Goal: Task Accomplishment & Management: Complete application form

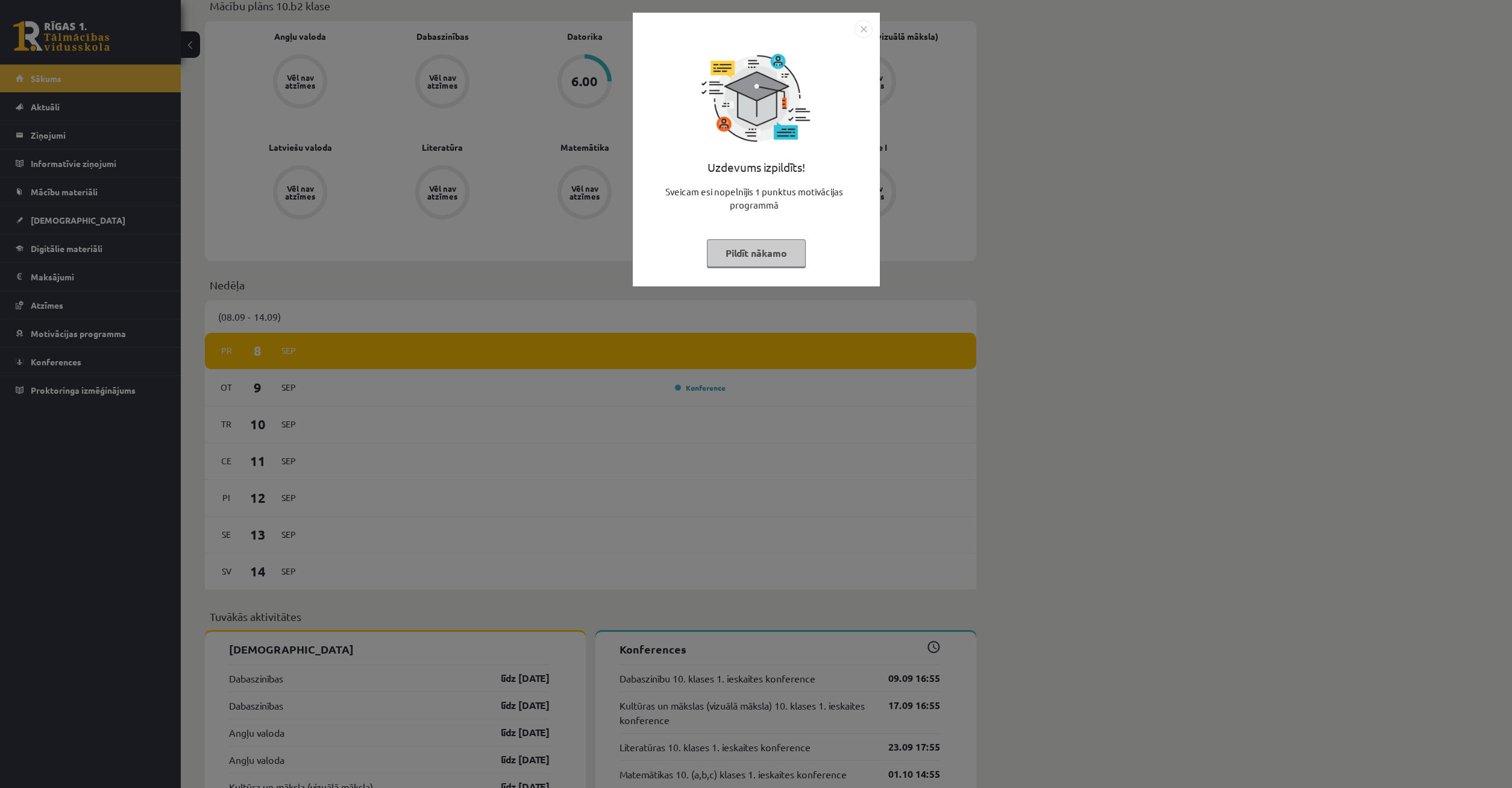
scroll to position [369, 0]
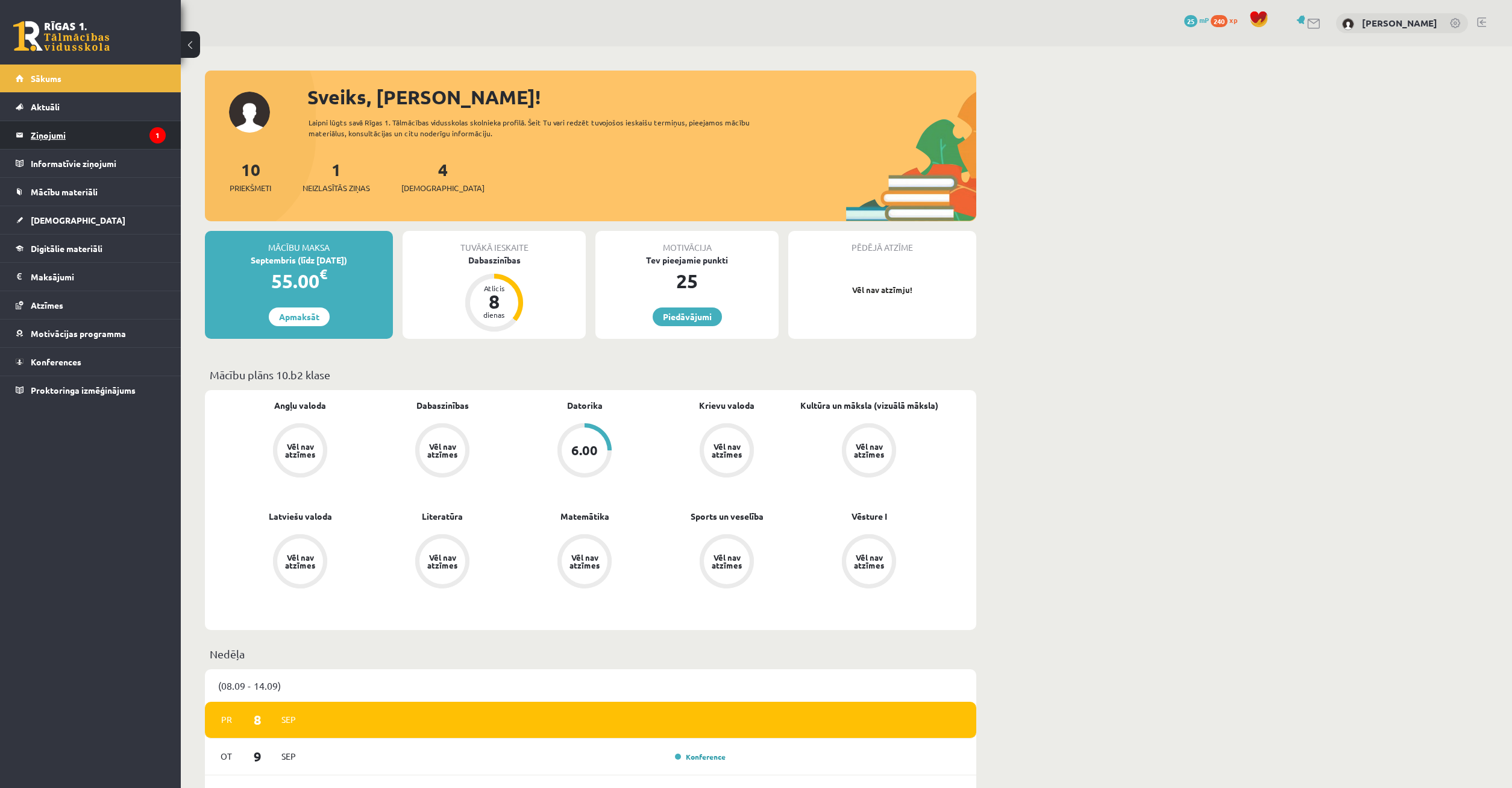
click at [147, 136] on legend "Ziņojumi 1" at bounding box center [99, 135] width 135 height 28
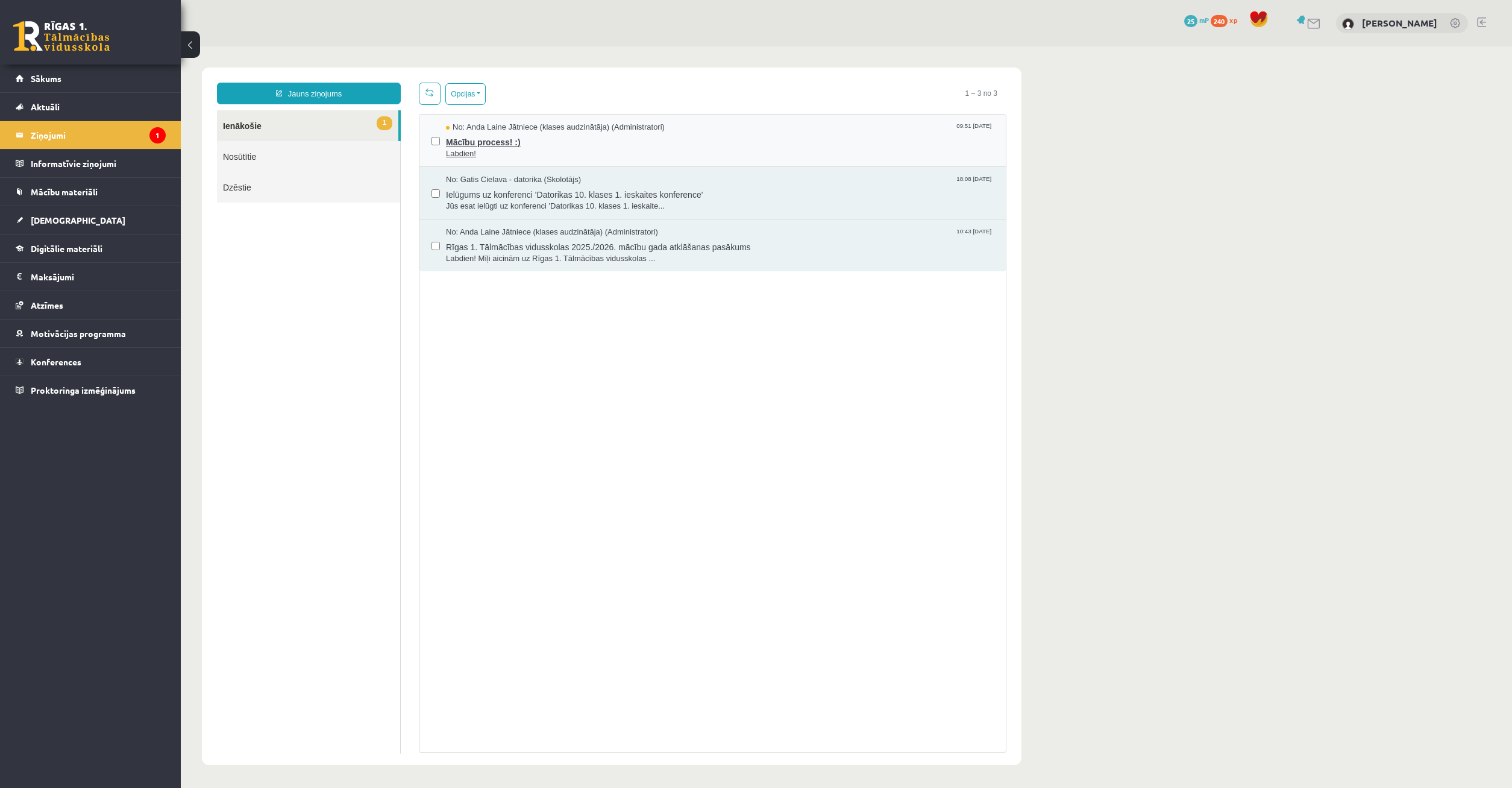
click at [579, 149] on span "Labdien!" at bounding box center [720, 154] width 548 height 11
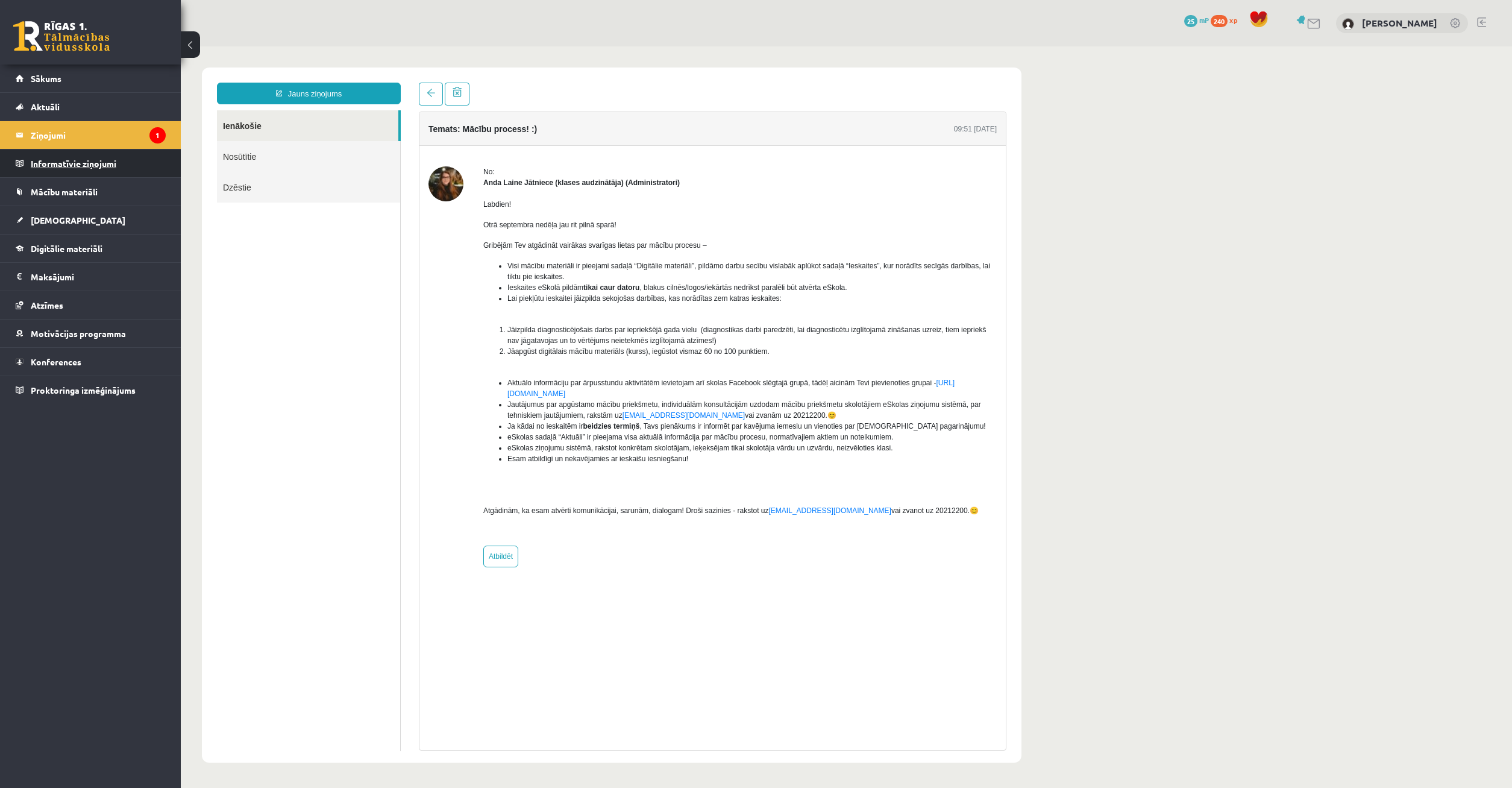
click at [63, 166] on legend "Informatīvie ziņojumi 0" at bounding box center [99, 164] width 135 height 28
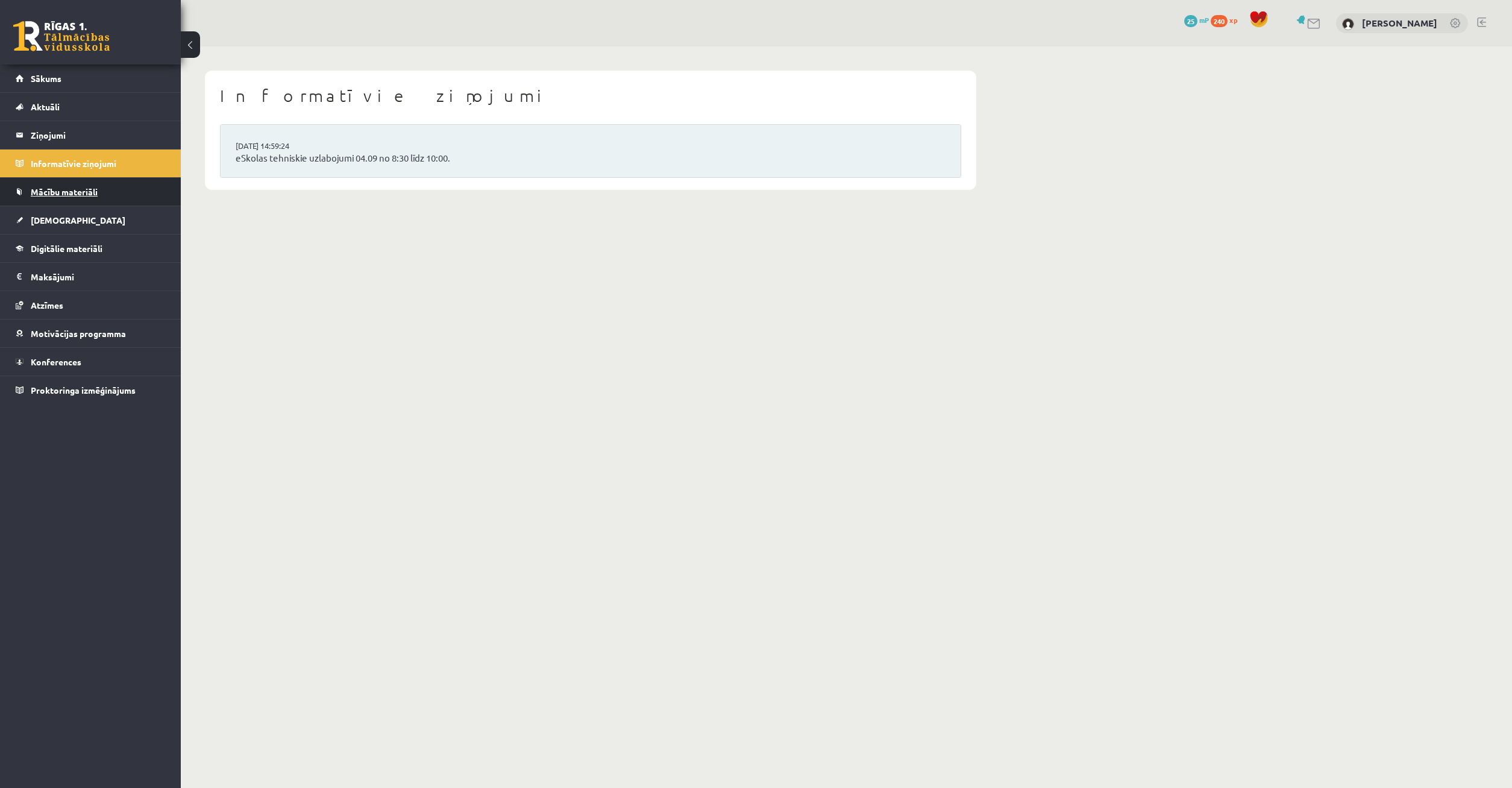
click at [67, 183] on link "Mācību materiāli" at bounding box center [91, 192] width 150 height 28
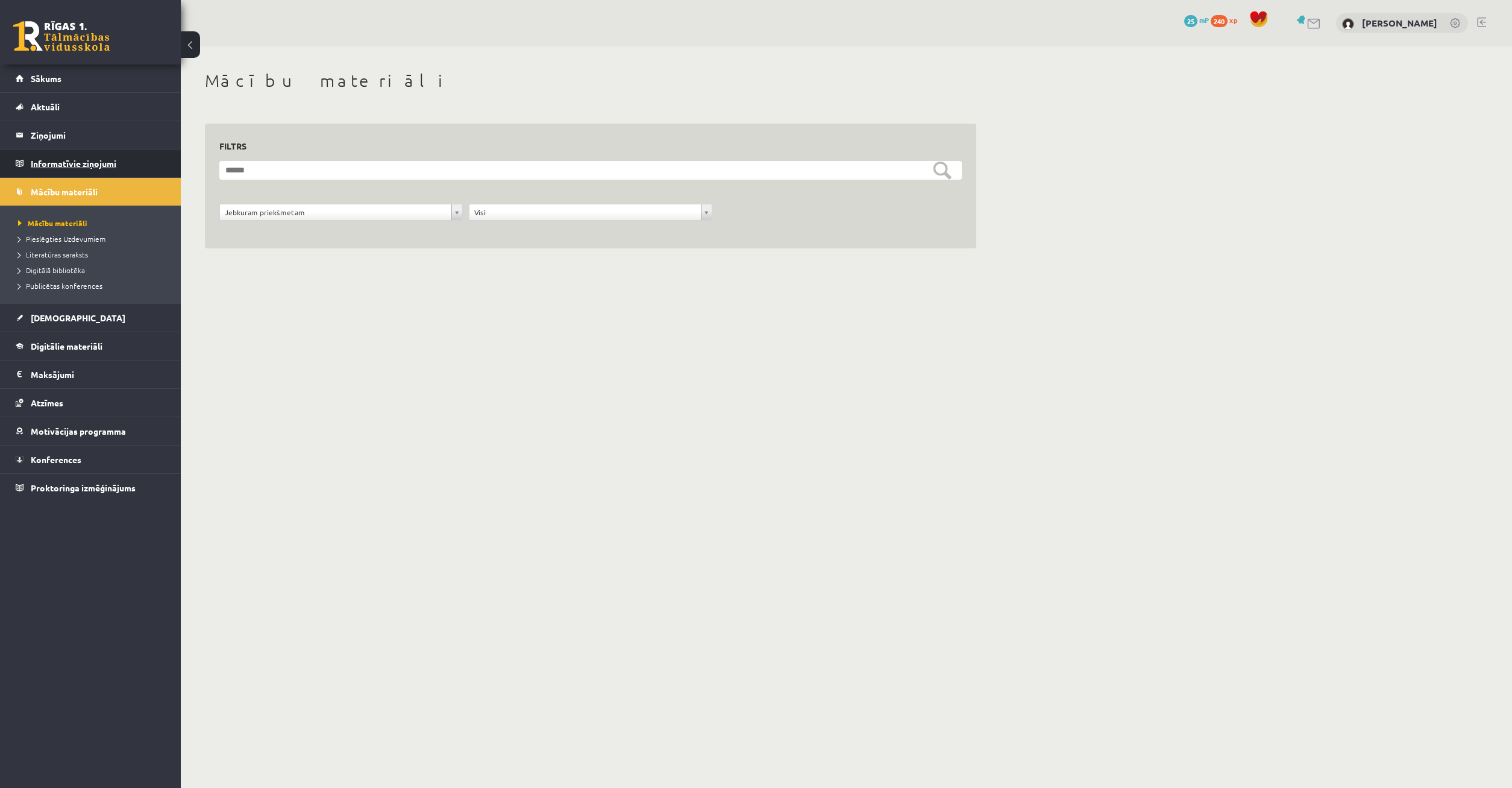
click at [86, 165] on legend "Informatīvie ziņojumi 0" at bounding box center [99, 164] width 135 height 28
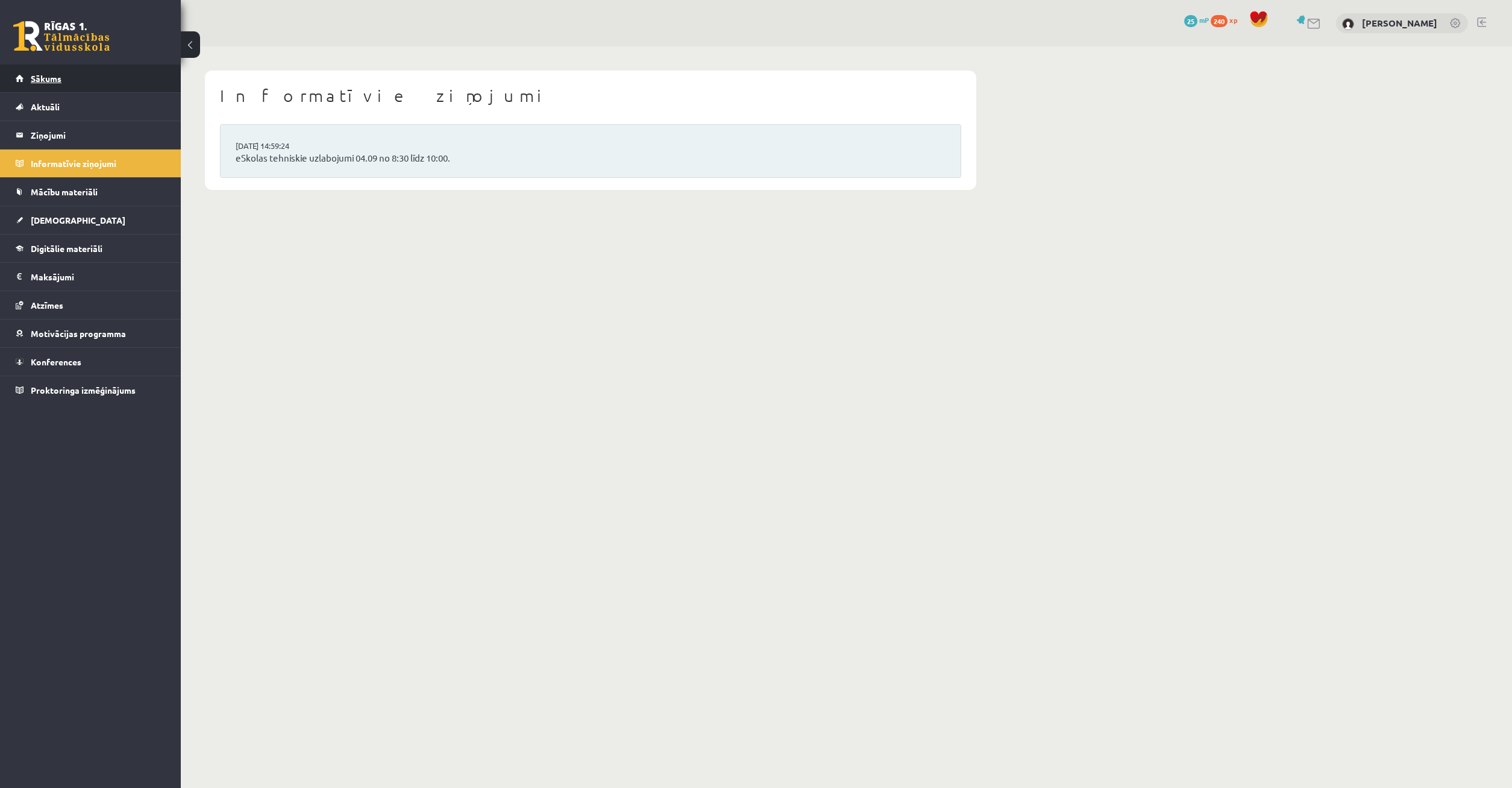
click at [84, 81] on link "Sākums" at bounding box center [91, 78] width 150 height 28
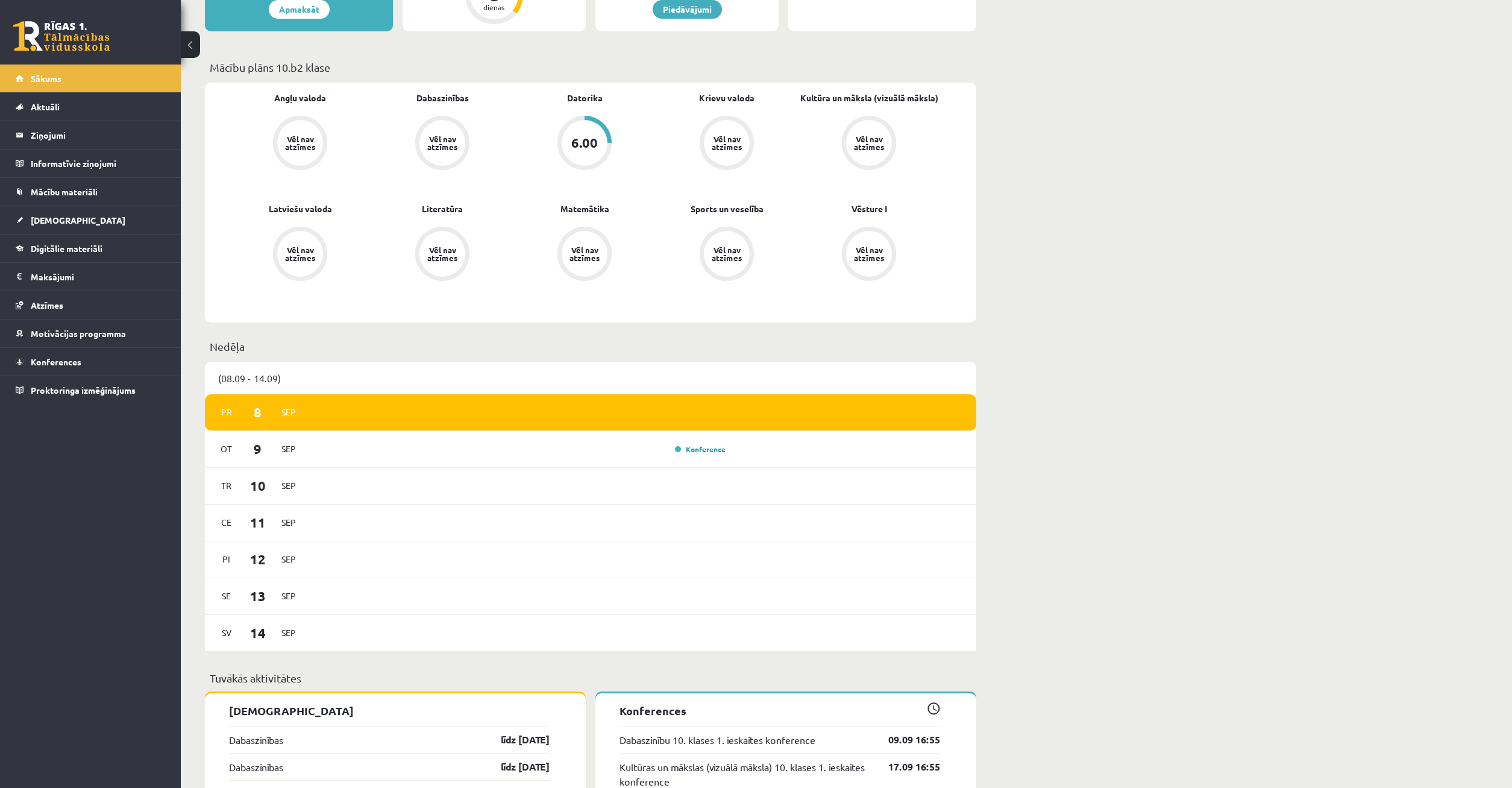
scroll to position [185, 0]
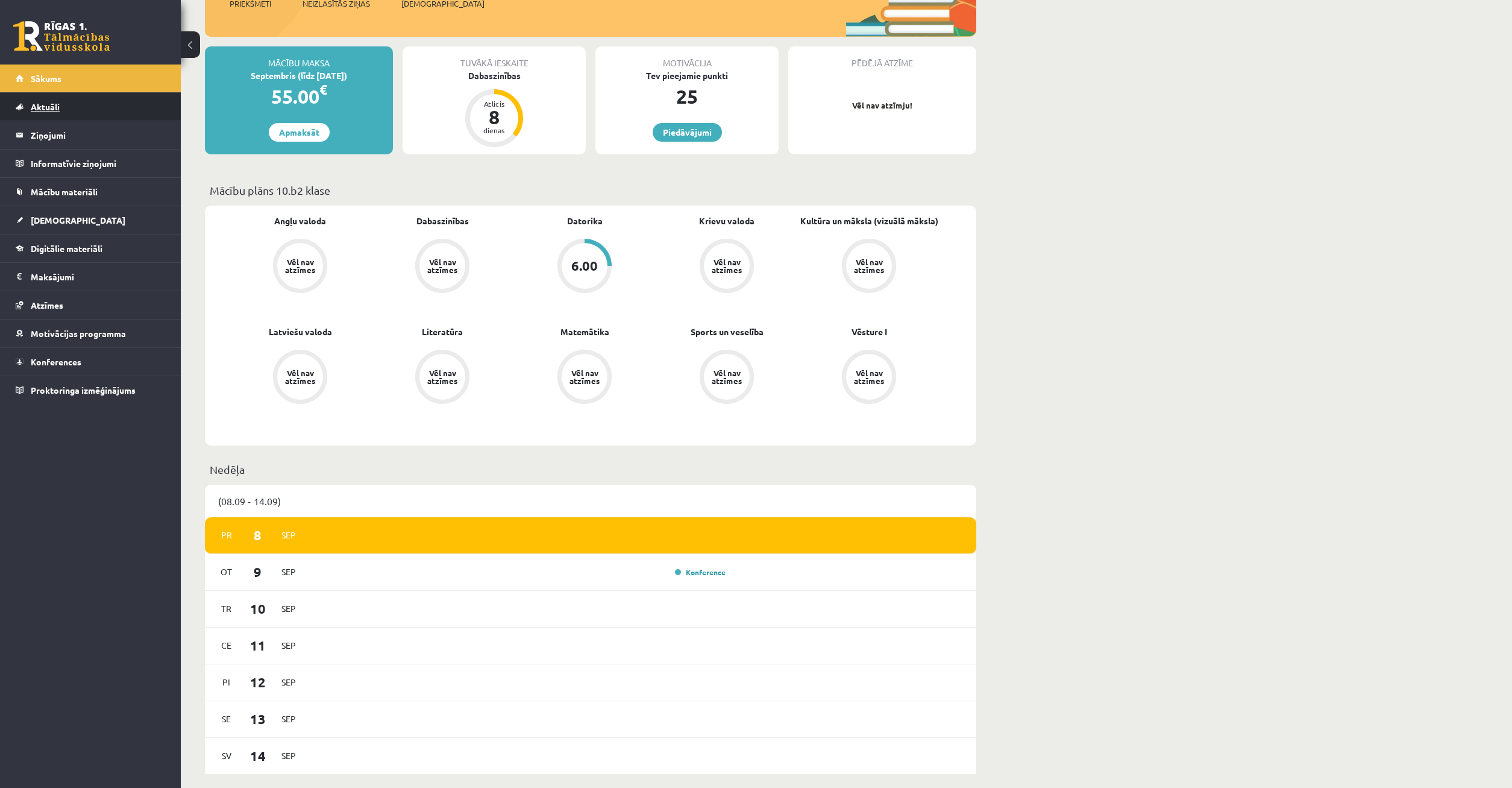
click at [64, 107] on link "Aktuāli" at bounding box center [91, 106] width 150 height 28
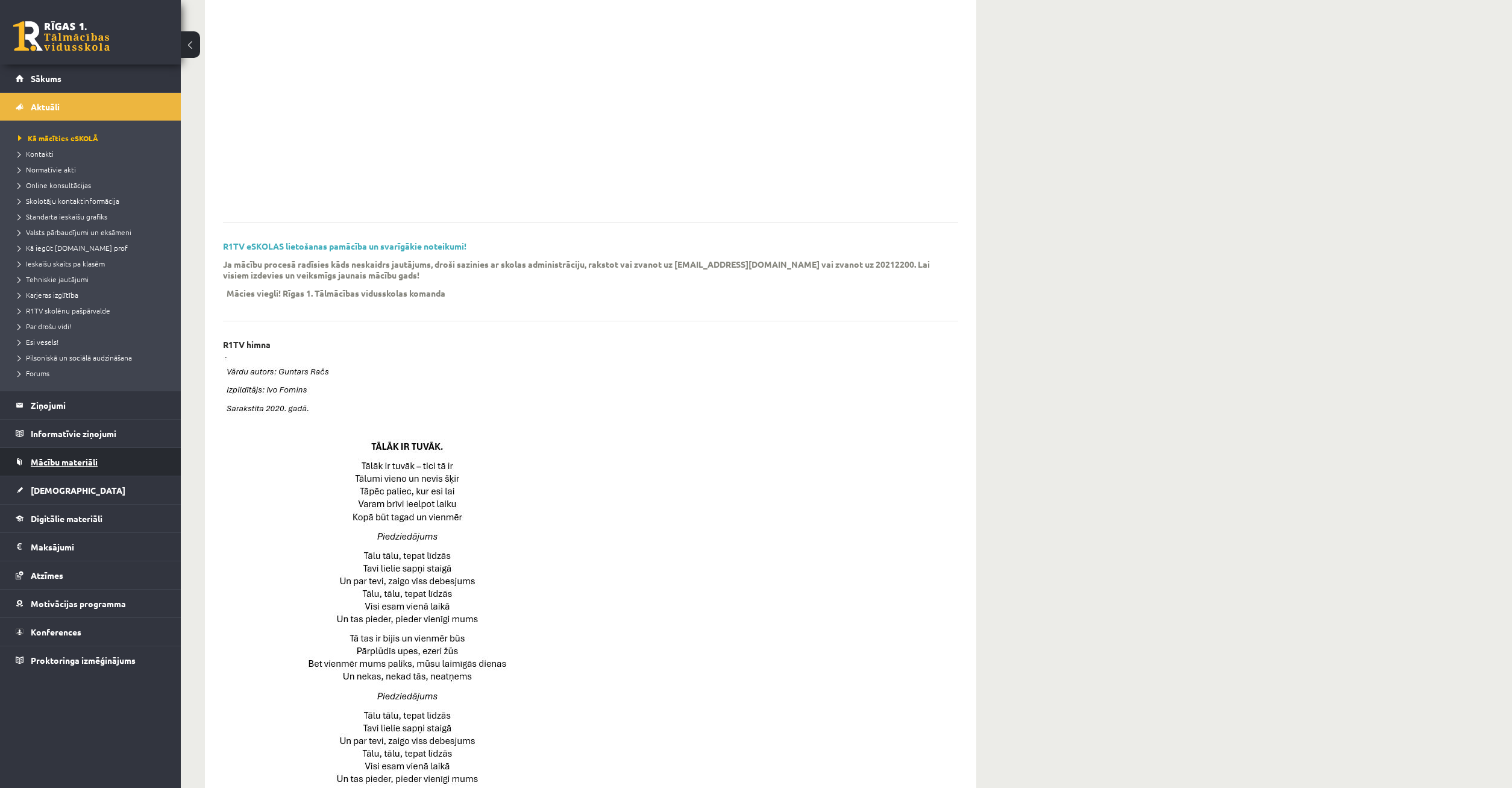
click at [84, 453] on link "Mācību materiāli" at bounding box center [91, 462] width 150 height 28
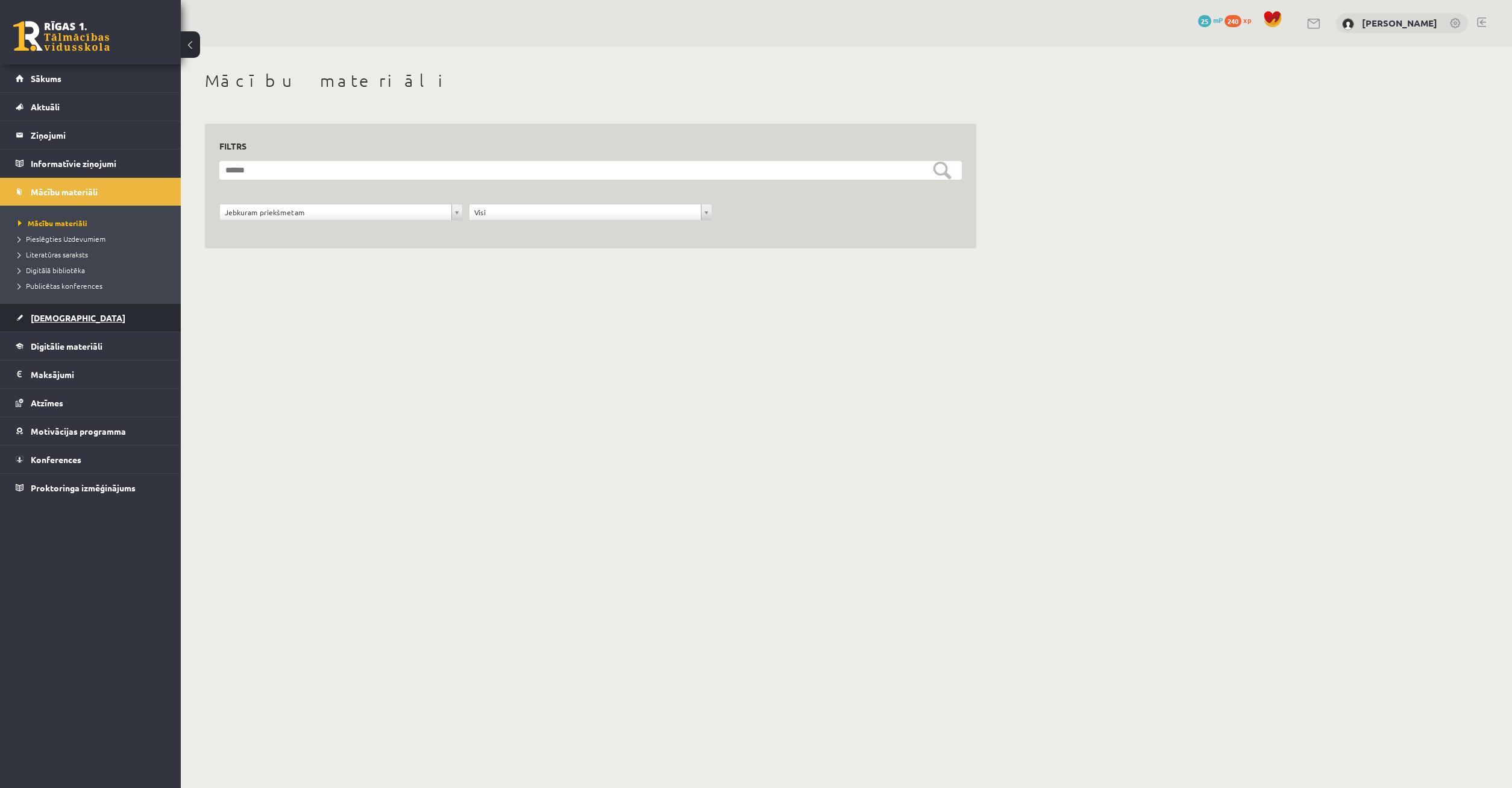
click at [50, 321] on span "[DEMOGRAPHIC_DATA]" at bounding box center [78, 317] width 95 height 11
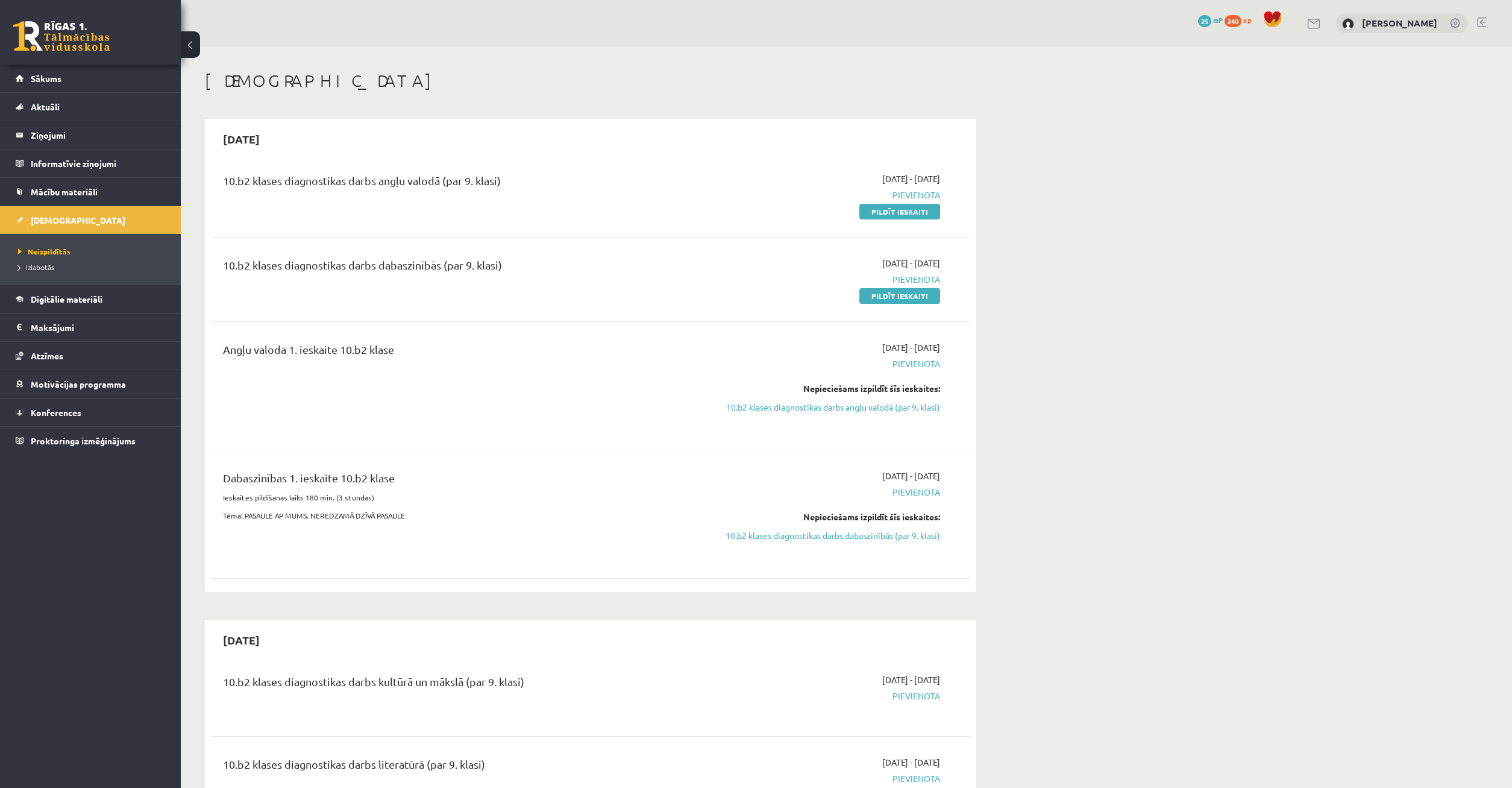
click at [887, 203] on div "2025-09-01 - 2025-09-15 Pievienota Pildīt ieskaiti" at bounding box center [826, 195] width 245 height 45
click at [886, 215] on link "Pildīt ieskaiti" at bounding box center [900, 212] width 81 height 16
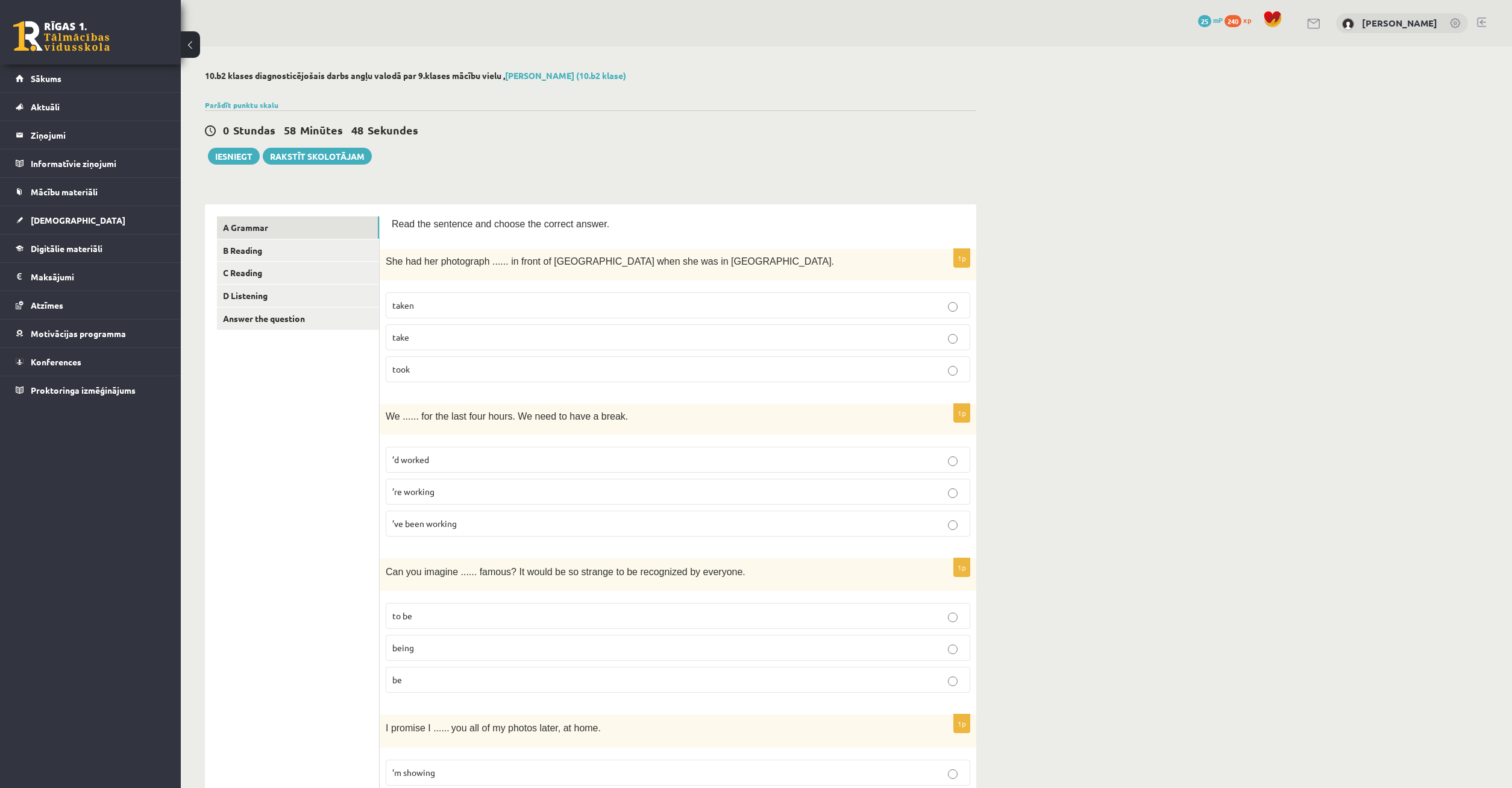
click at [414, 304] on span "taken" at bounding box center [403, 305] width 22 height 11
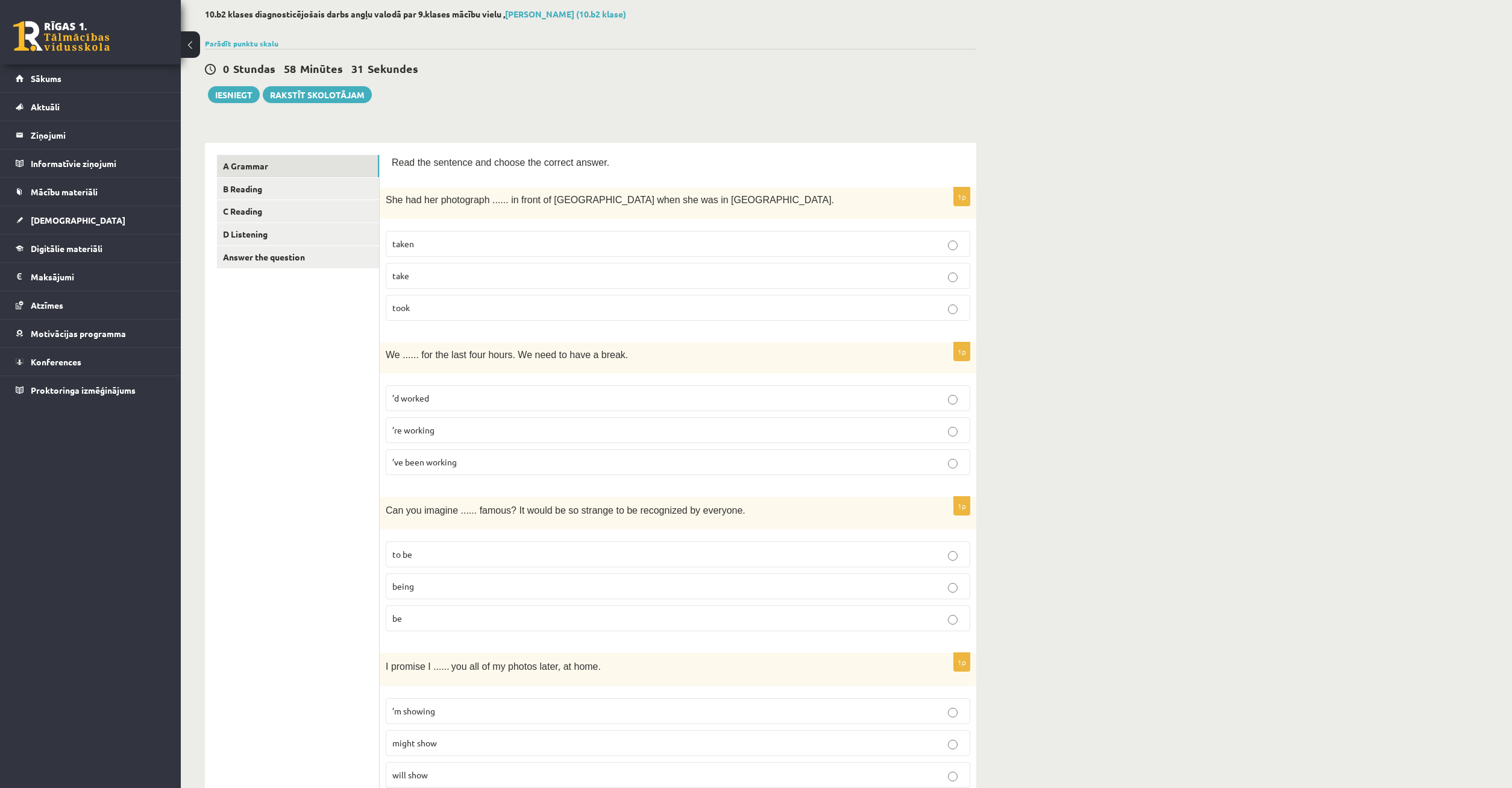
click at [466, 436] on p "’re working" at bounding box center [678, 430] width 571 height 12
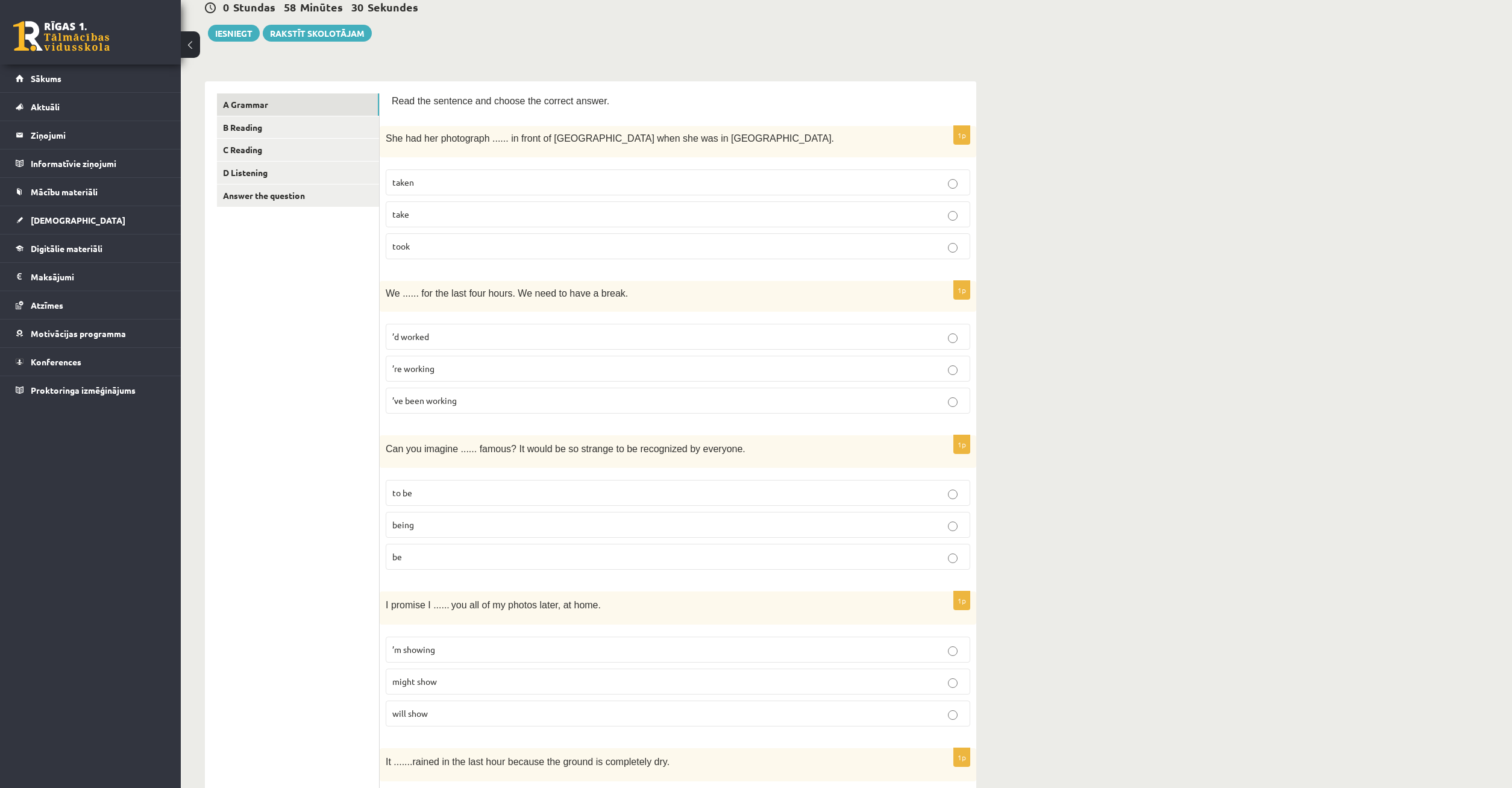
scroll to position [185, 0]
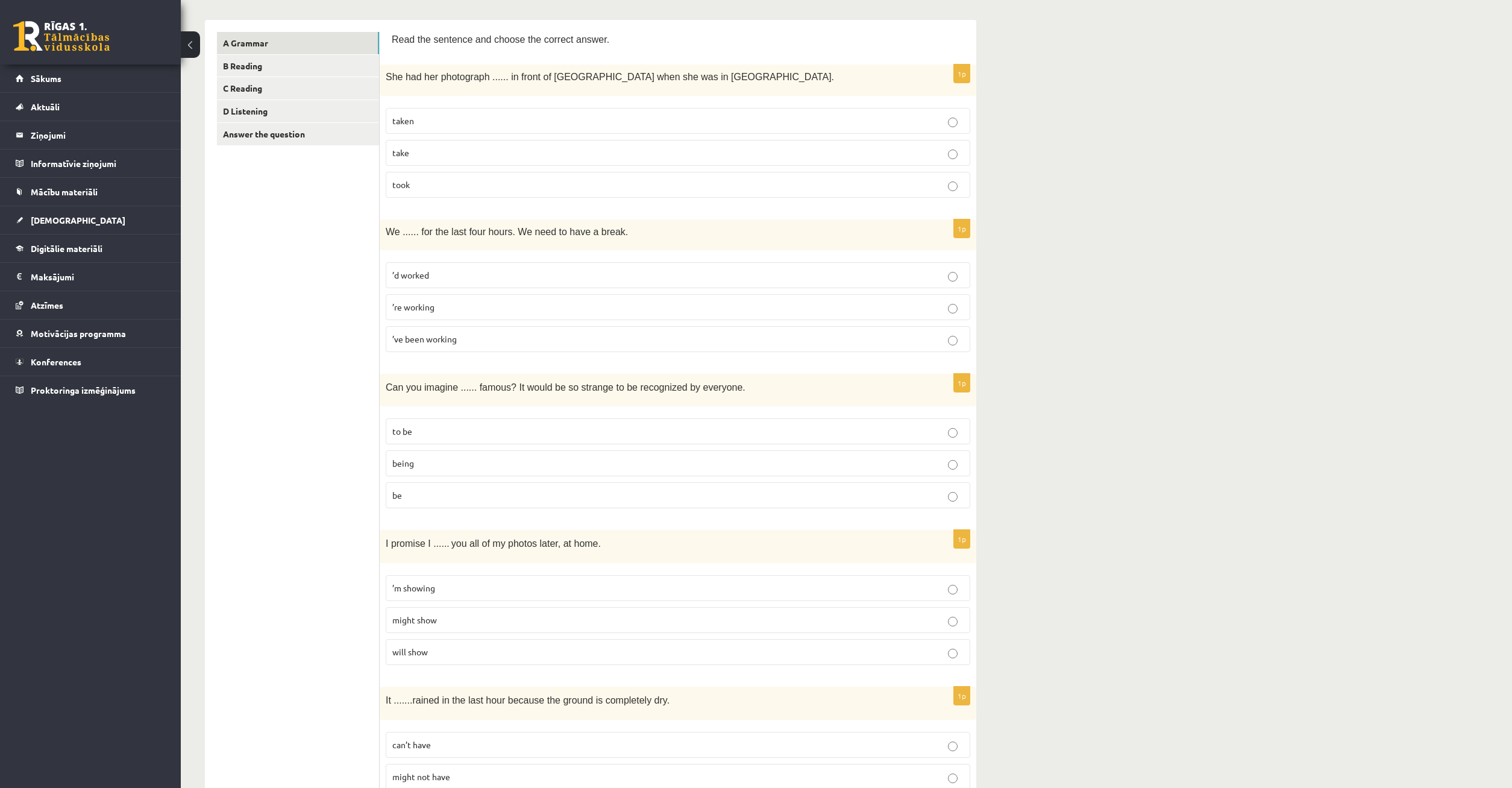
click at [420, 466] on p "being" at bounding box center [678, 463] width 571 height 12
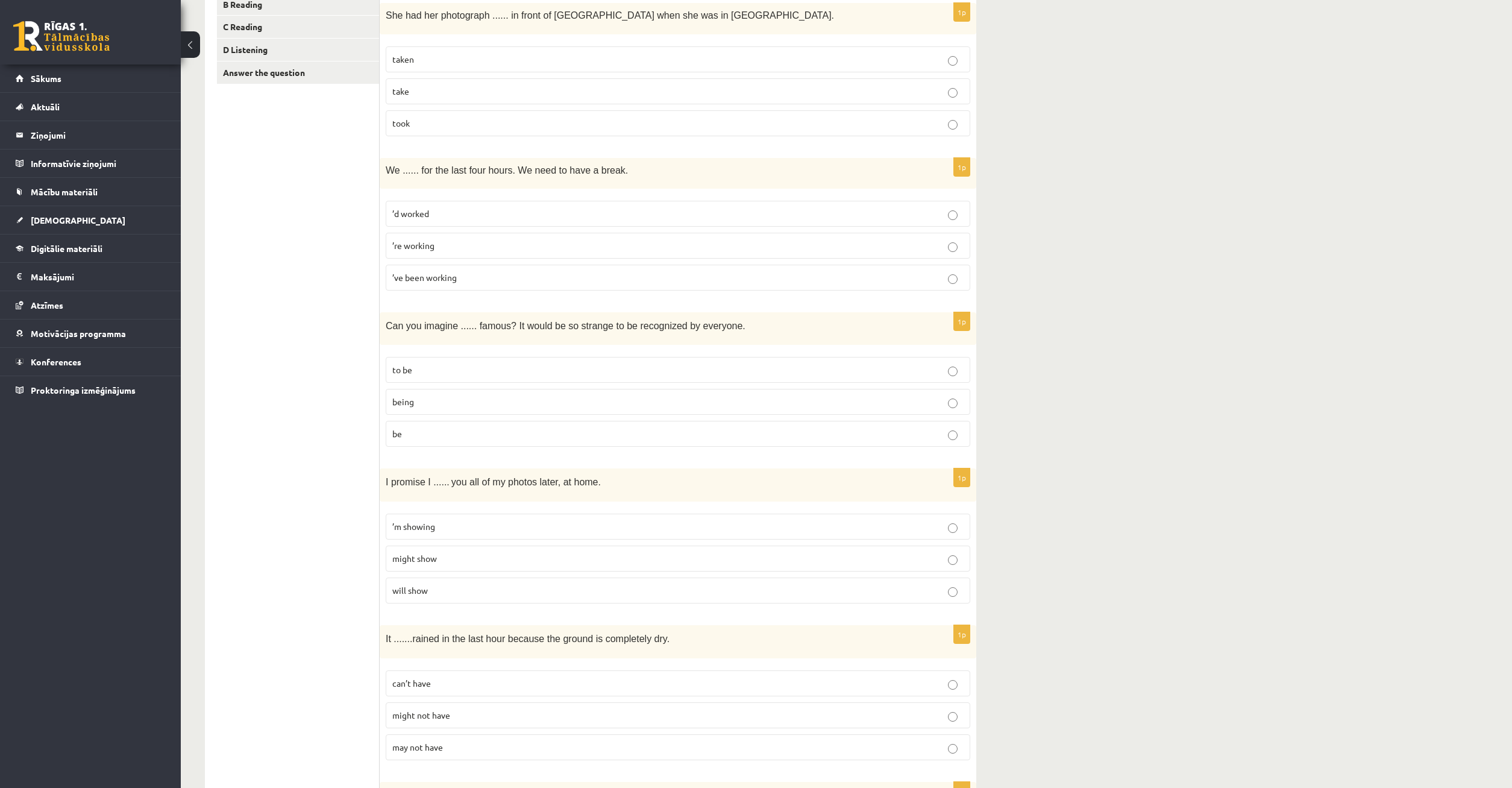
scroll to position [308, 0]
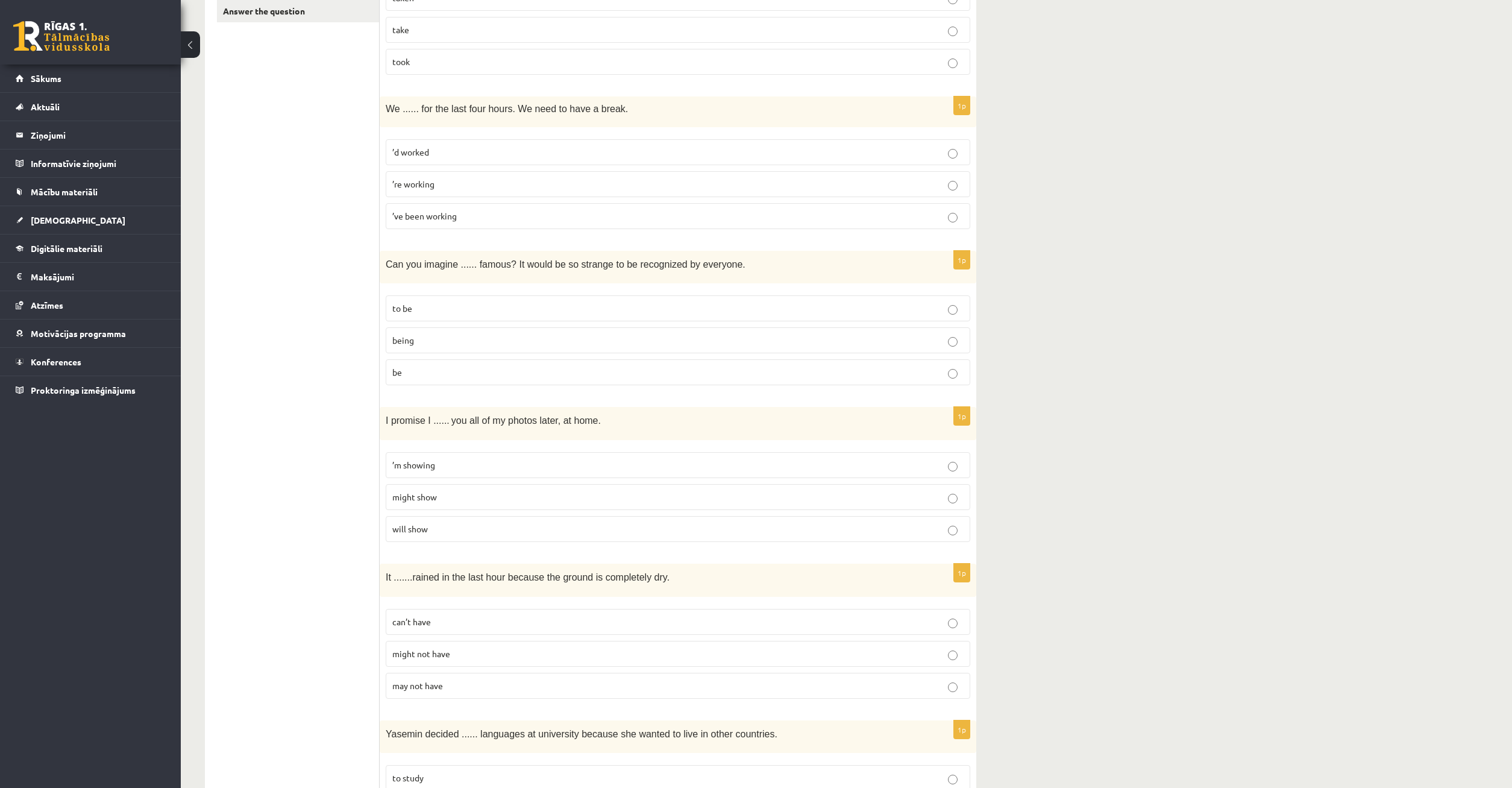
drag, startPoint x: 487, startPoint y: 530, endPoint x: 497, endPoint y: 526, distance: 10.8
click at [487, 530] on p "will show" at bounding box center [678, 529] width 571 height 12
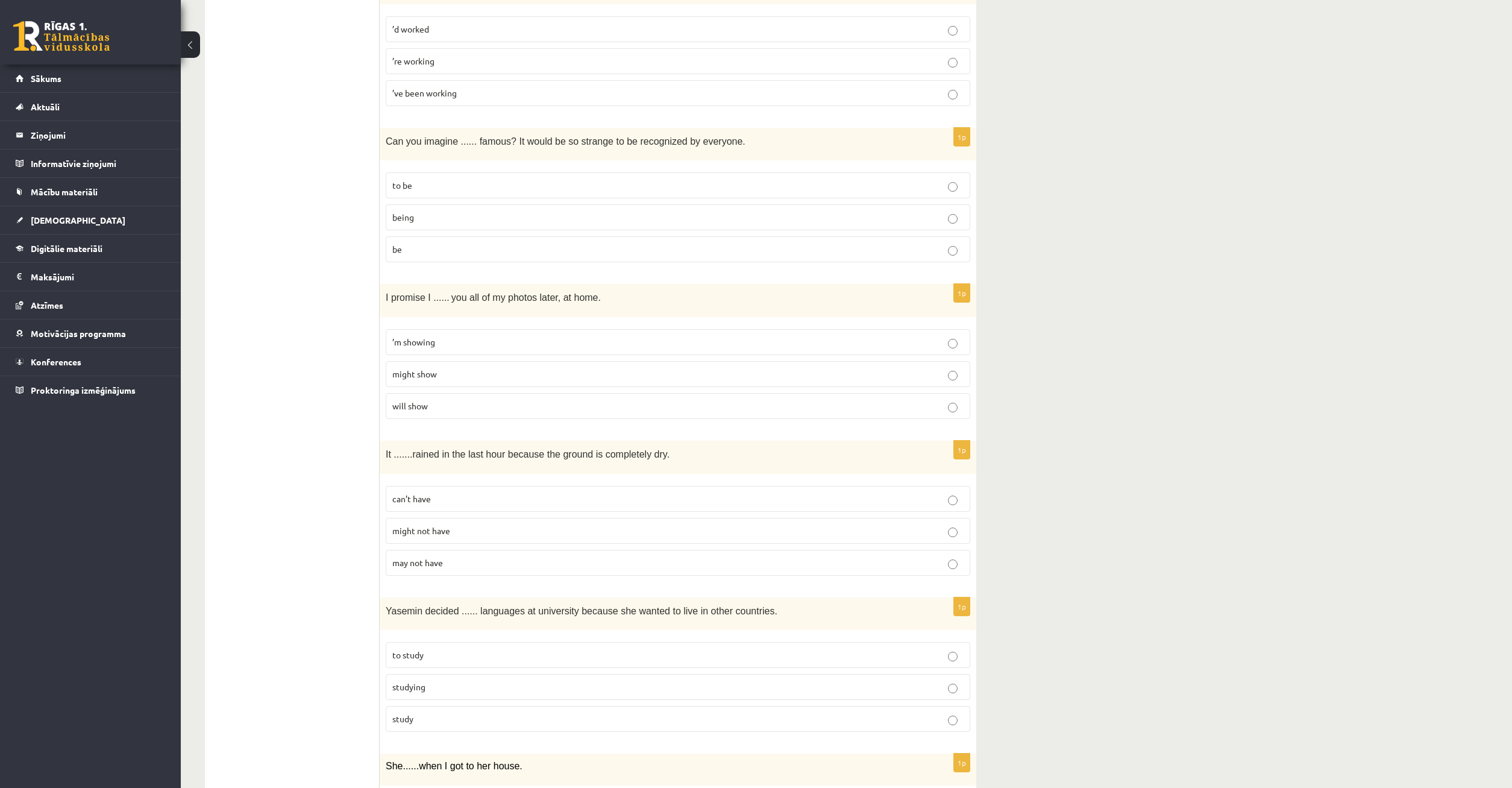
scroll to position [492, 0]
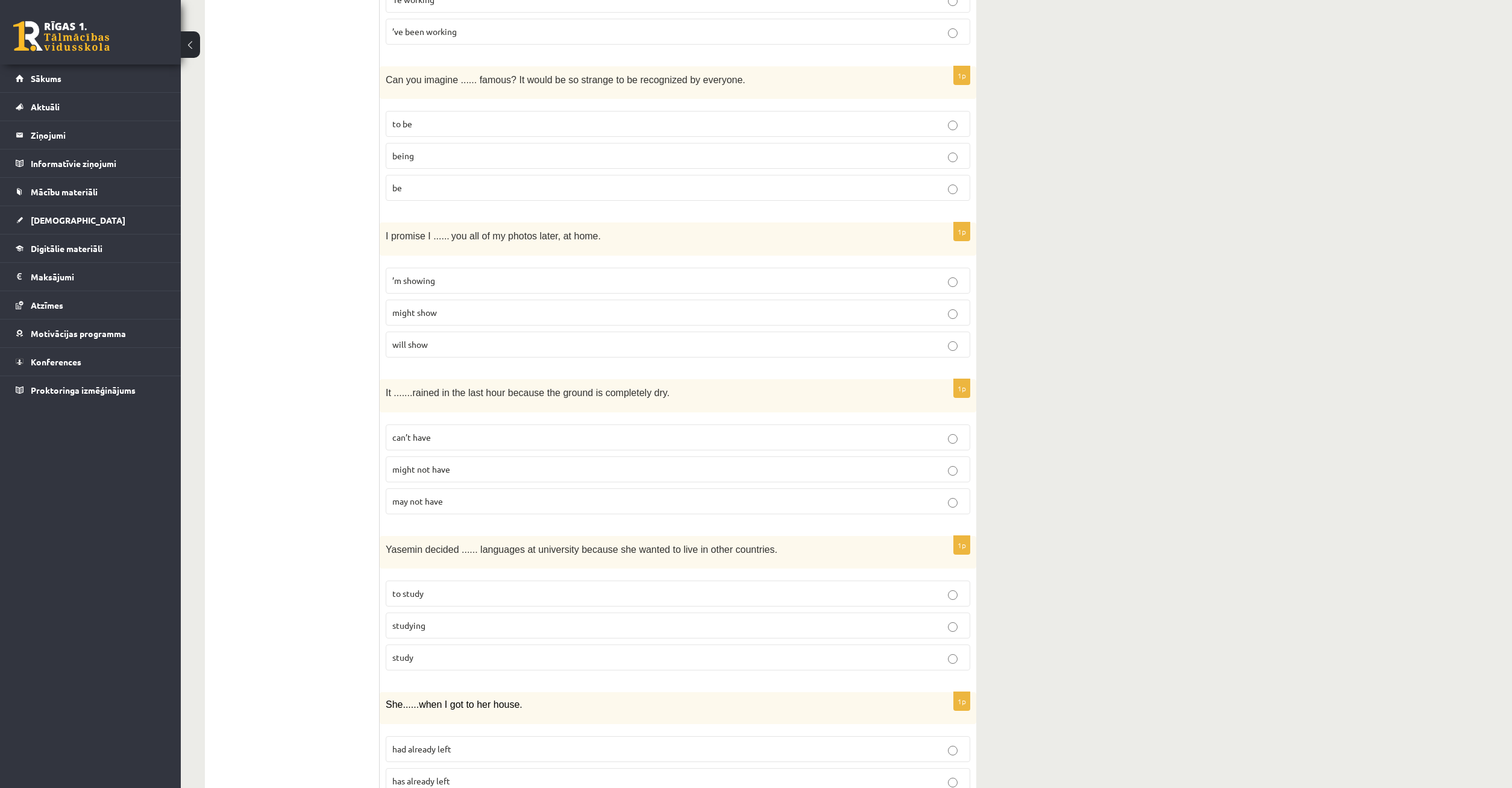
click at [462, 433] on p "can’t have" at bounding box center [678, 437] width 571 height 12
click at [447, 591] on p "to study" at bounding box center [678, 593] width 571 height 12
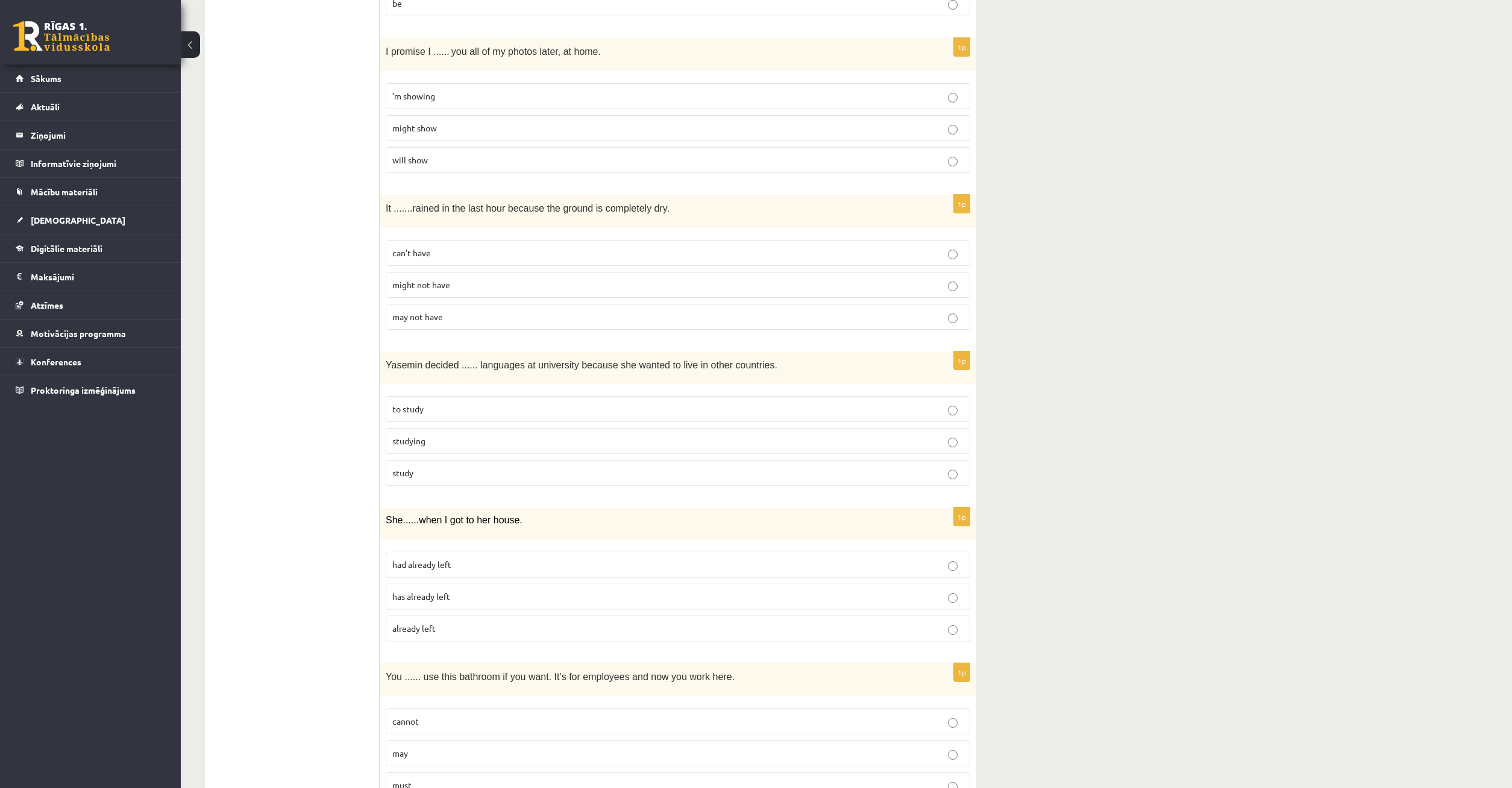
drag, startPoint x: 300, startPoint y: 582, endPoint x: 317, endPoint y: 513, distance: 71.1
click at [503, 570] on p "had already left" at bounding box center [678, 565] width 571 height 12
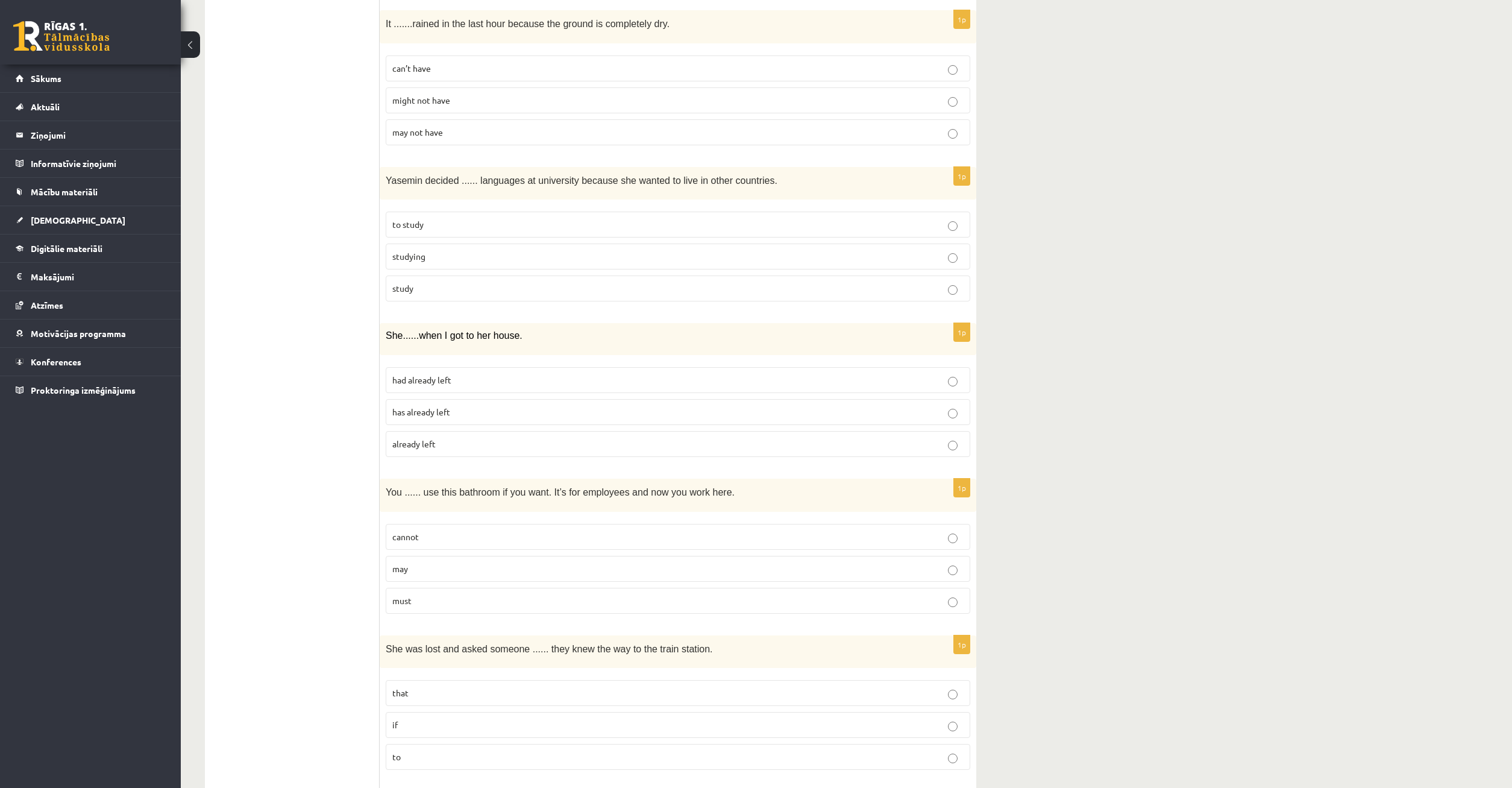
scroll to position [800, 0]
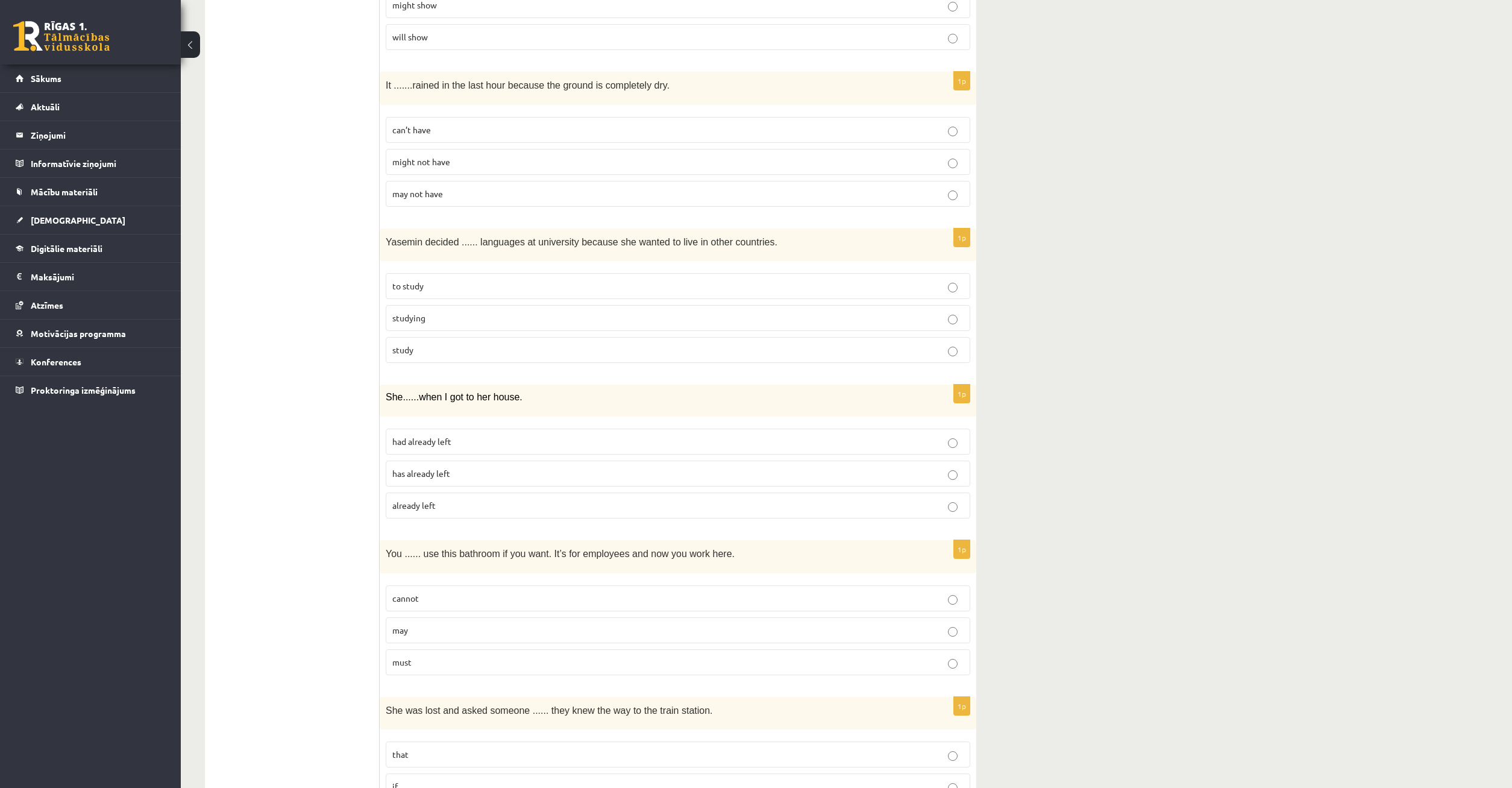
click at [759, 636] on p "may" at bounding box center [678, 630] width 571 height 12
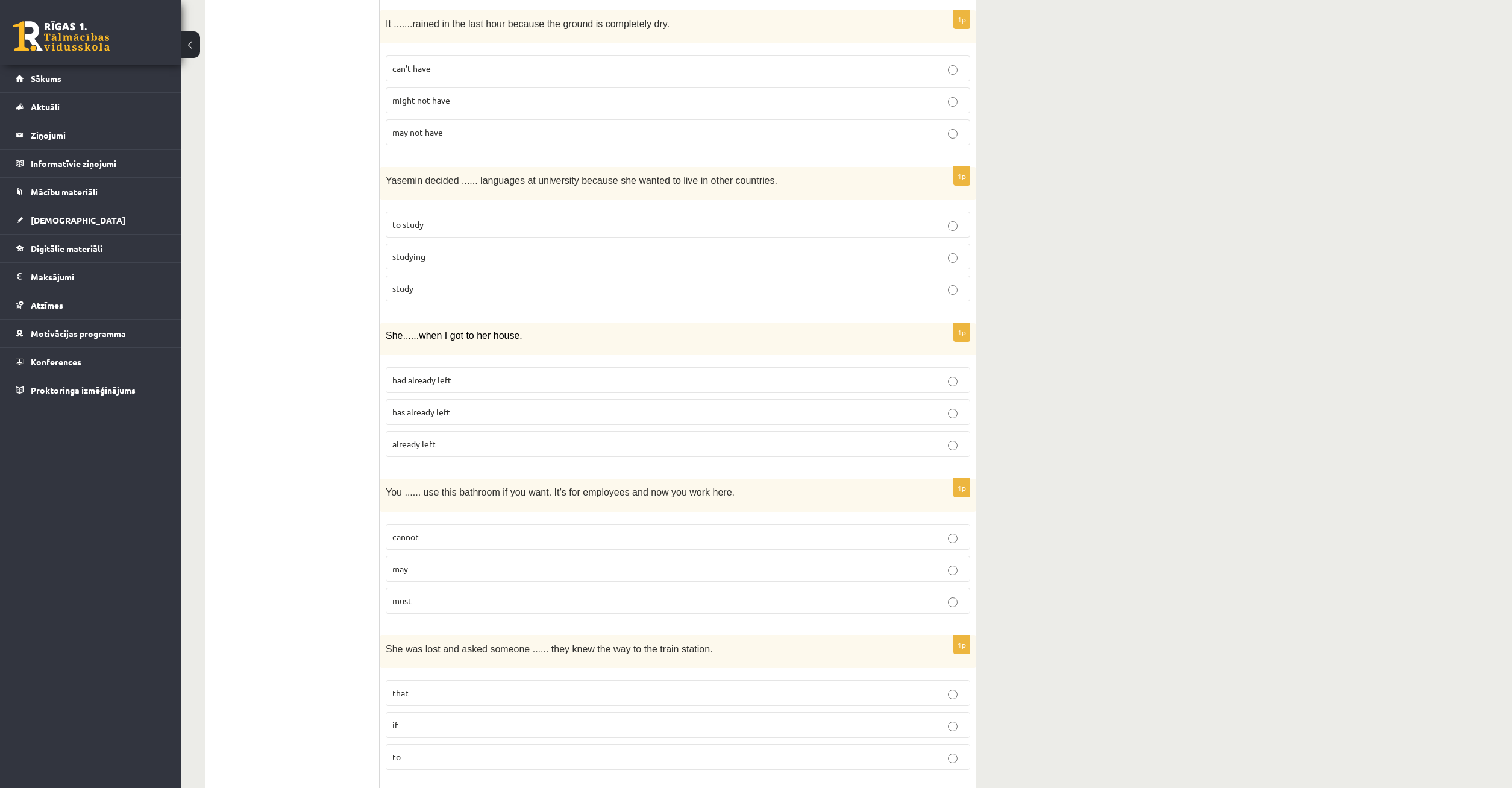
scroll to position [985, 0]
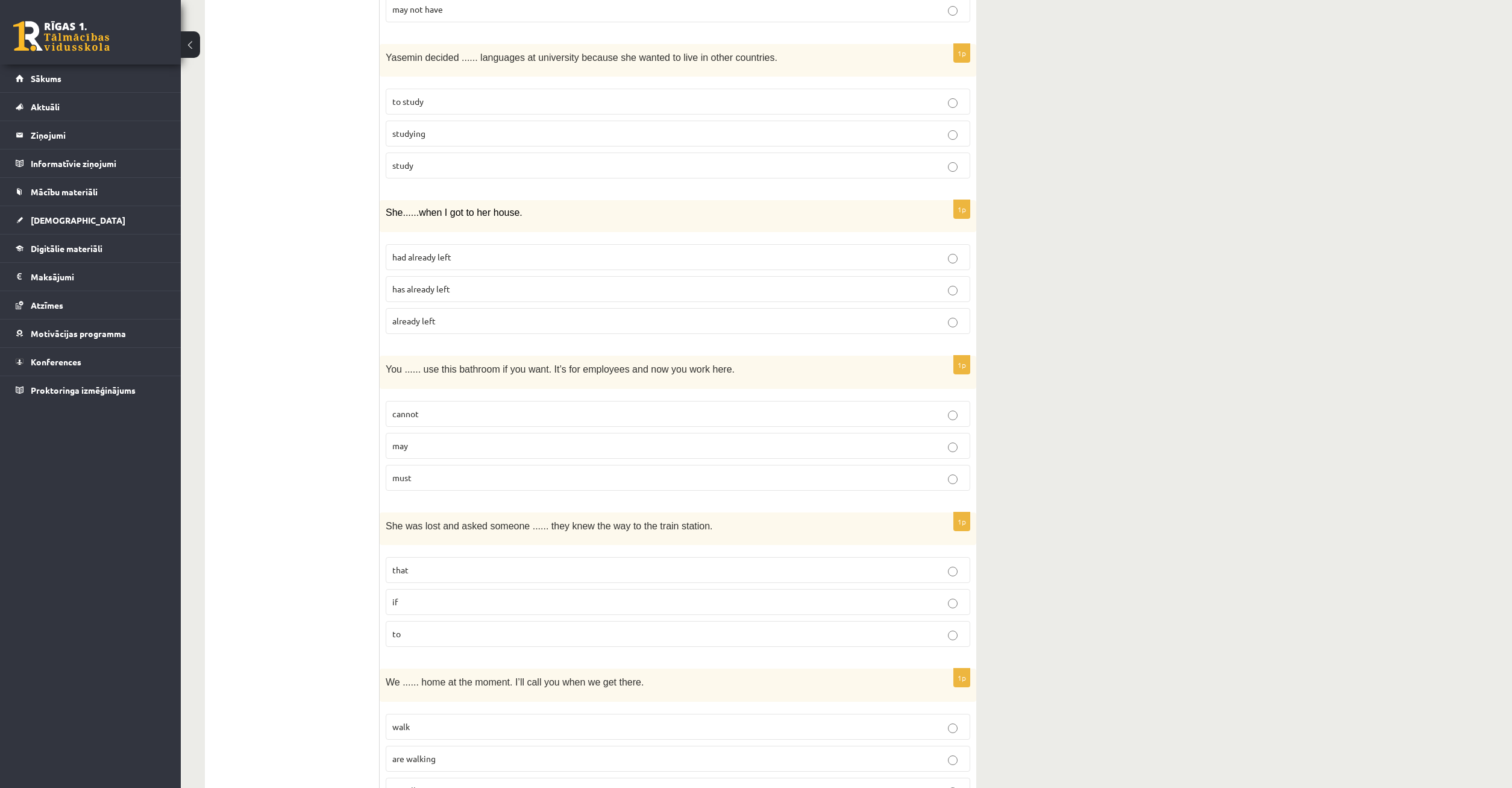
click at [522, 605] on p "if" at bounding box center [678, 602] width 571 height 12
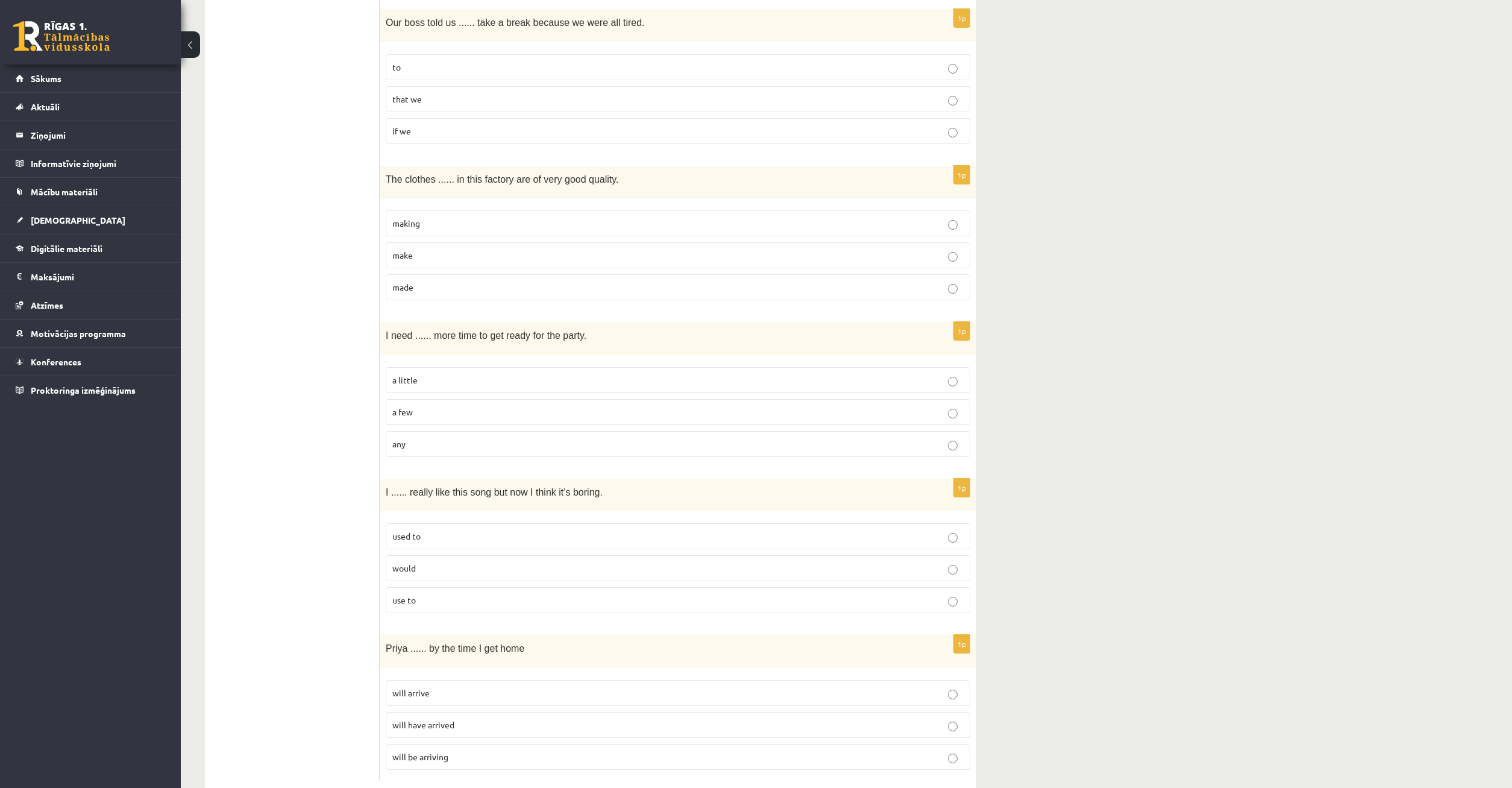
scroll to position [2610, 0]
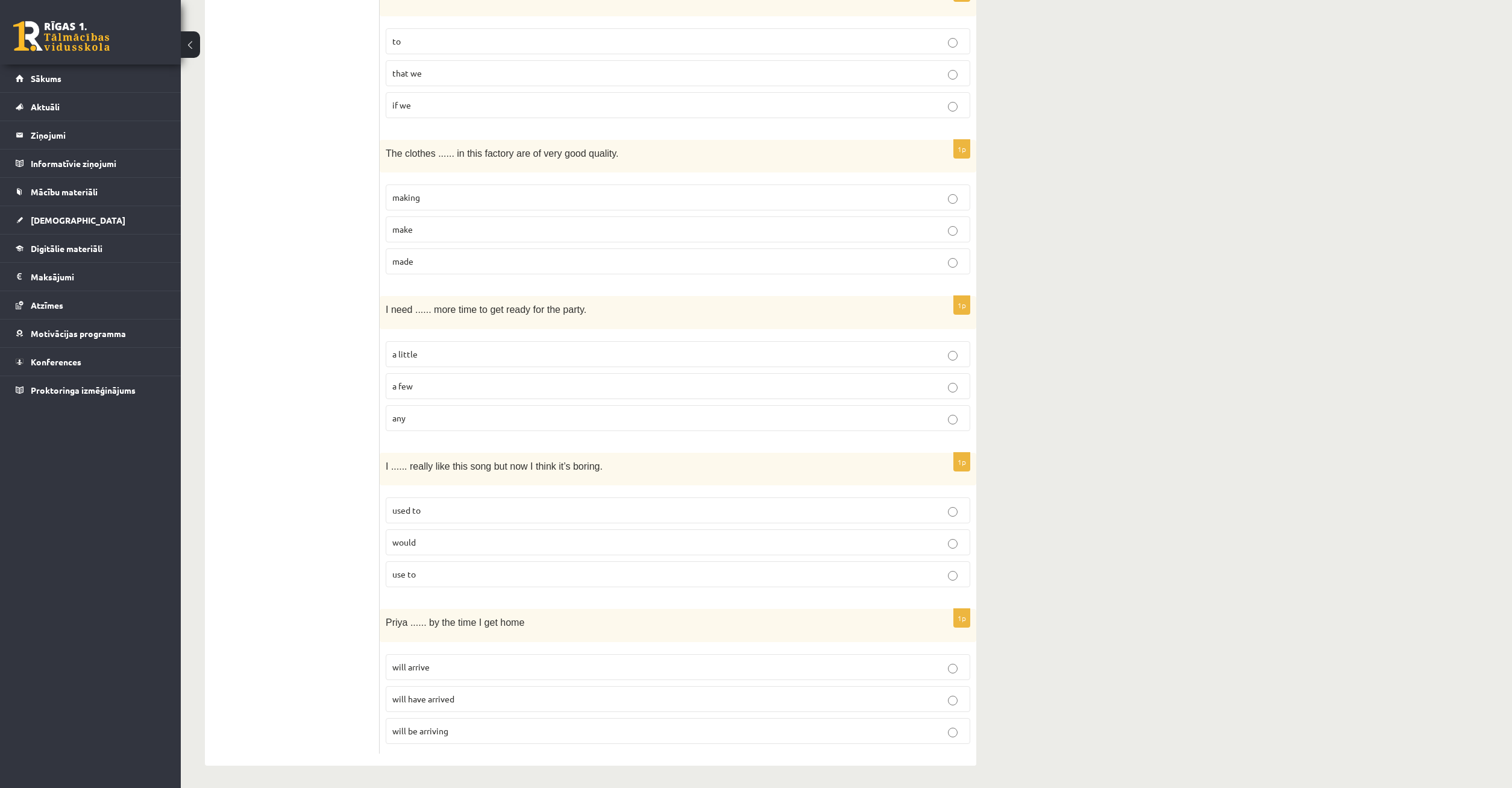
click at [481, 665] on p "will arrive" at bounding box center [678, 667] width 571 height 12
click at [458, 697] on p "will have arrived" at bounding box center [678, 699] width 571 height 12
click at [493, 509] on p "used to" at bounding box center [678, 510] width 571 height 12
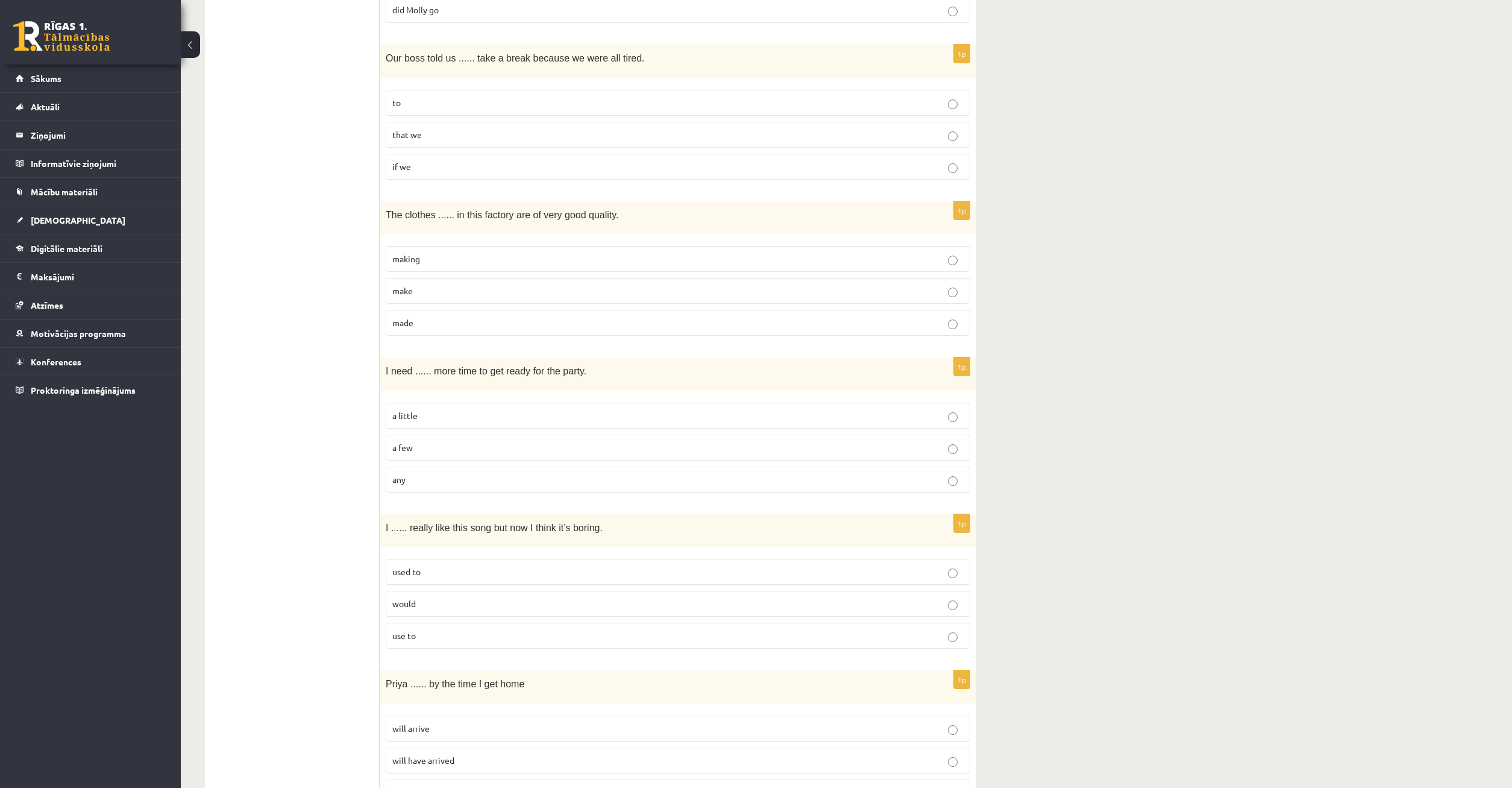
click at [450, 415] on p "a little" at bounding box center [678, 415] width 571 height 12
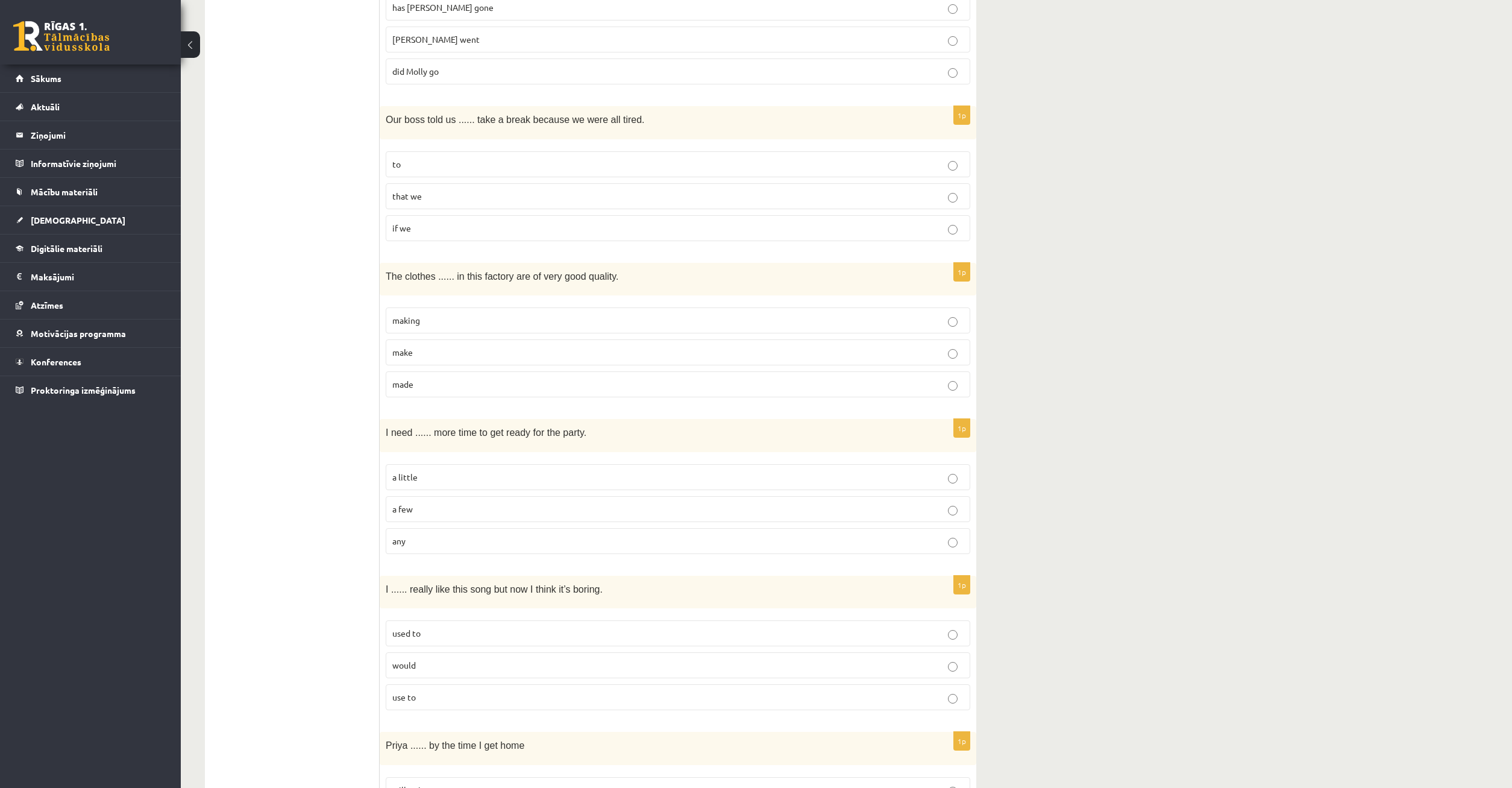
click at [460, 383] on p "made" at bounding box center [678, 384] width 571 height 12
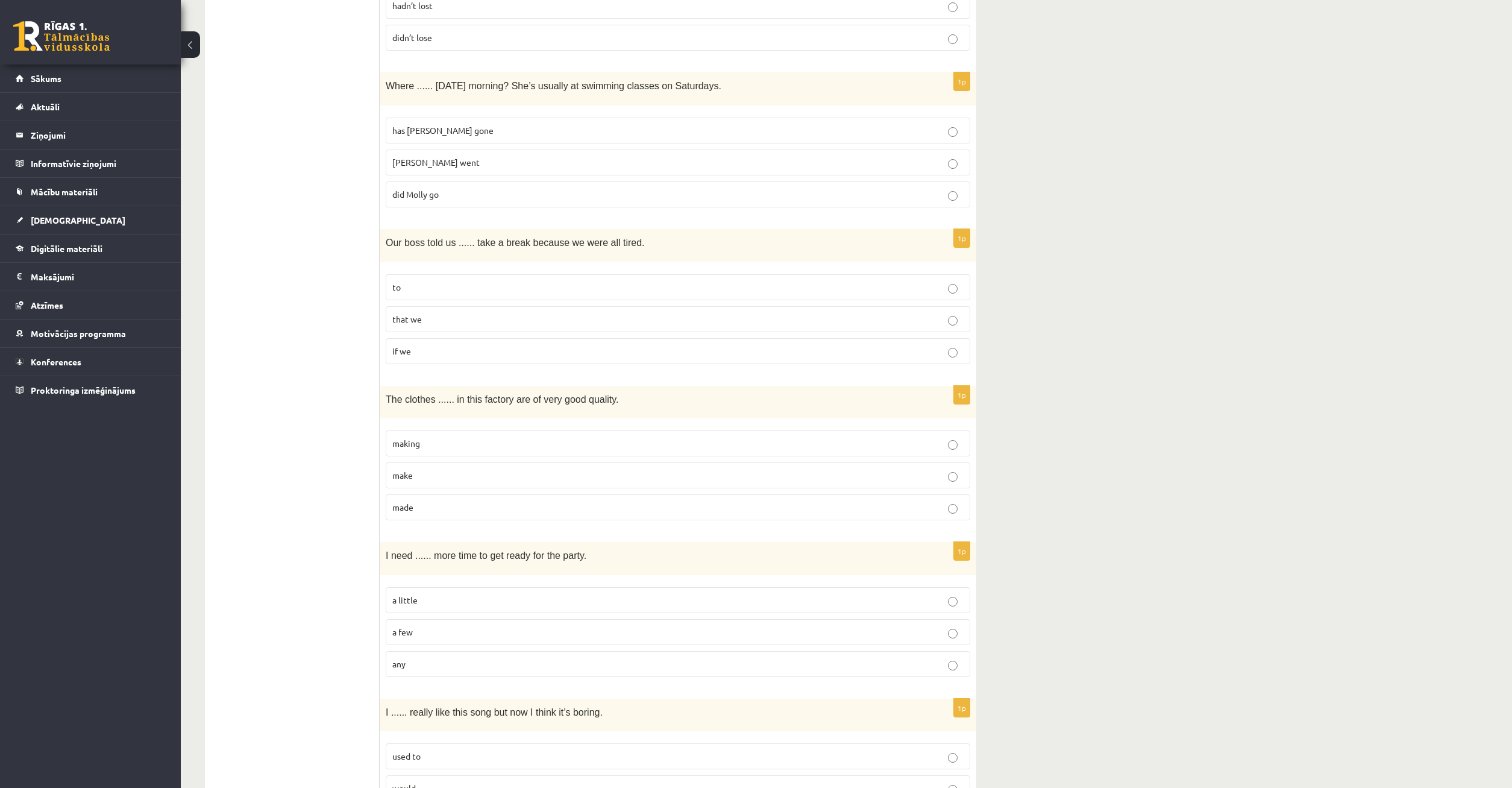
scroll to position [2240, 0]
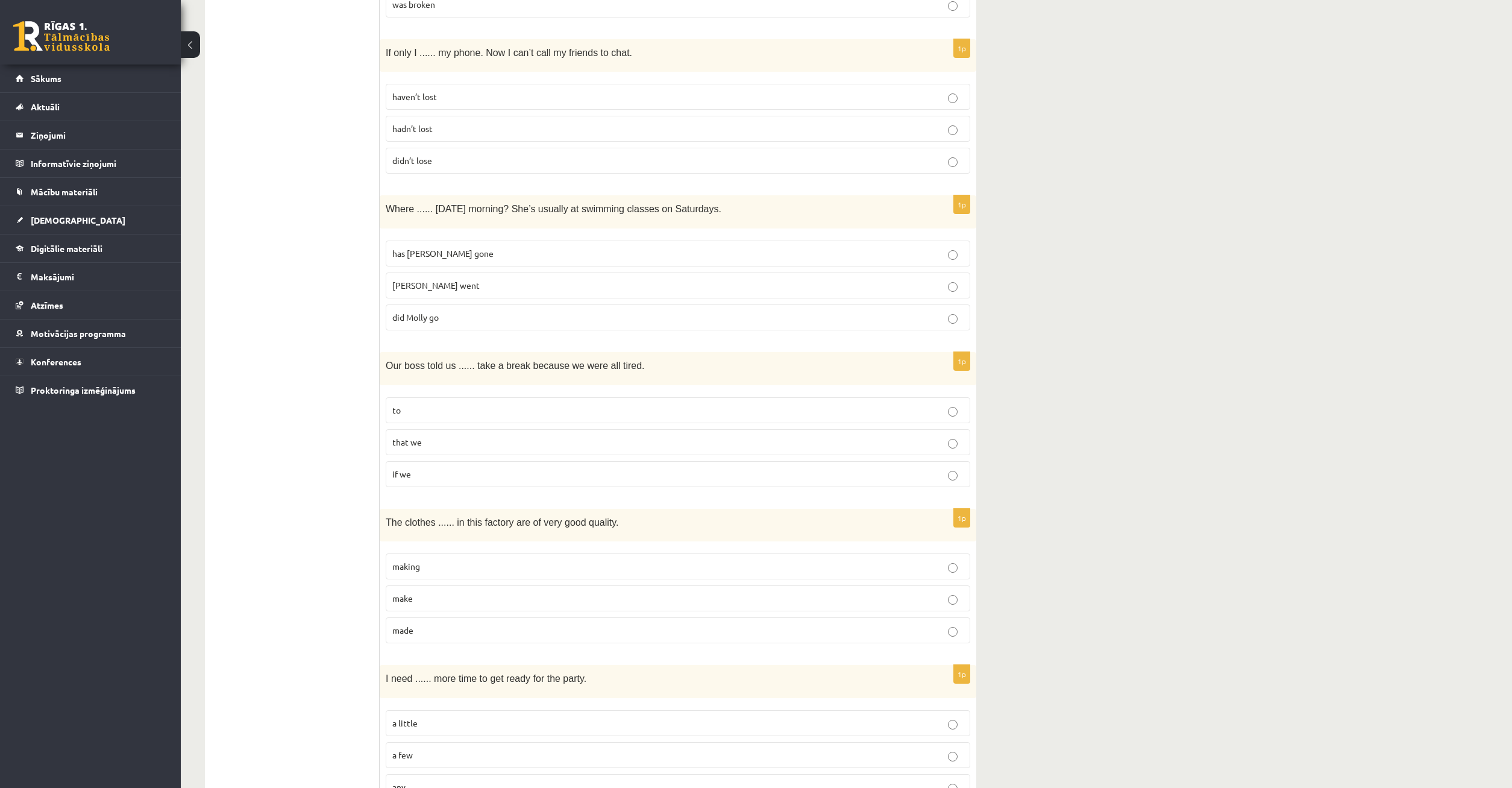
click at [421, 415] on label "to" at bounding box center [678, 410] width 585 height 26
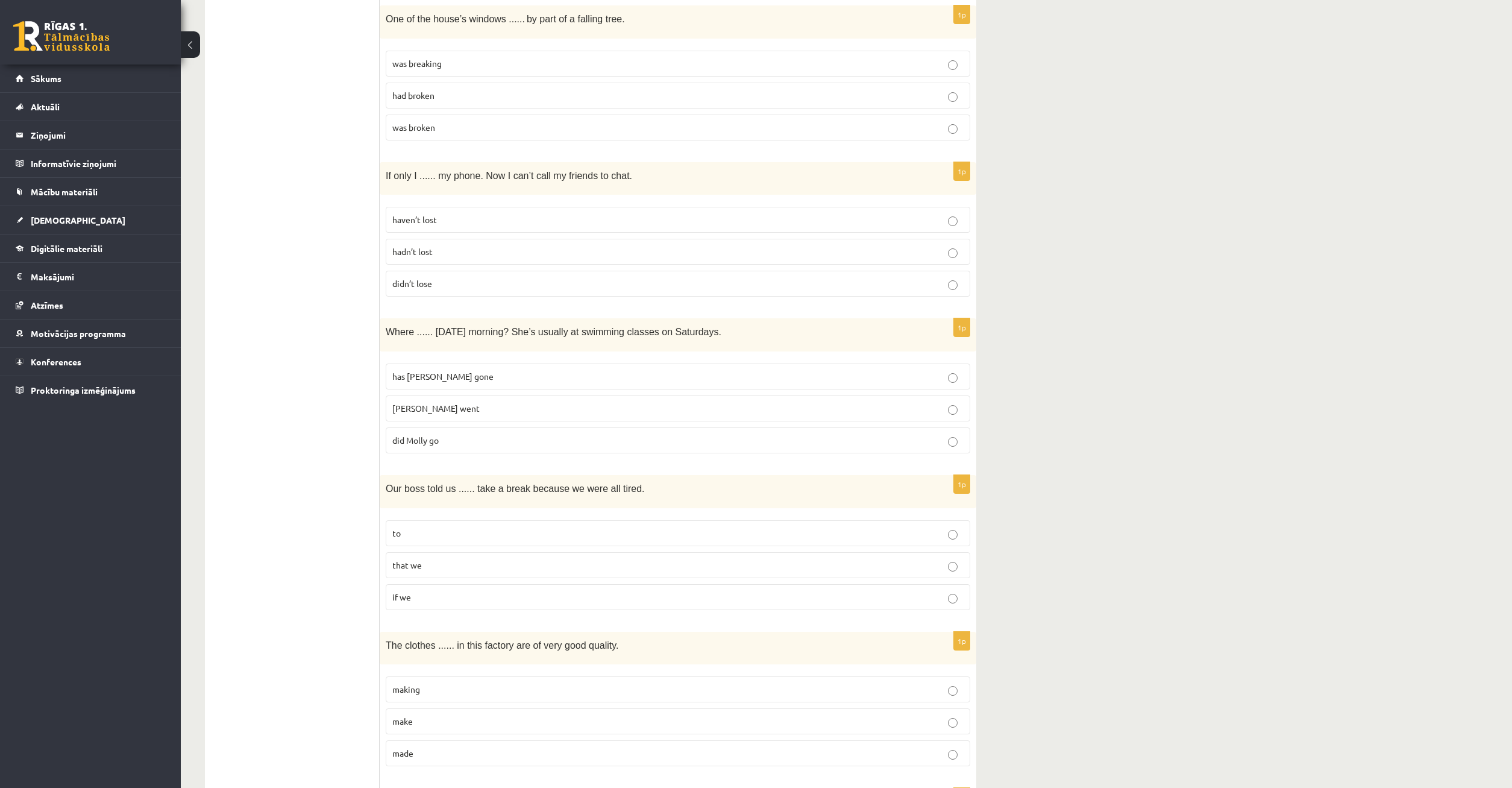
click at [458, 415] on label "Molly went" at bounding box center [678, 408] width 585 height 26
click at [501, 411] on p "Molly went" at bounding box center [678, 408] width 571 height 12
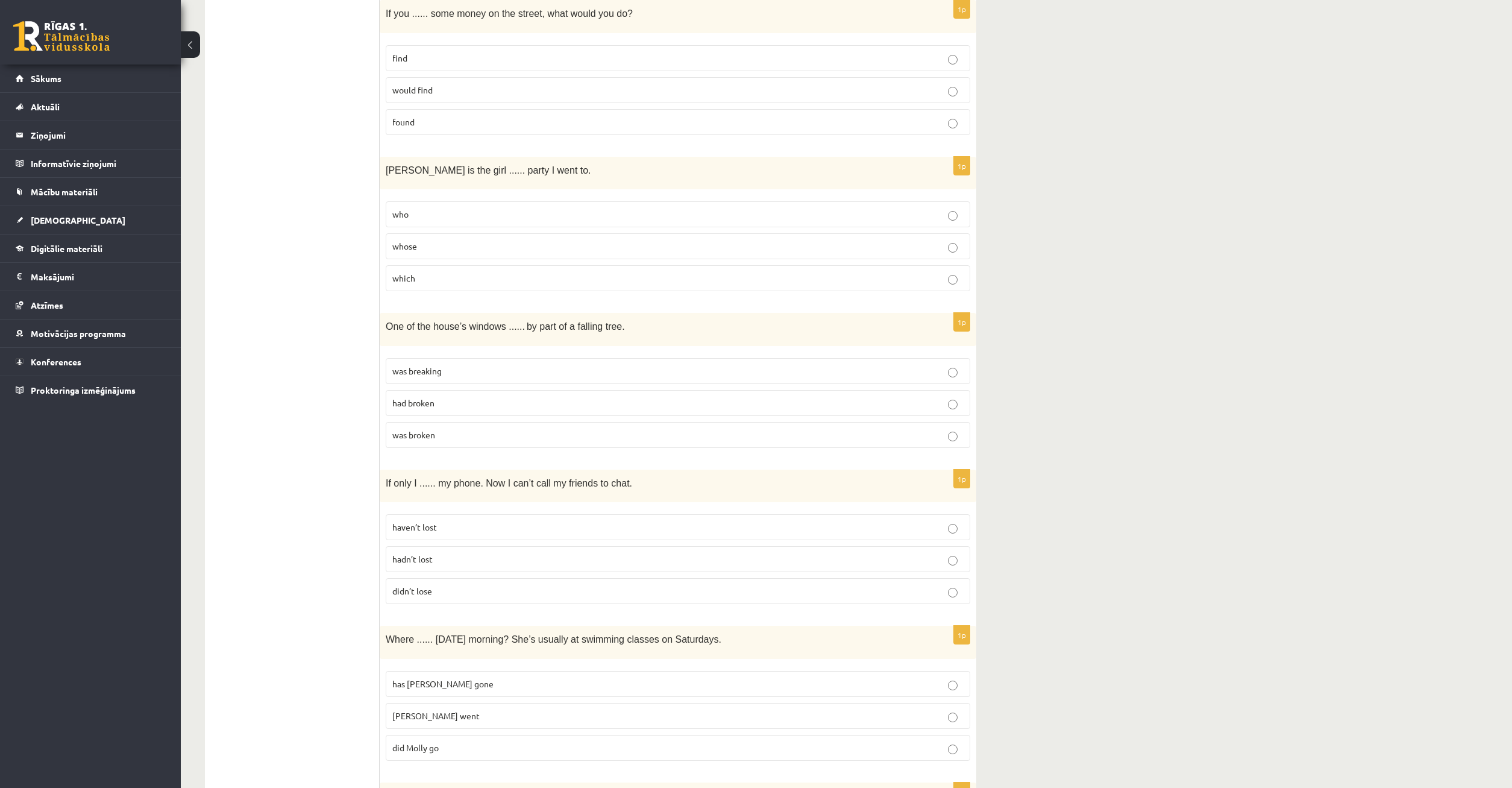
scroll to position [1748, 0]
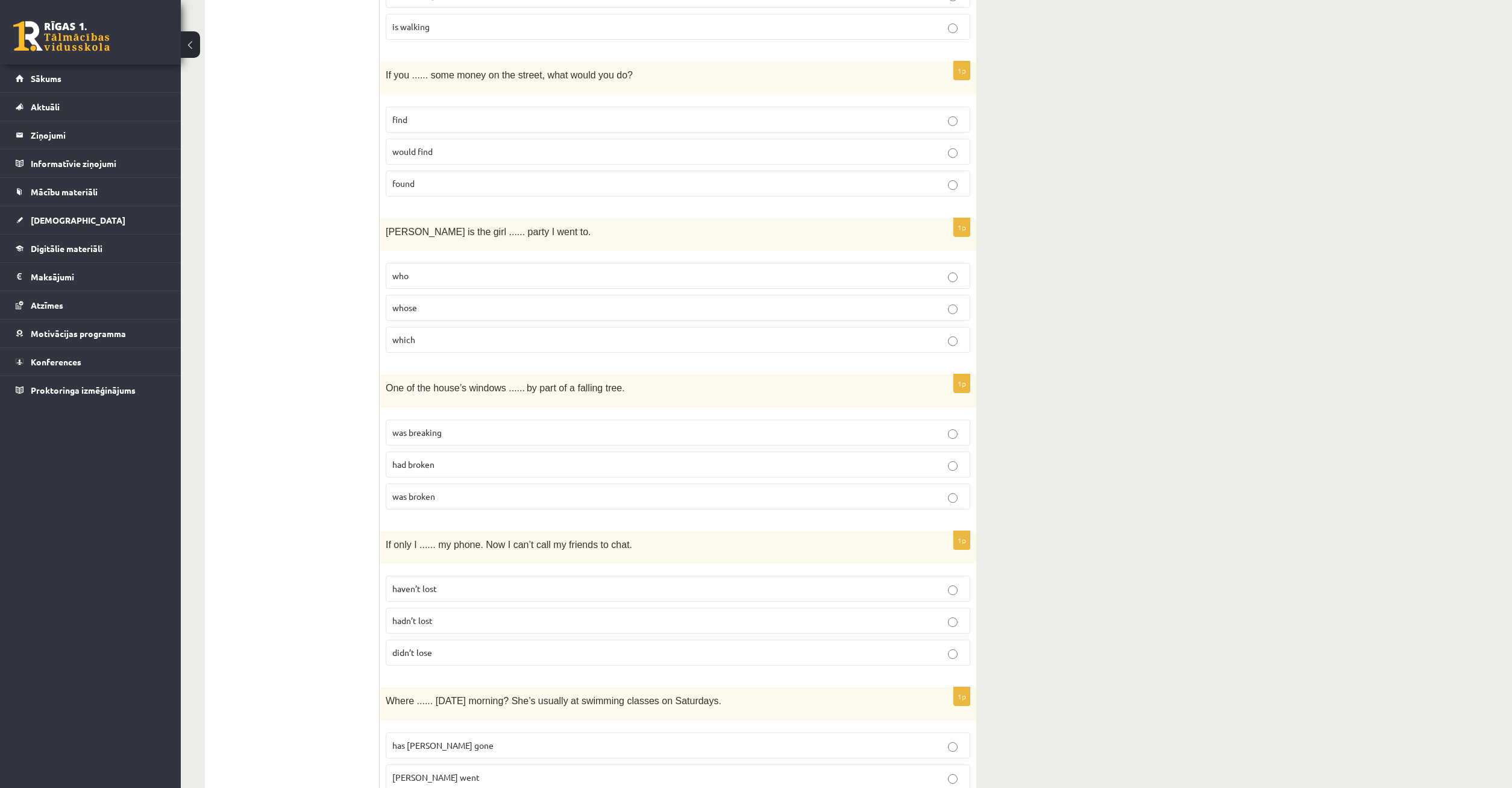
click at [488, 467] on p "had broken" at bounding box center [678, 464] width 571 height 12
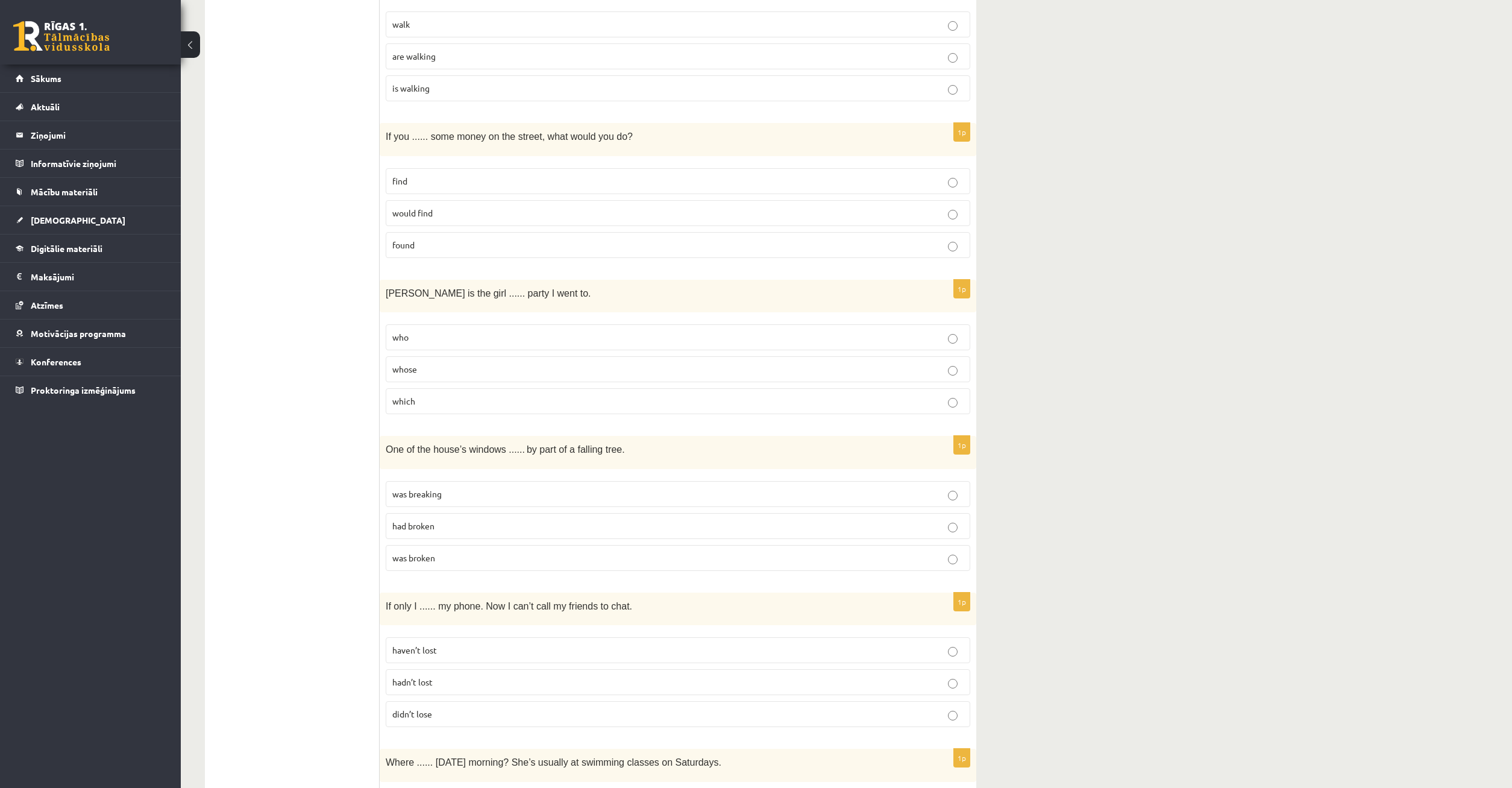
scroll to position [1625, 0]
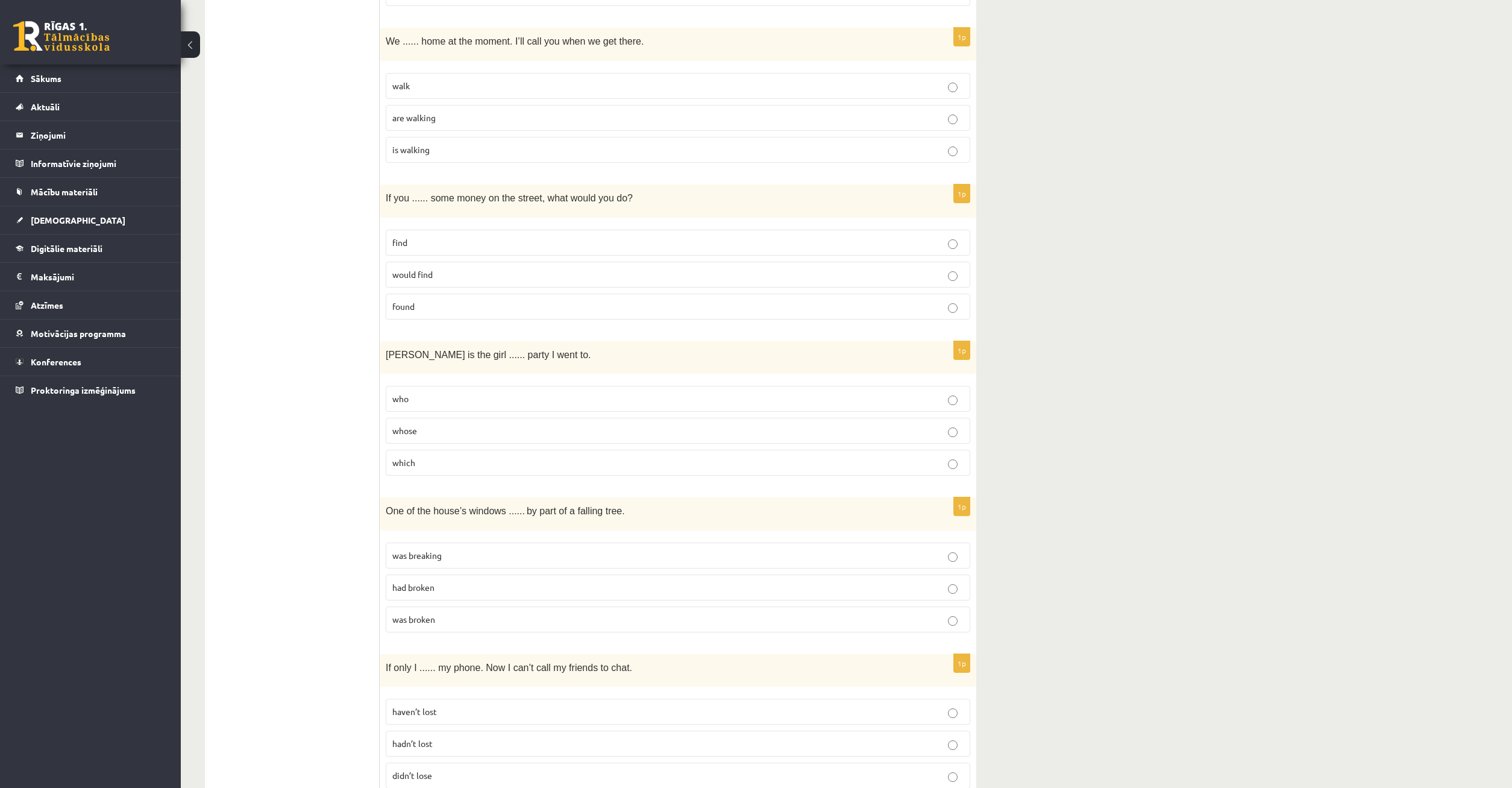
click at [955, 425] on p "whose" at bounding box center [678, 430] width 571 height 12
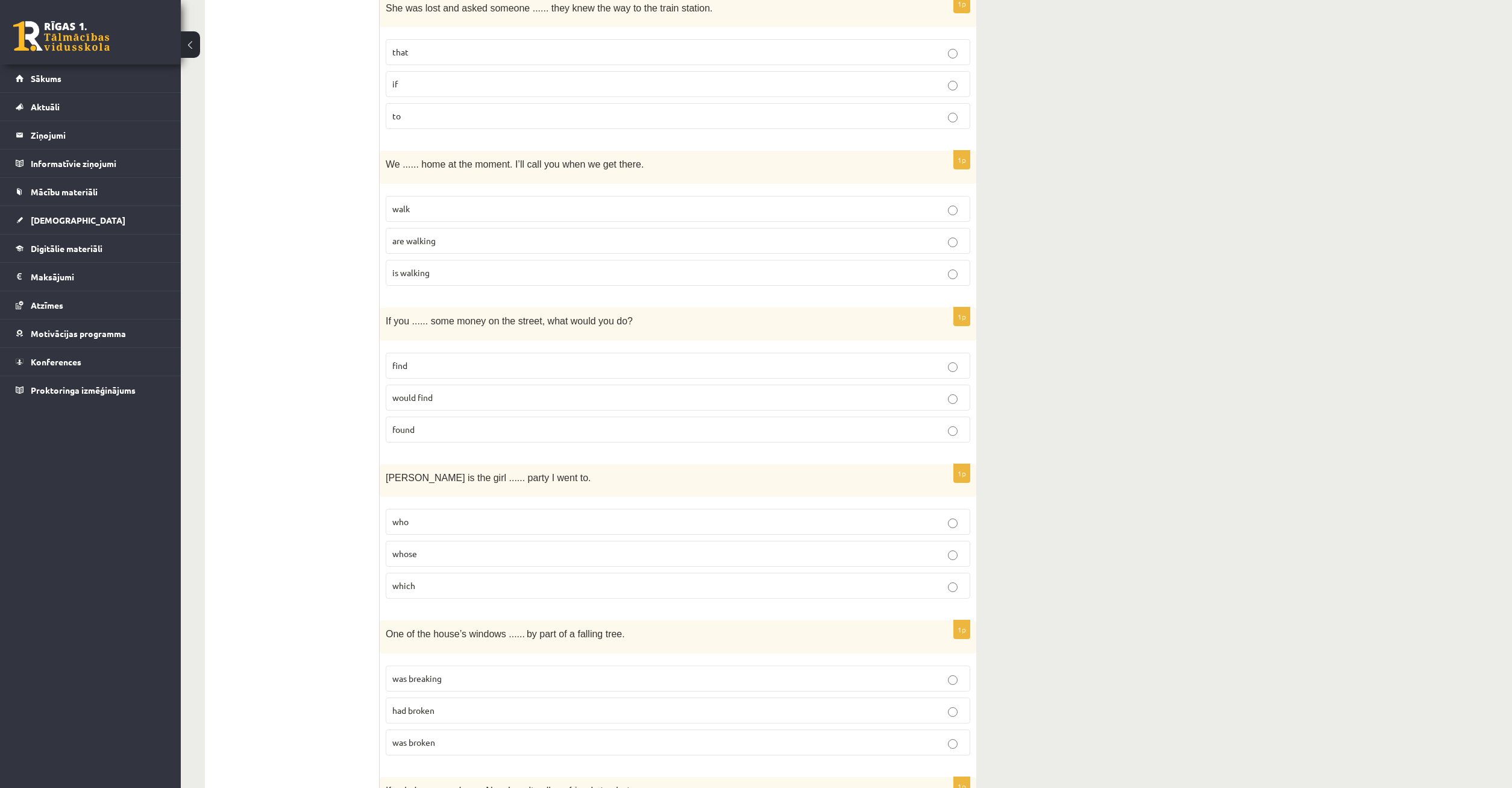
scroll to position [1441, 0]
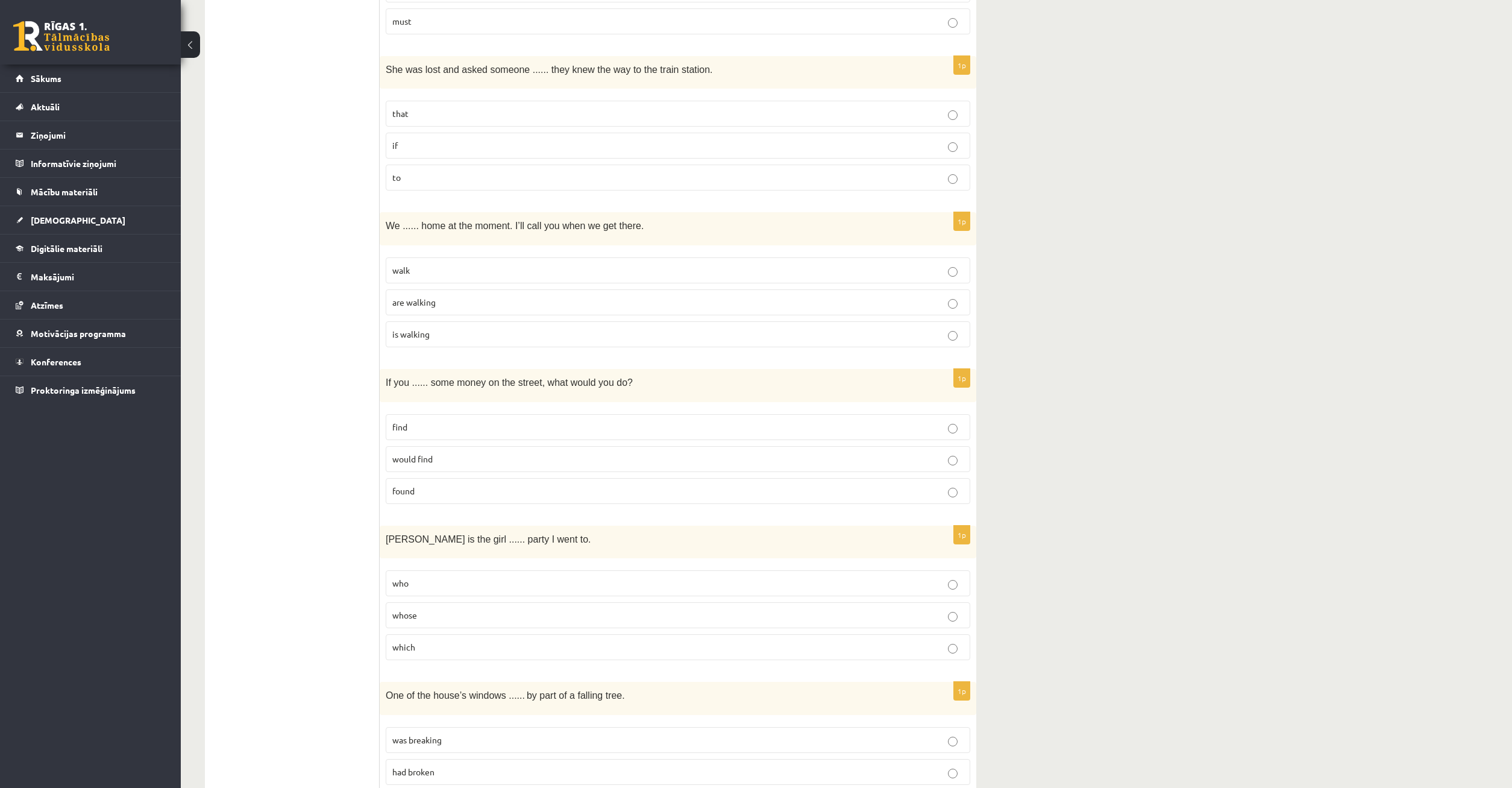
click at [958, 494] on p "found" at bounding box center [678, 491] width 571 height 12
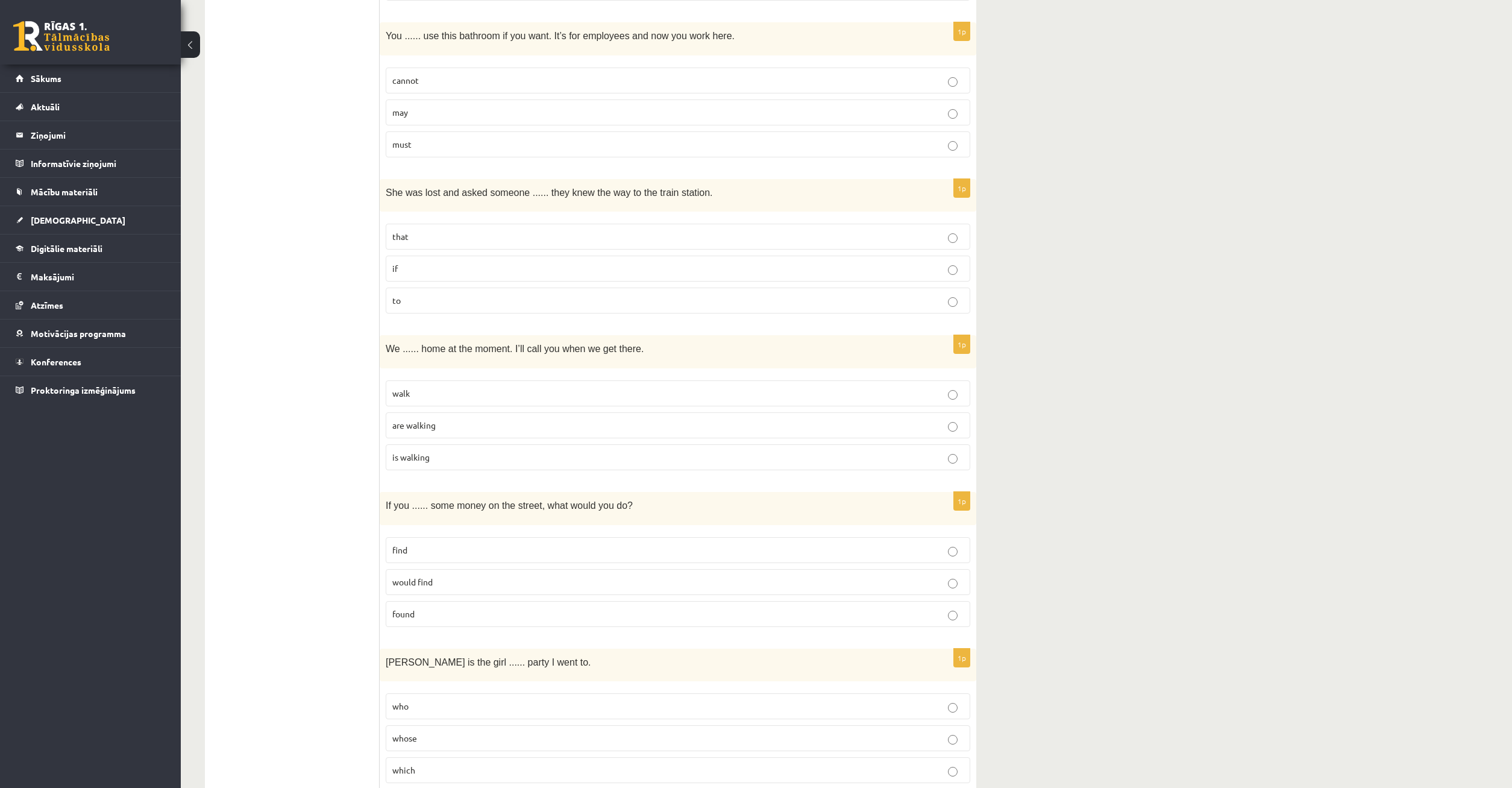
click at [958, 423] on p "are walking" at bounding box center [678, 425] width 571 height 12
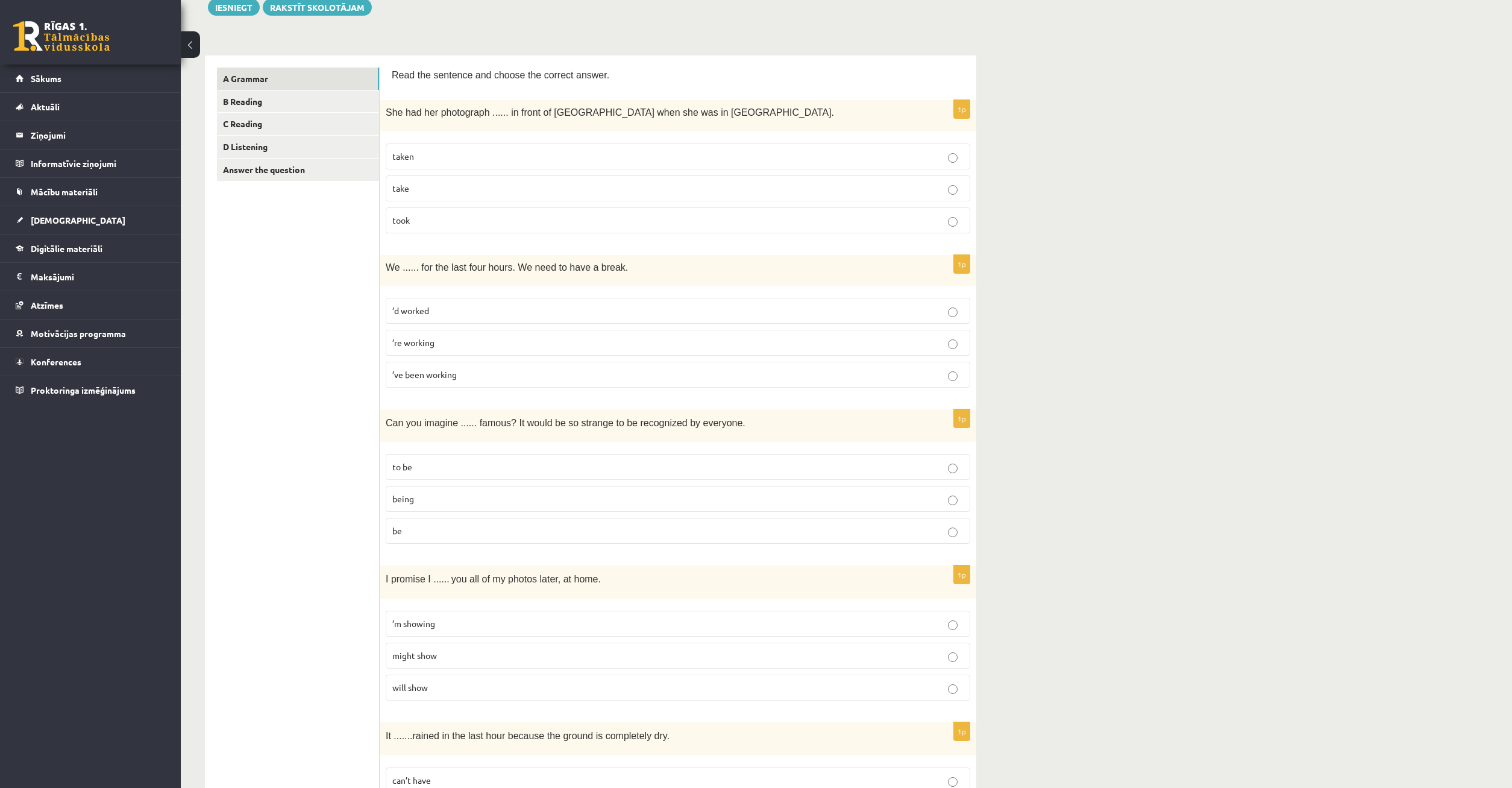
scroll to position [0, 0]
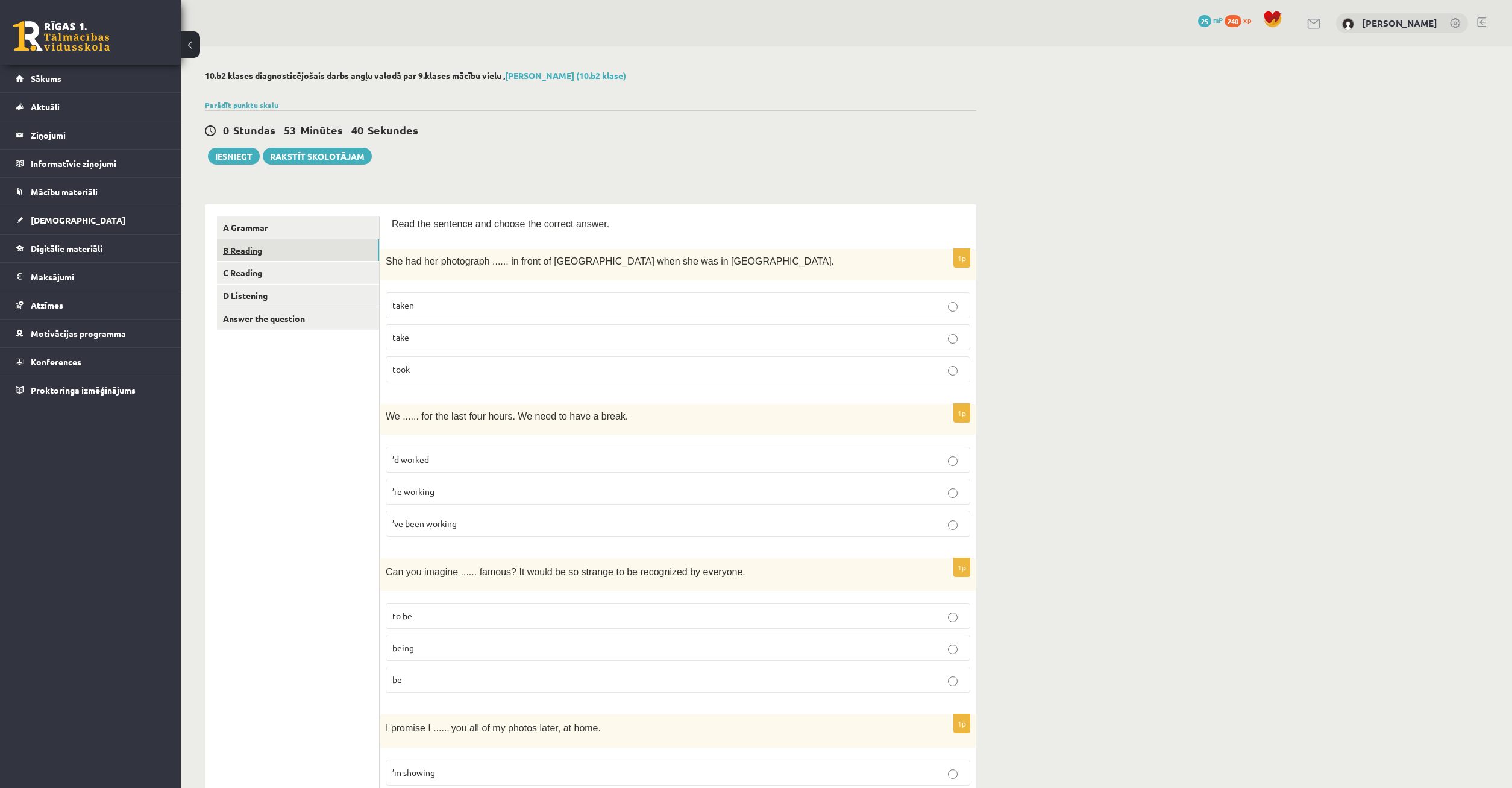
click at [310, 258] on link "B Reading" at bounding box center [298, 250] width 162 height 22
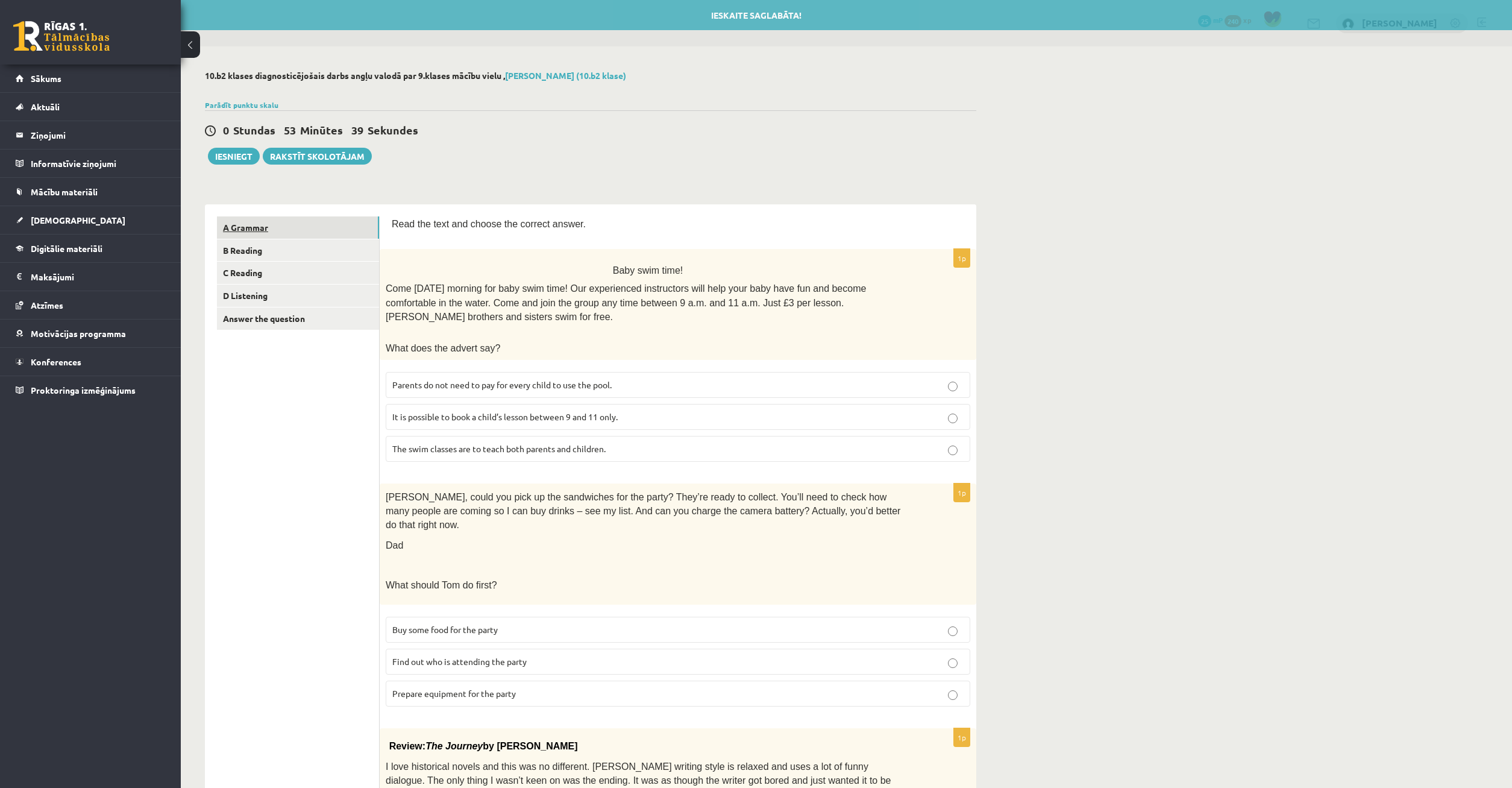
click at [333, 224] on link "A Grammar" at bounding box center [298, 227] width 162 height 22
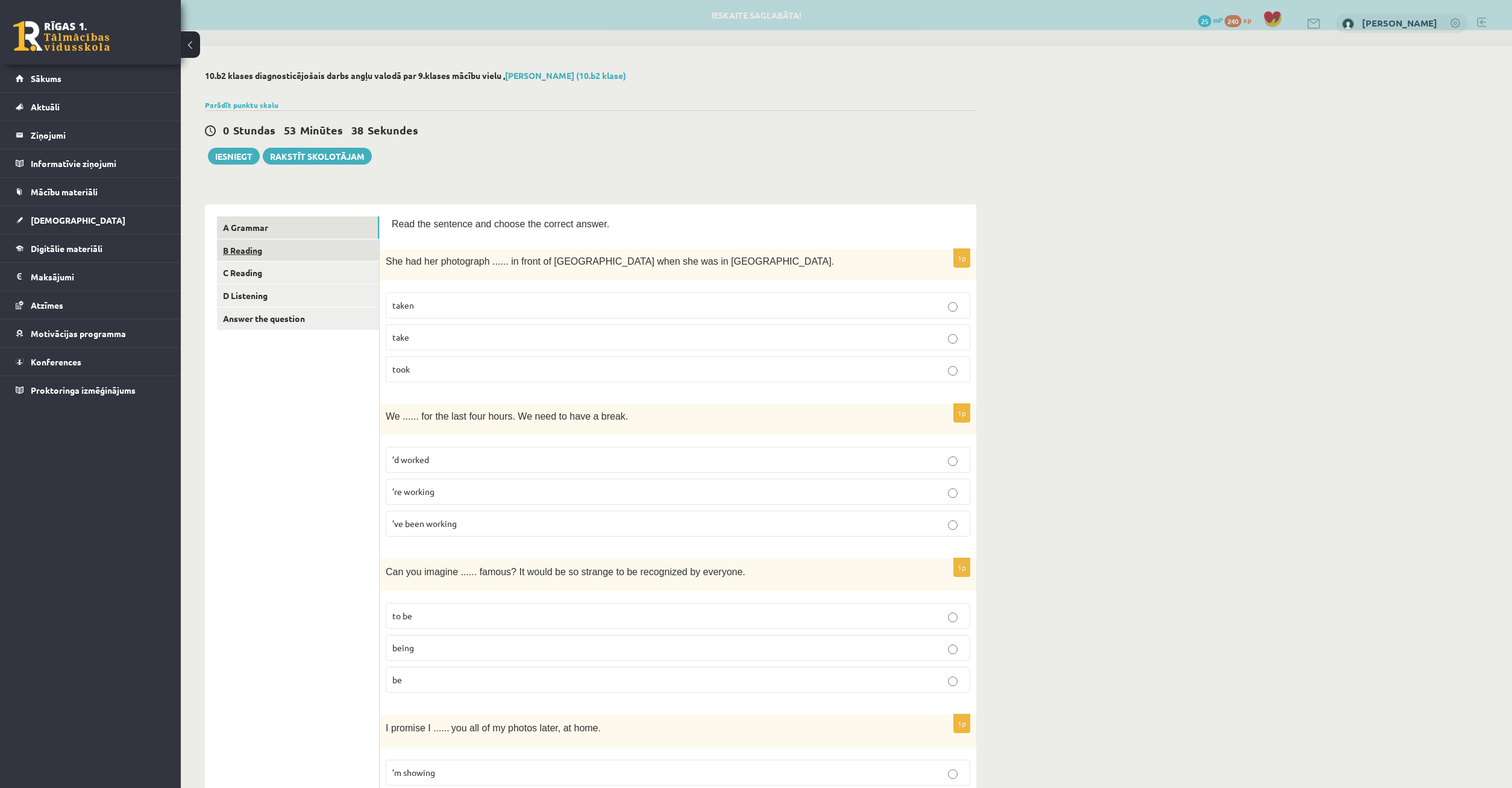
click at [344, 256] on link "B Reading" at bounding box center [298, 250] width 162 height 22
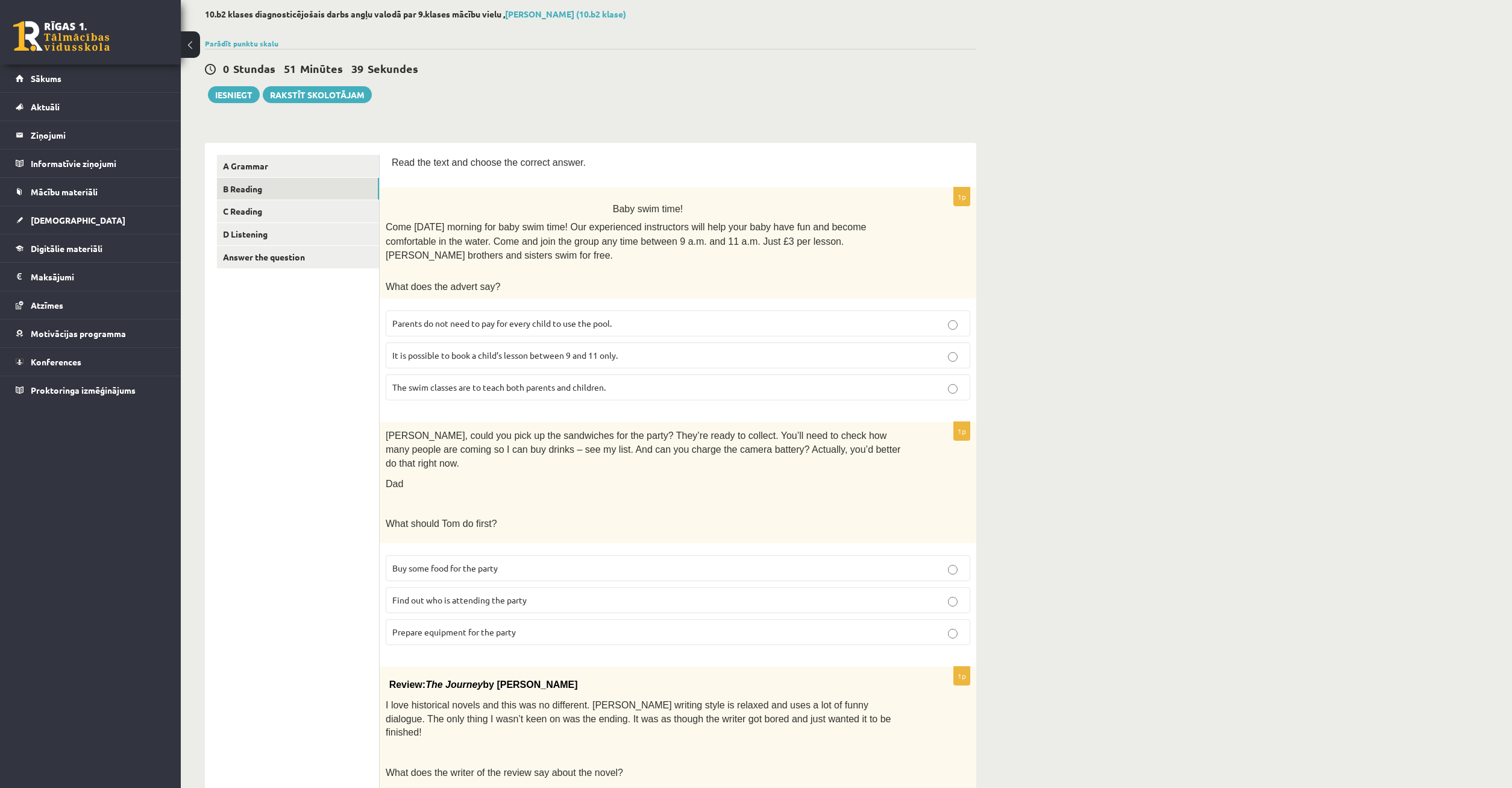
scroll to position [123, 0]
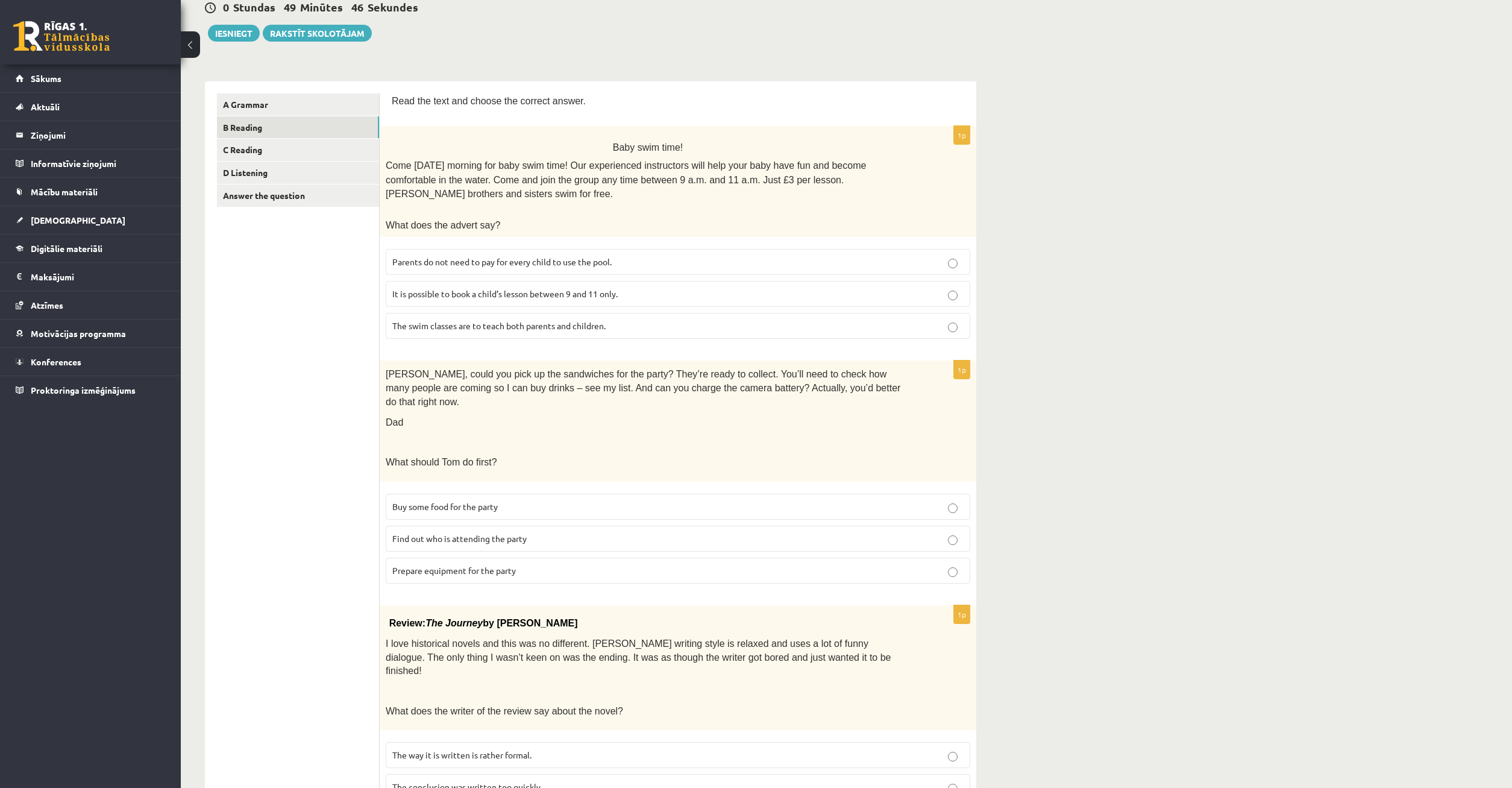
click at [571, 558] on label "Prepare equipment for the party" at bounding box center [678, 570] width 585 height 26
click at [900, 532] on p "Find out who is attending the party" at bounding box center [678, 538] width 571 height 12
click at [910, 526] on label "Find out who is attending the party" at bounding box center [678, 538] width 585 height 26
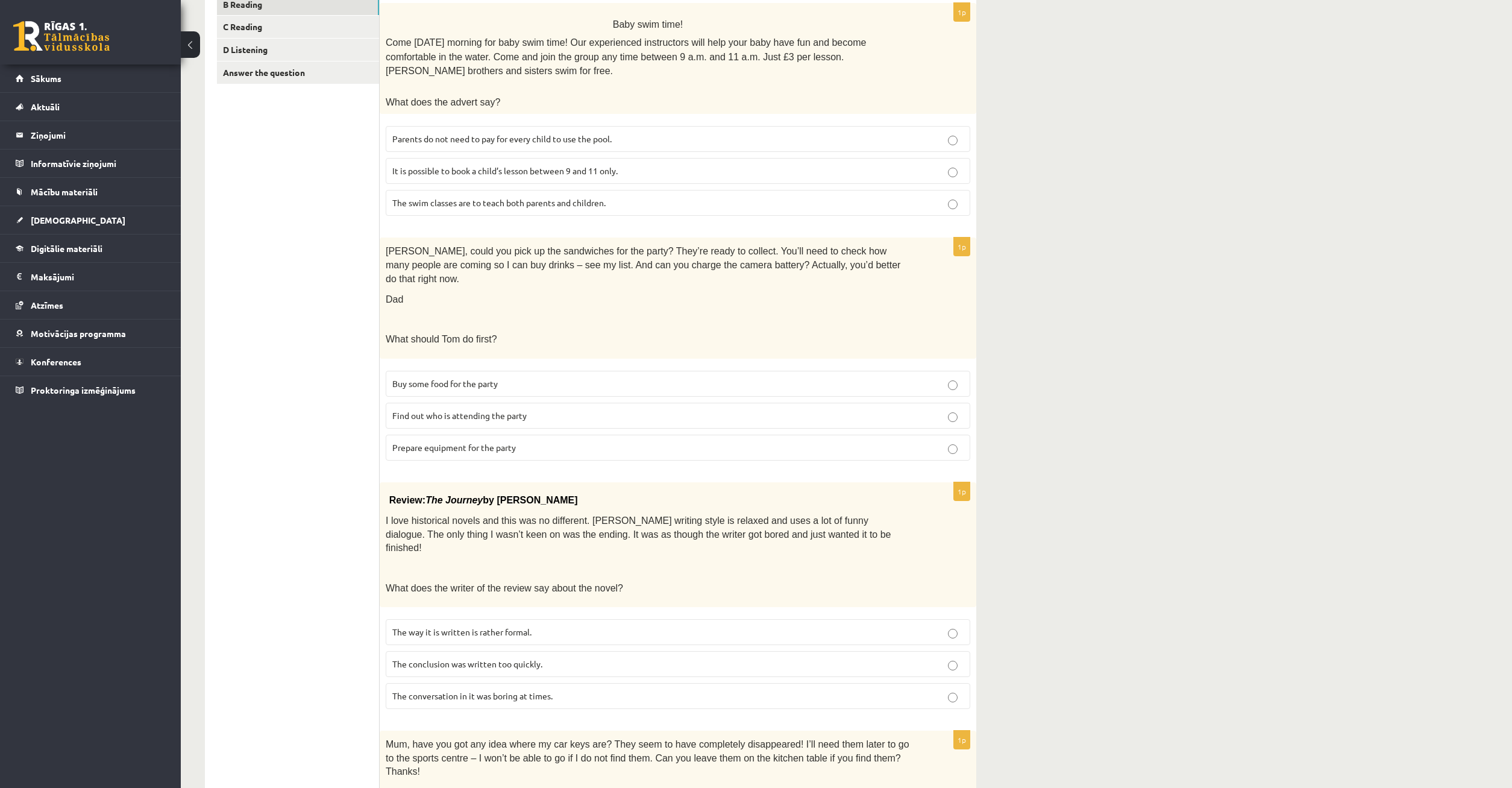
scroll to position [369, 0]
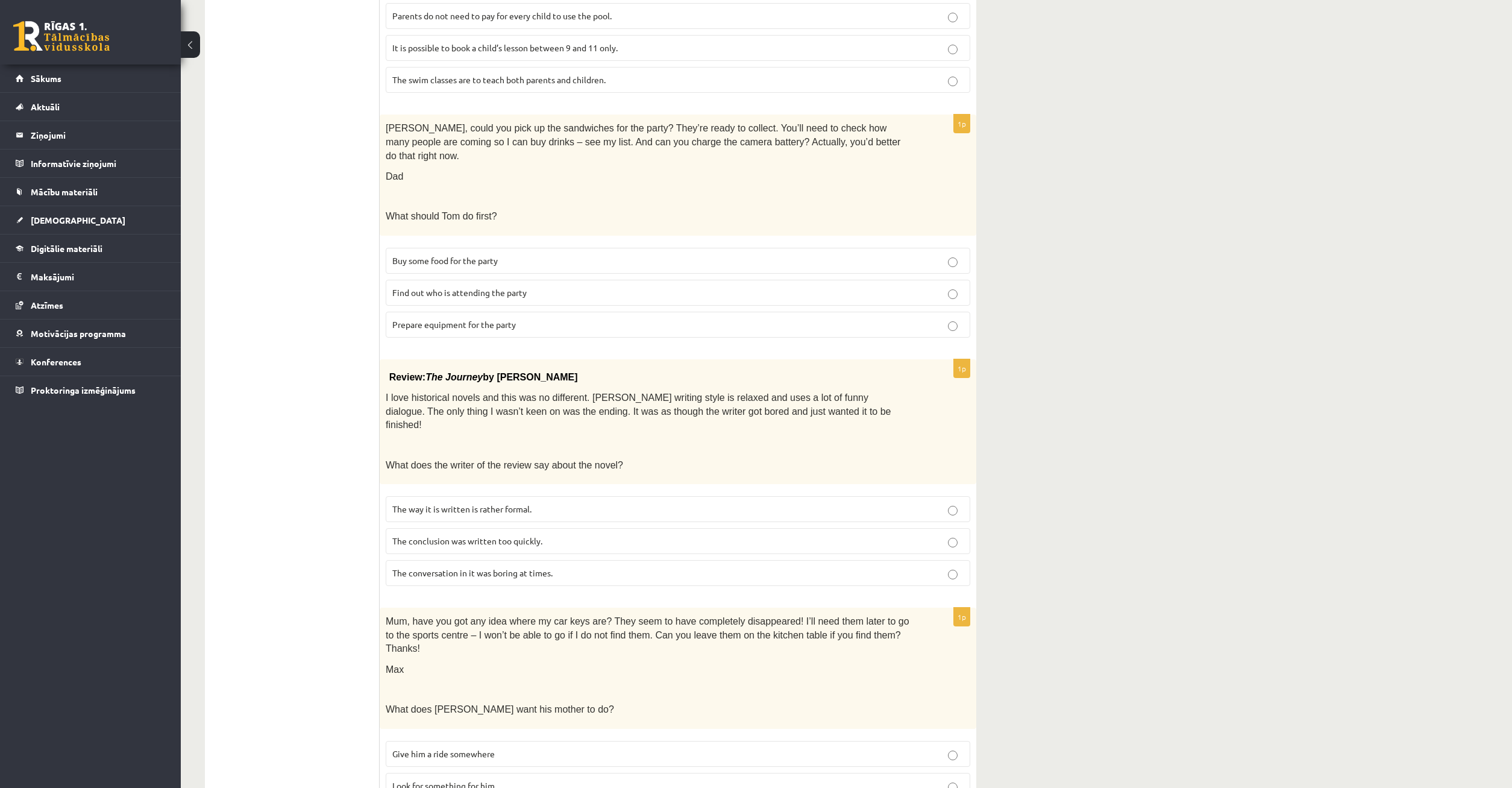
click at [953, 560] on label "The conversation in it was boring at times." at bounding box center [678, 572] width 585 height 26
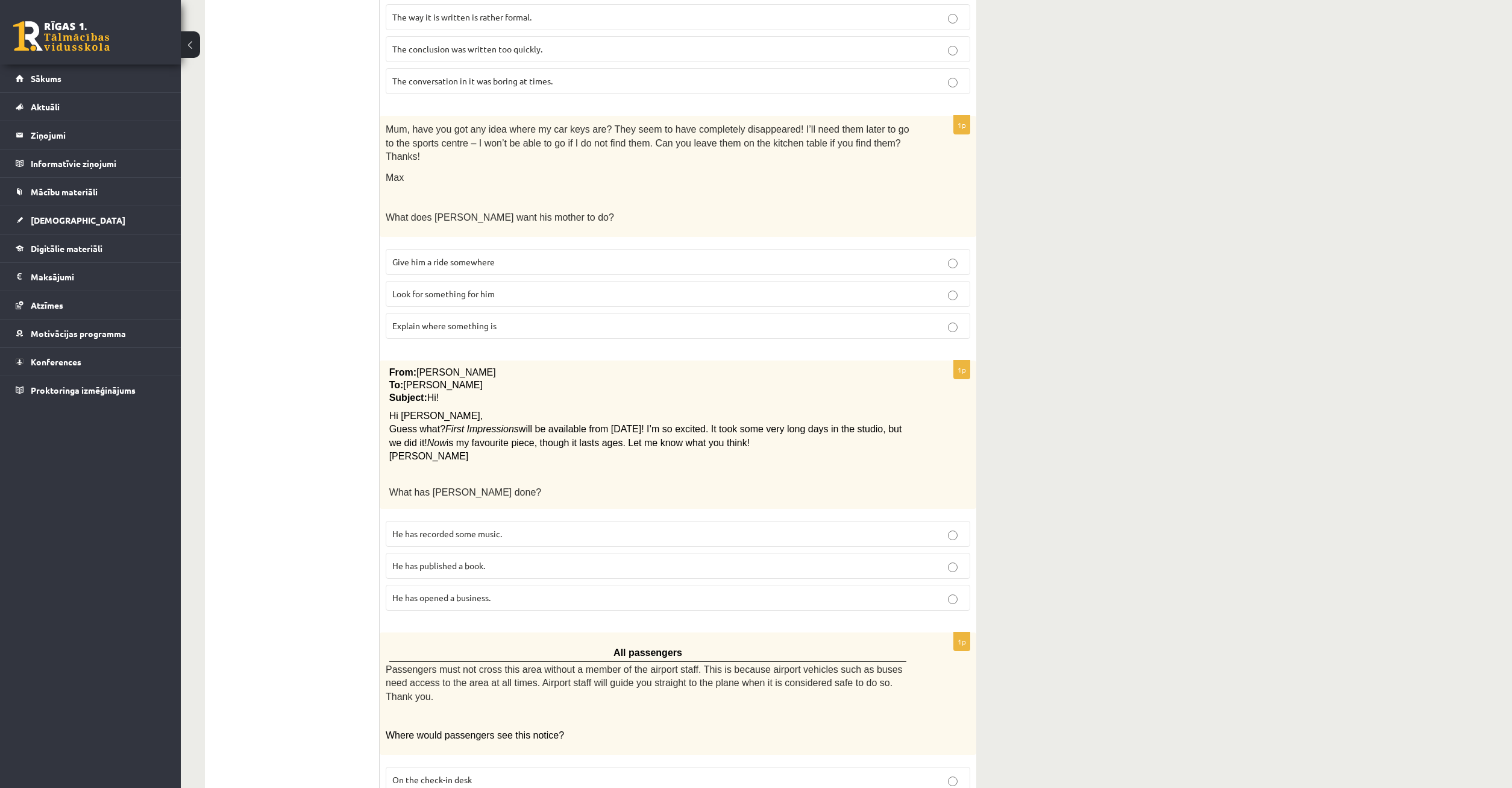
scroll to position [901, 0]
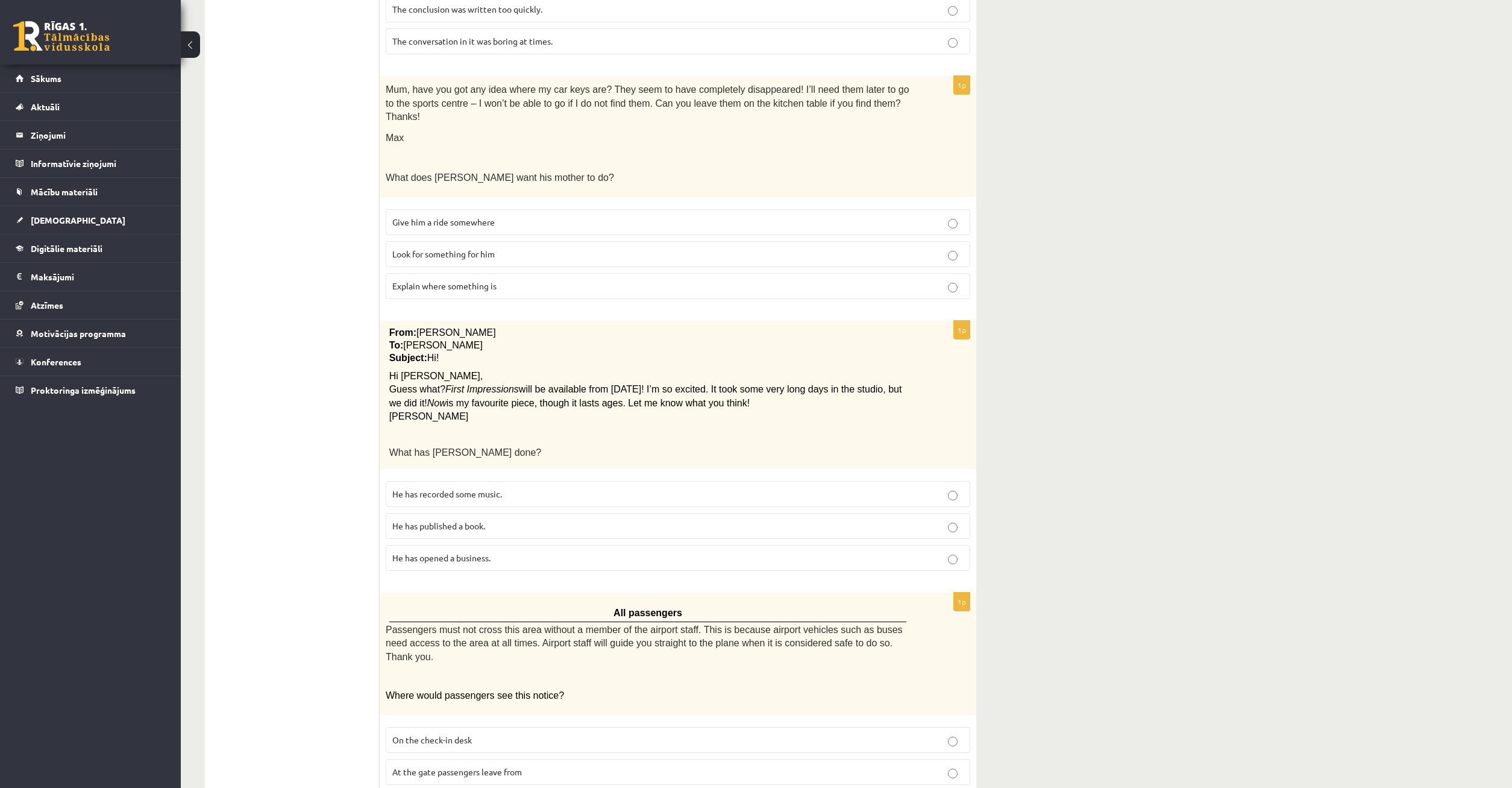
click at [539, 722] on fieldset "On the check-in desk At the gate passengers leave from In an area leading to th…" at bounding box center [678, 771] width 585 height 99
click at [550, 728] on label "On the check-in desk" at bounding box center [678, 740] width 585 height 26
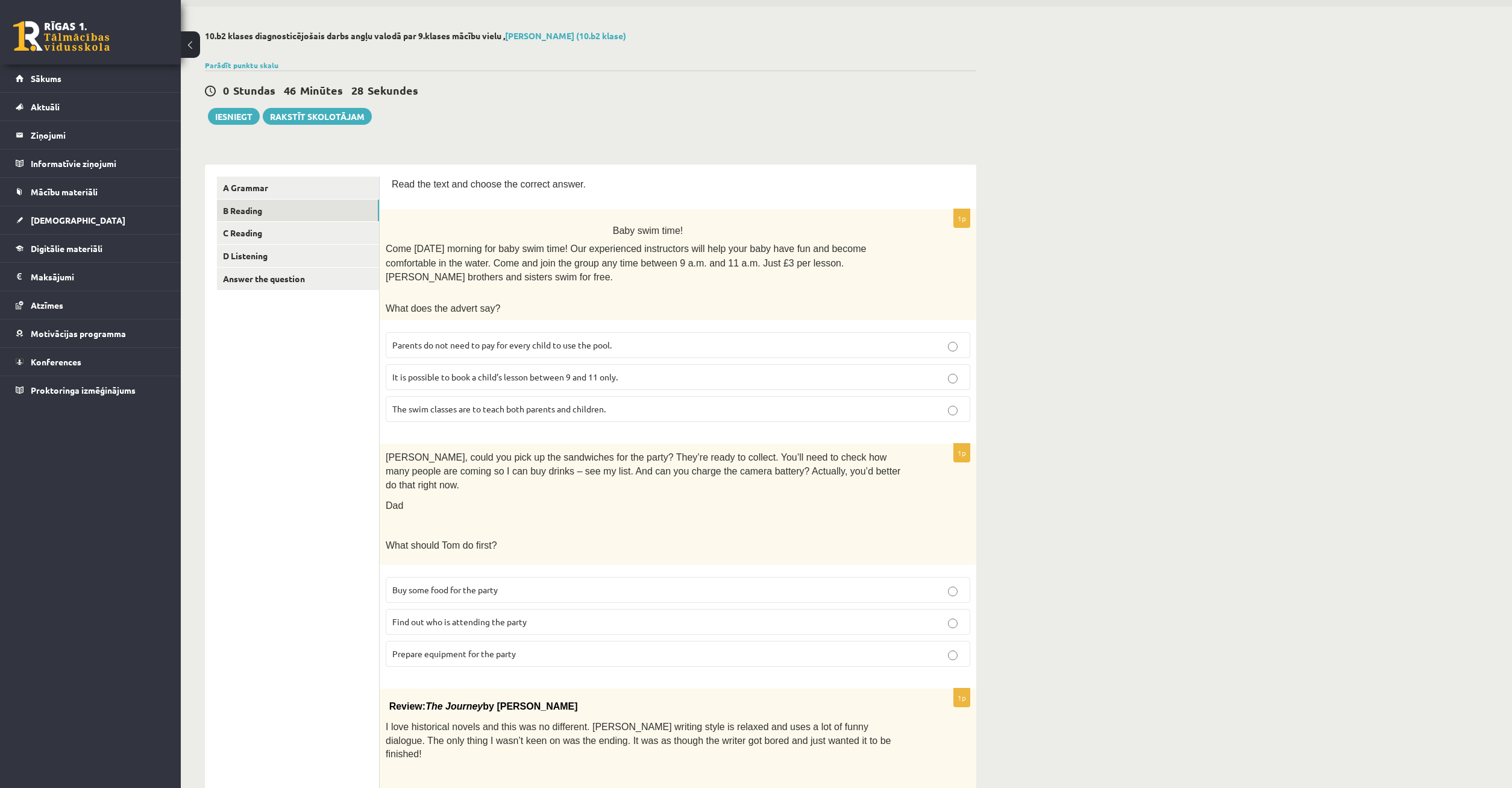
scroll to position [0, 0]
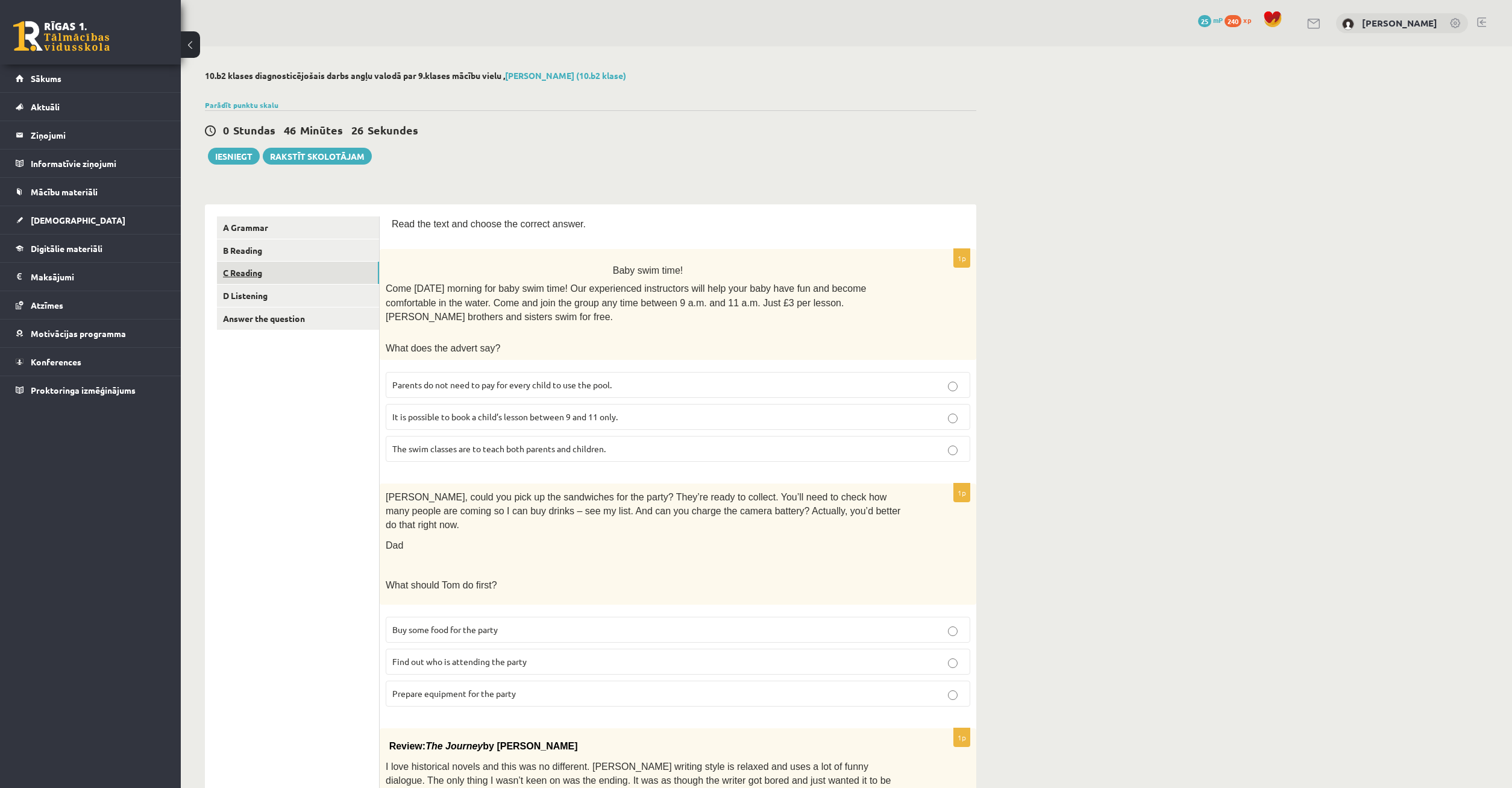
click at [278, 271] on link "C Reading" at bounding box center [298, 273] width 162 height 22
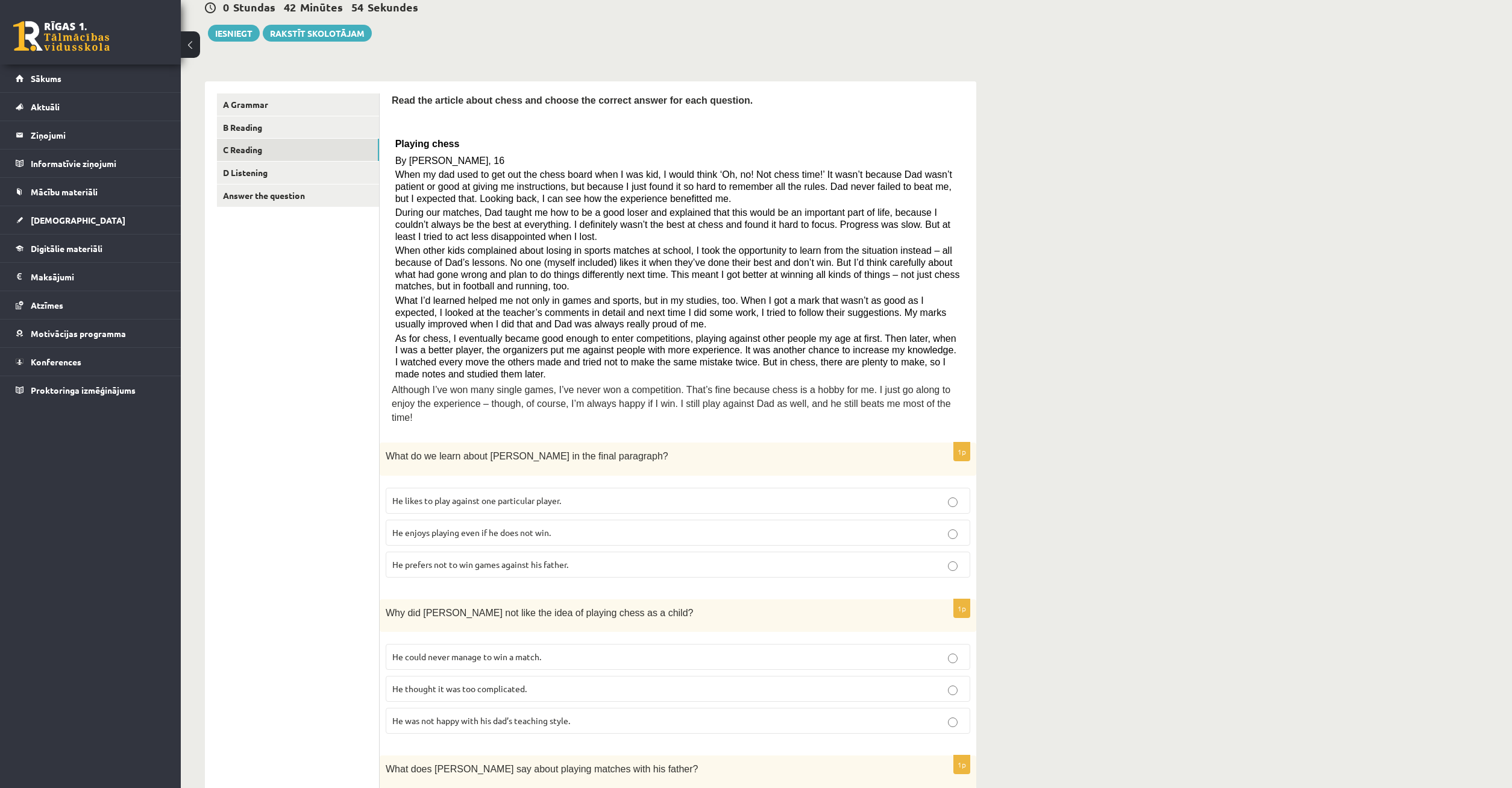
scroll to position [185, 0]
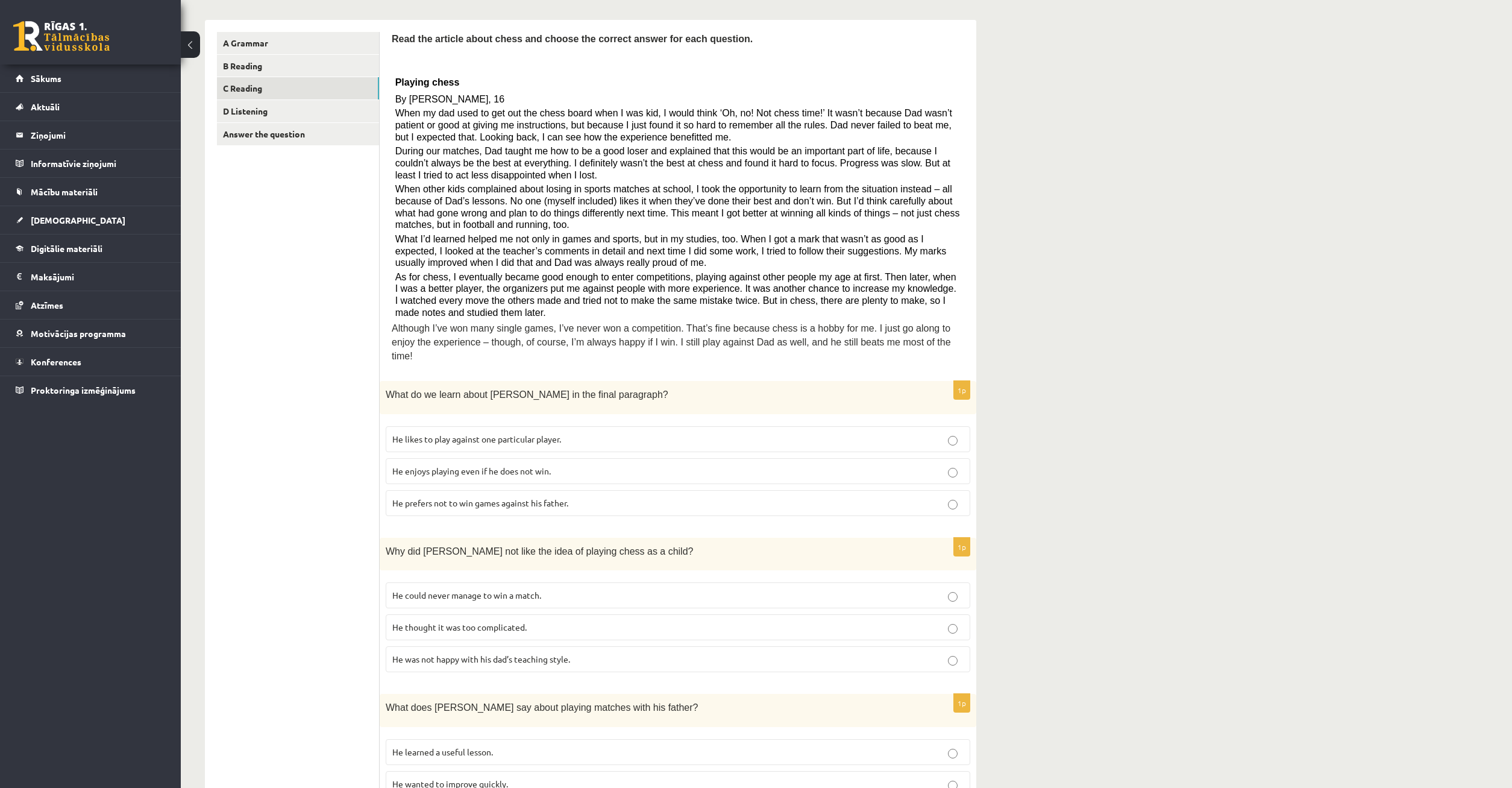
click at [946, 590] on p "He could never manage to win a match." at bounding box center [678, 595] width 571 height 12
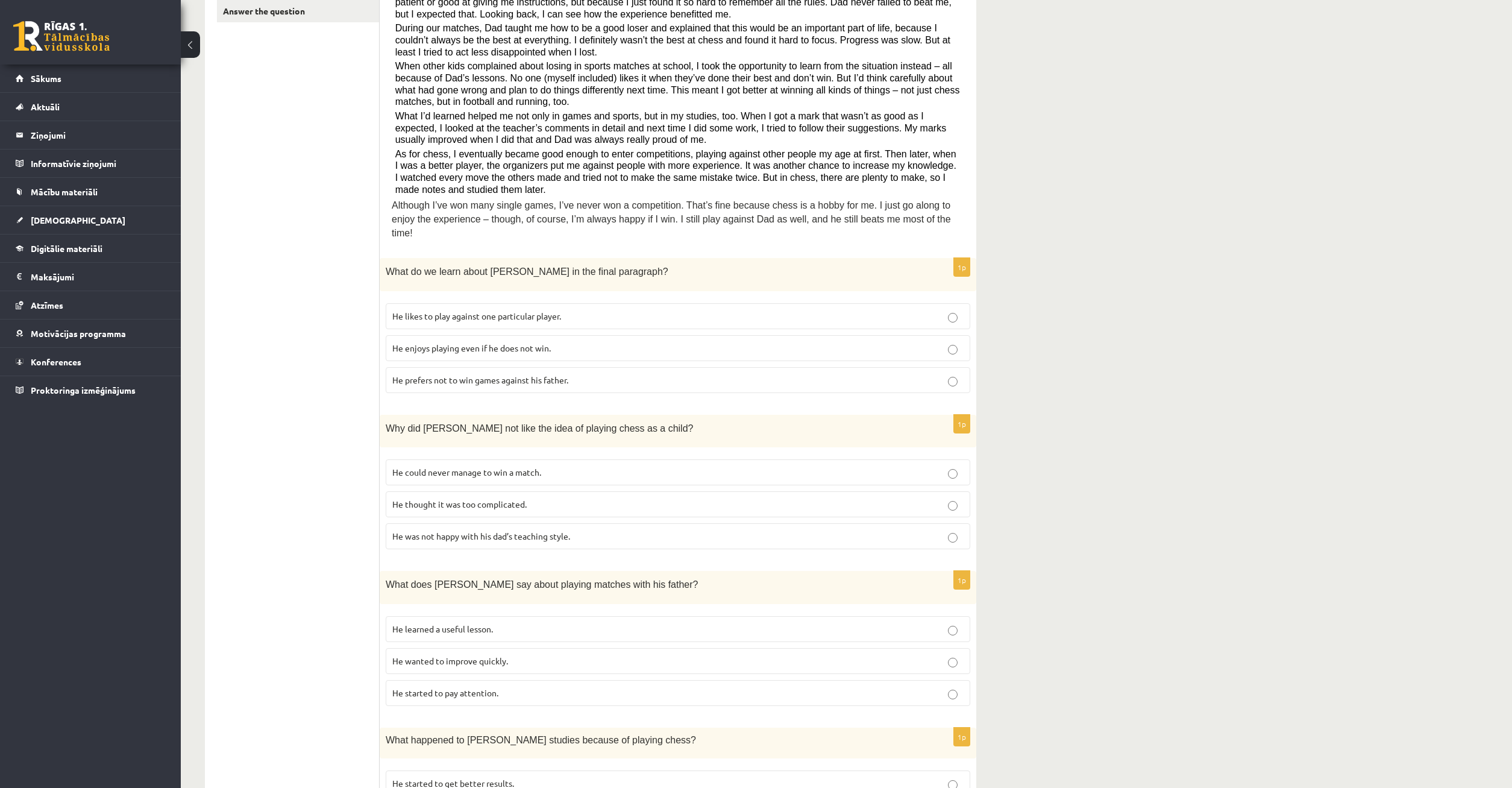
scroll to position [369, 0]
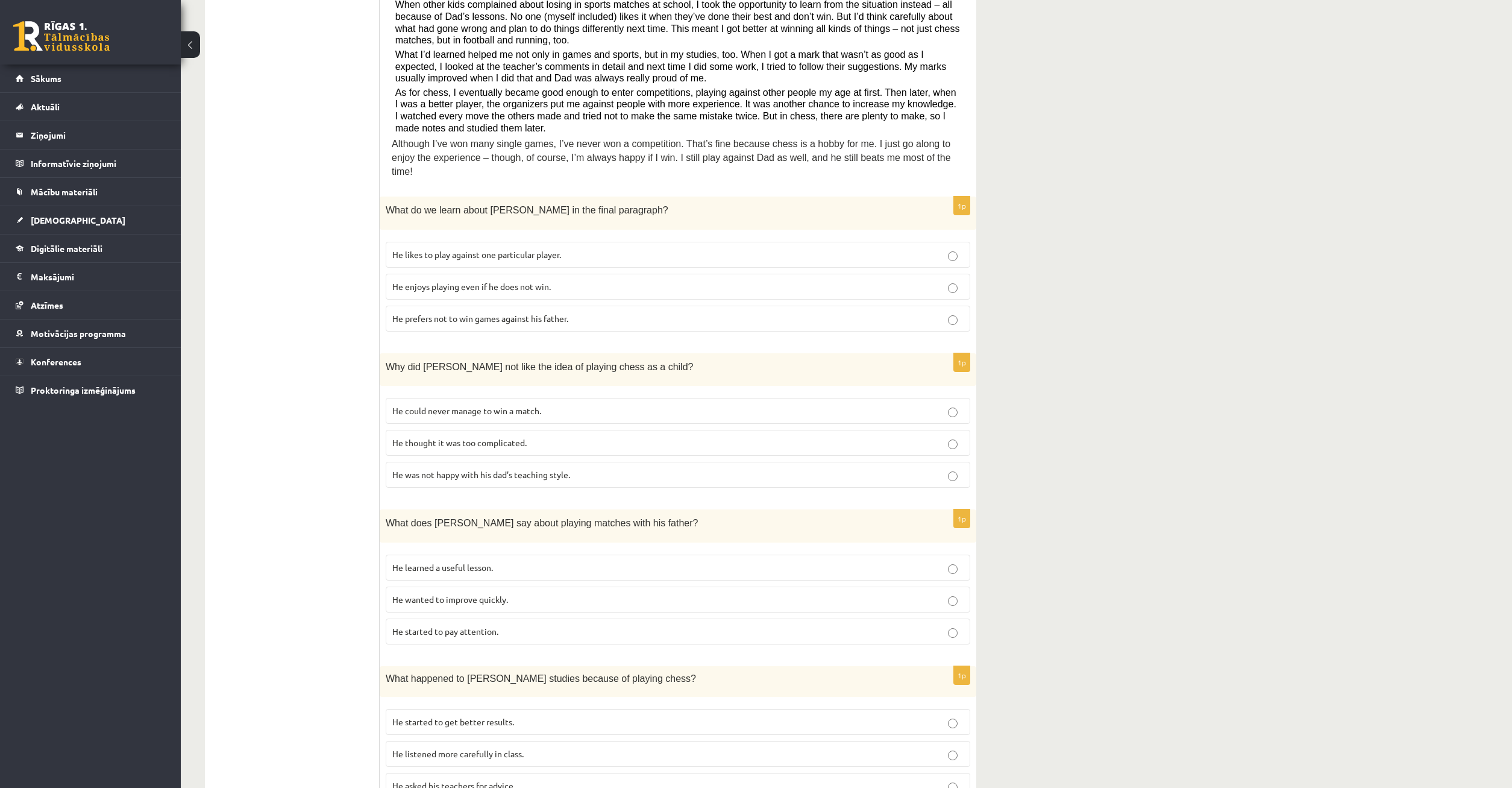
click at [947, 626] on p "He started to pay attention." at bounding box center [678, 632] width 571 height 12
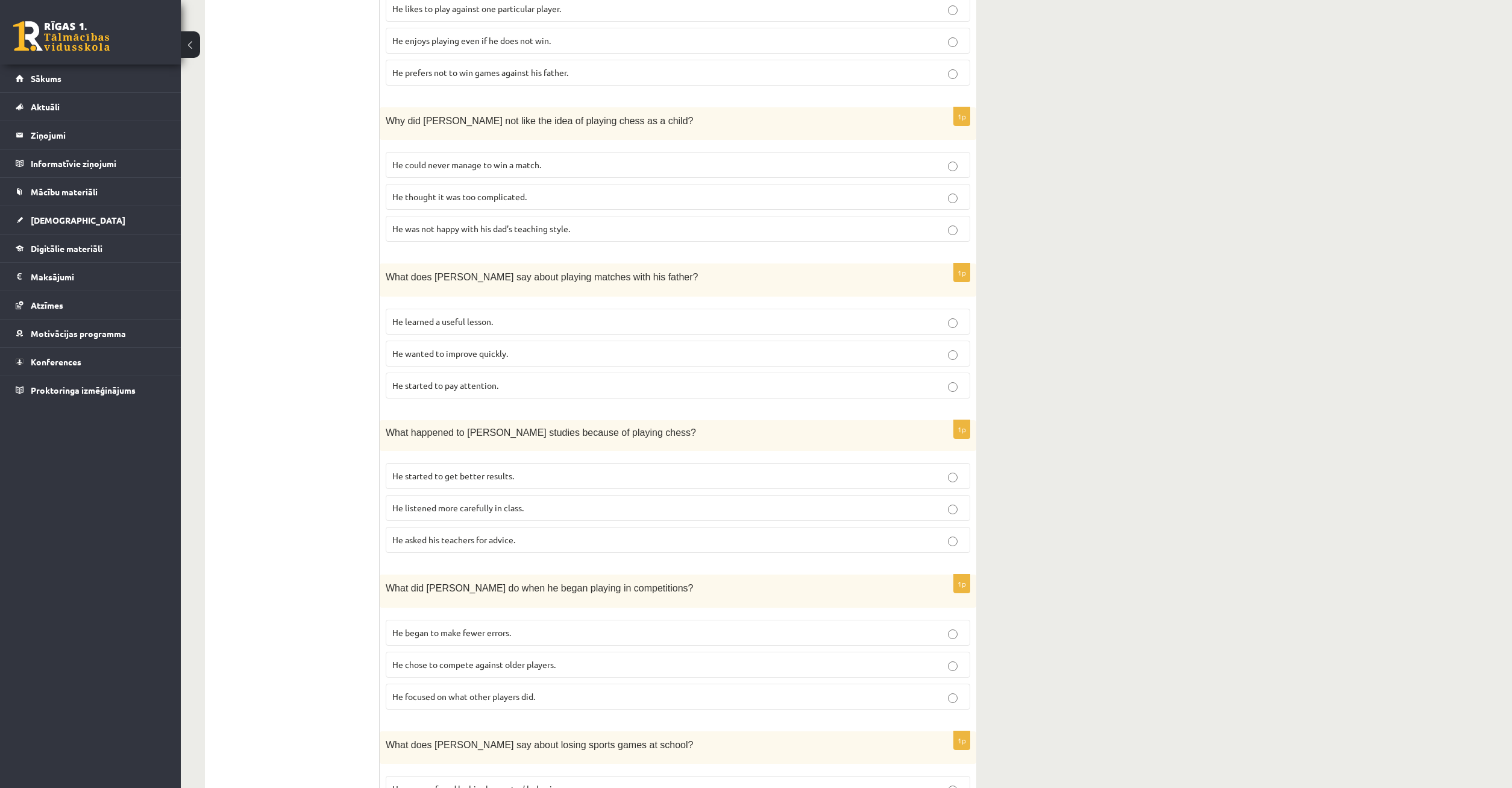
scroll to position [724, 0]
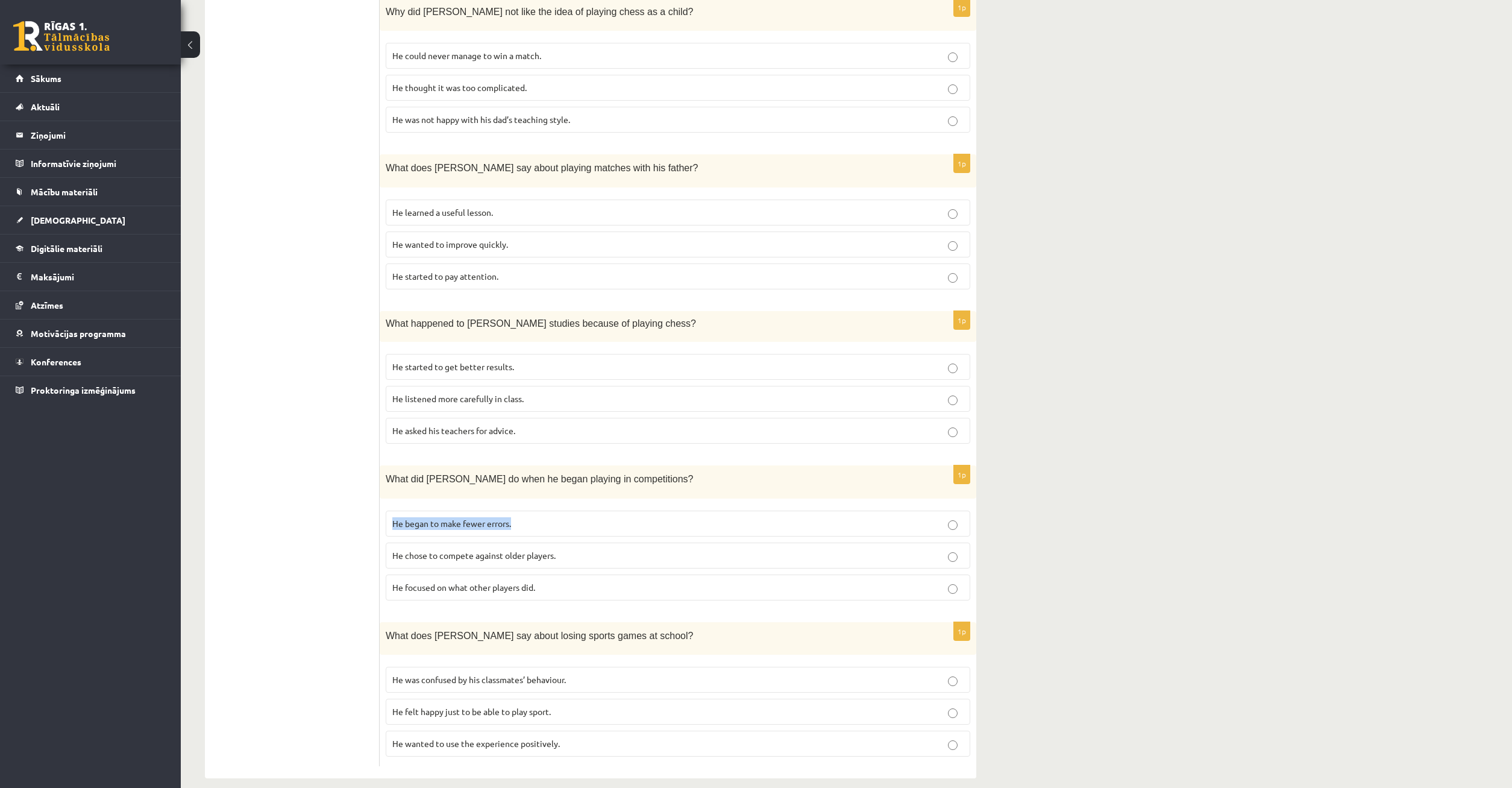
drag, startPoint x: 392, startPoint y: 507, endPoint x: 546, endPoint y: 504, distance: 154.0
click at [546, 517] on p "He began to make fewer errors." at bounding box center [678, 523] width 571 height 12
copy span "He began to make fewer errors."
click at [946, 517] on p "He began to make fewer errors." at bounding box center [678, 523] width 571 height 12
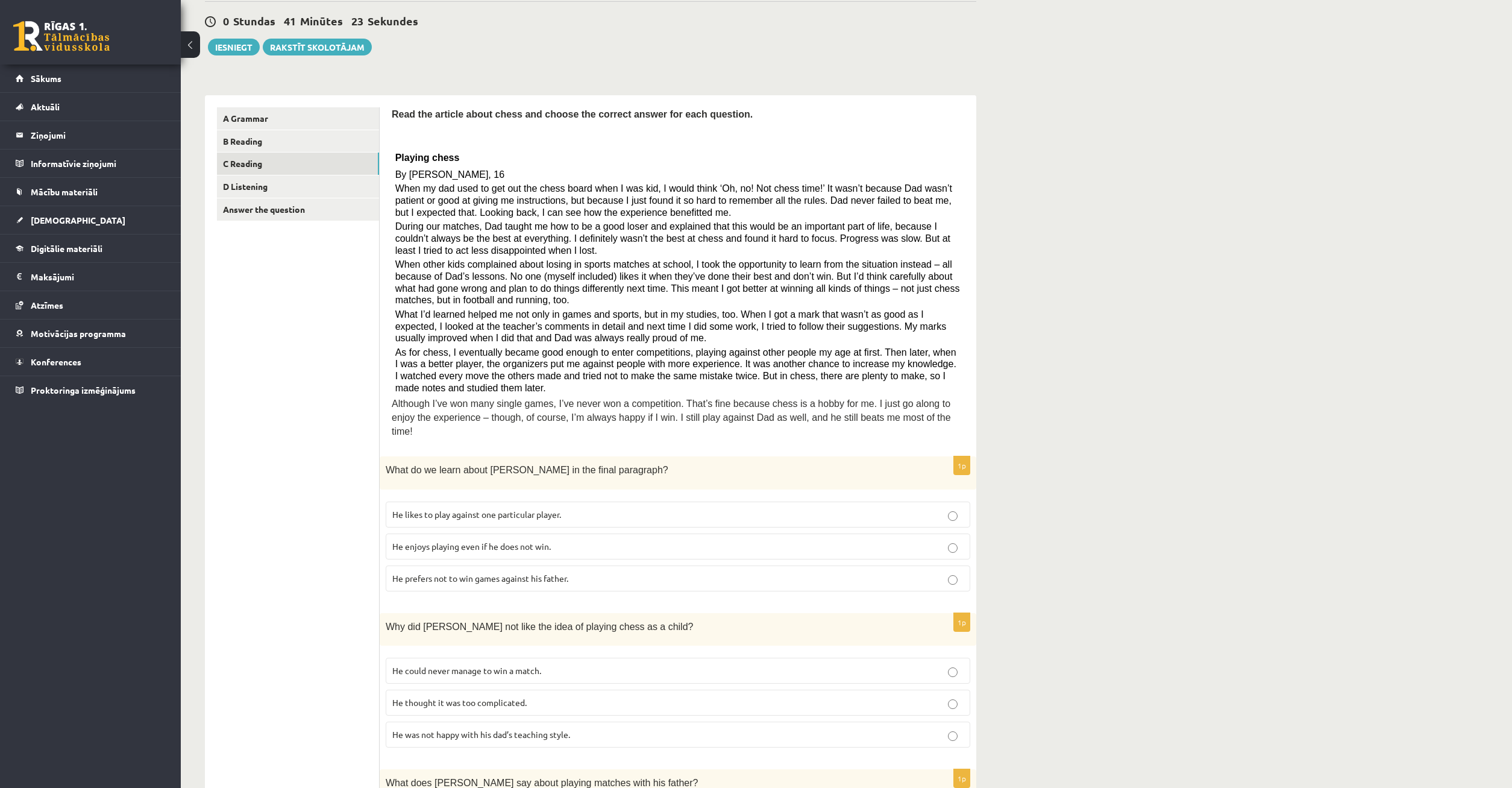
scroll to position [0, 0]
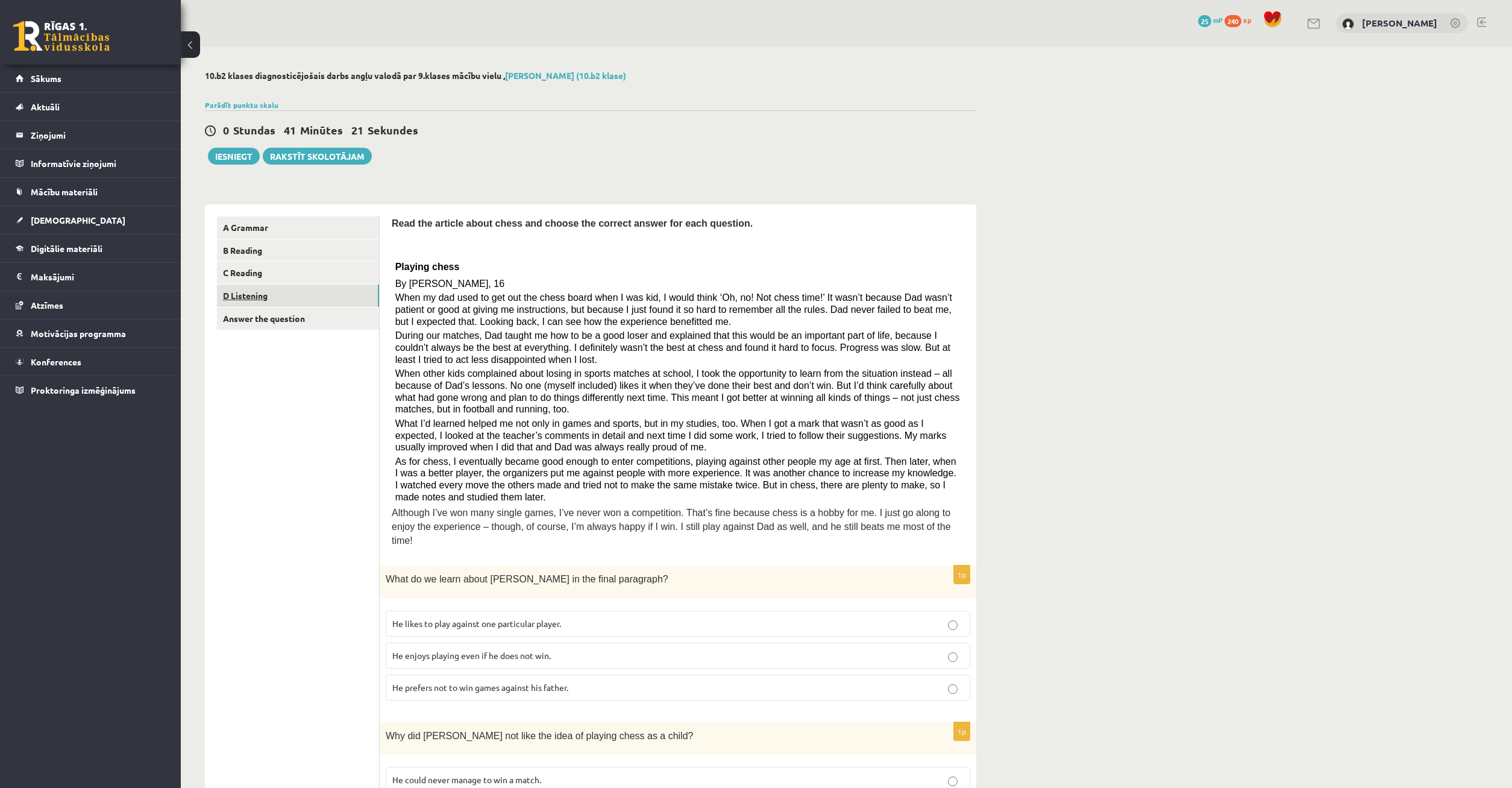
click at [292, 304] on link "D Listening" at bounding box center [298, 296] width 162 height 22
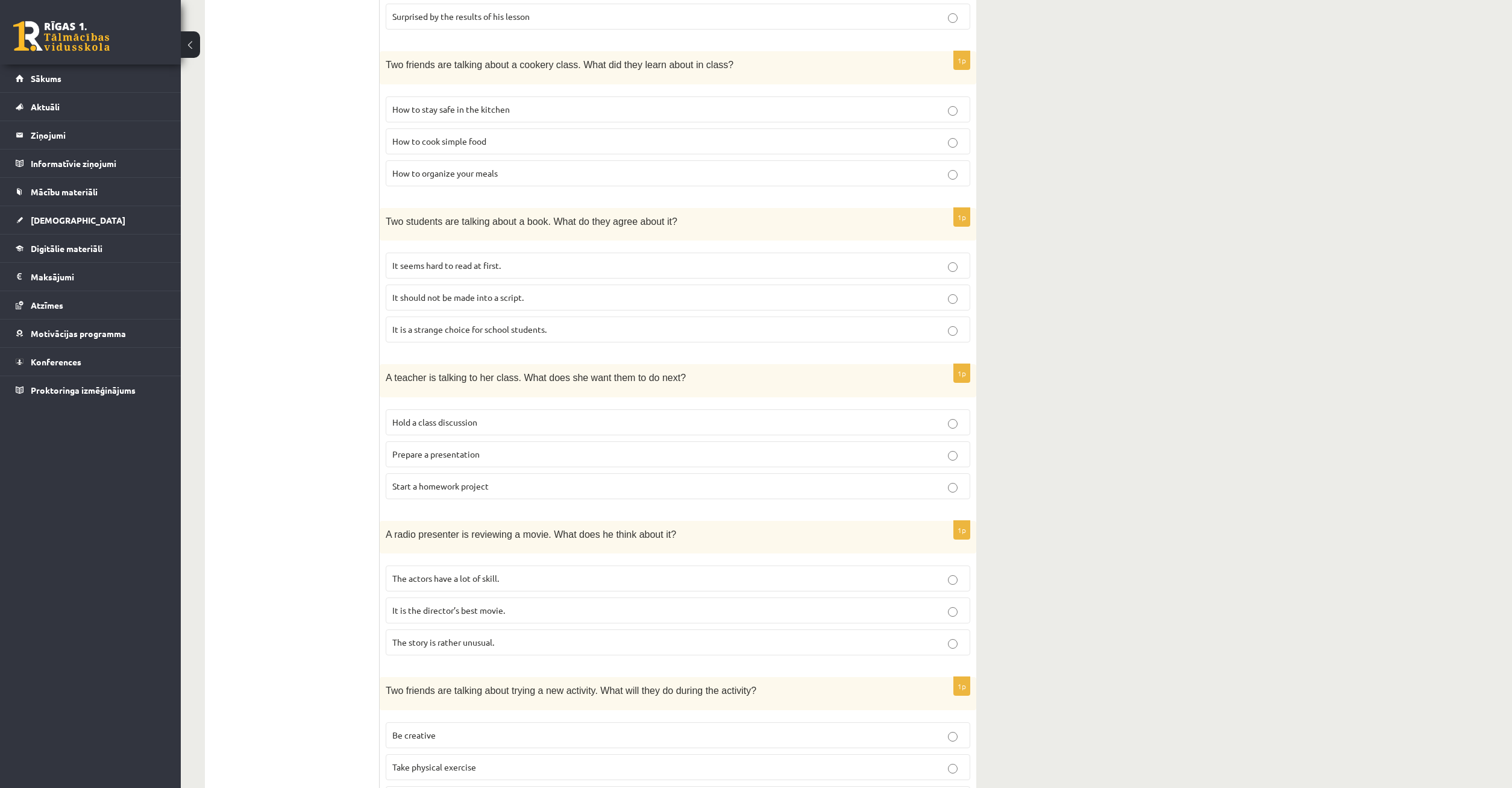
scroll to position [340, 0]
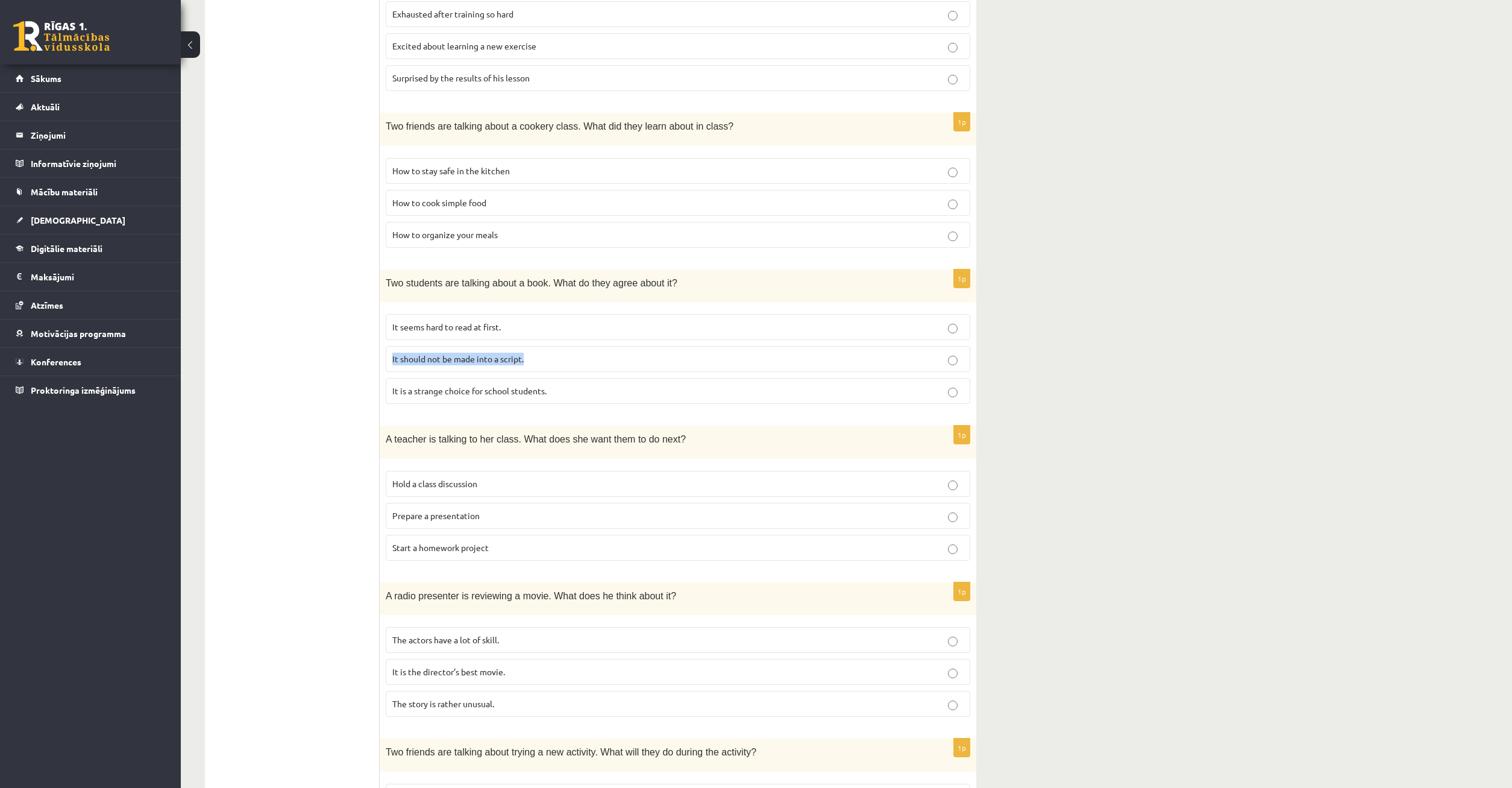
drag, startPoint x: 392, startPoint y: 350, endPoint x: 560, endPoint y: 353, distance: 168.0
click at [560, 353] on p "It should not be made into a script." at bounding box center [678, 359] width 571 height 12
click at [604, 355] on p "It should not be made into a script." at bounding box center [678, 359] width 571 height 12
click at [750, 346] on label "It should not be made into a script." at bounding box center [678, 359] width 585 height 26
click at [748, 328] on label "It seems hard to read at first." at bounding box center [678, 327] width 585 height 26
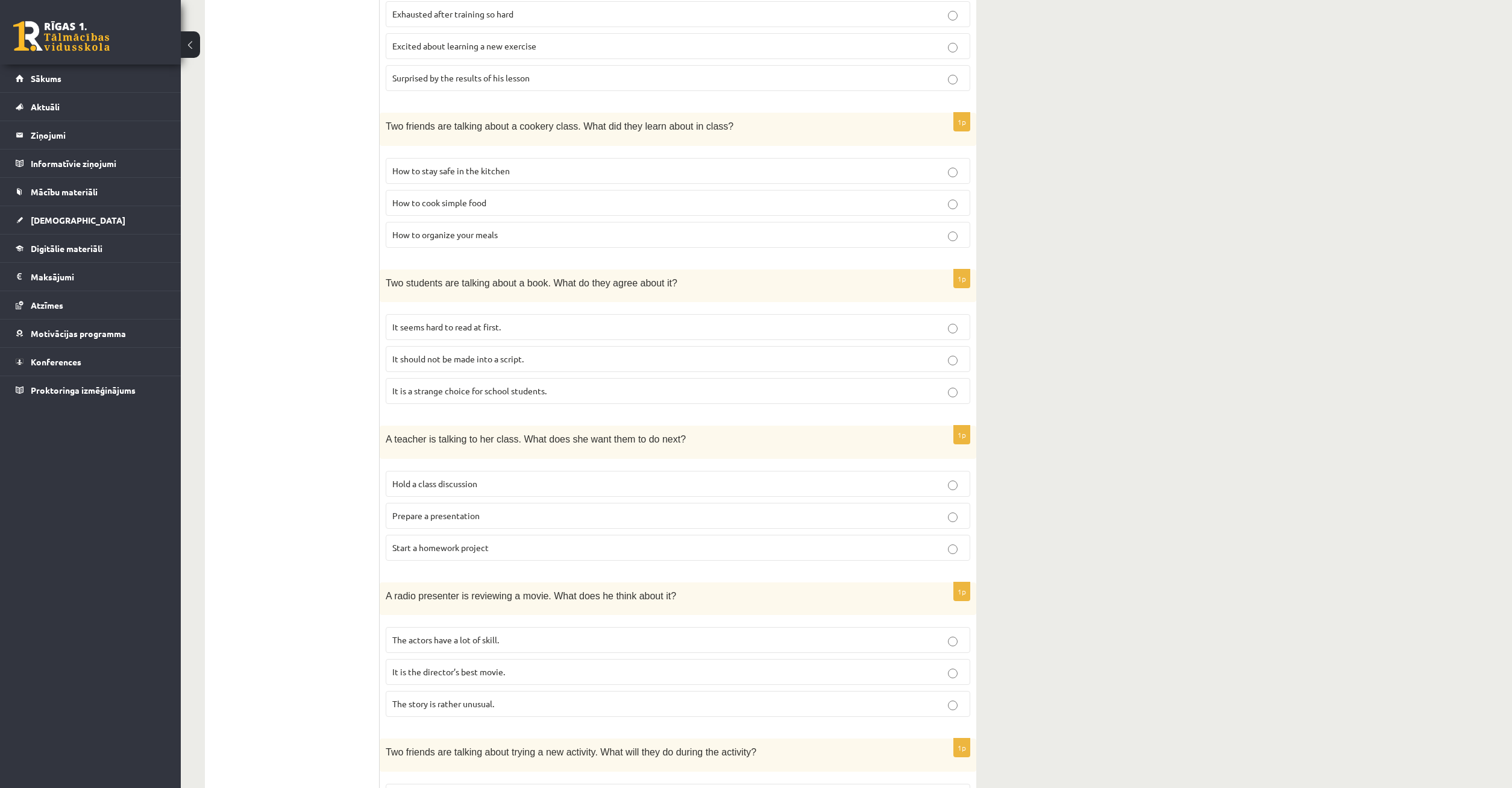
drag, startPoint x: 772, startPoint y: 392, endPoint x: 721, endPoint y: 384, distance: 51.6
click at [772, 392] on label "It is a strange choice for school students." at bounding box center [678, 390] width 585 height 26
click at [685, 388] on p "It is a strange choice for school students." at bounding box center [678, 390] width 571 height 12
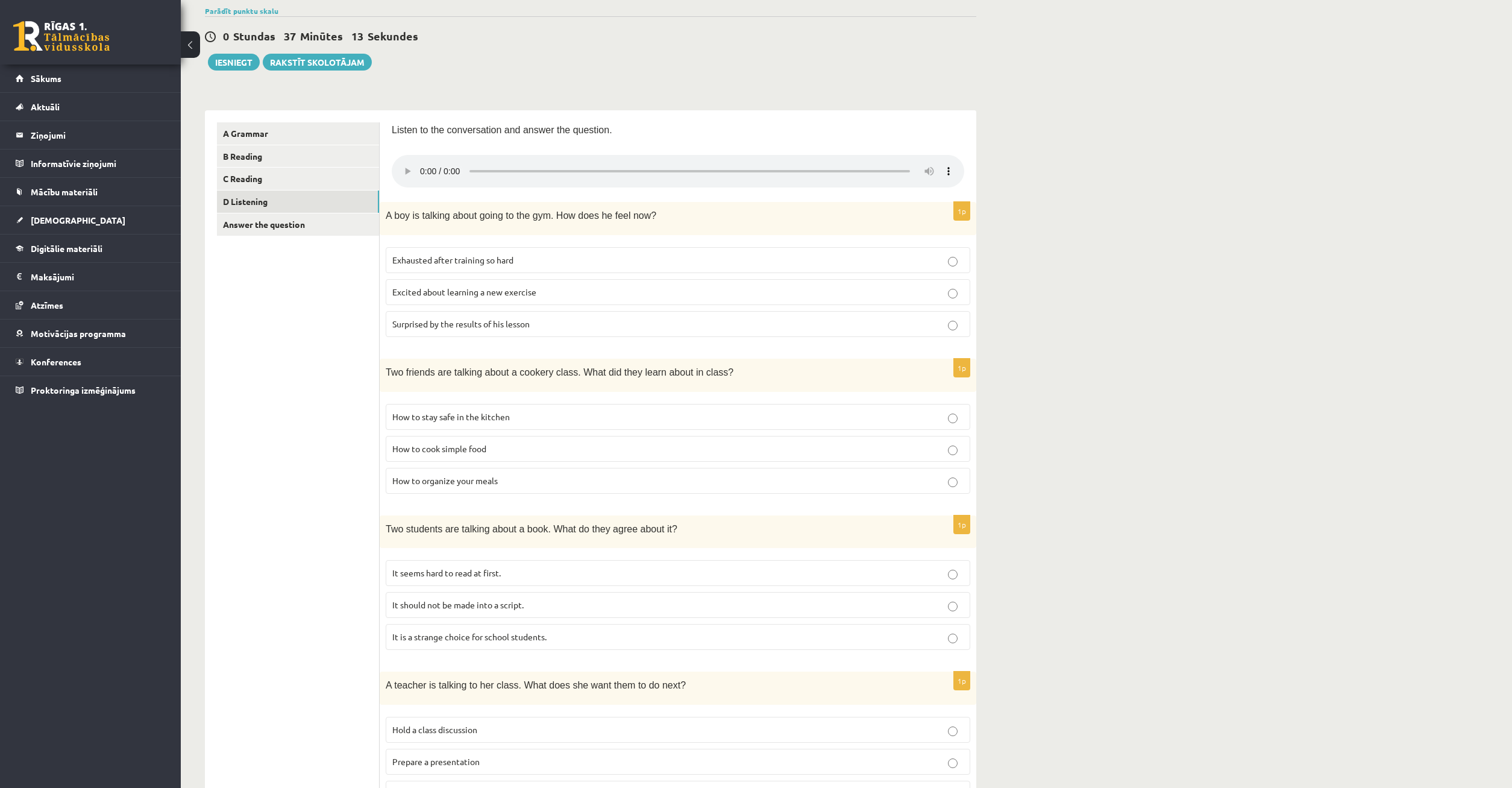
scroll to position [0, 0]
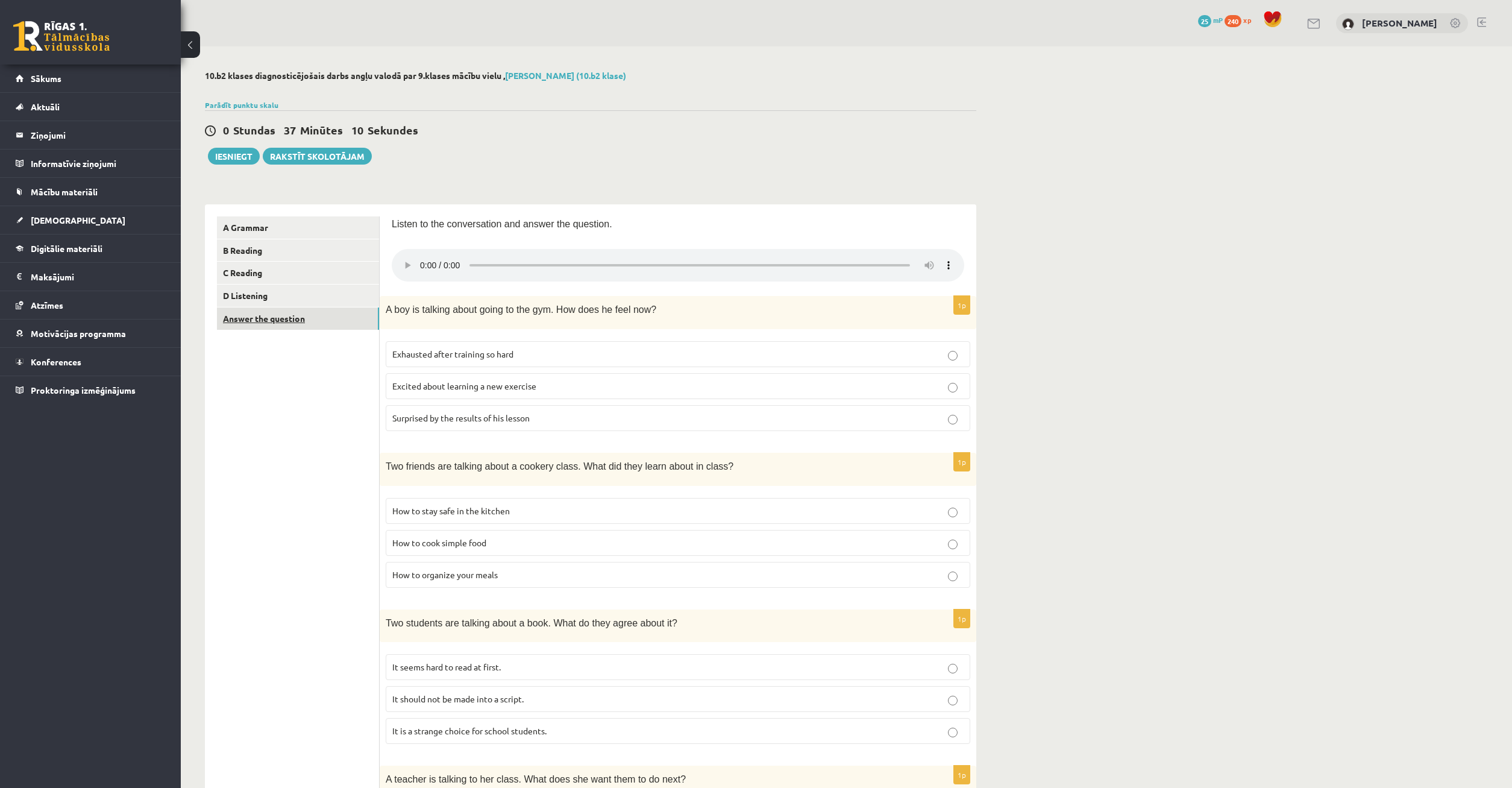
click at [317, 318] on link "Answer the question" at bounding box center [298, 319] width 162 height 22
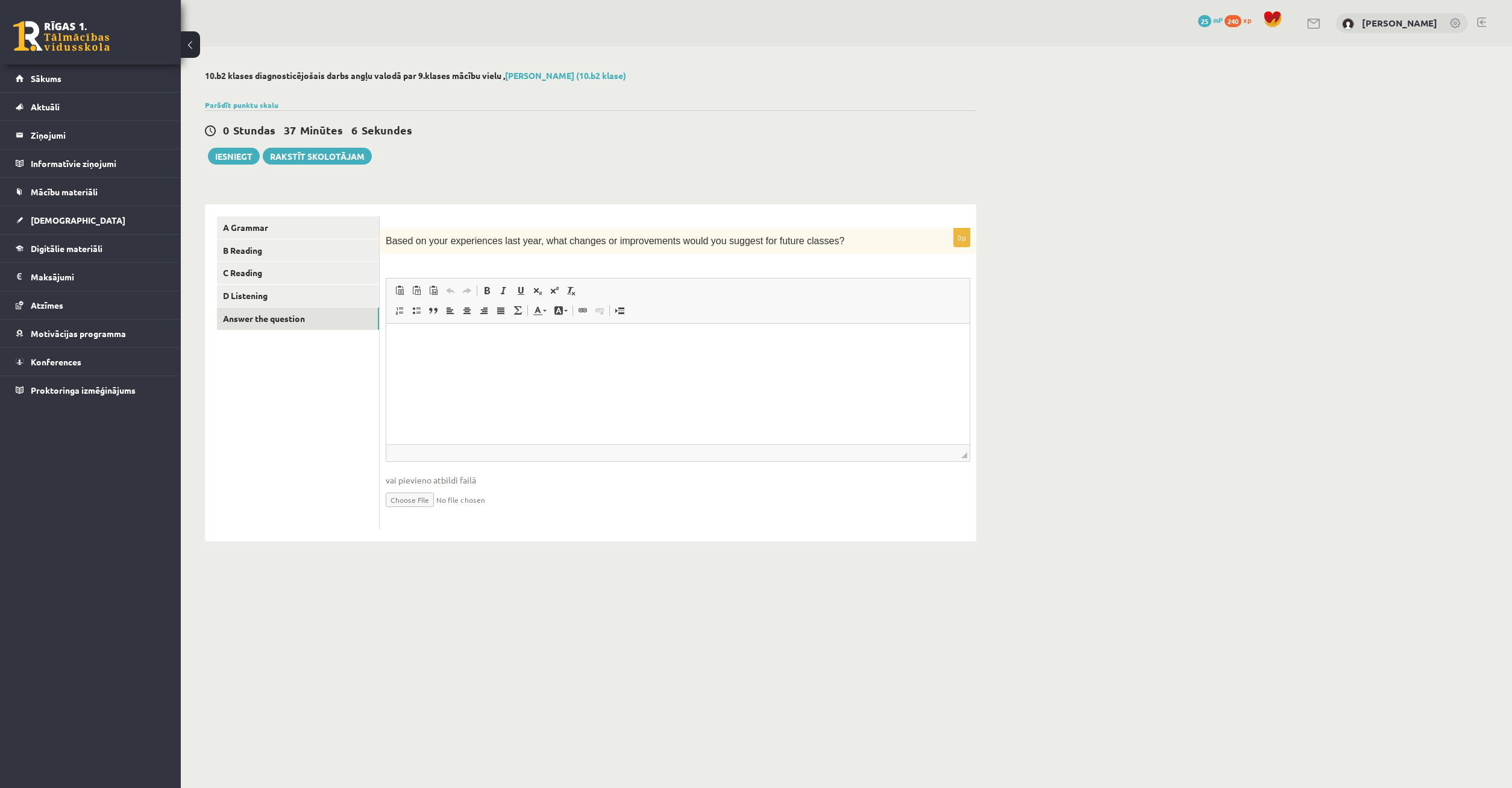
click at [481, 366] on html at bounding box center [678, 384] width 583 height 121
drag, startPoint x: 384, startPoint y: 237, endPoint x: 816, endPoint y: 246, distance: 432.1
click at [816, 246] on div "Based on your experiences last year, what changes or improvements would you sug…" at bounding box center [678, 241] width 596 height 26
click at [293, 423] on ul "A Grammar B Reading C Reading D Listening Answer the question" at bounding box center [298, 373] width 163 height 313
click at [657, 381] on html at bounding box center [678, 384] width 583 height 121
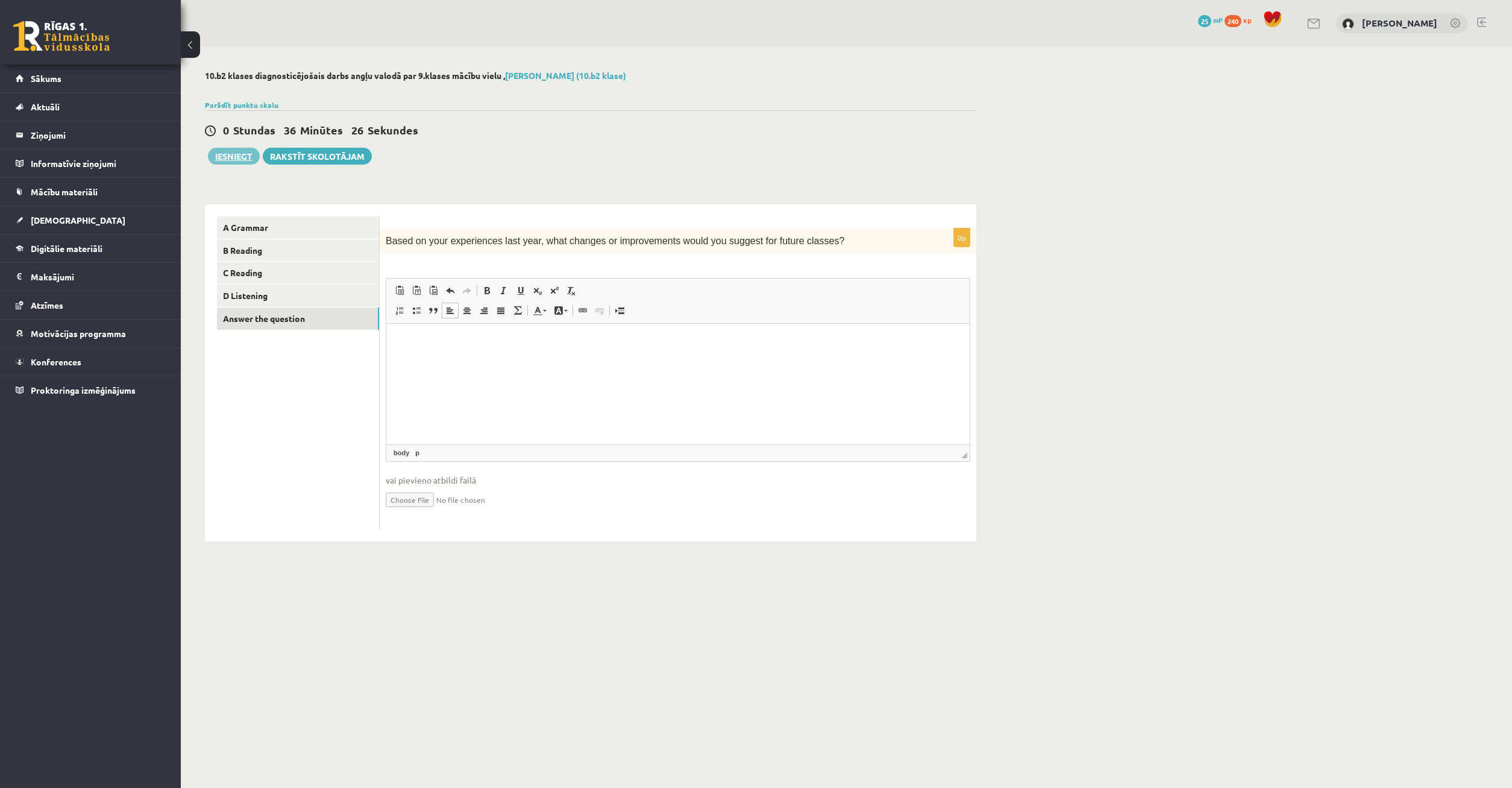
click at [238, 161] on button "Iesniegt" at bounding box center [234, 156] width 52 height 17
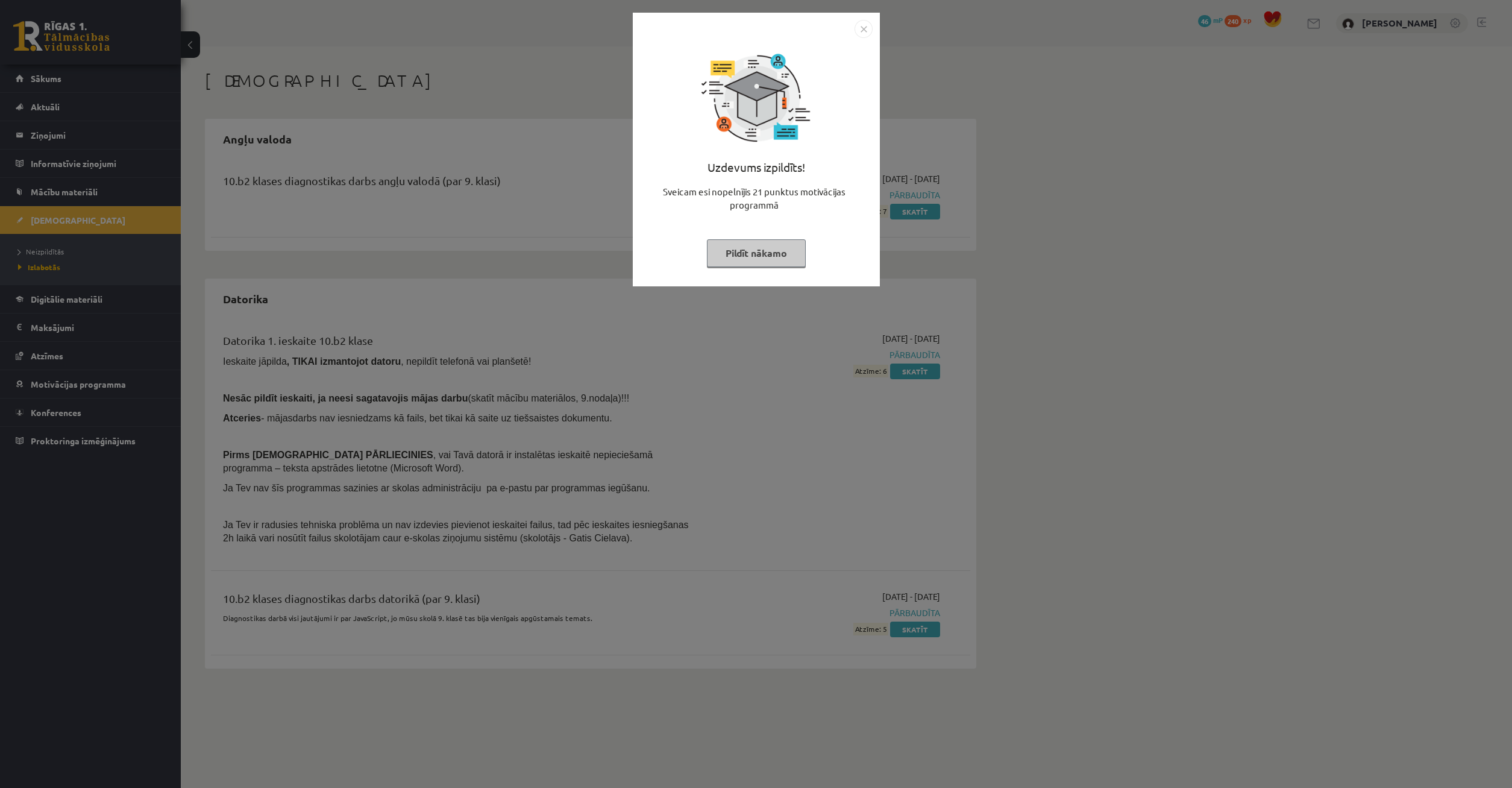
click at [759, 247] on button "Pildīt nākamo" at bounding box center [756, 253] width 99 height 28
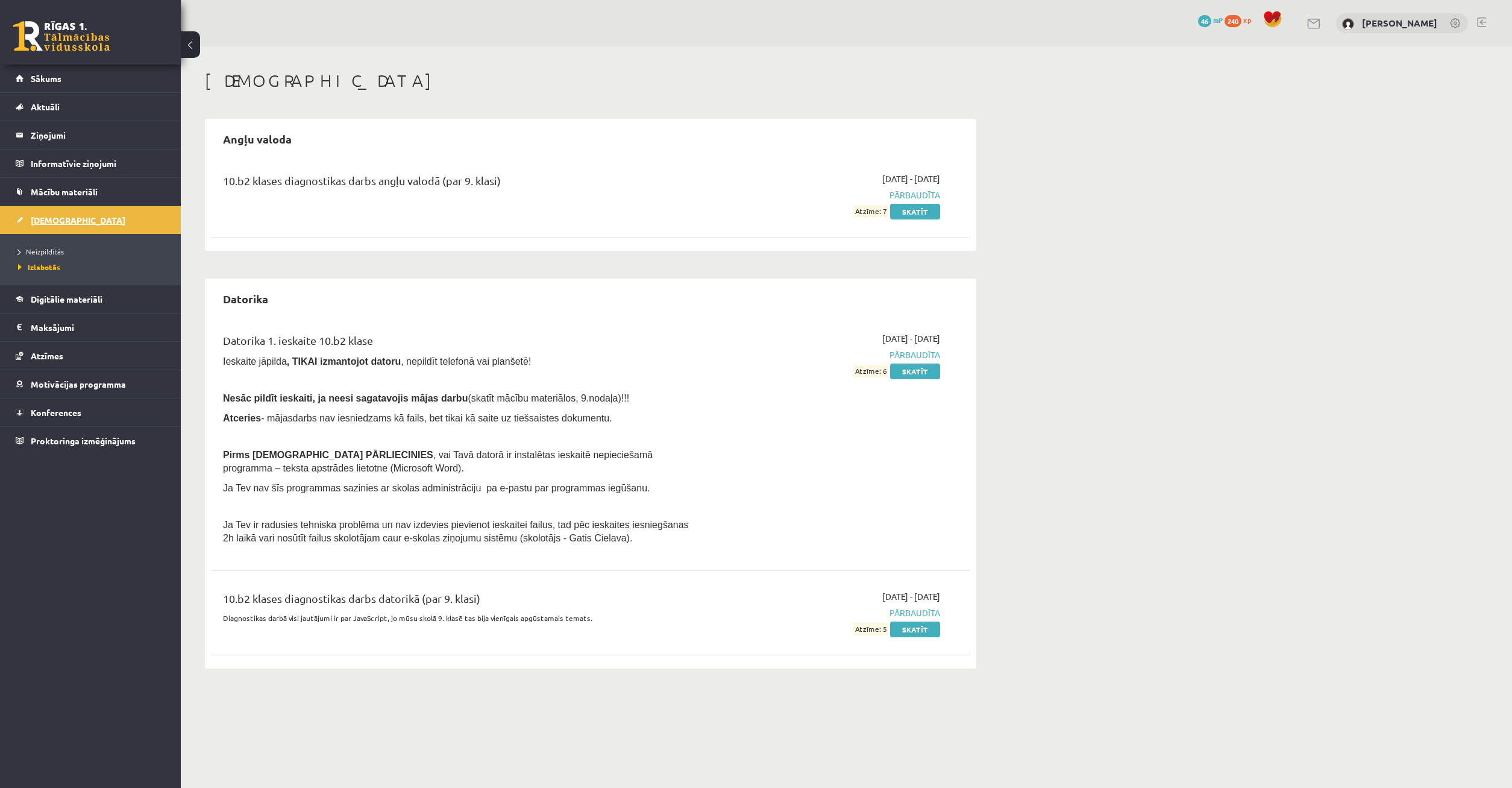
click at [61, 215] on link "[DEMOGRAPHIC_DATA]" at bounding box center [91, 220] width 150 height 28
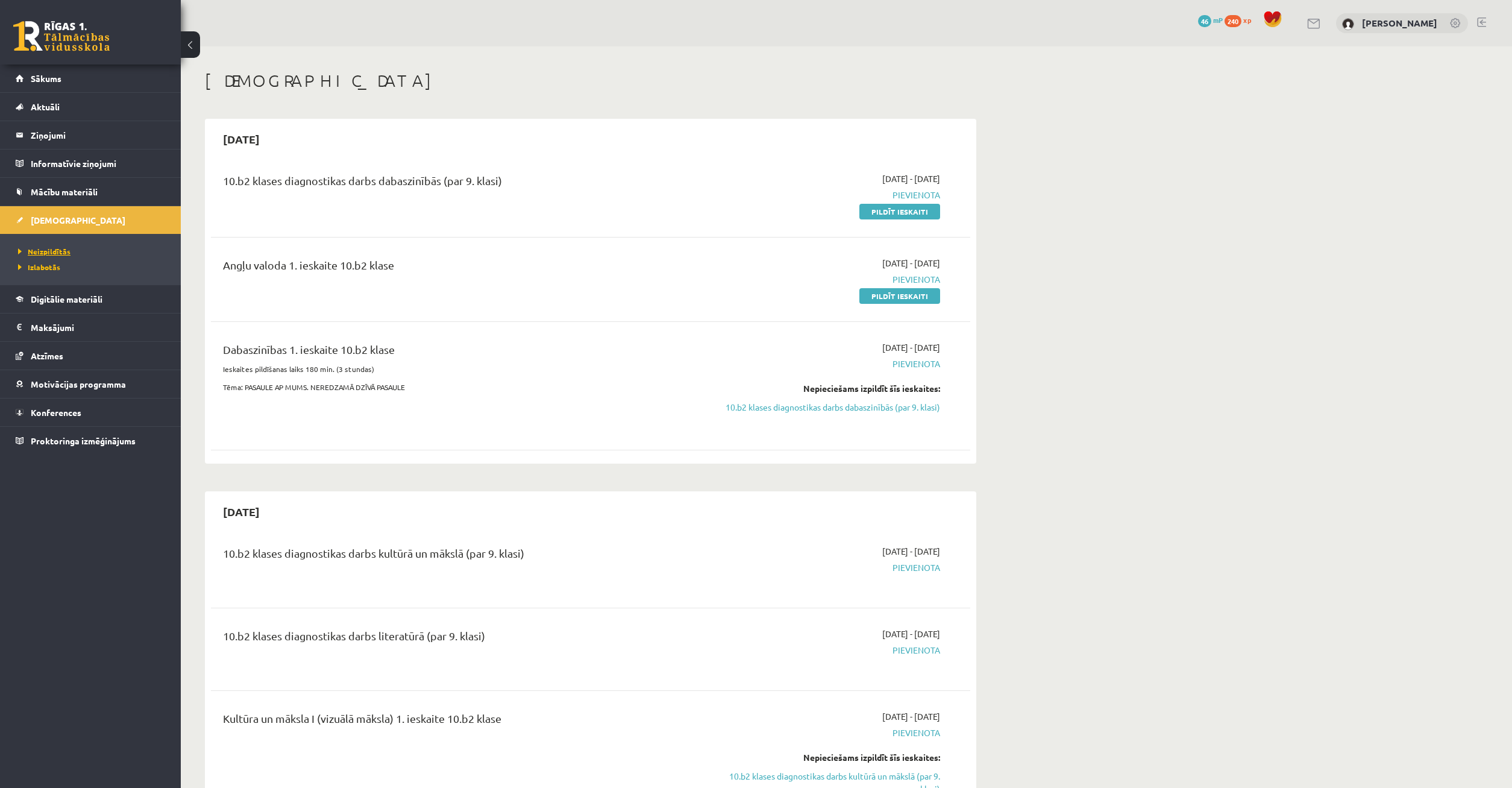
click at [49, 252] on span "Neizpildītās" at bounding box center [45, 251] width 53 height 10
click at [876, 210] on link "Pildīt ieskaiti" at bounding box center [900, 212] width 81 height 16
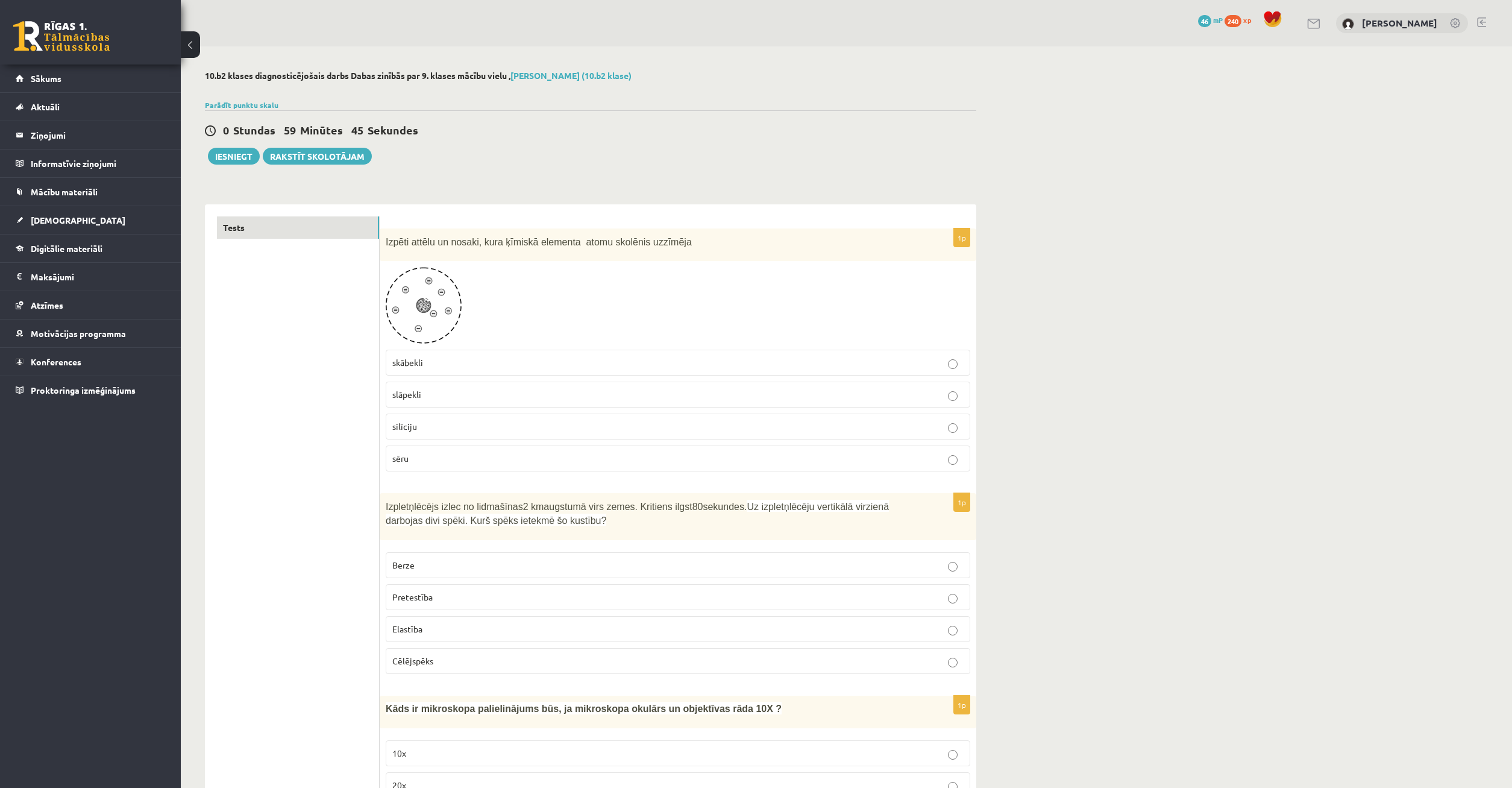
drag, startPoint x: 1404, startPoint y: 403, endPoint x: 1403, endPoint y: 145, distance: 258.0
drag, startPoint x: 1373, startPoint y: 369, endPoint x: 1372, endPoint y: 361, distance: 8.1
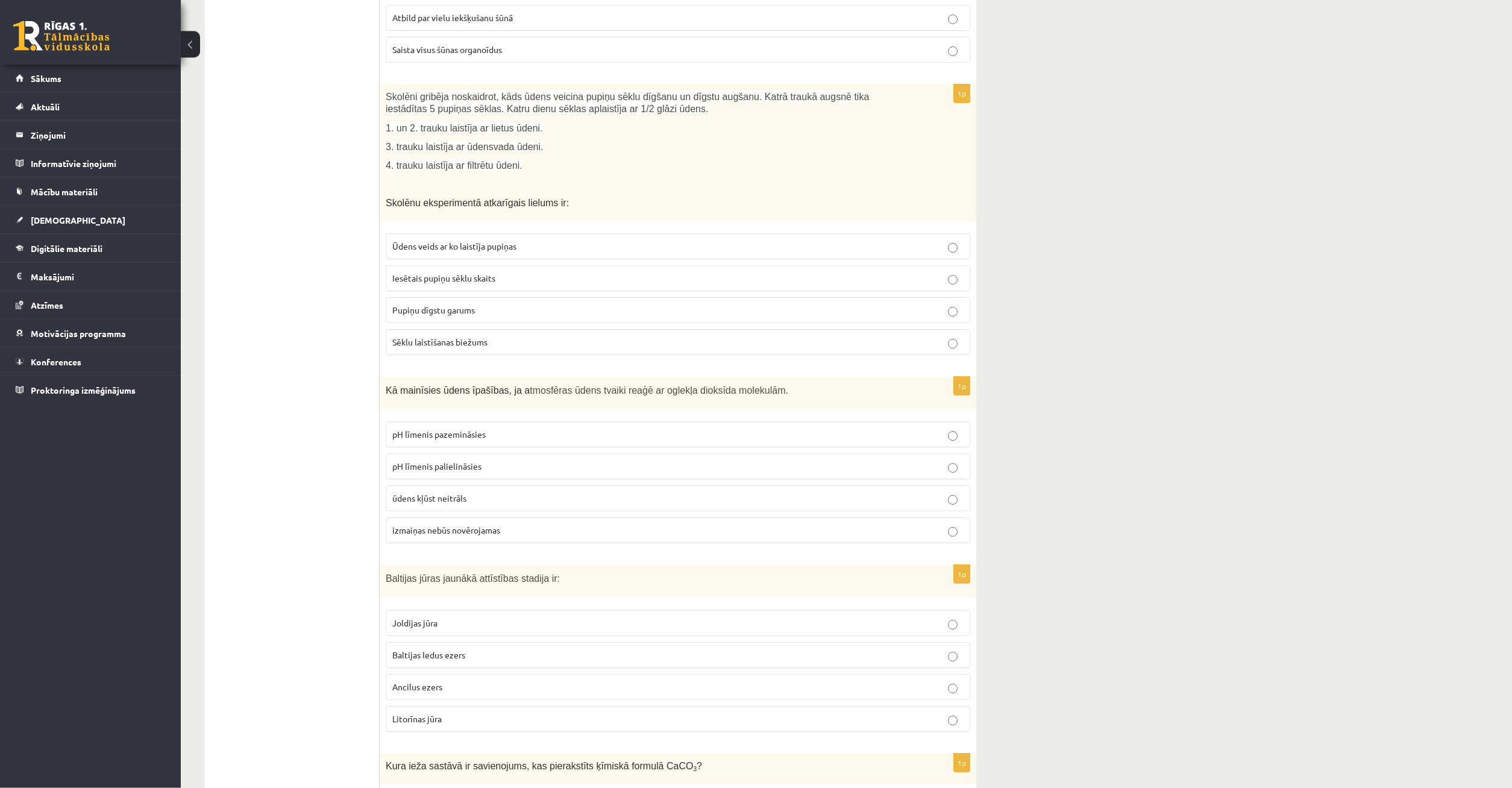
drag, startPoint x: 1363, startPoint y: 423, endPoint x: 1382, endPoint y: 36, distance: 387.5
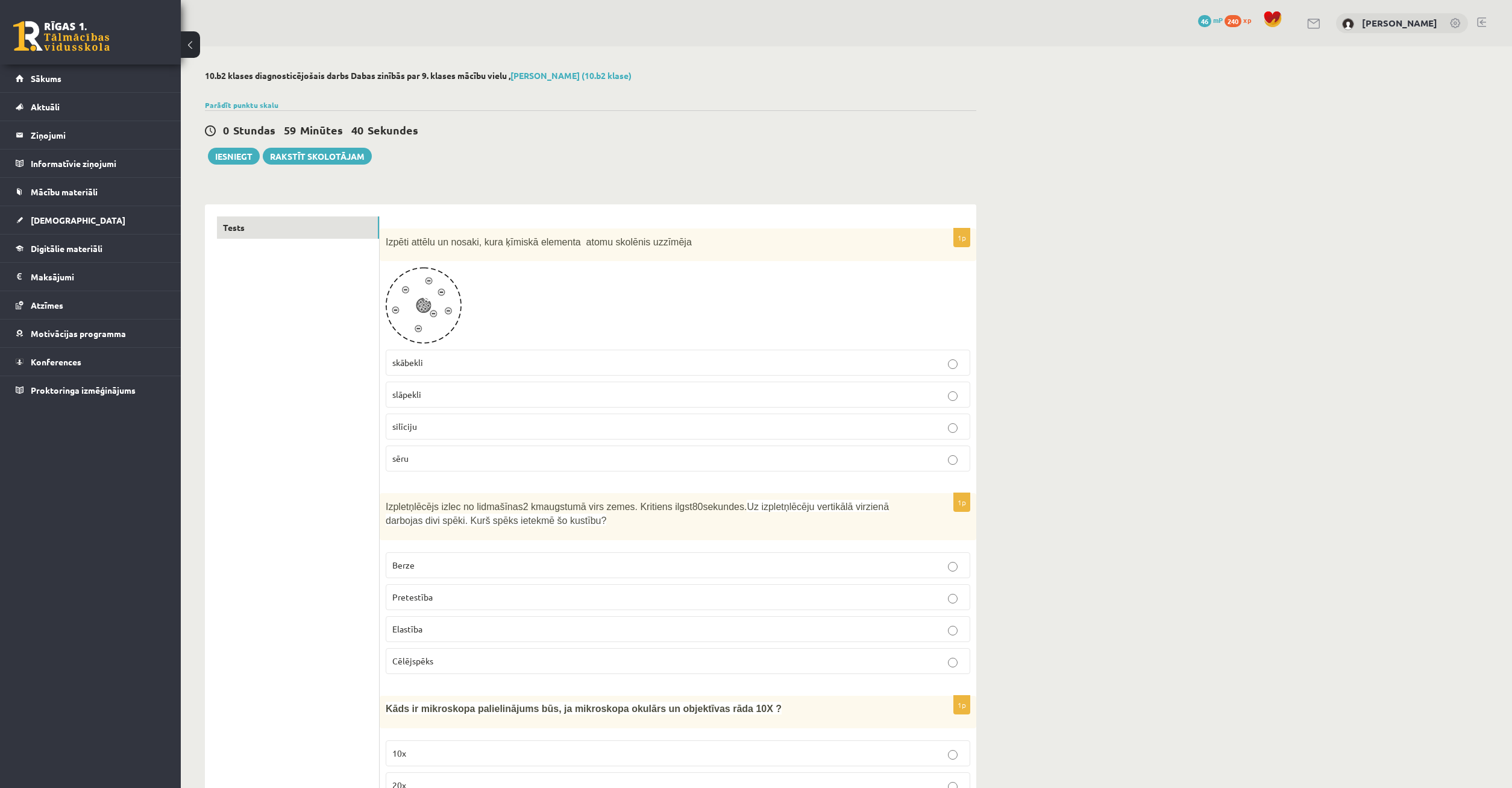
drag, startPoint x: 1214, startPoint y: 214, endPoint x: 1205, endPoint y: 124, distance: 90.4
click at [564, 400] on label "slāpekli" at bounding box center [678, 394] width 585 height 26
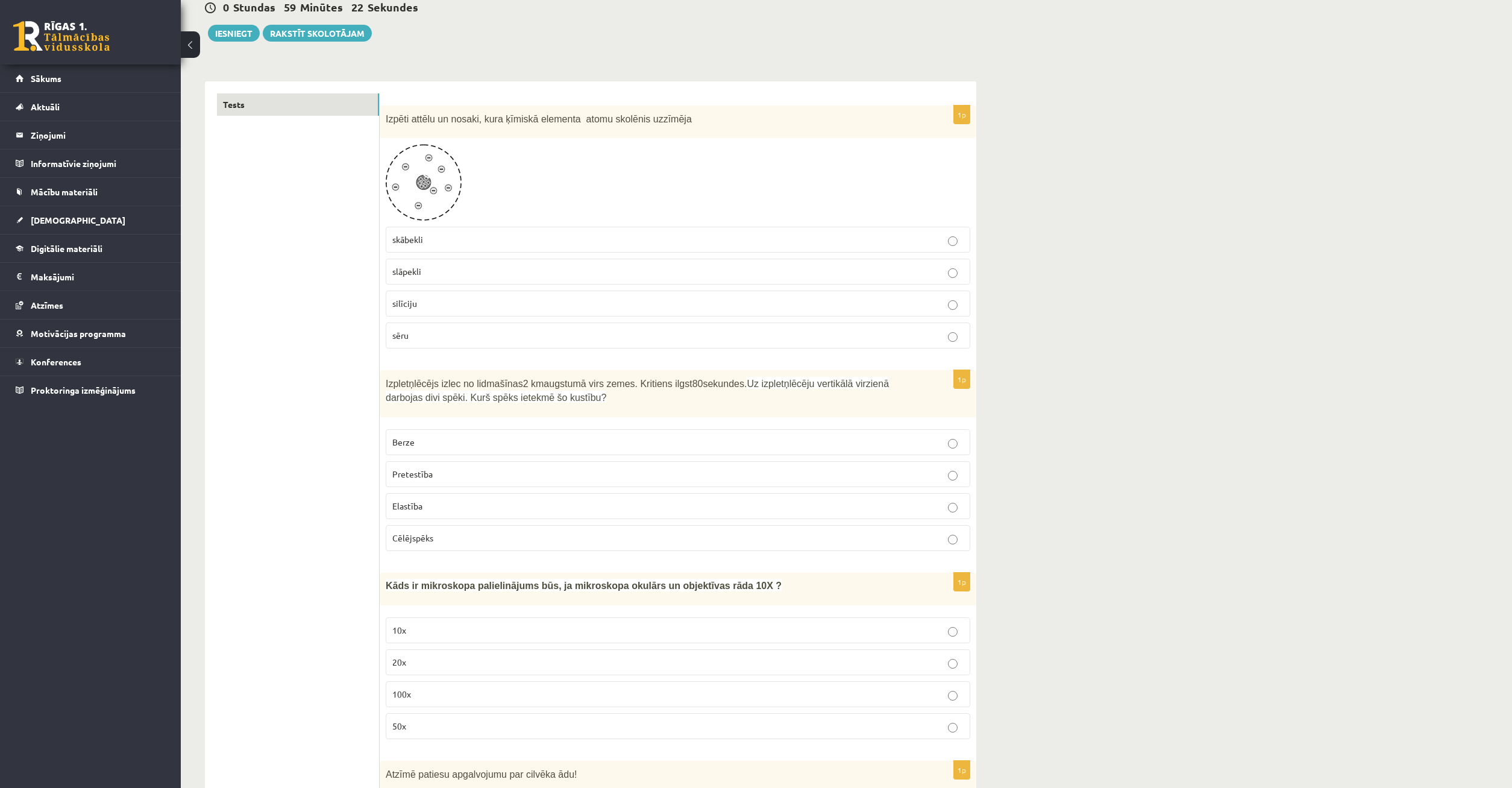
scroll to position [185, 0]
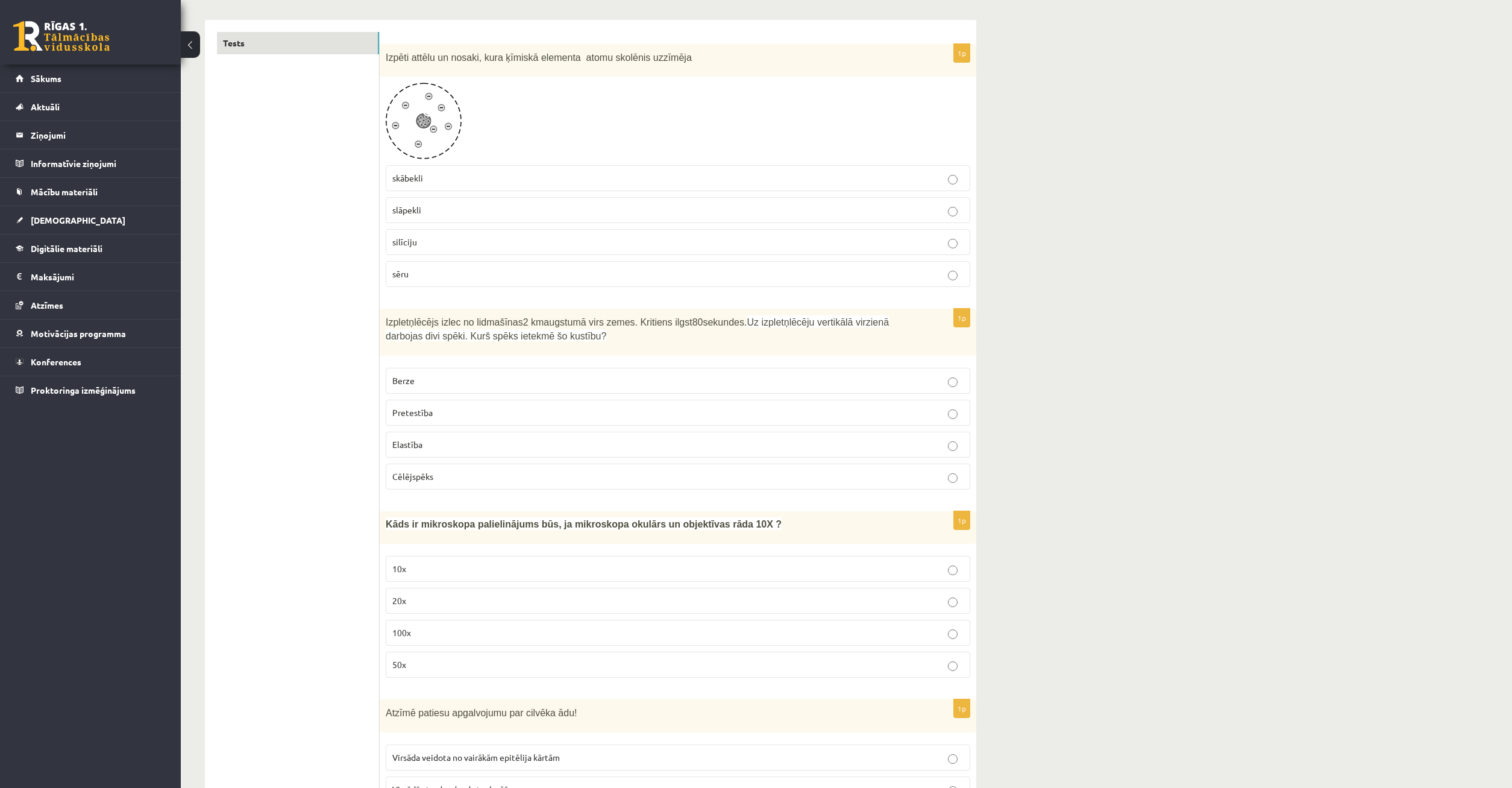
click at [421, 381] on p "Berze" at bounding box center [678, 381] width 571 height 12
drag, startPoint x: 918, startPoint y: 381, endPoint x: 910, endPoint y: 378, distance: 8.5
click at [918, 381] on p "Berze" at bounding box center [678, 381] width 571 height 12
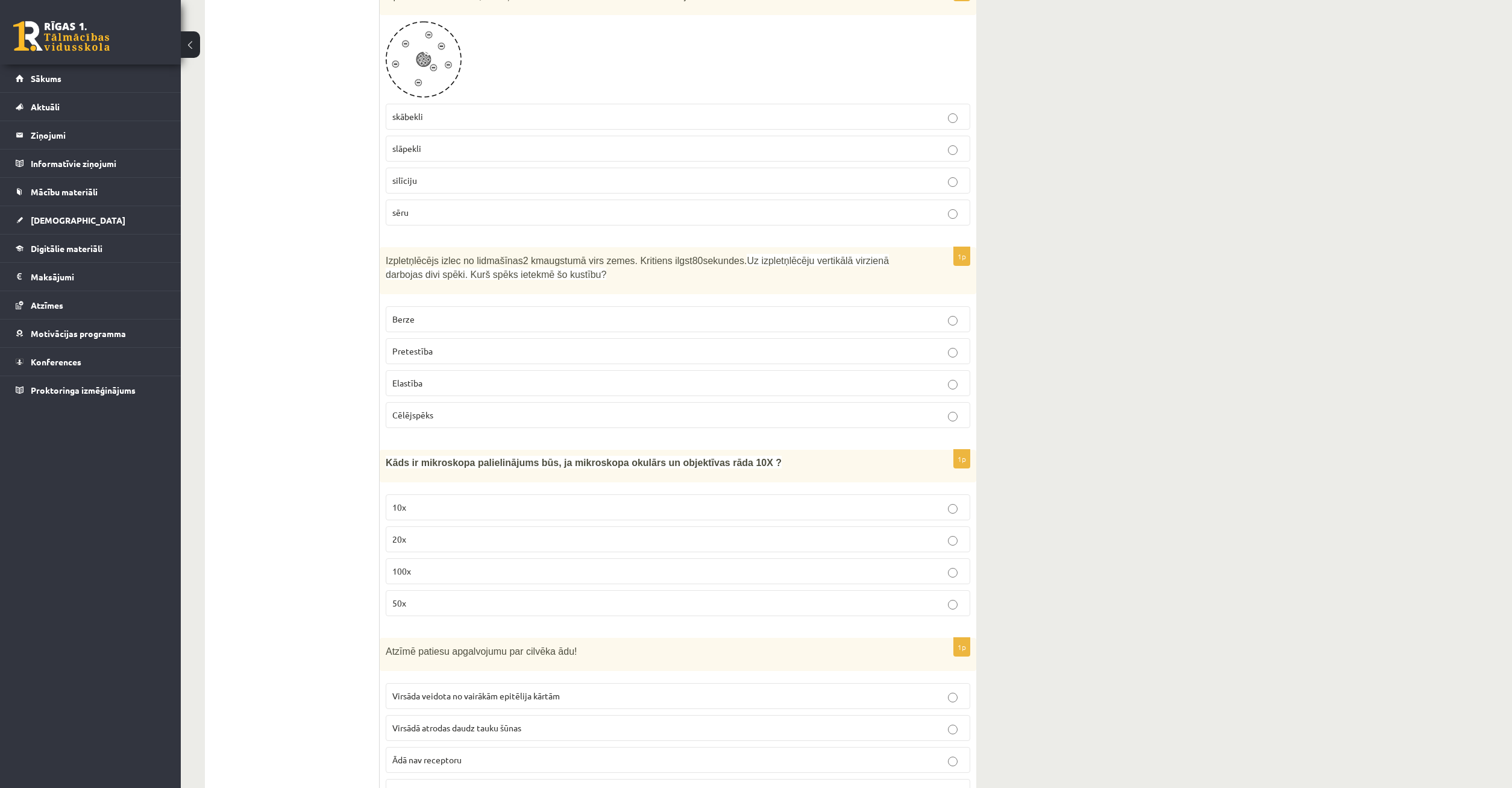
click at [640, 503] on p "10x" at bounding box center [678, 507] width 571 height 12
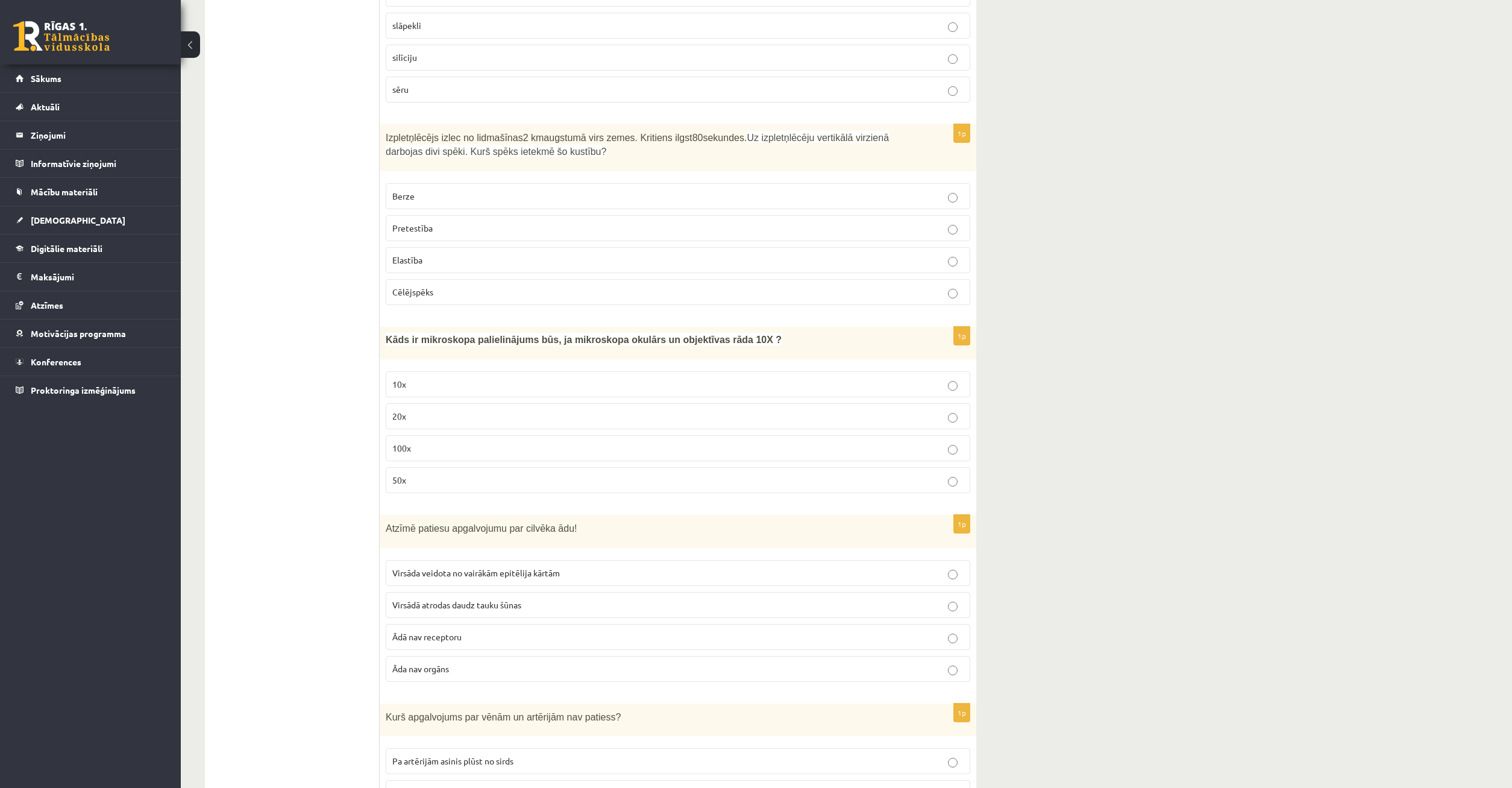
scroll to position [430, 0]
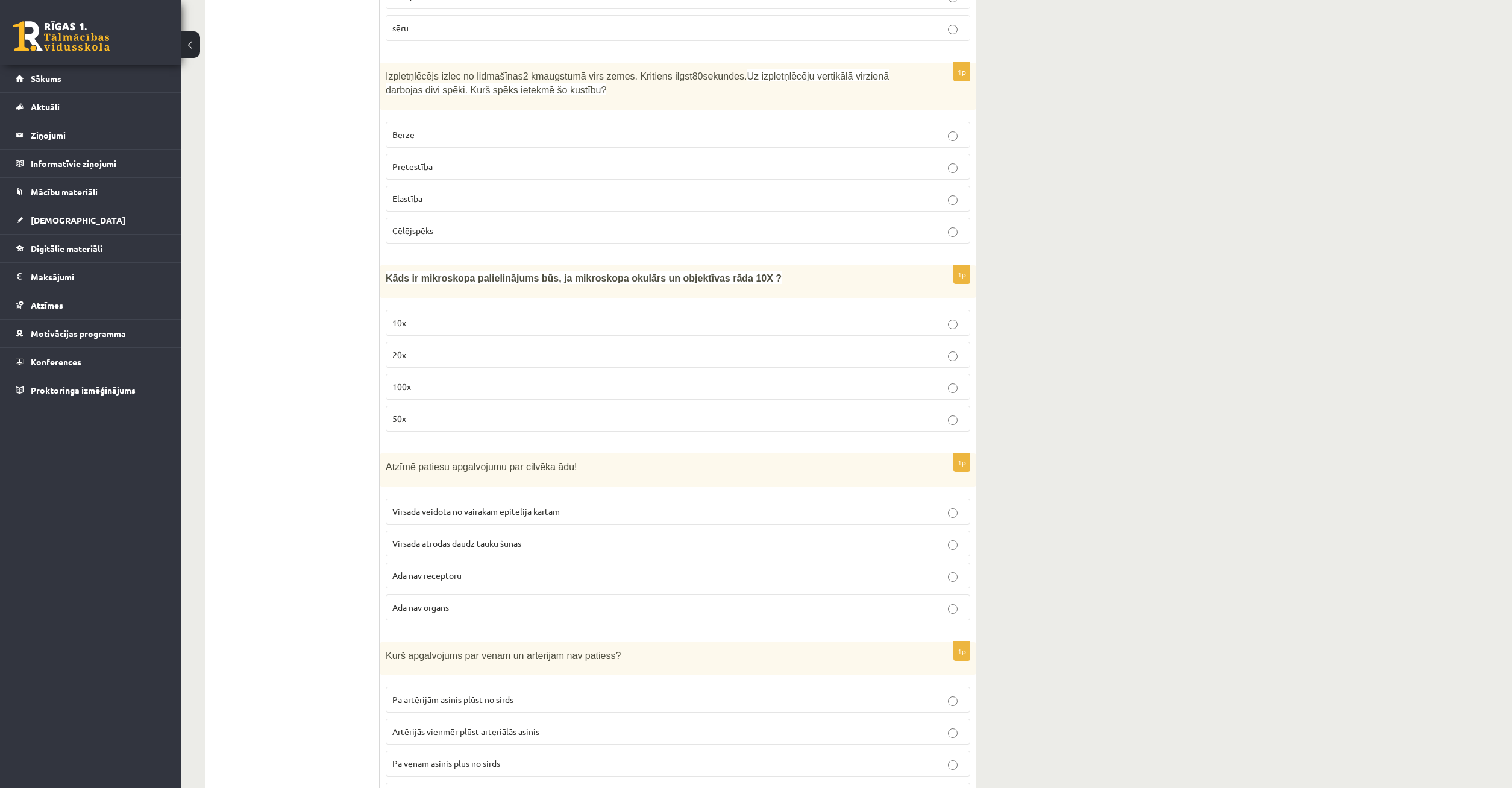
click at [558, 509] on span "Virsāda veidota no vairākām epitēlija kārtām" at bounding box center [476, 511] width 167 height 11
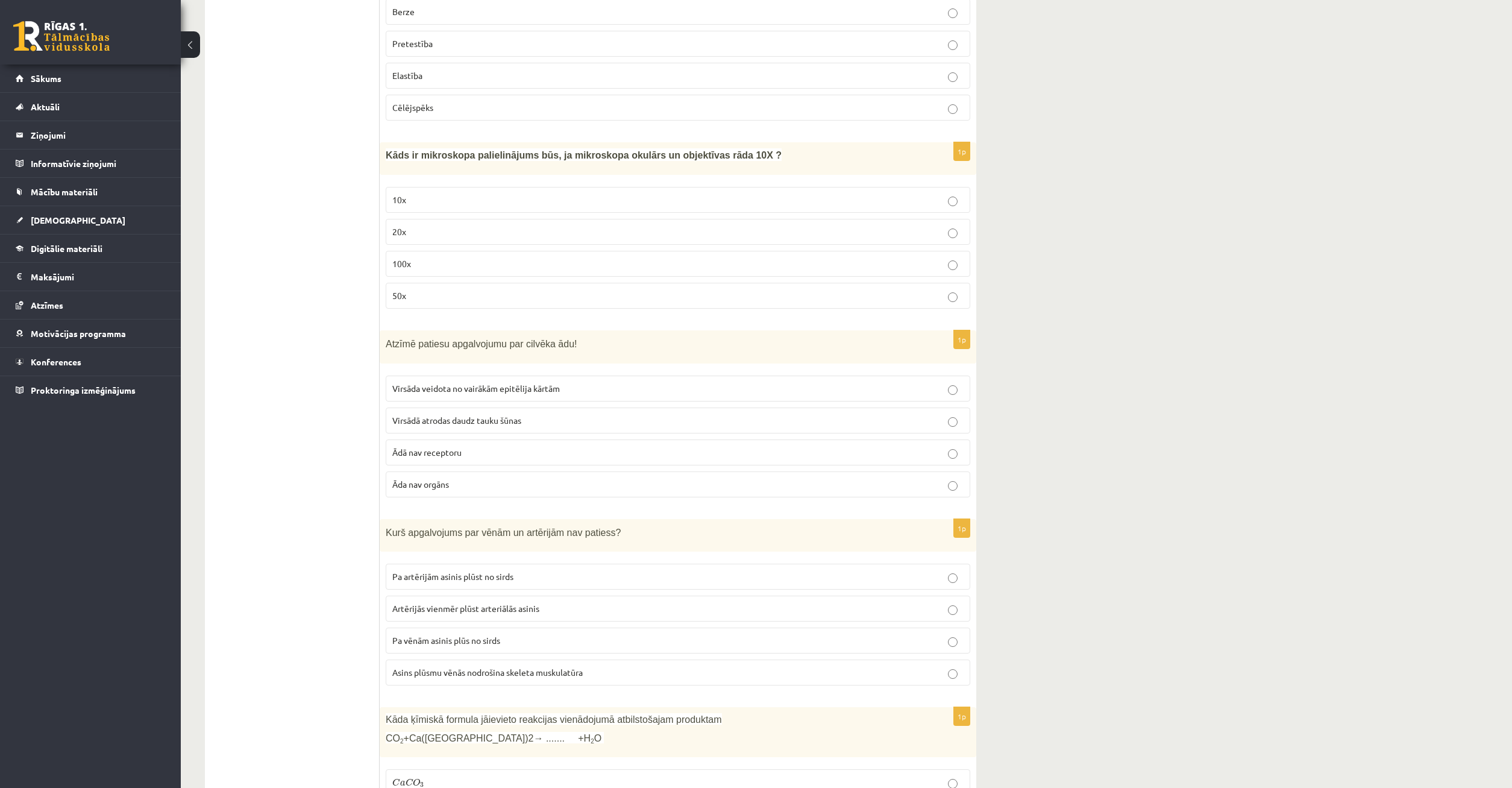
scroll to position [615, 0]
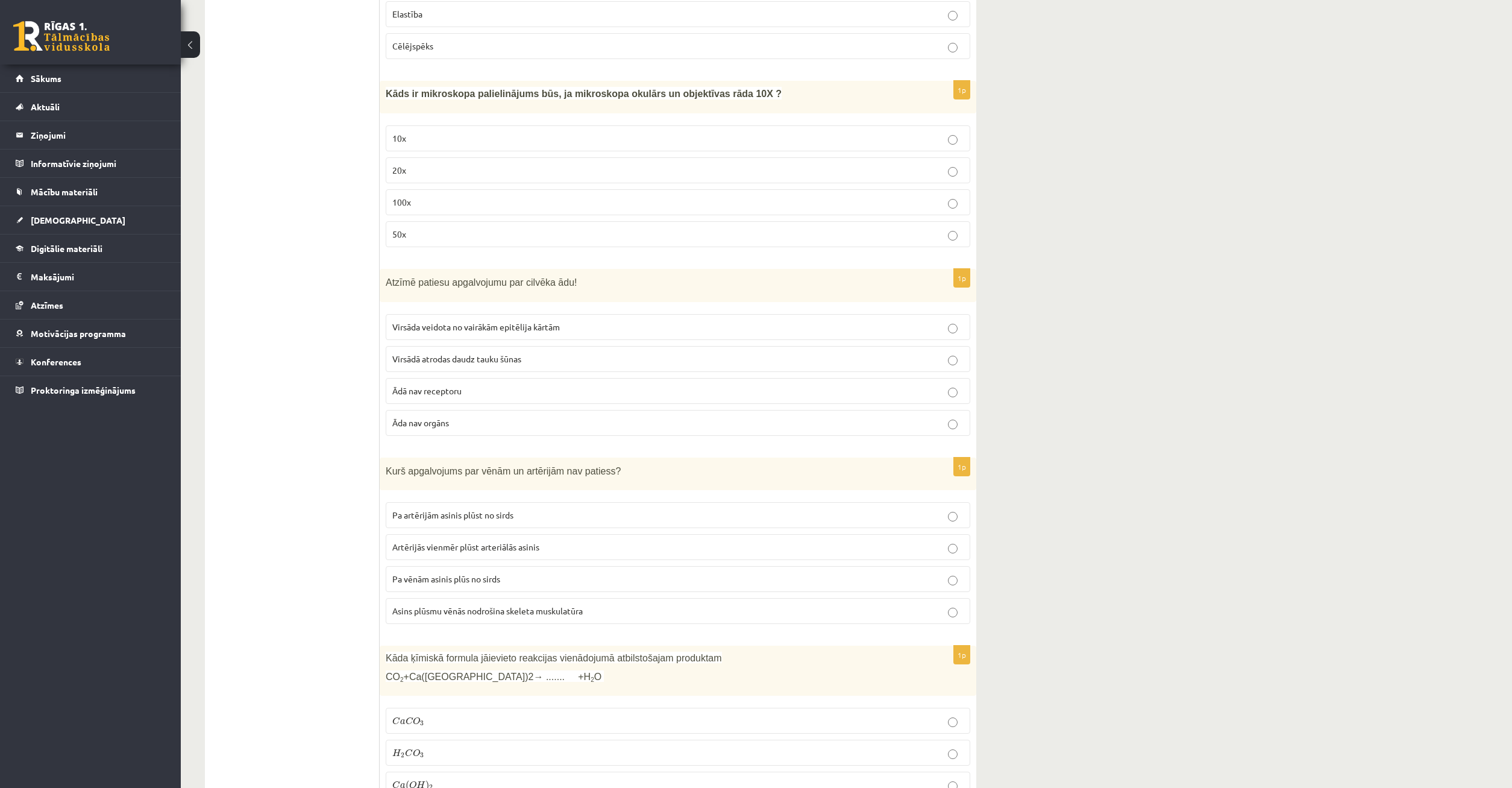
drag, startPoint x: 405, startPoint y: 636, endPoint x: 401, endPoint y: 626, distance: 10.8
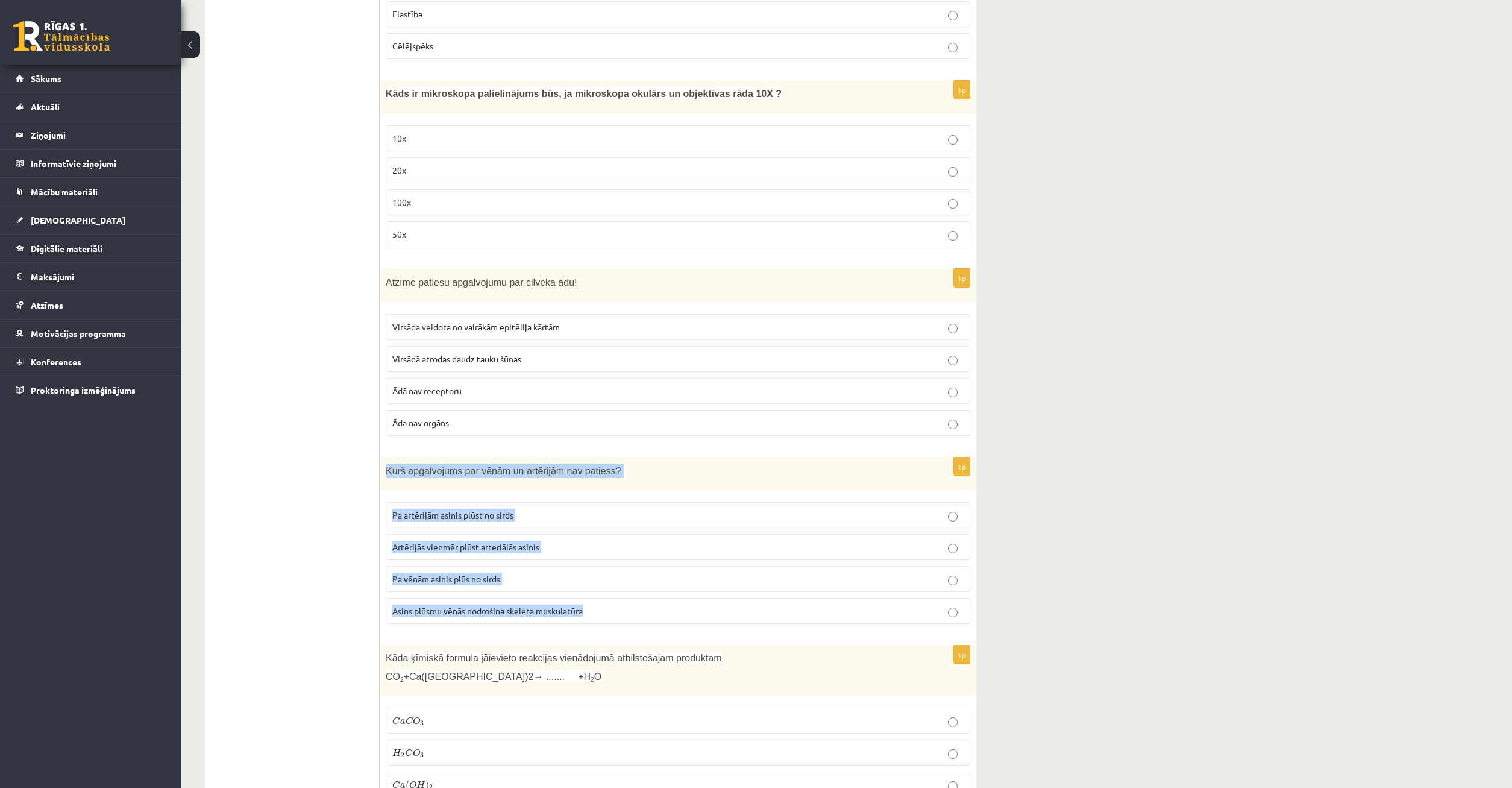
drag, startPoint x: 386, startPoint y: 469, endPoint x: 669, endPoint y: 605, distance: 314.0
click at [678, 491] on div "Kurš apgalvojums par vēnām un artērijām nav patiess?" at bounding box center [678, 474] width 596 height 33
copy div "Kurš apgalvojums par vēnām un artērijām nav patiess? Pa artērijām asinis plūst …"
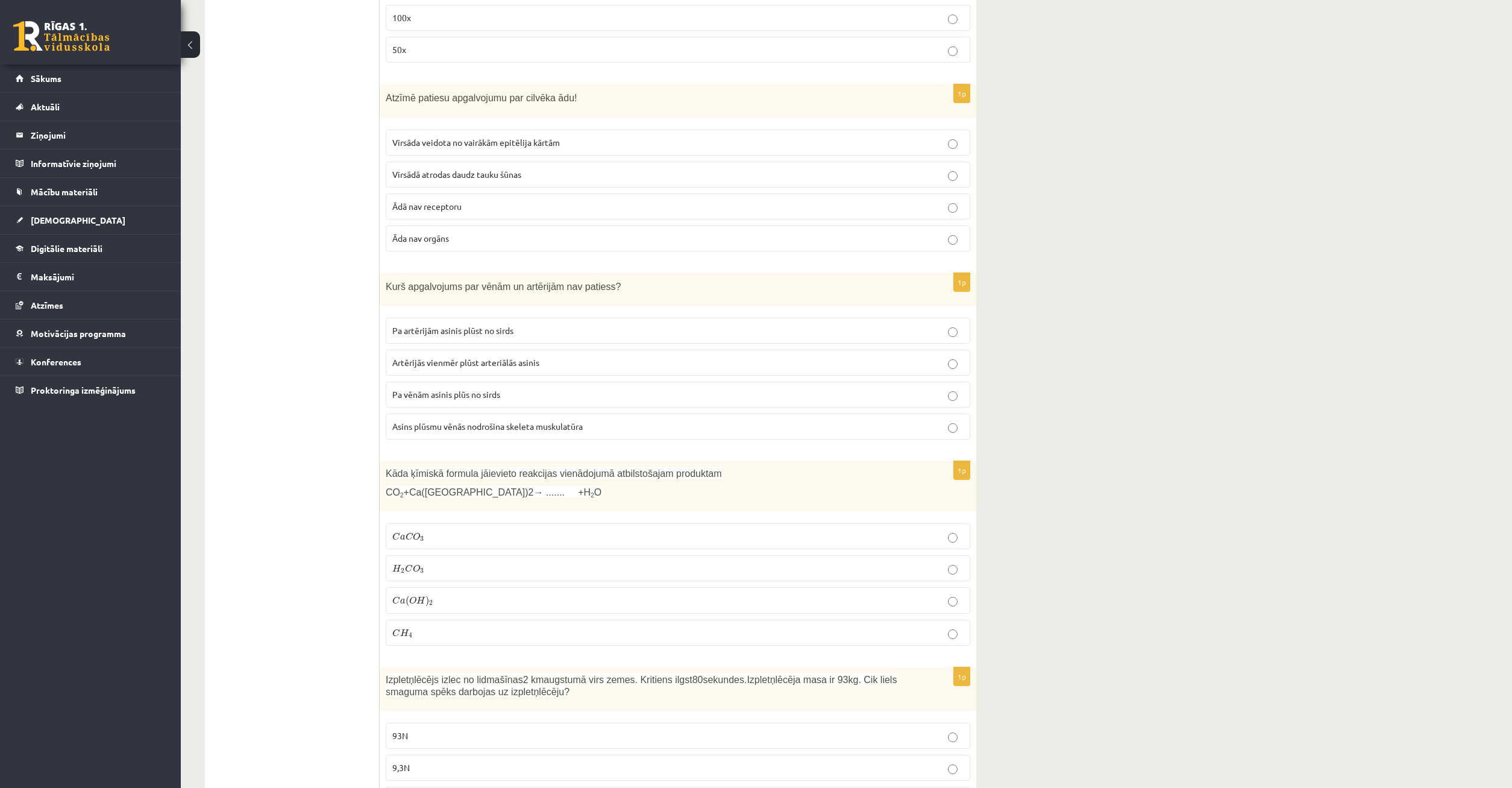
scroll to position [861, 0]
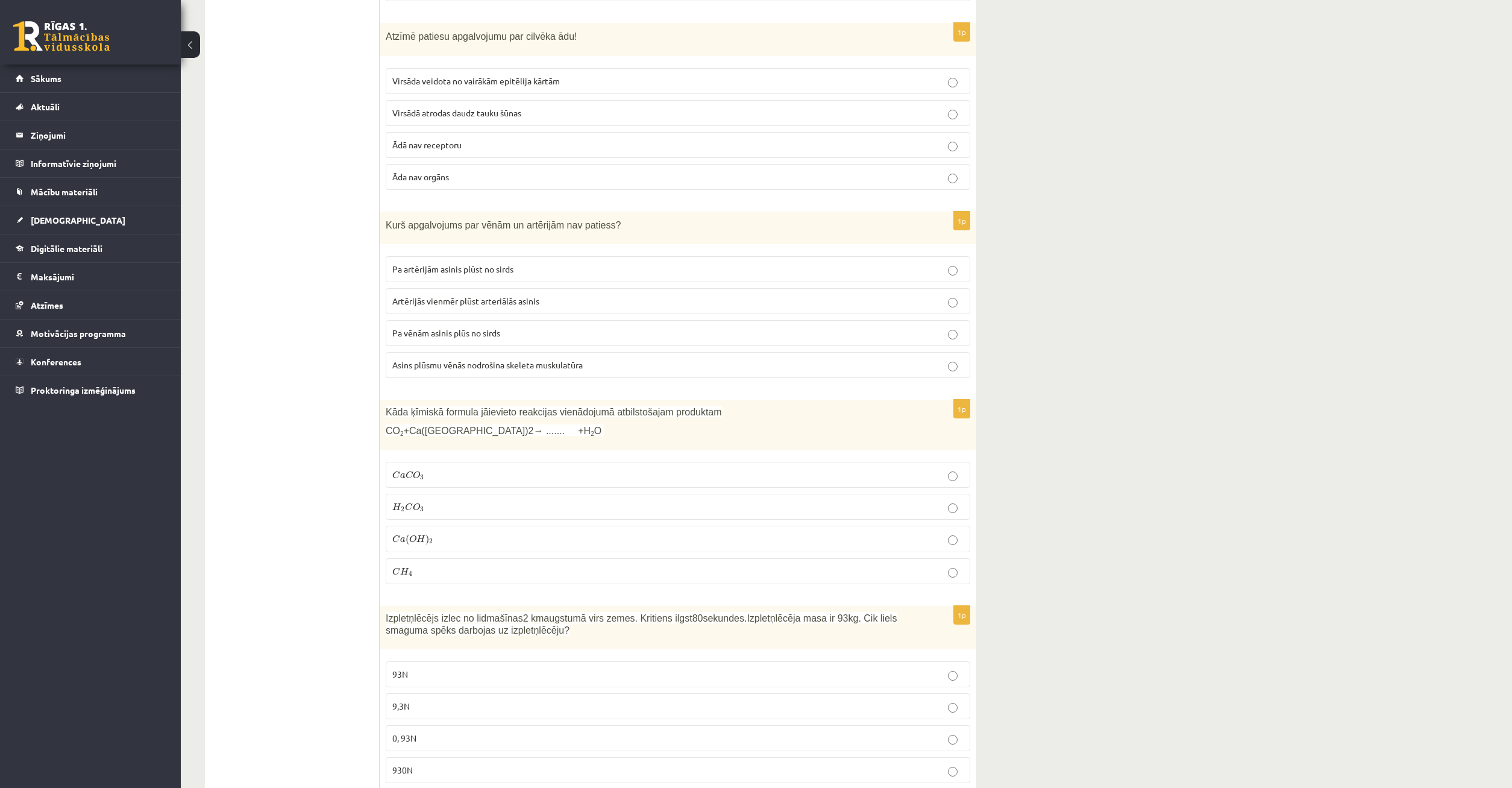
click at [464, 476] on p "C a C O 3 C a C O 3" at bounding box center [678, 475] width 571 height 12
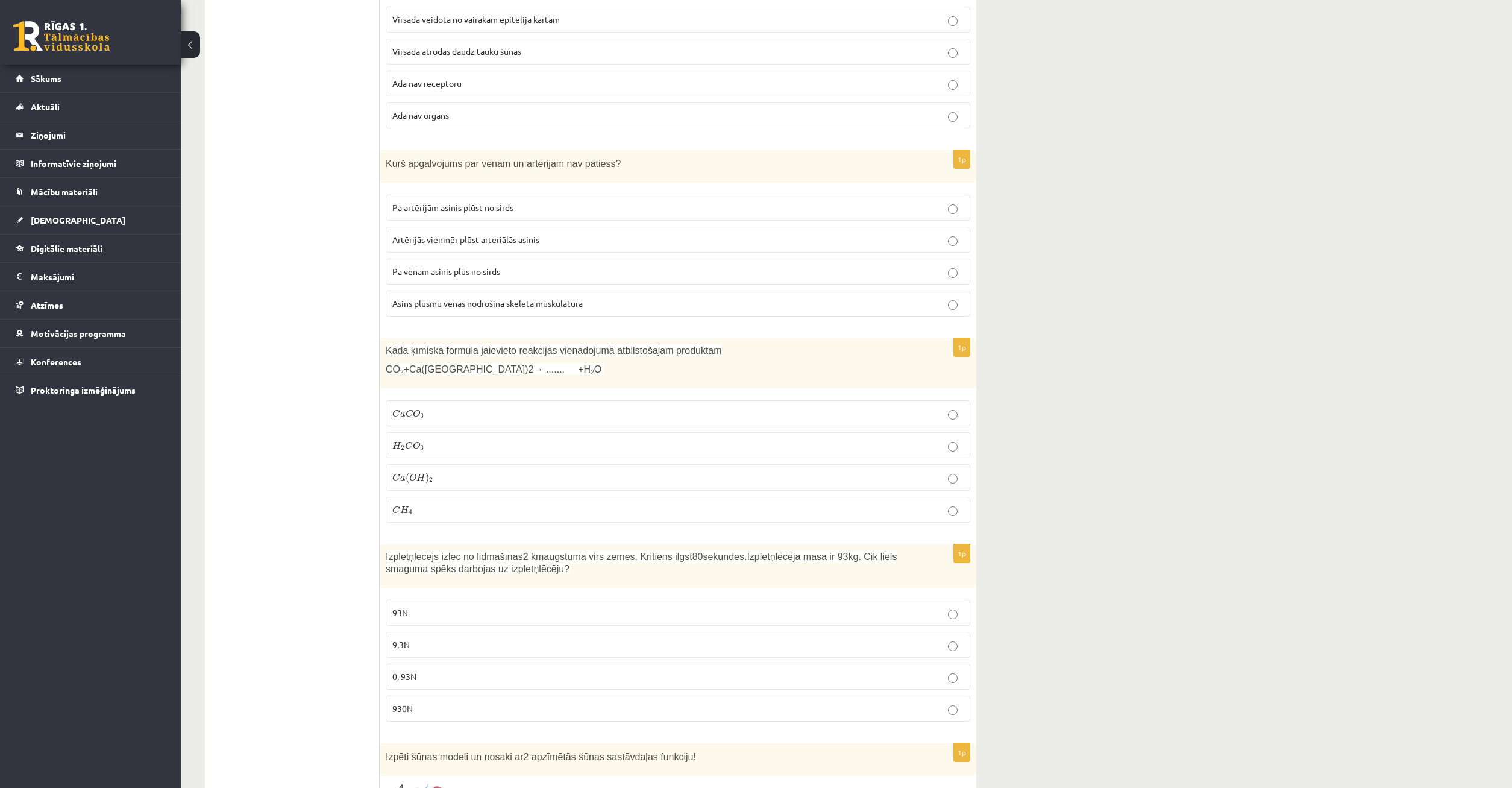
scroll to position [1046, 0]
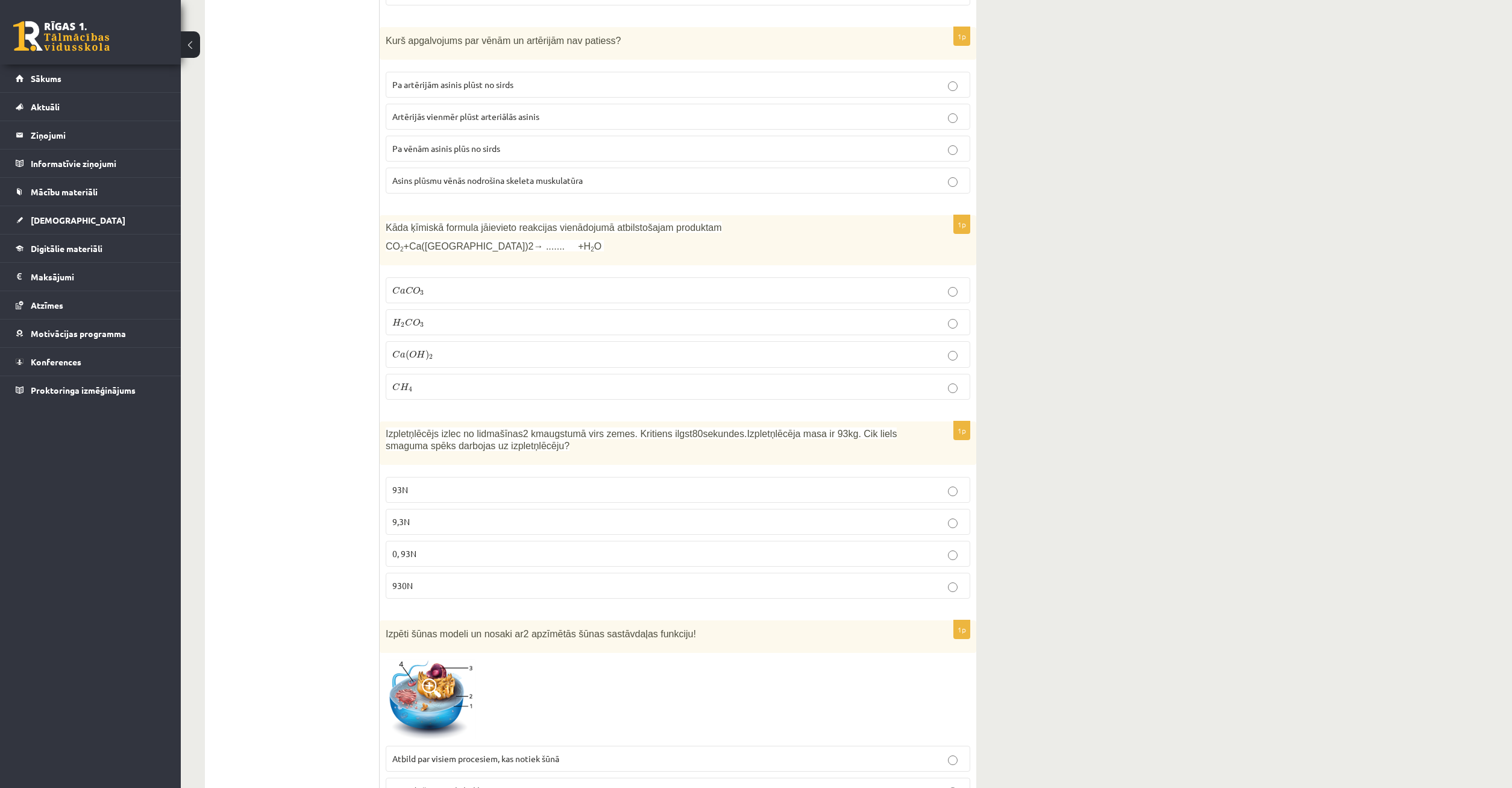
click at [465, 528] on label "9,3N" at bounding box center [678, 521] width 585 height 26
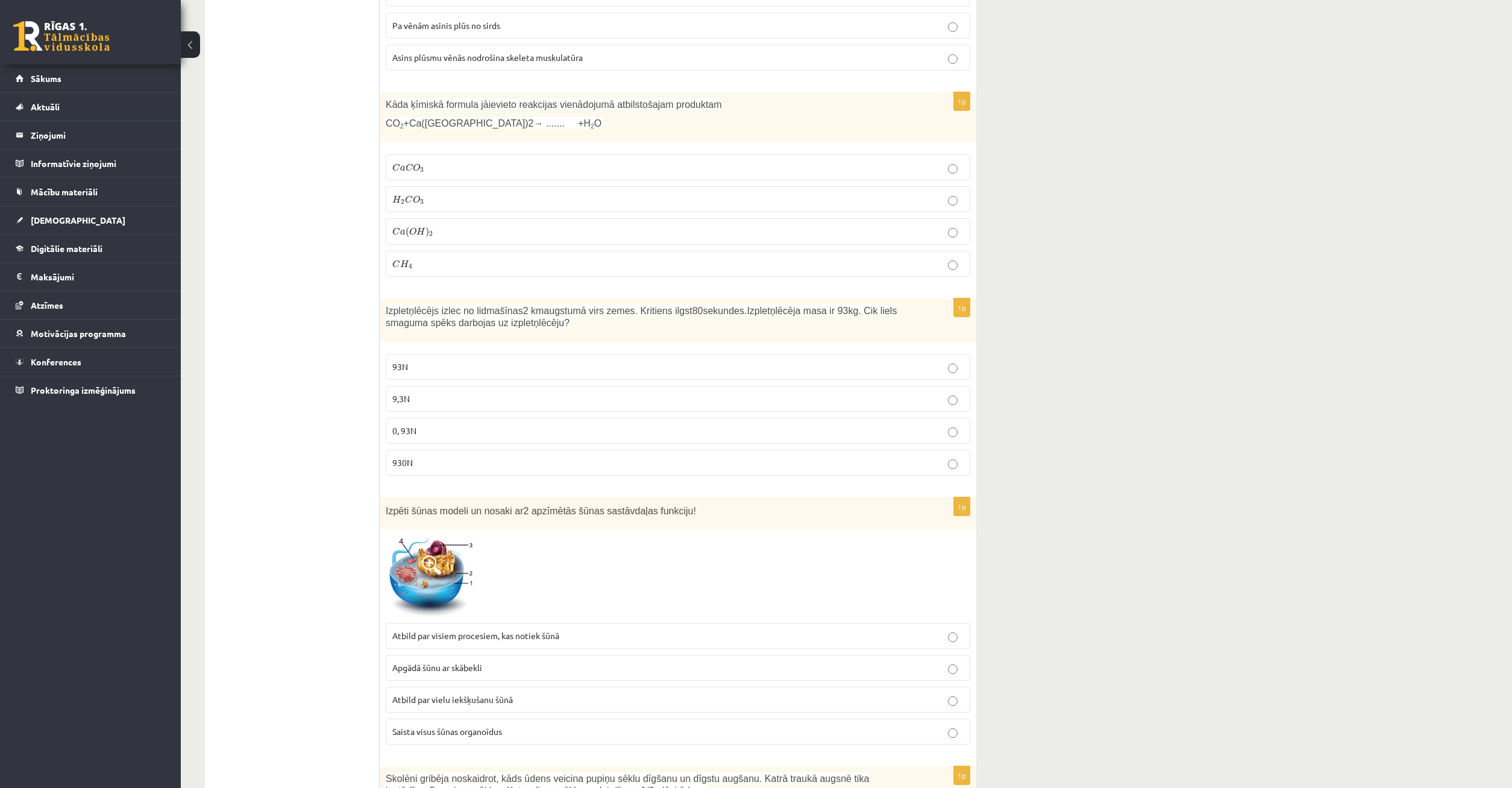
click at [447, 367] on p "93N" at bounding box center [678, 367] width 571 height 12
click at [438, 458] on p "930N" at bounding box center [678, 463] width 571 height 12
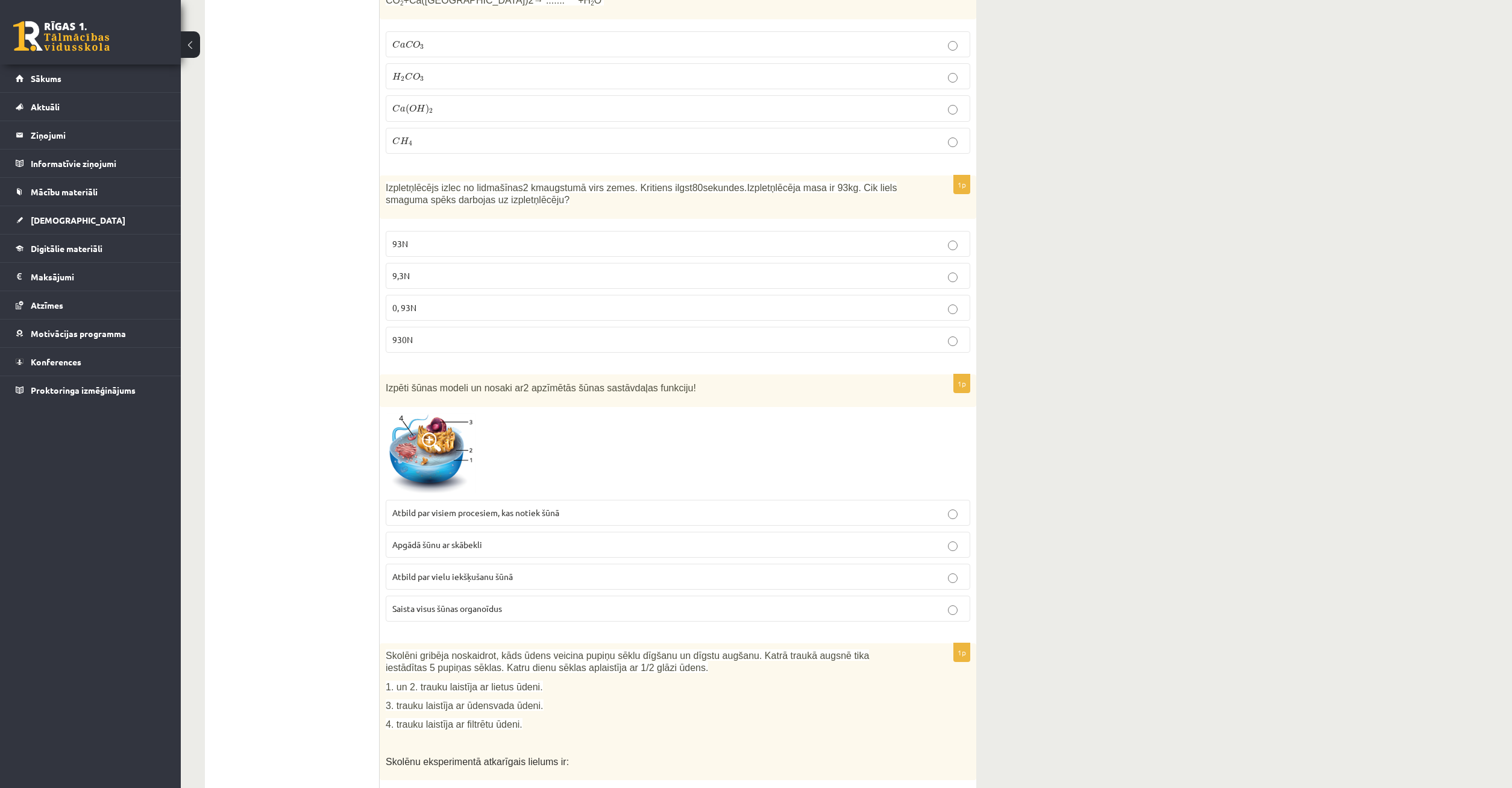
click at [434, 442] on span at bounding box center [431, 442] width 19 height 19
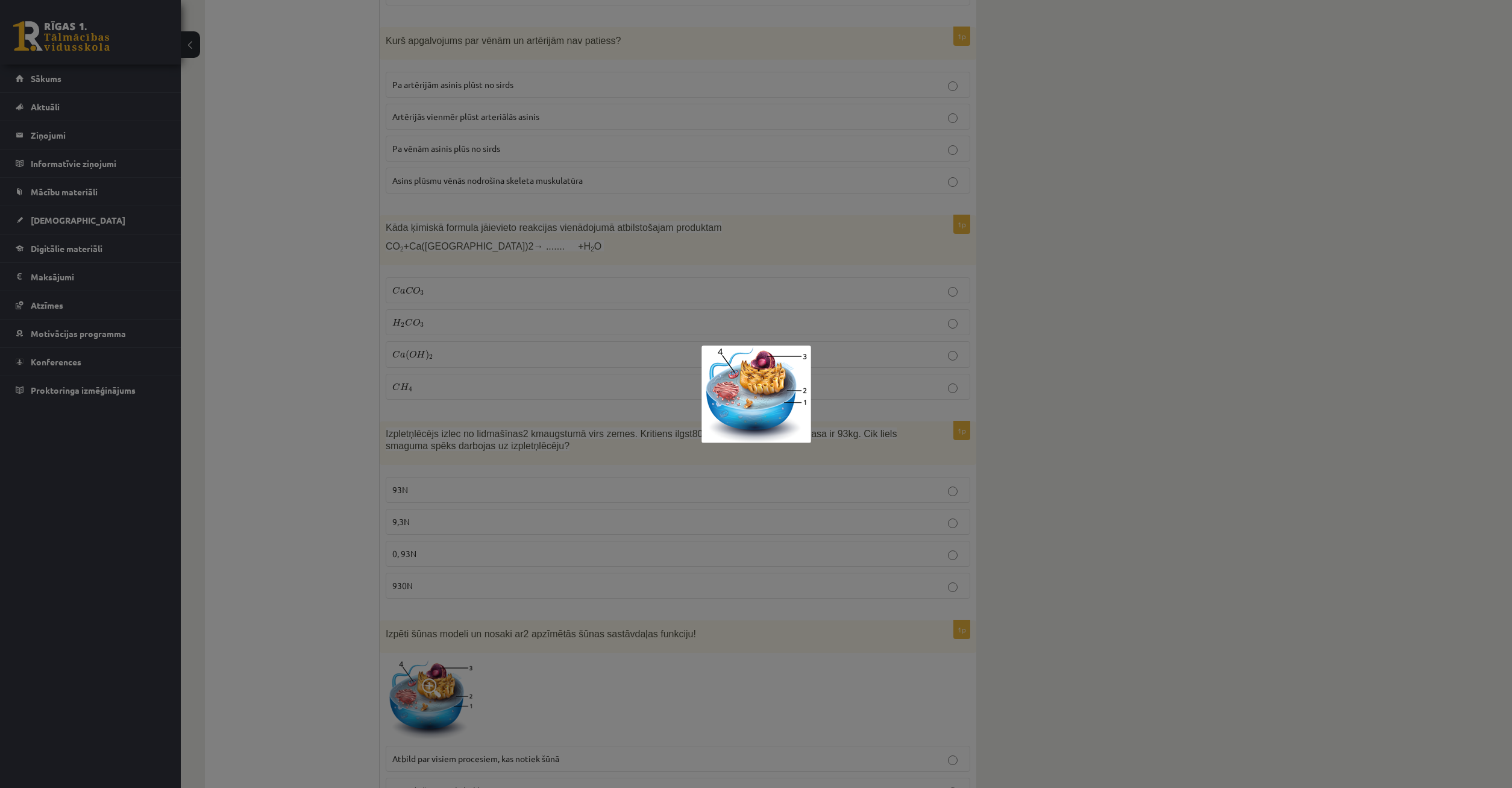
scroll to position [985, 0]
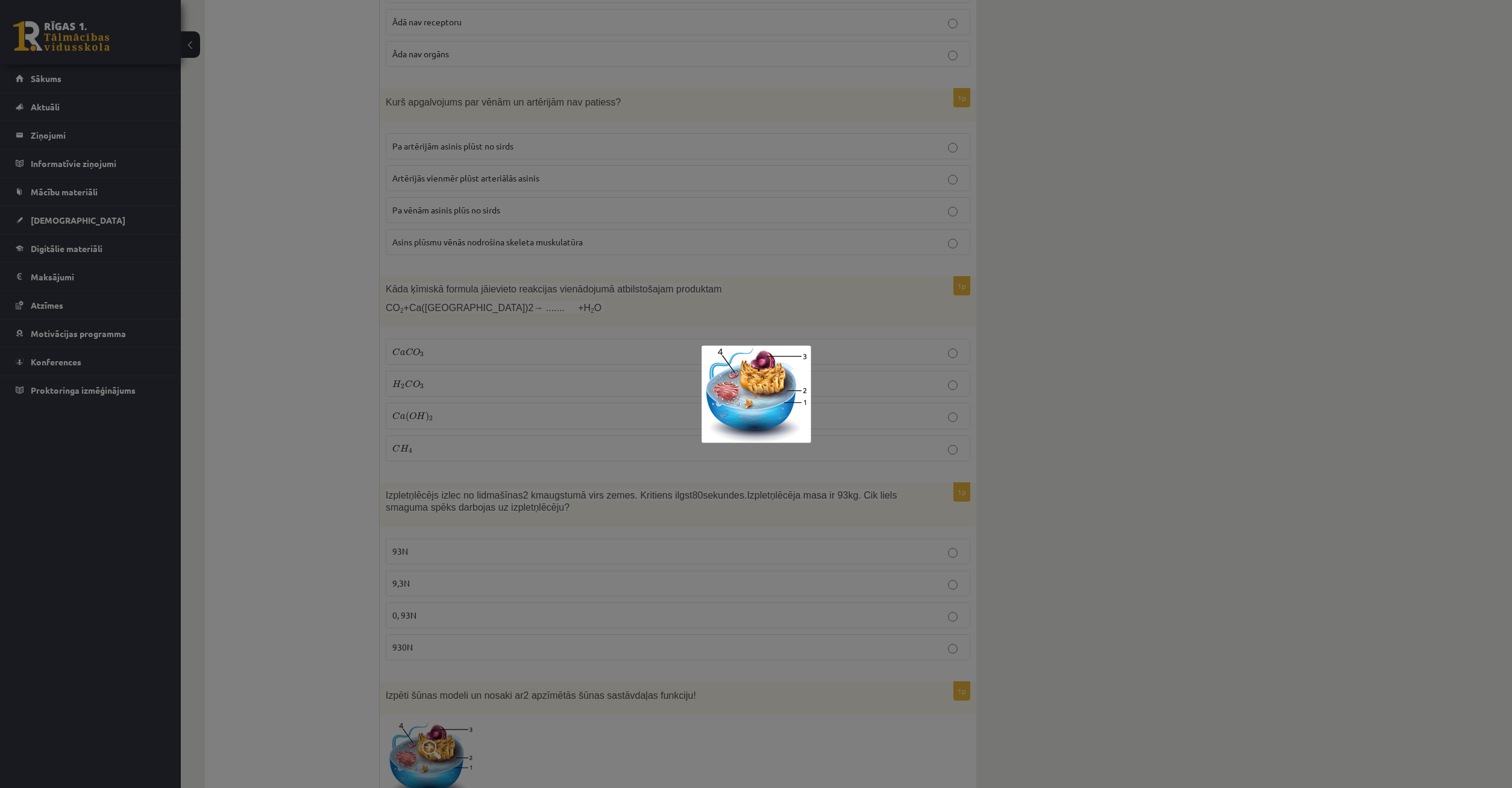
click at [776, 377] on img at bounding box center [756, 394] width 110 height 98
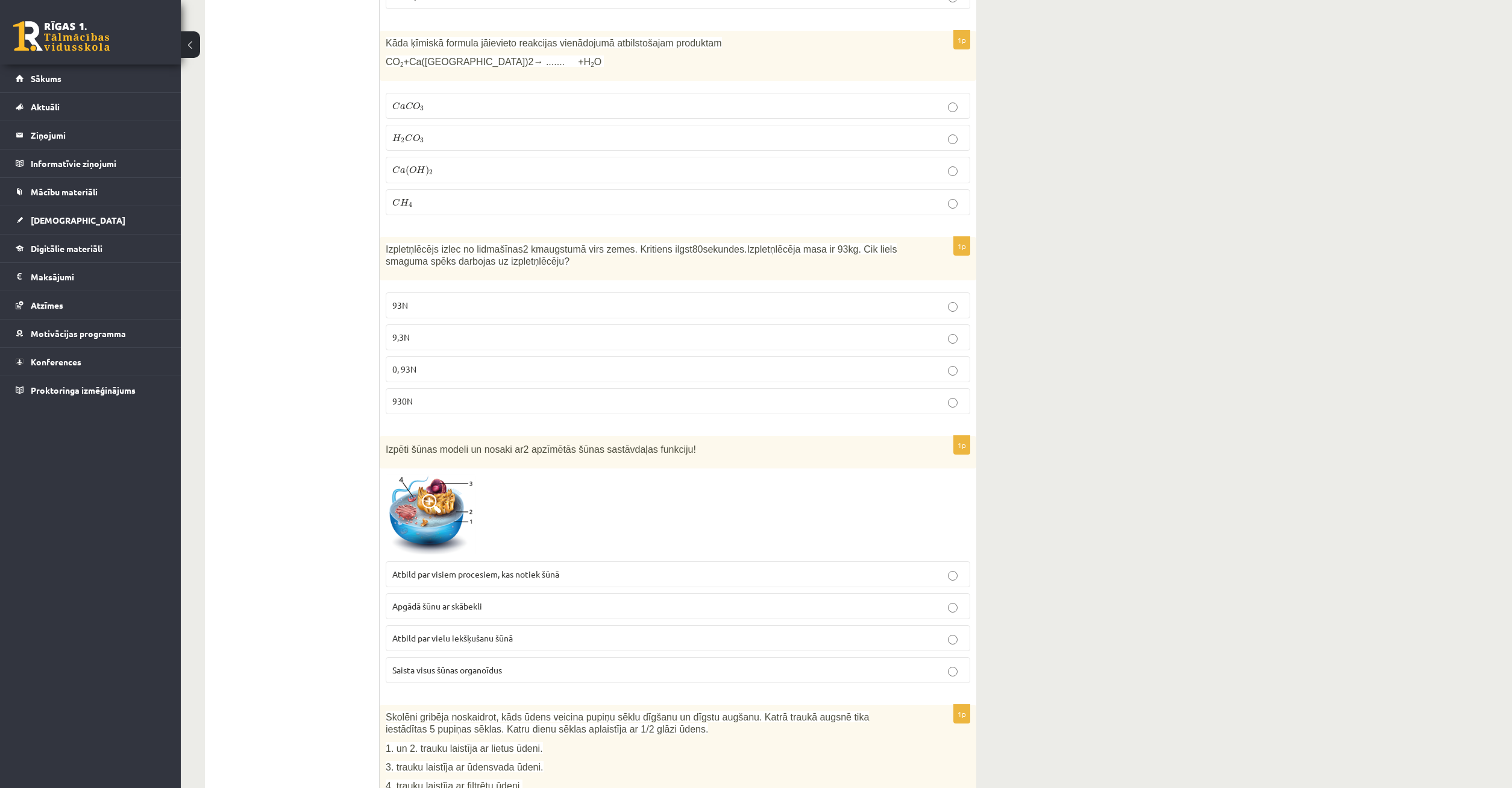
scroll to position [1292, 0]
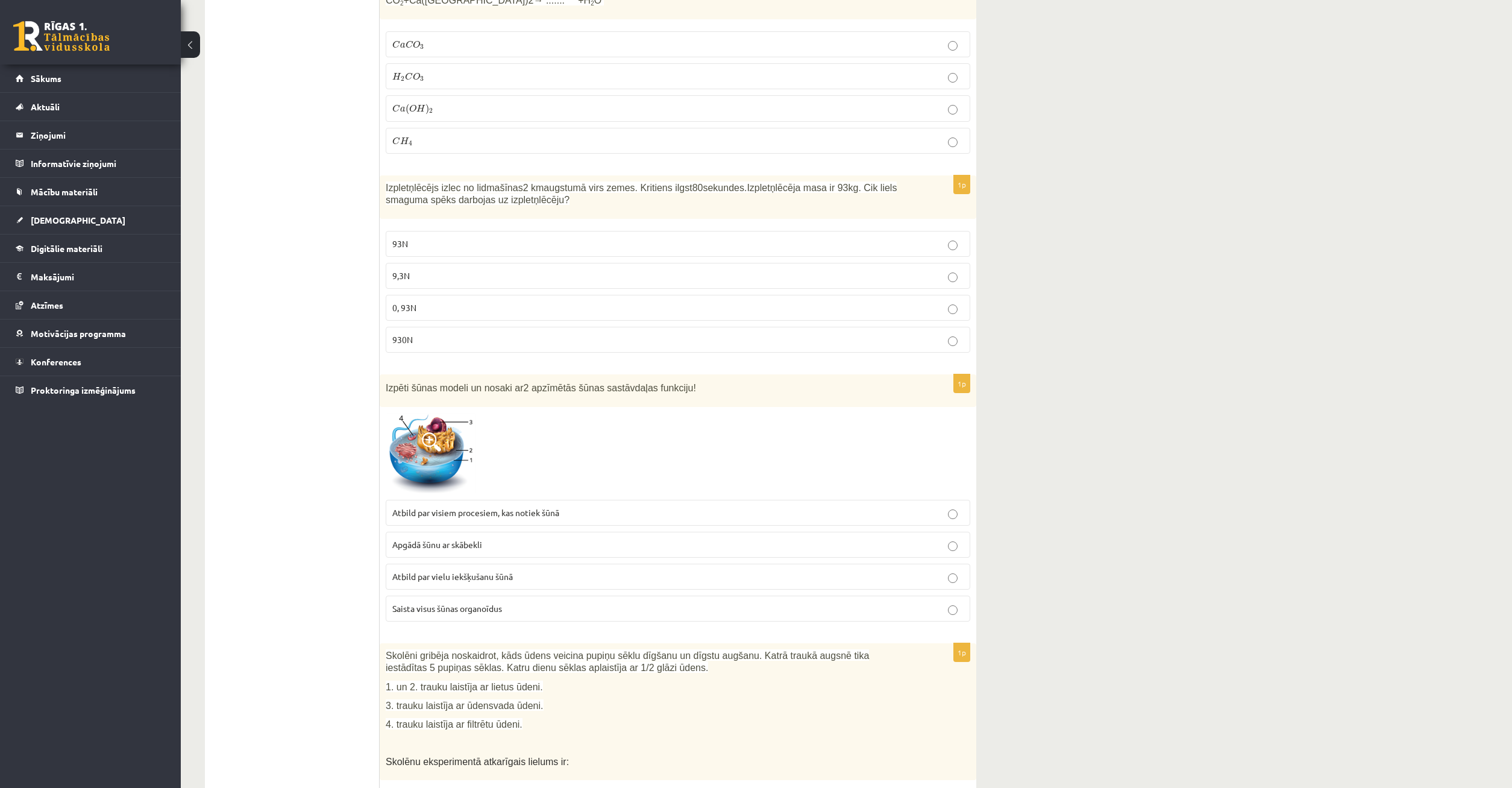
drag, startPoint x: 456, startPoint y: 443, endPoint x: 450, endPoint y: 446, distance: 6.7
click at [455, 443] on img at bounding box center [431, 453] width 91 height 81
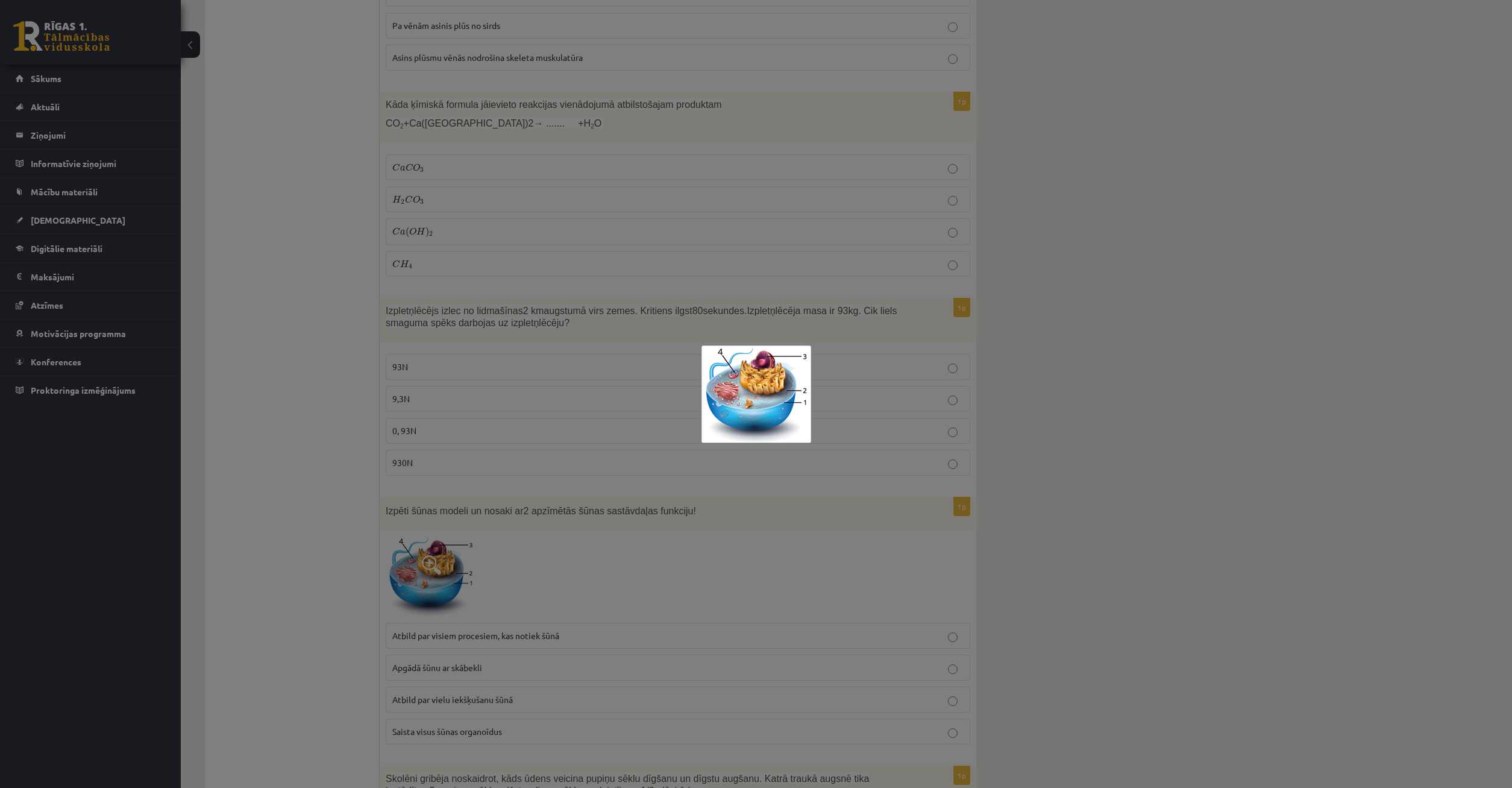
scroll to position [1107, 0]
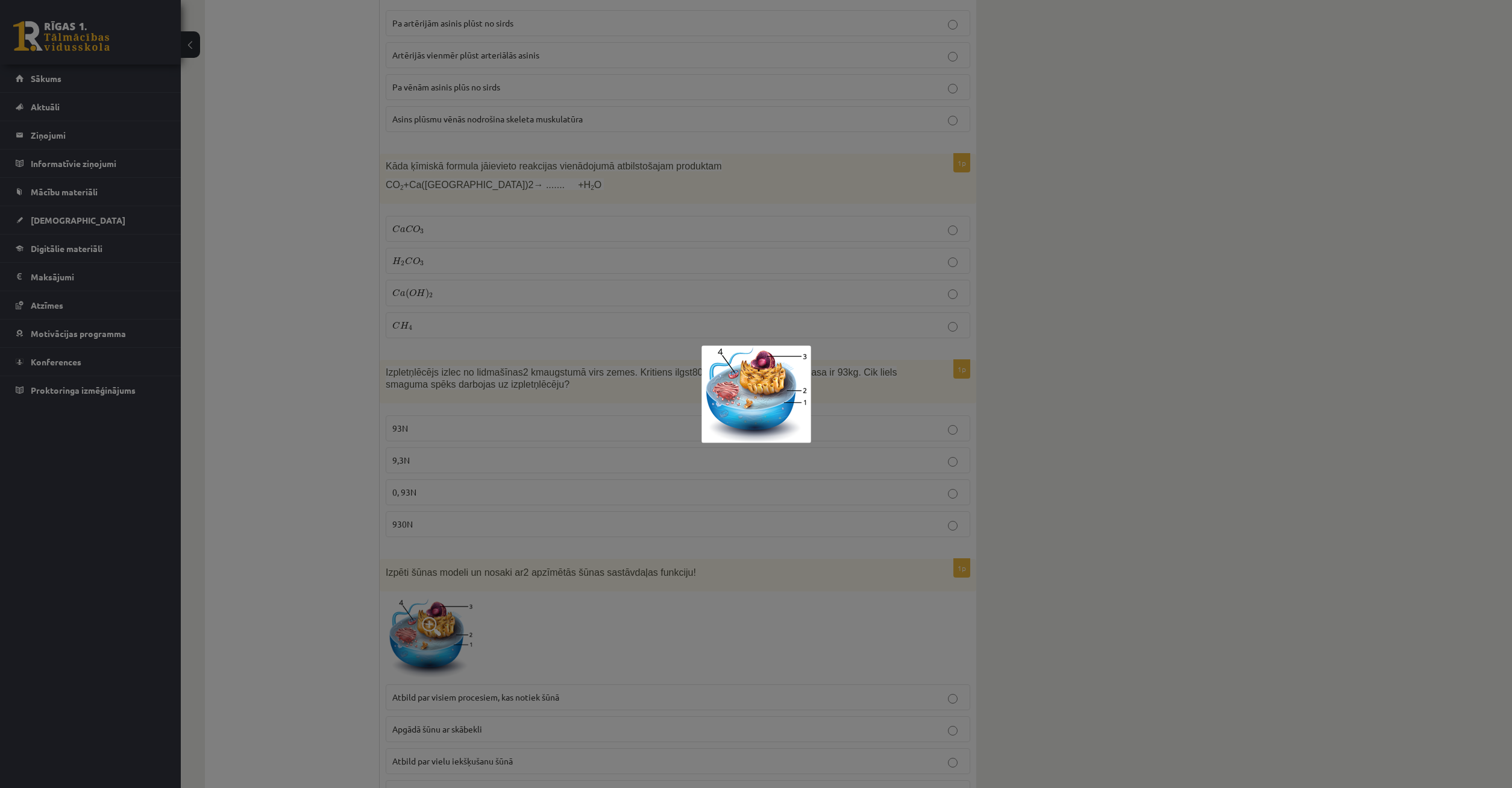
click at [501, 471] on div at bounding box center [756, 394] width 1512 height 788
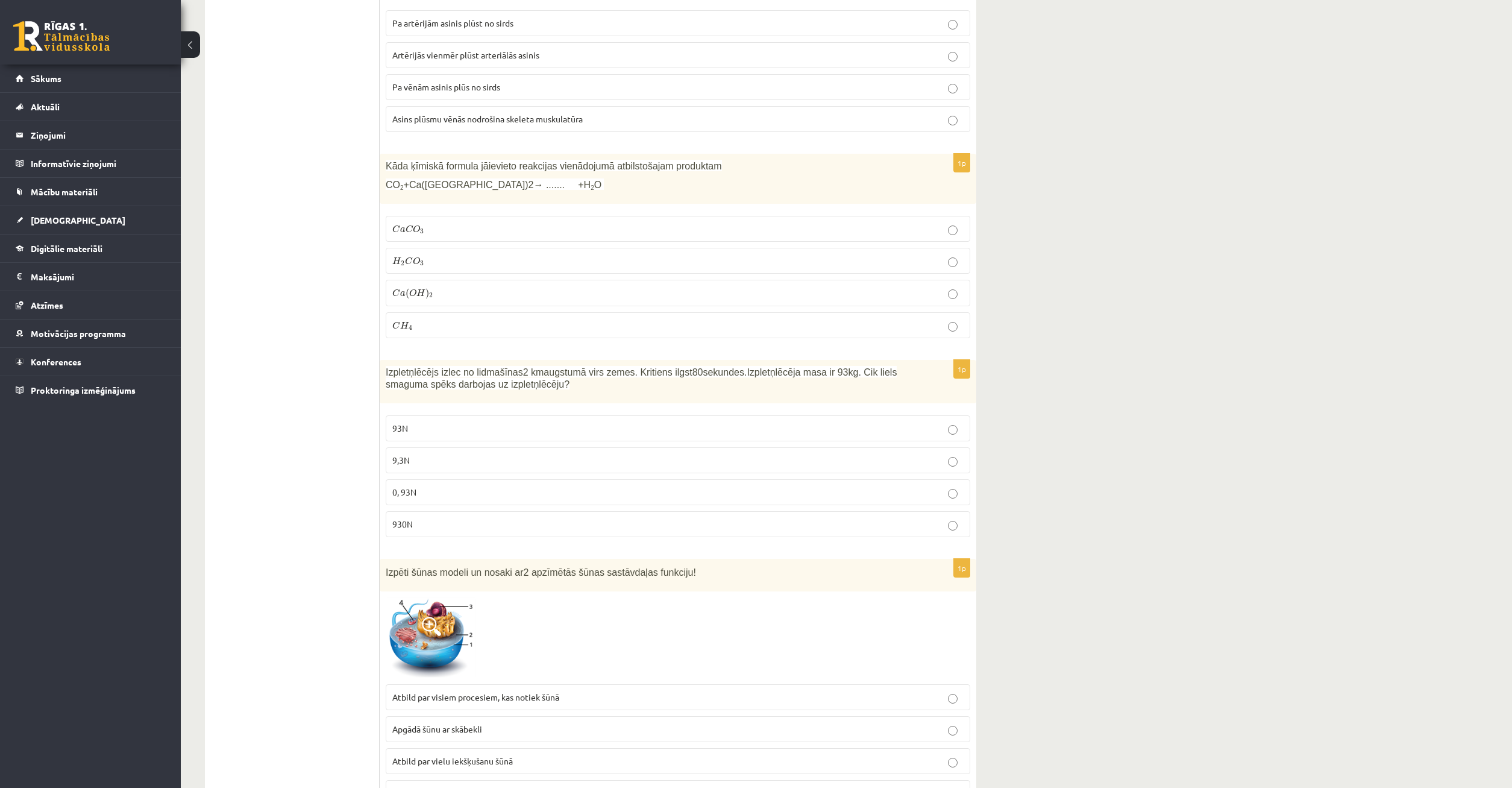
scroll to position [1169, 0]
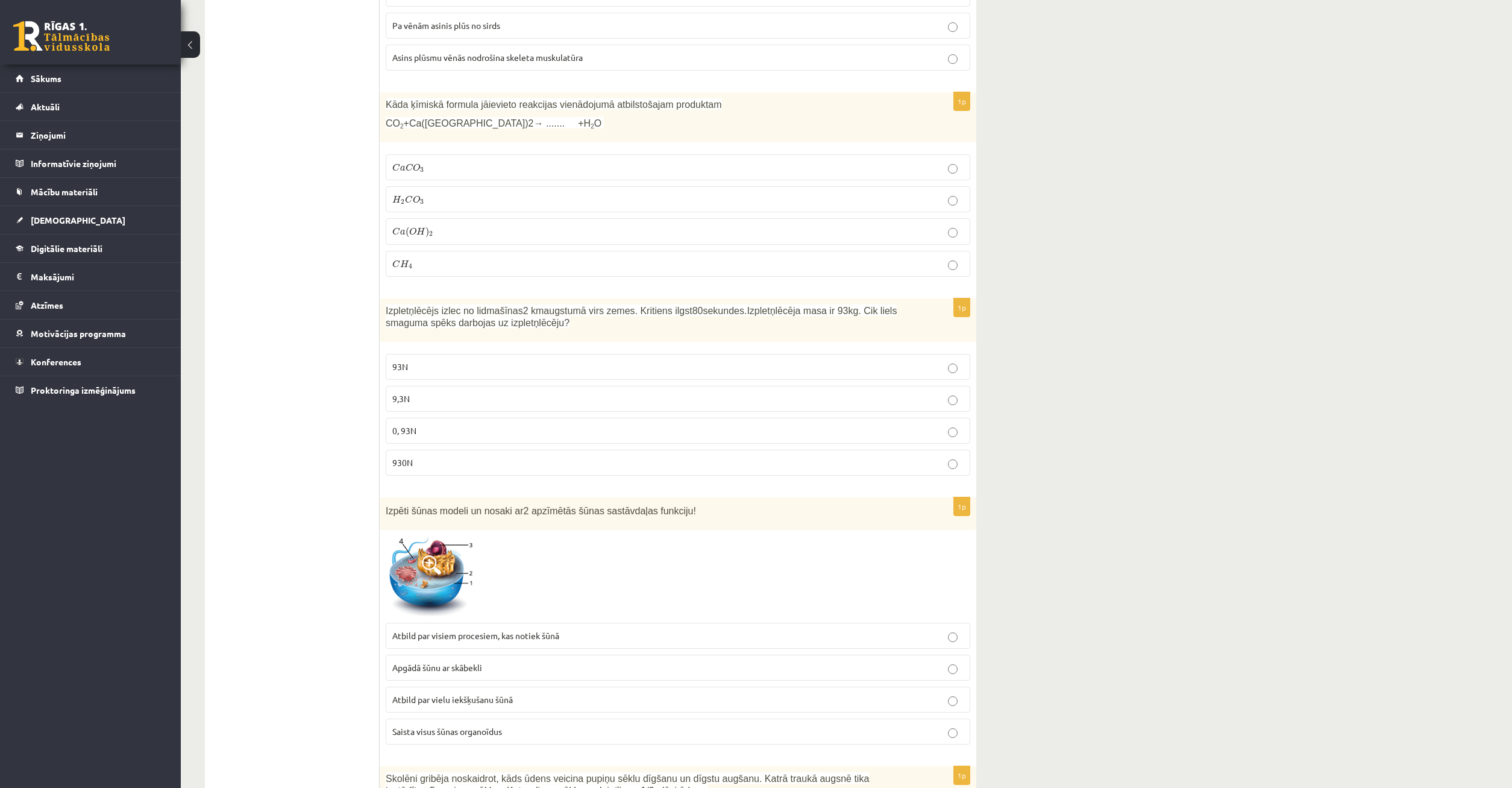
click at [439, 735] on span "Saista visus šūnas organoīdus" at bounding box center [447, 731] width 110 height 11
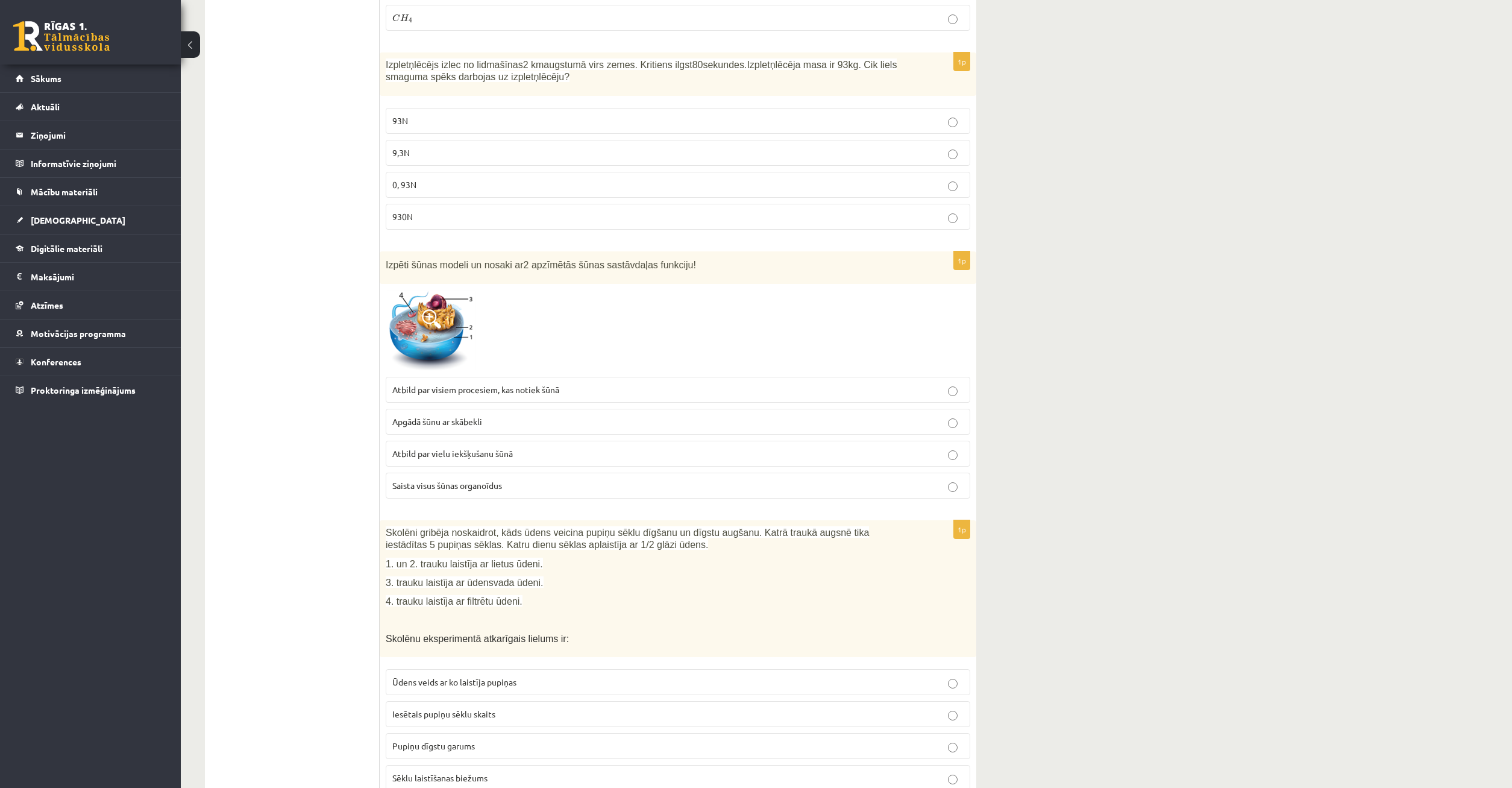
scroll to position [1538, 0]
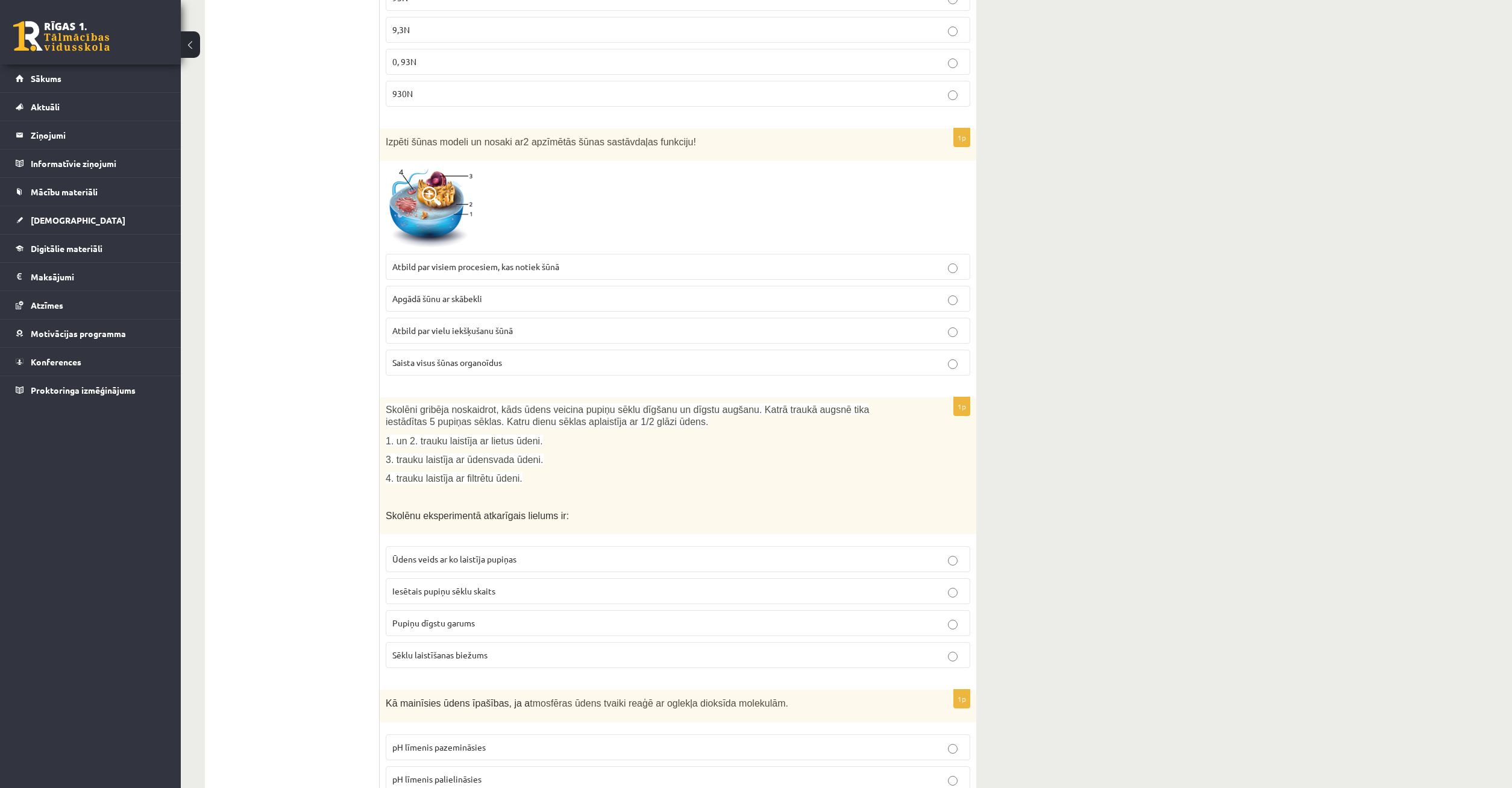
click at [687, 558] on p "Ūdens veids ar ko laistīja pupiņas" at bounding box center [678, 559] width 571 height 12
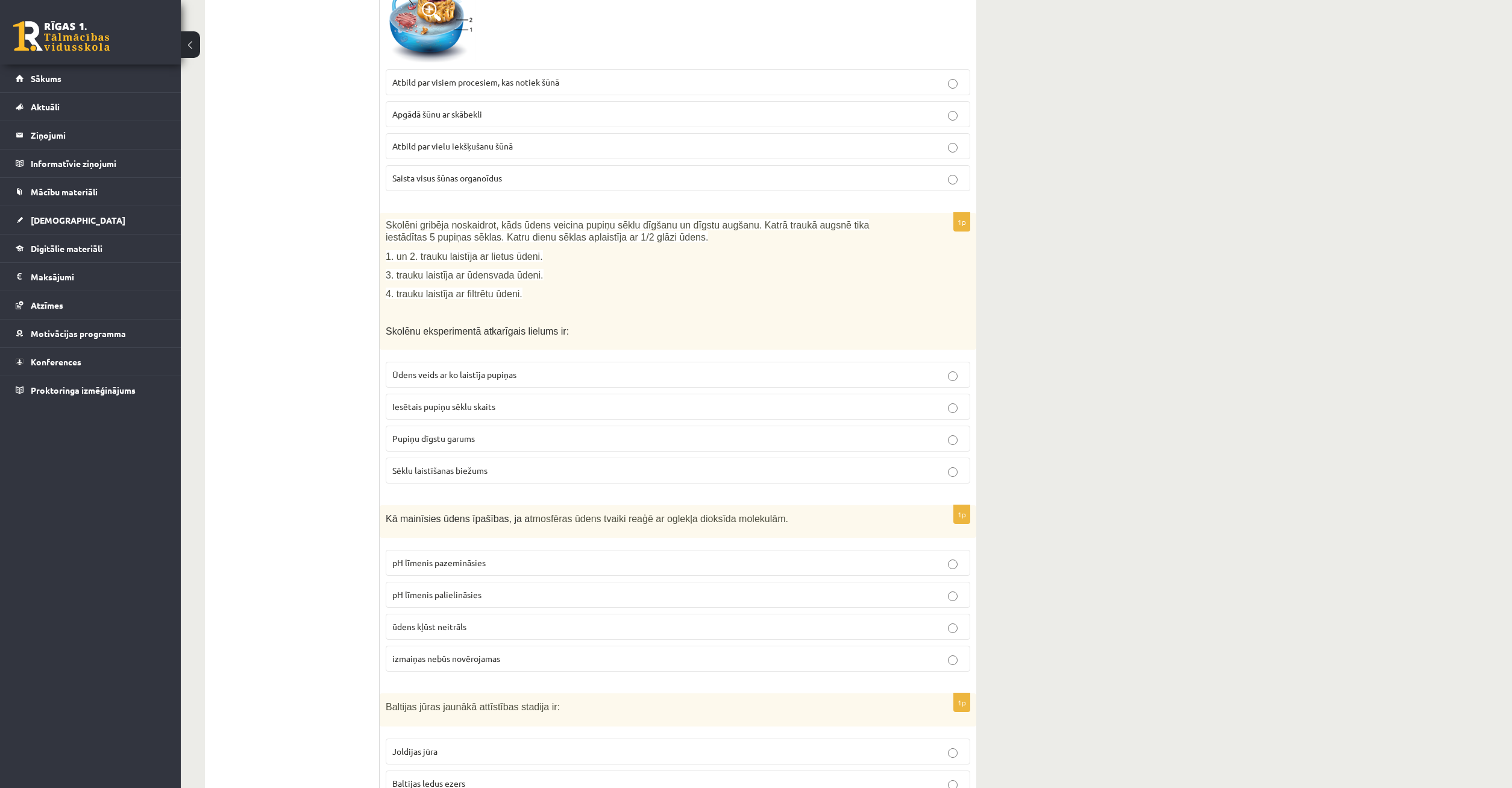
click at [501, 659] on p "izmaiņas nebūs novērojamas" at bounding box center [678, 659] width 571 height 12
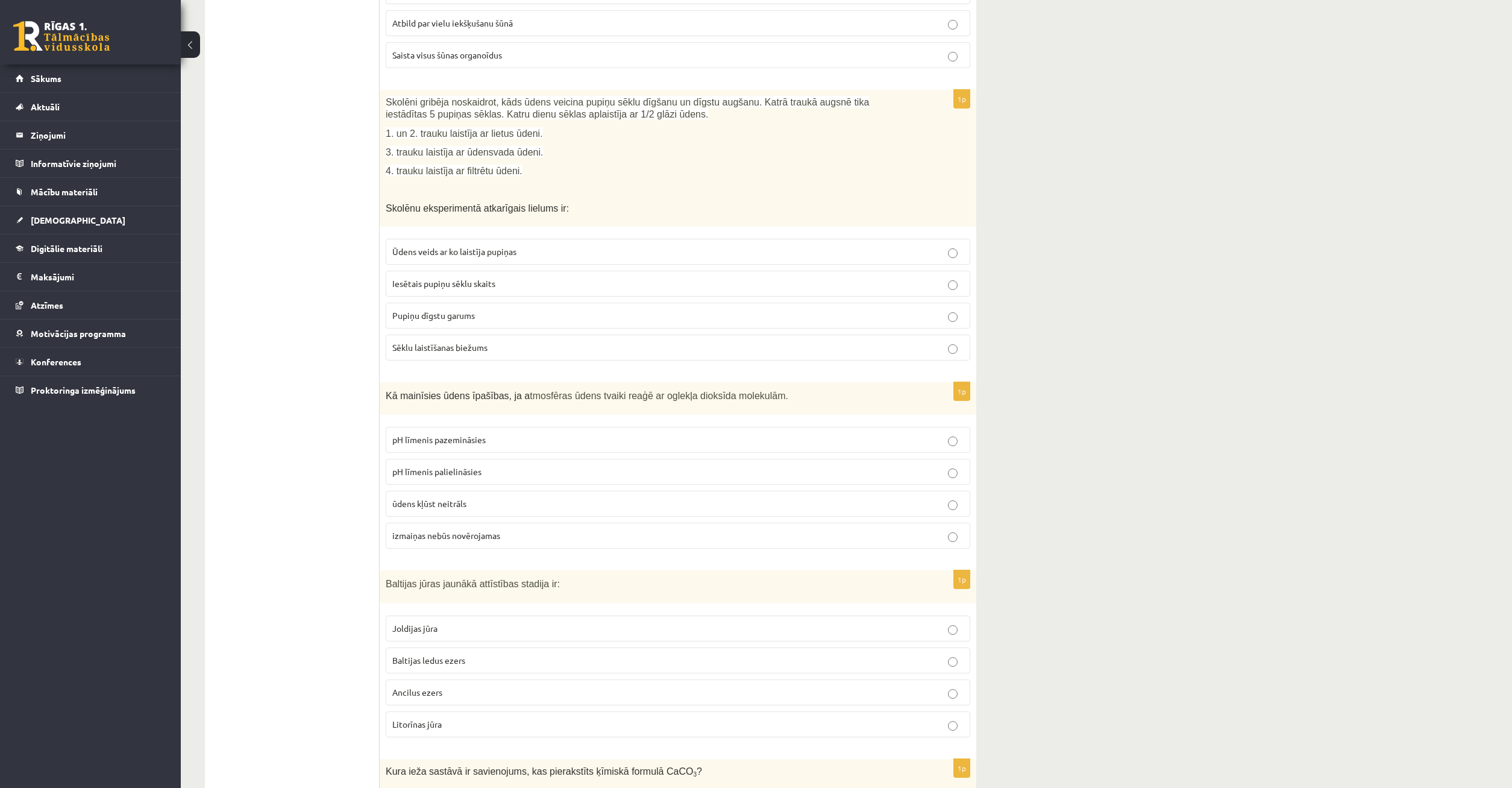
scroll to position [1907, 0]
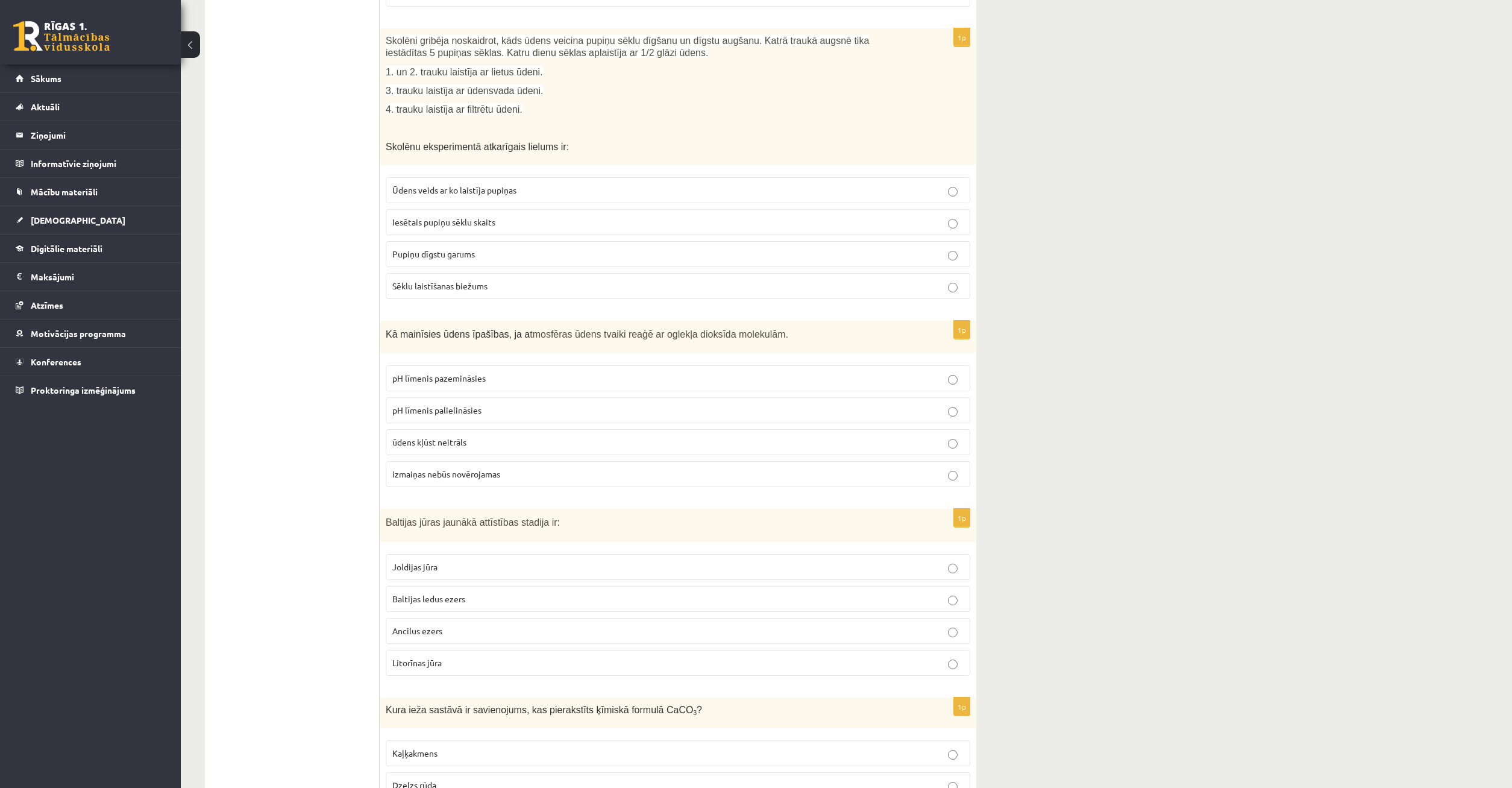
click at [468, 384] on label "pH līmenis pazemināsies" at bounding box center [678, 378] width 585 height 26
click at [453, 404] on p "pH līmenis palielināsies" at bounding box center [678, 410] width 571 height 12
click at [477, 557] on label "Joldijas jūra" at bounding box center [678, 567] width 585 height 26
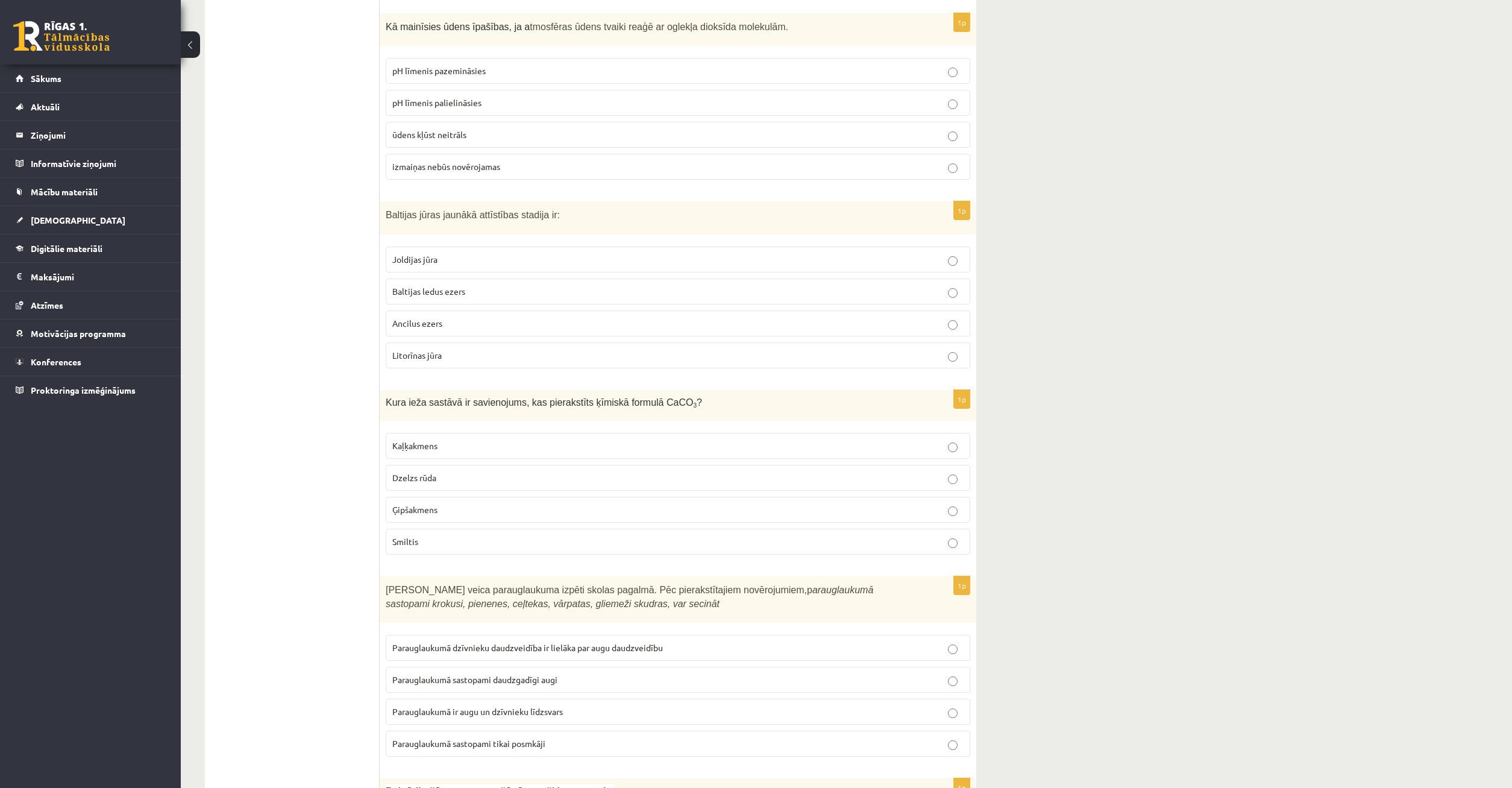
click at [669, 442] on p "Kaļķakmens" at bounding box center [678, 446] width 571 height 12
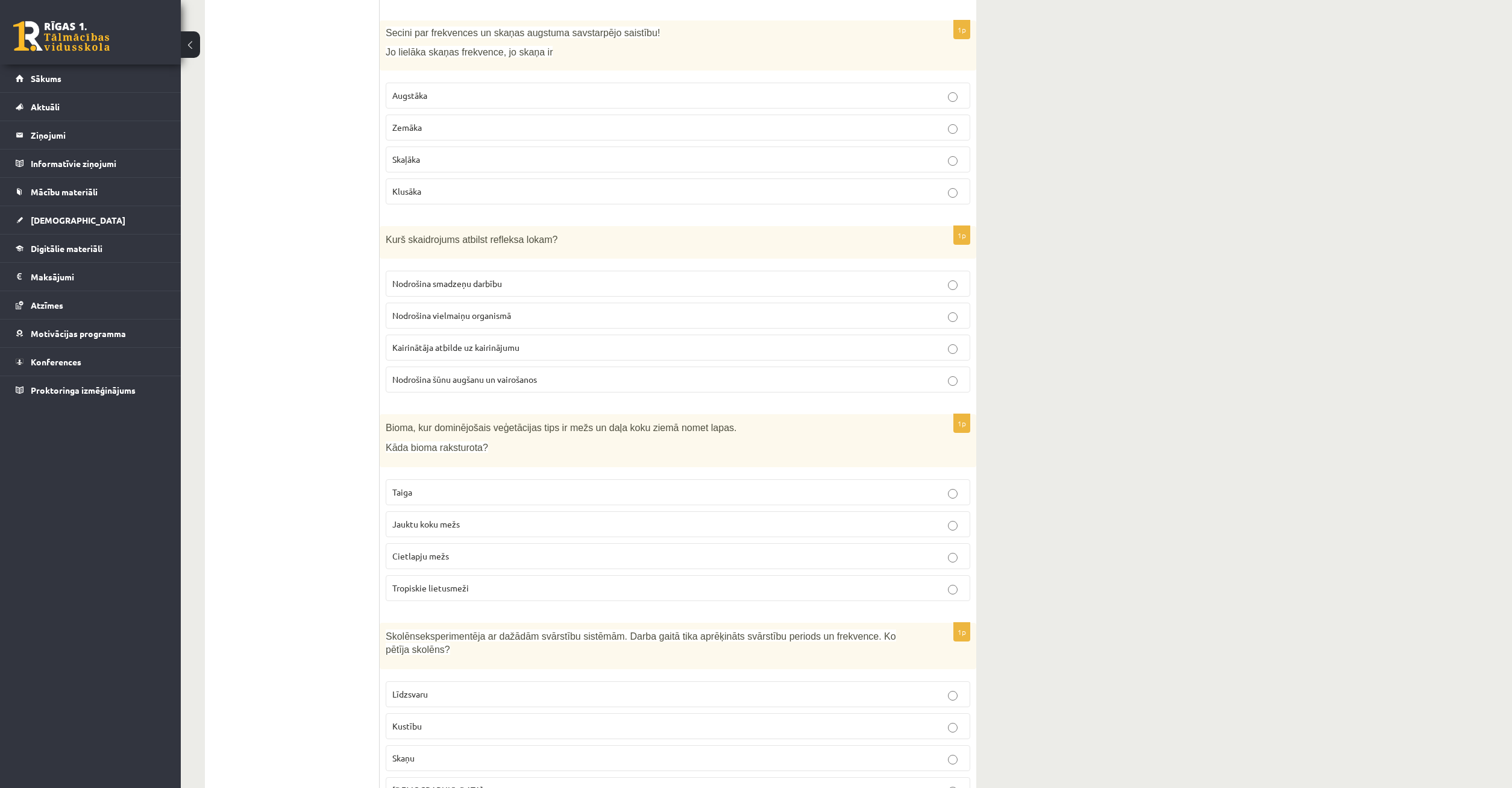
scroll to position [5321, 0]
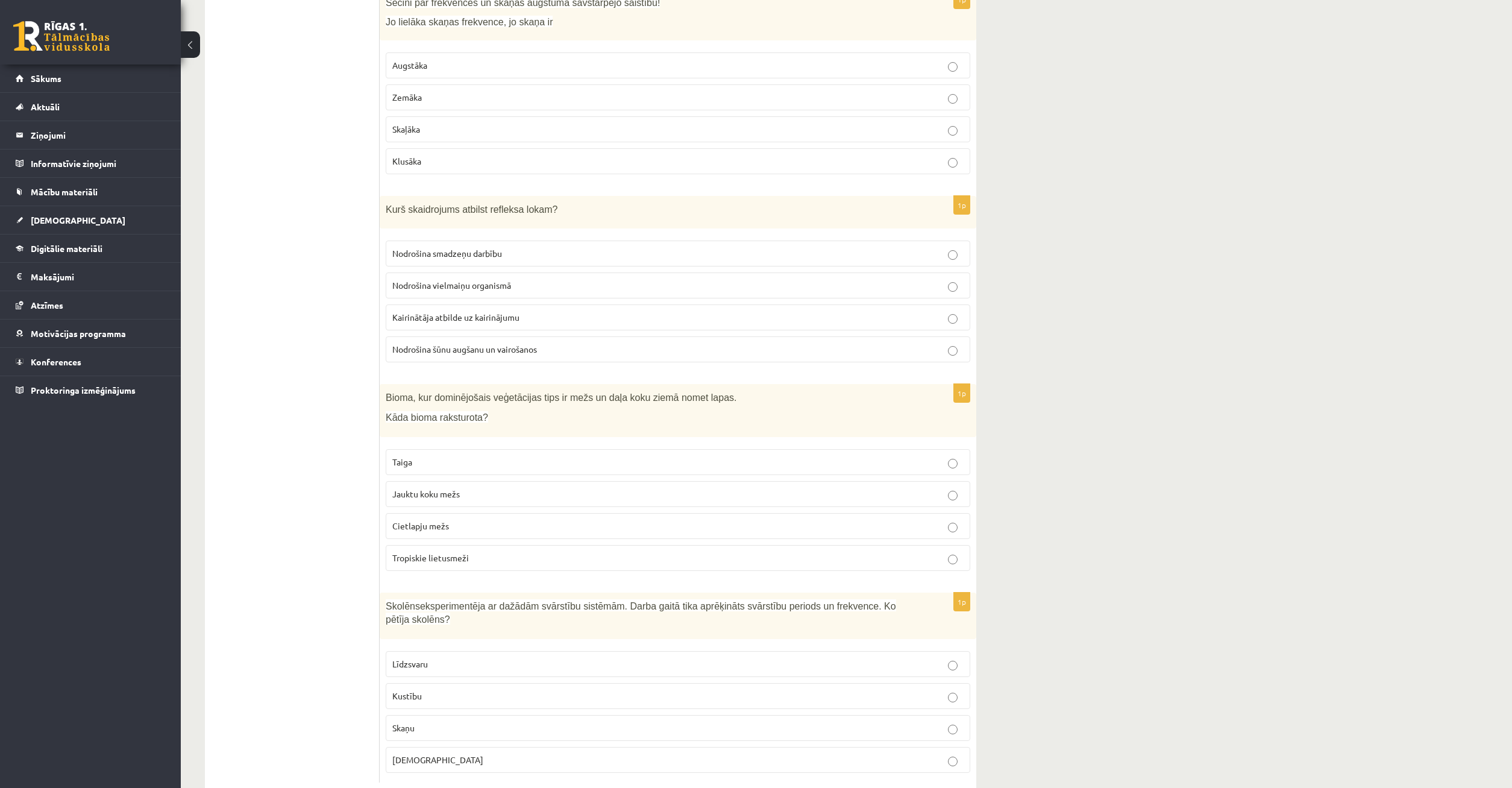
click at [523, 690] on p "Kustību" at bounding box center [678, 696] width 571 height 12
click at [443, 722] on p "Skaņu" at bounding box center [678, 728] width 571 height 12
click at [511, 658] on p "Līdzsvaru" at bounding box center [678, 664] width 571 height 12
click at [516, 684] on label "Kustību" at bounding box center [678, 696] width 585 height 26
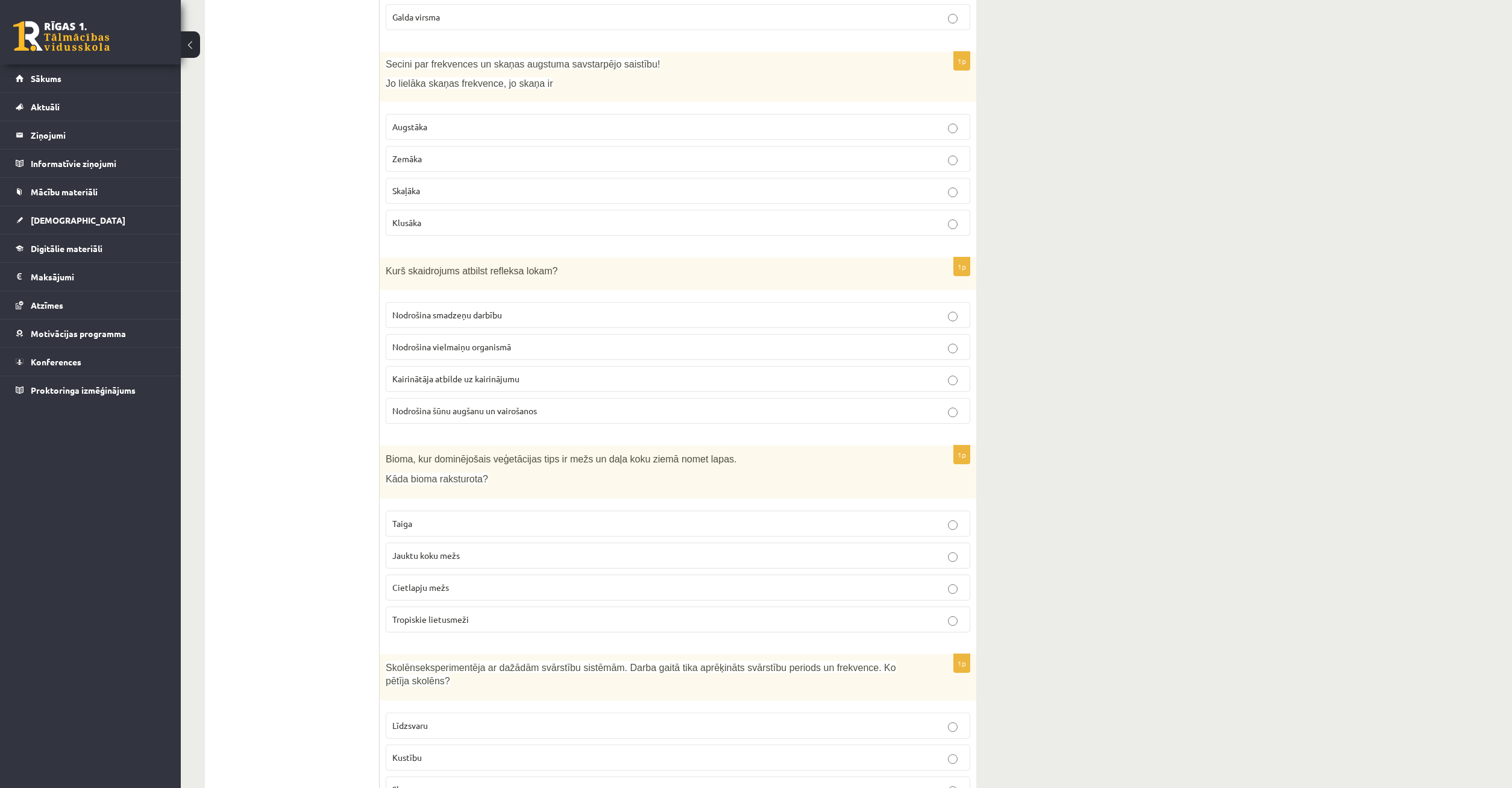
scroll to position [5197, 0]
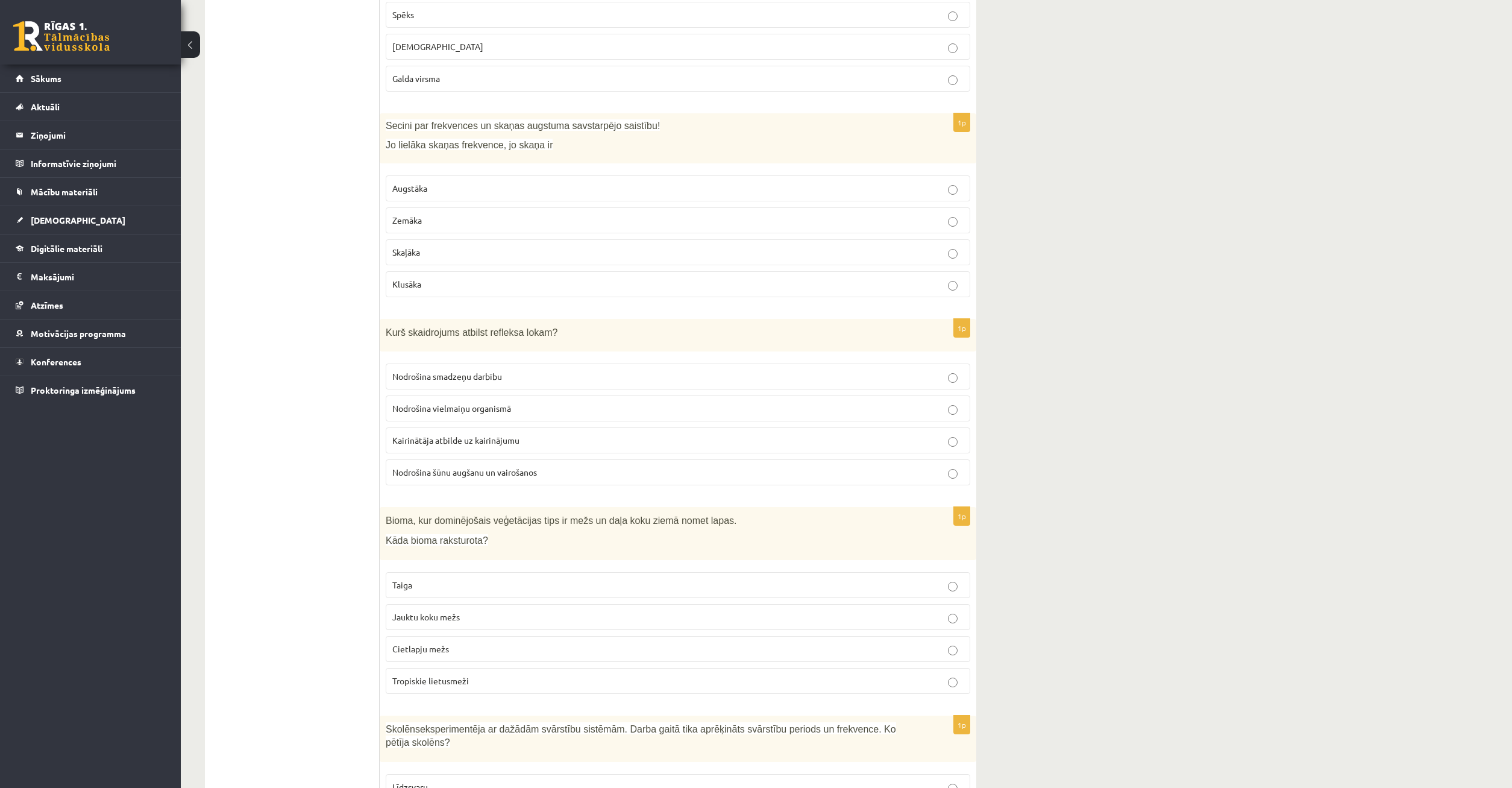
click at [570, 583] on fieldset "Taiga Jauktu koku mežs Cietlapju mežs Tropiskie lietusmeži" at bounding box center [678, 632] width 585 height 131
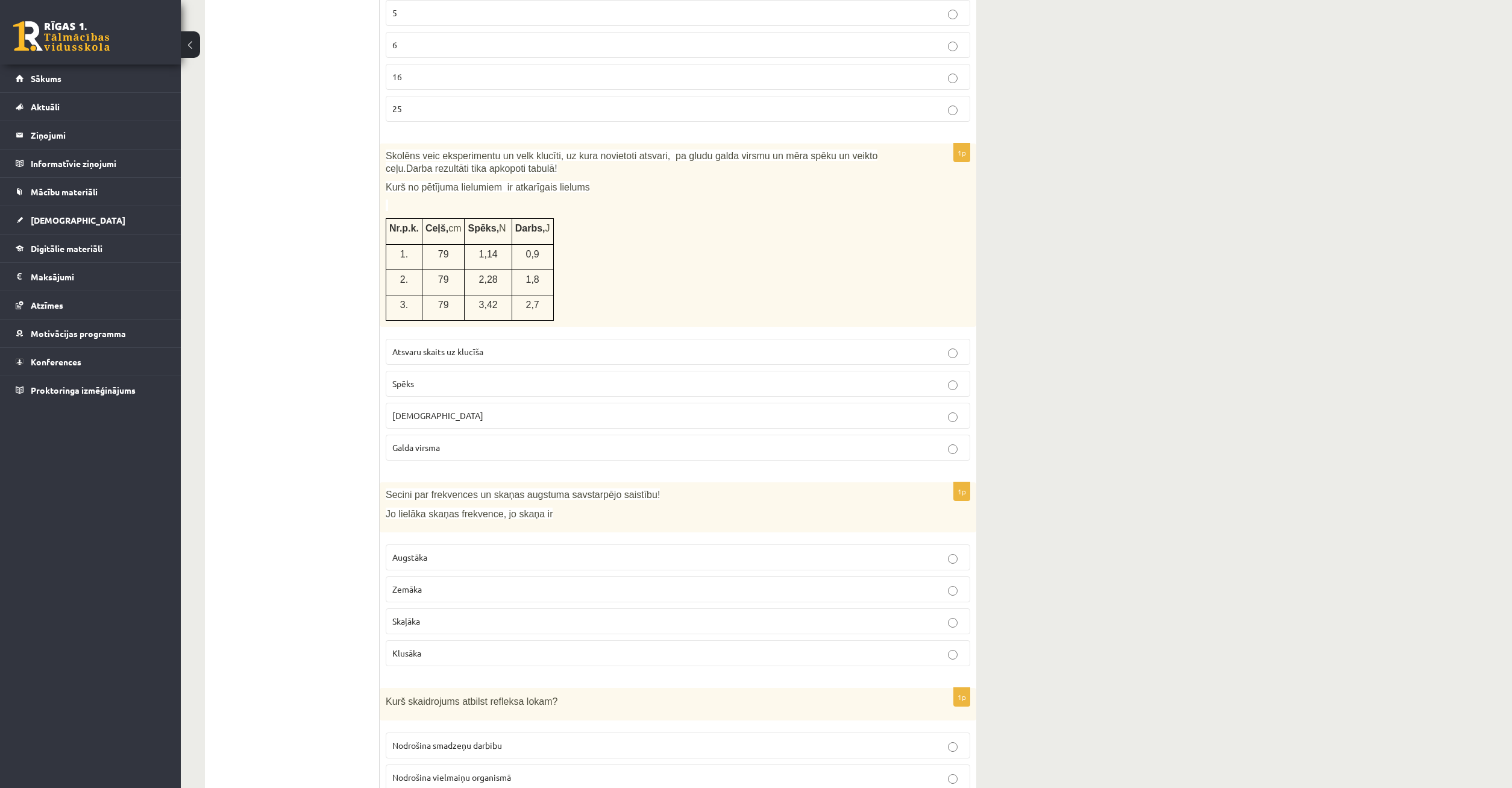
scroll to position [4767, 0]
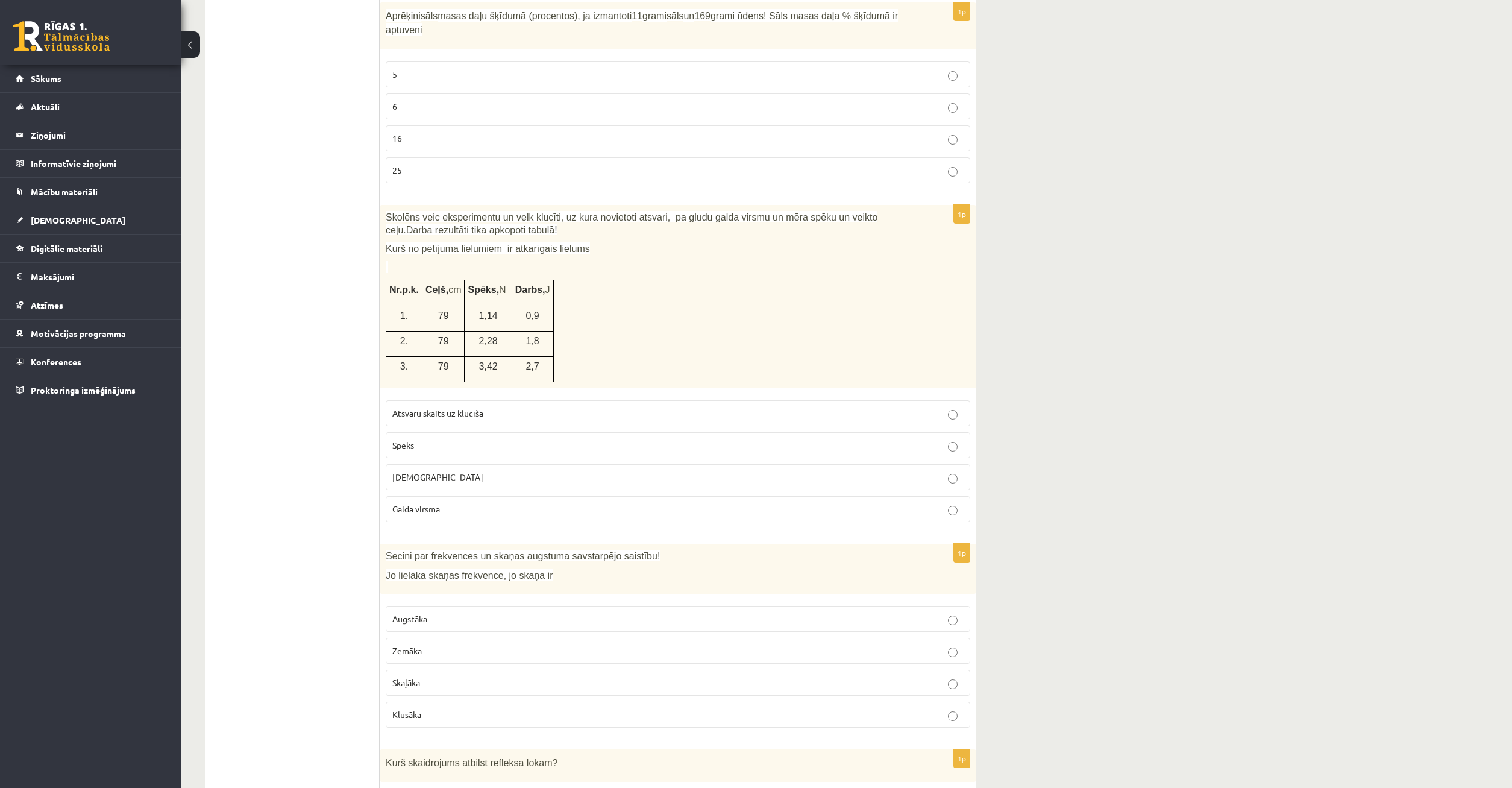
click p "Spēks"
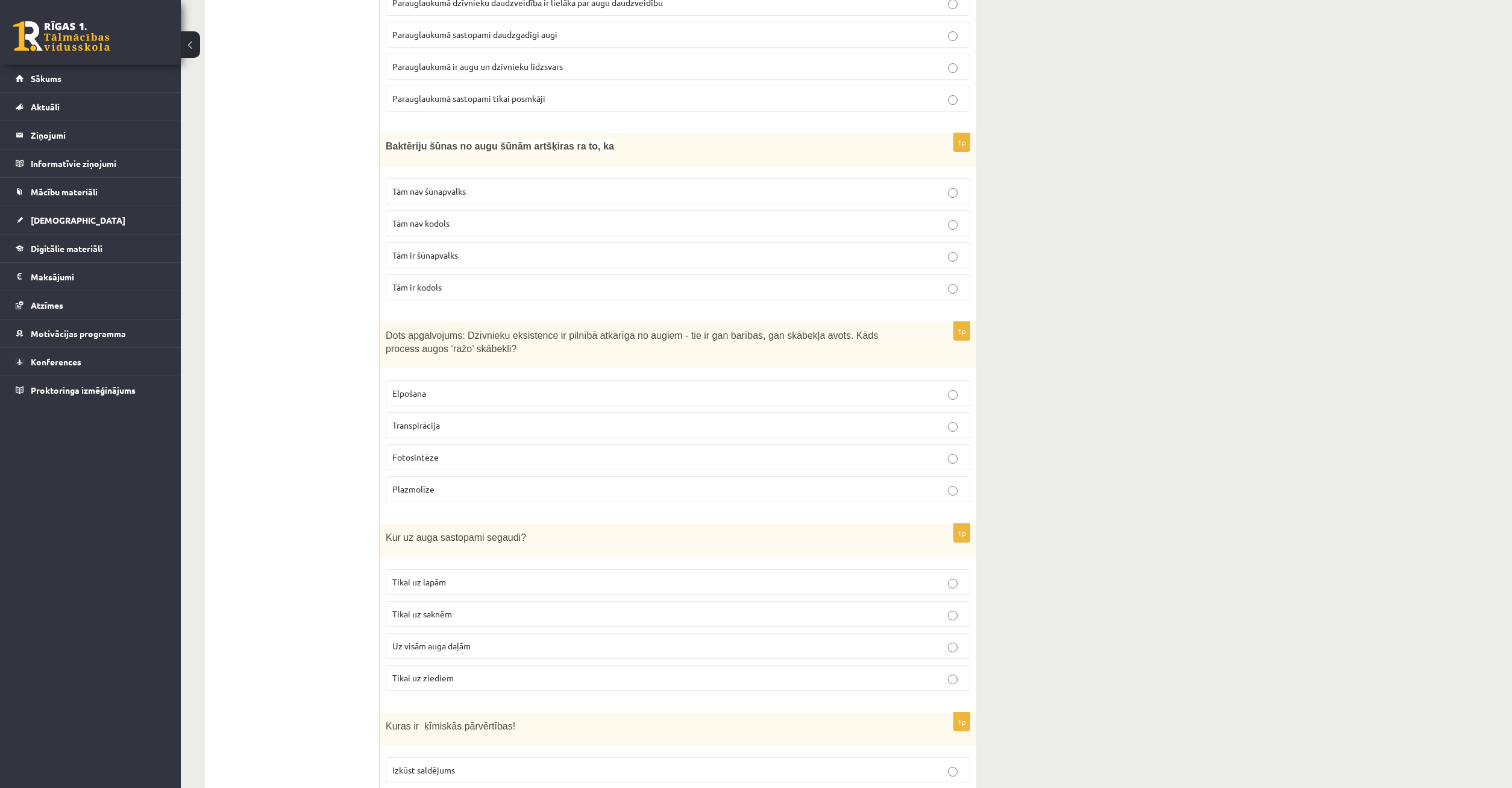
scroll to position [2798, 0]
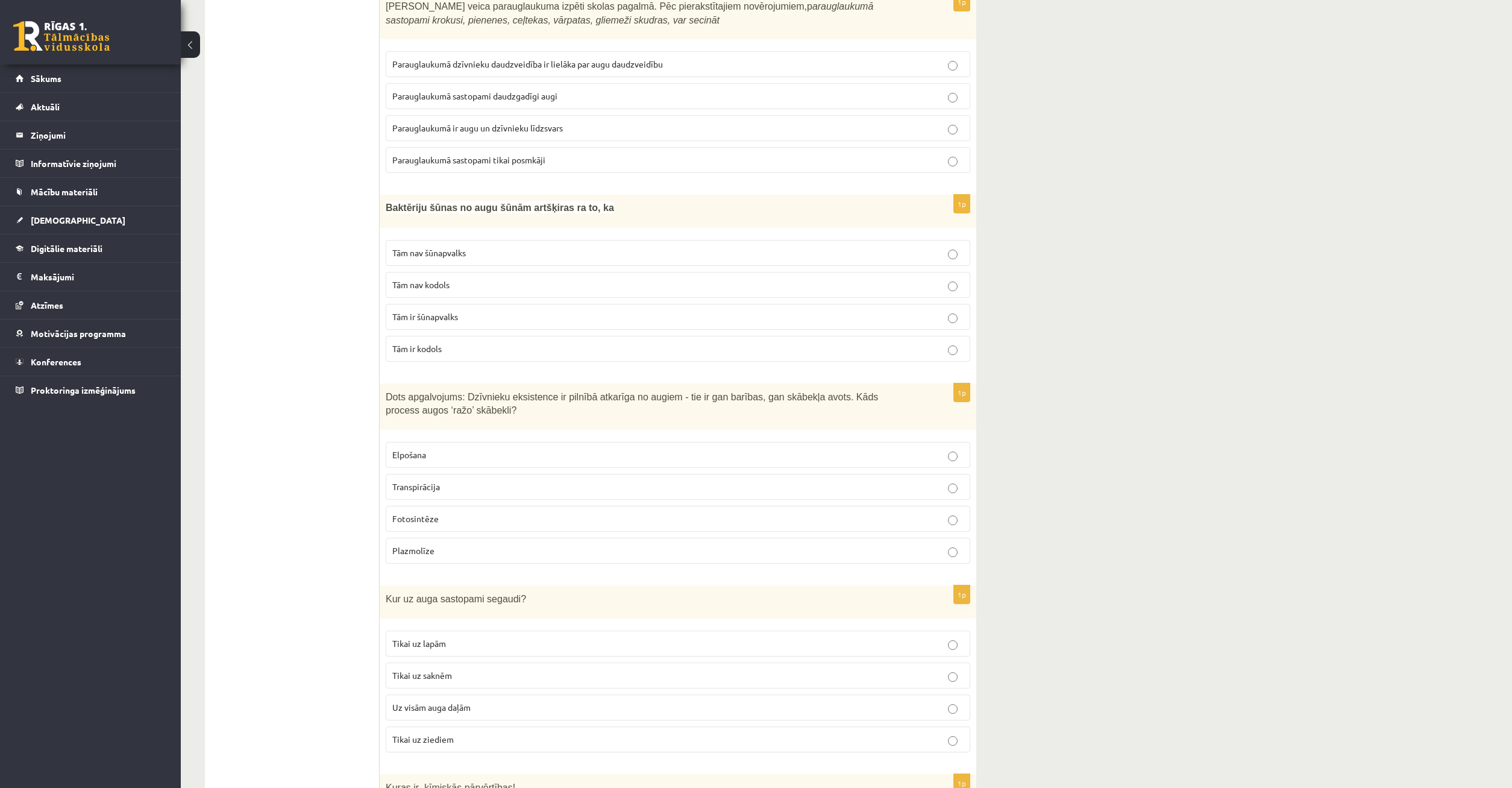
click label "Tām ir kodols"
drag, startPoint x: 390, startPoint y: 215, endPoint x: 648, endPoint y: 362, distance: 296.9
click div "Baktēriju šūnas no augu šūnām artšķiras ra to, ka"
copy div "Baktēriju šūnas no augu šūnām artšķiras ra to, ka Tām nav šūnapvalks Tām nav ko…"
click ul "Tests"
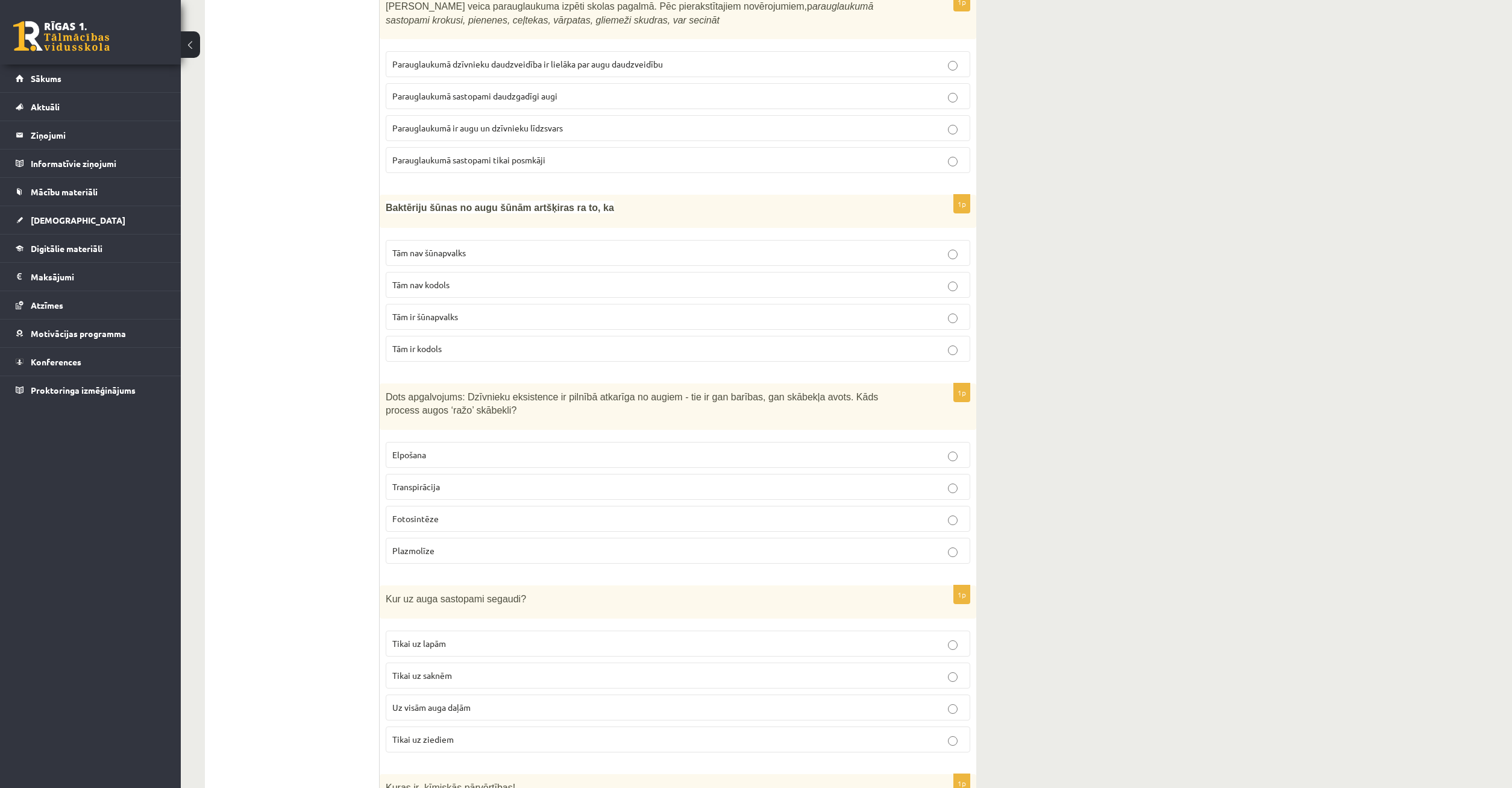
click label "Tām nav kodols"
click p "Fotosintēze"
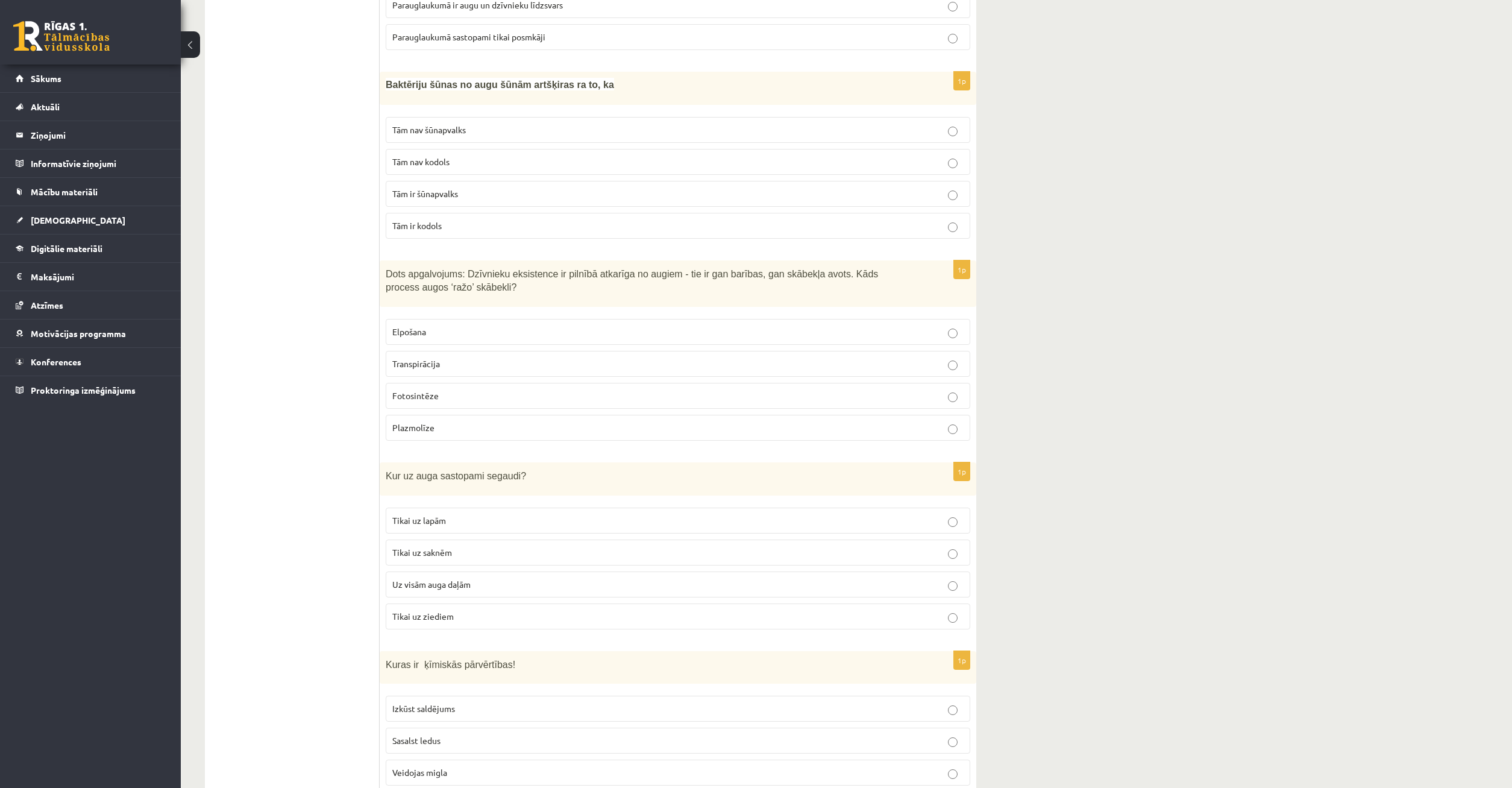
scroll to position [2983, 0]
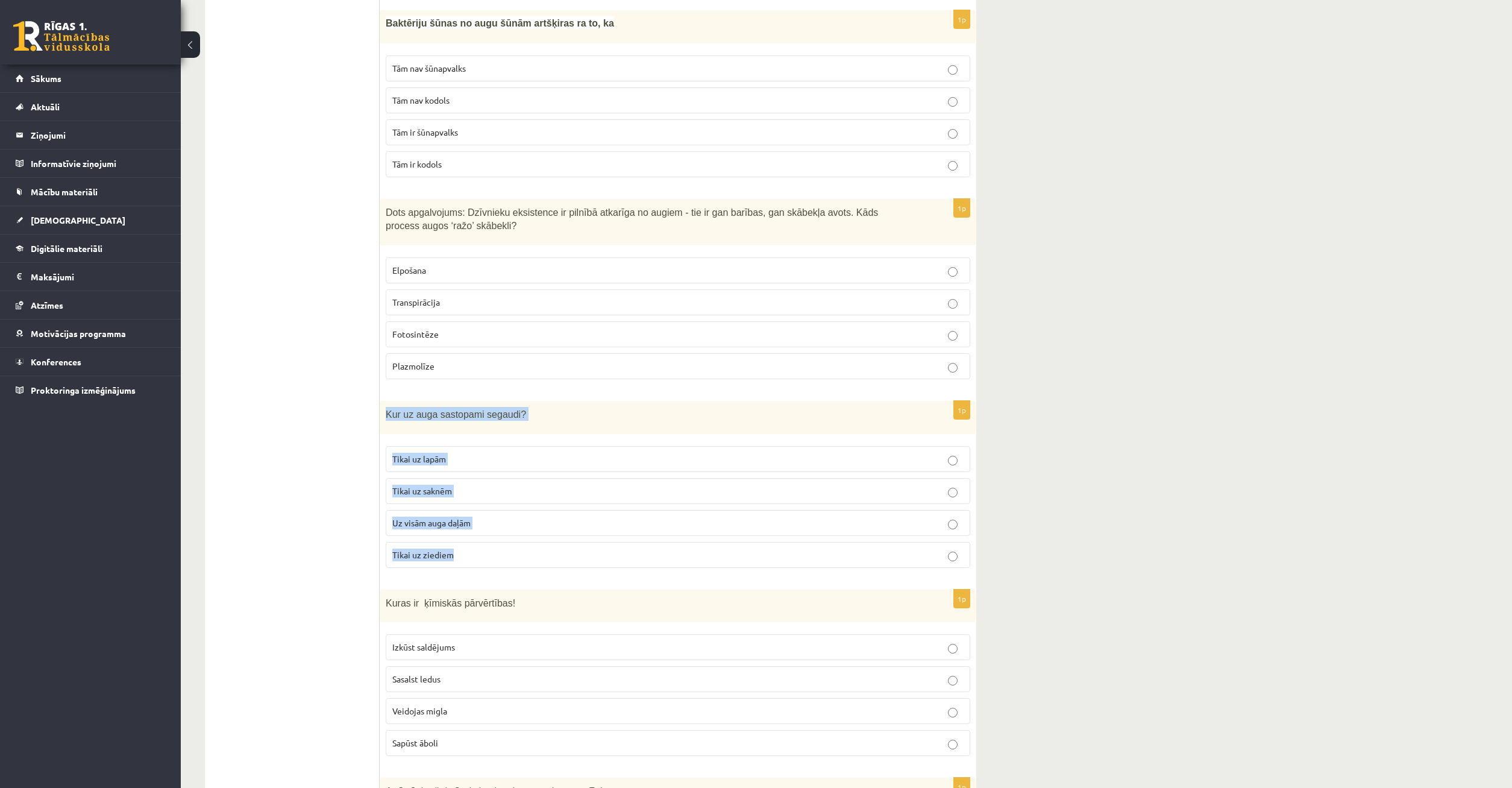
drag, startPoint x: 381, startPoint y: 408, endPoint x: 609, endPoint y: 561, distance: 274.6
click div "Kur uz auga sastopami segaudi?"
copy div "Kur uz auga sastopami segaudi? Tikai uz lapām Tikai uz saknēm Uz visām auga daļ…"
click ul "Tests"
click p "Uz visām auga daļām"
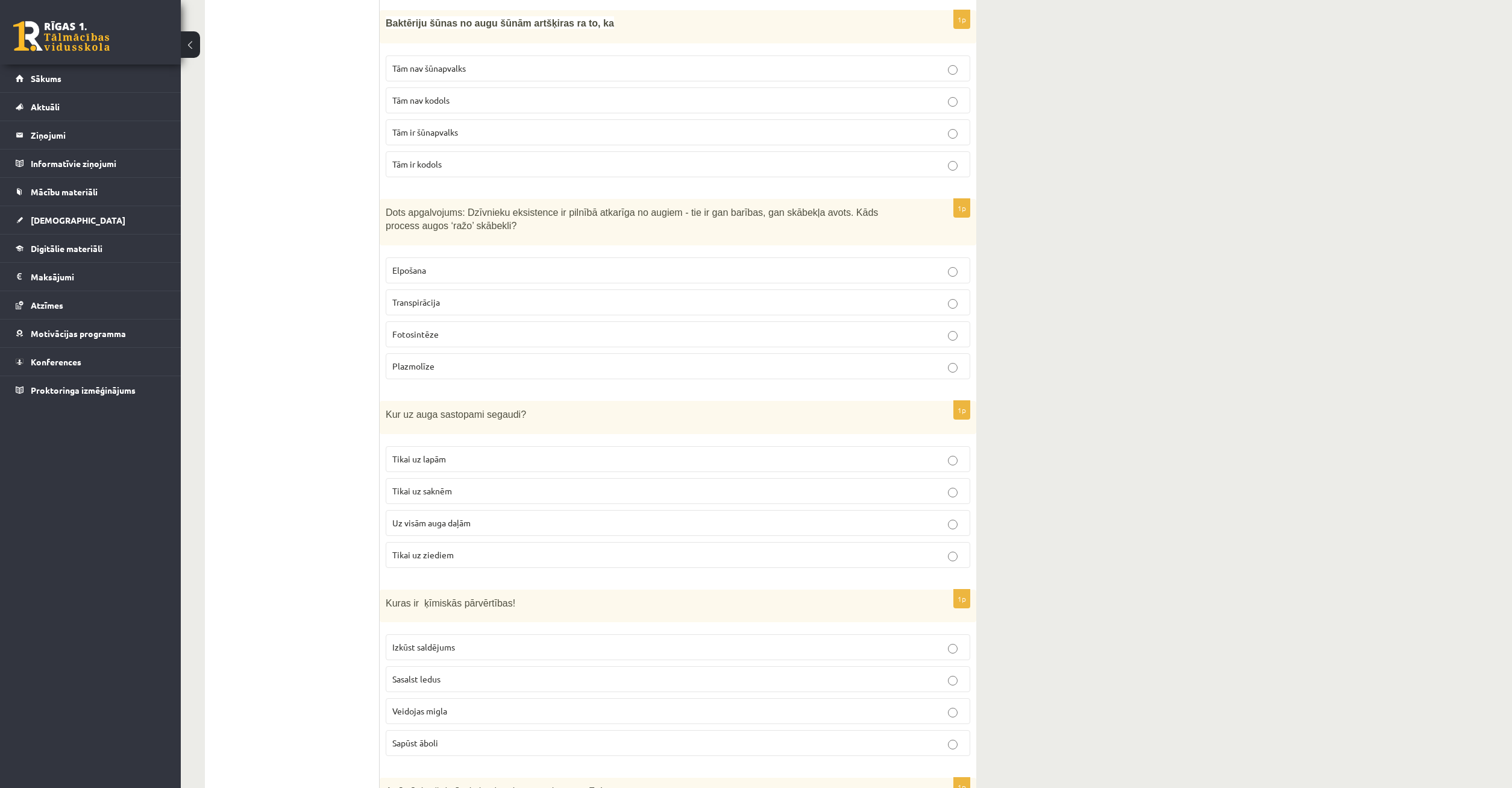
scroll to position [3229, 0]
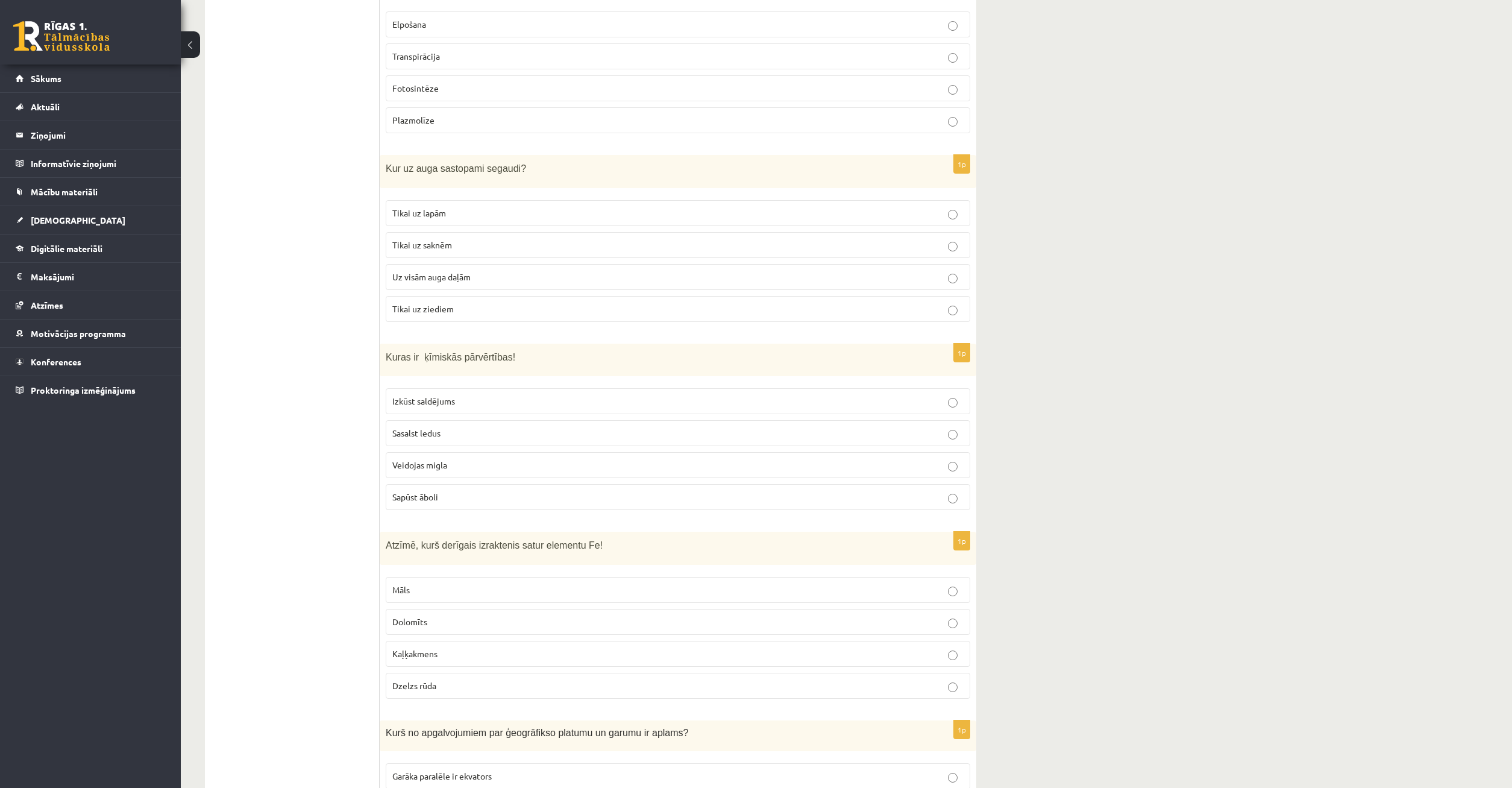
click p "Veidojas migla"
click label "Sapūst āboli"
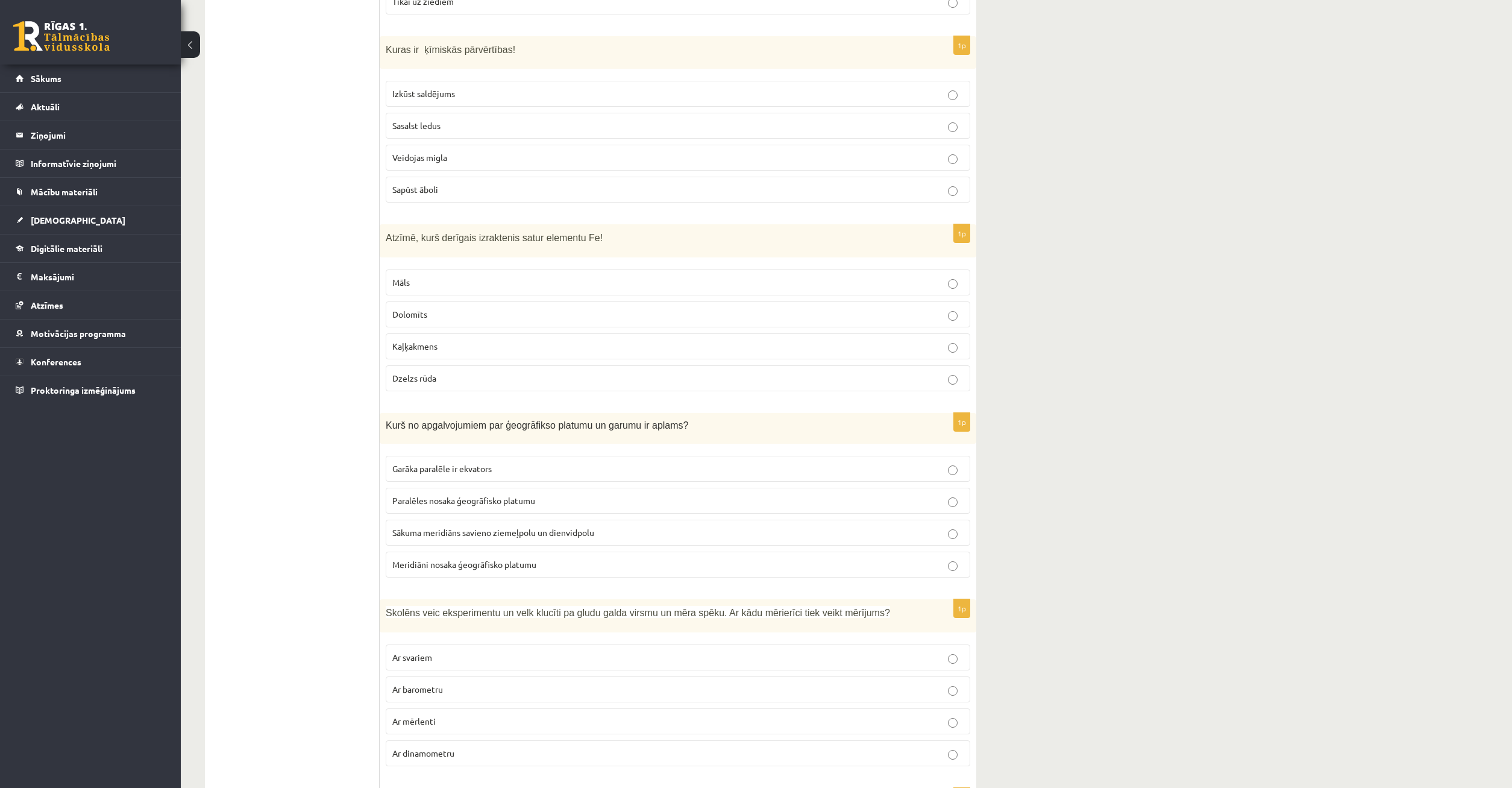
scroll to position [3475, 0]
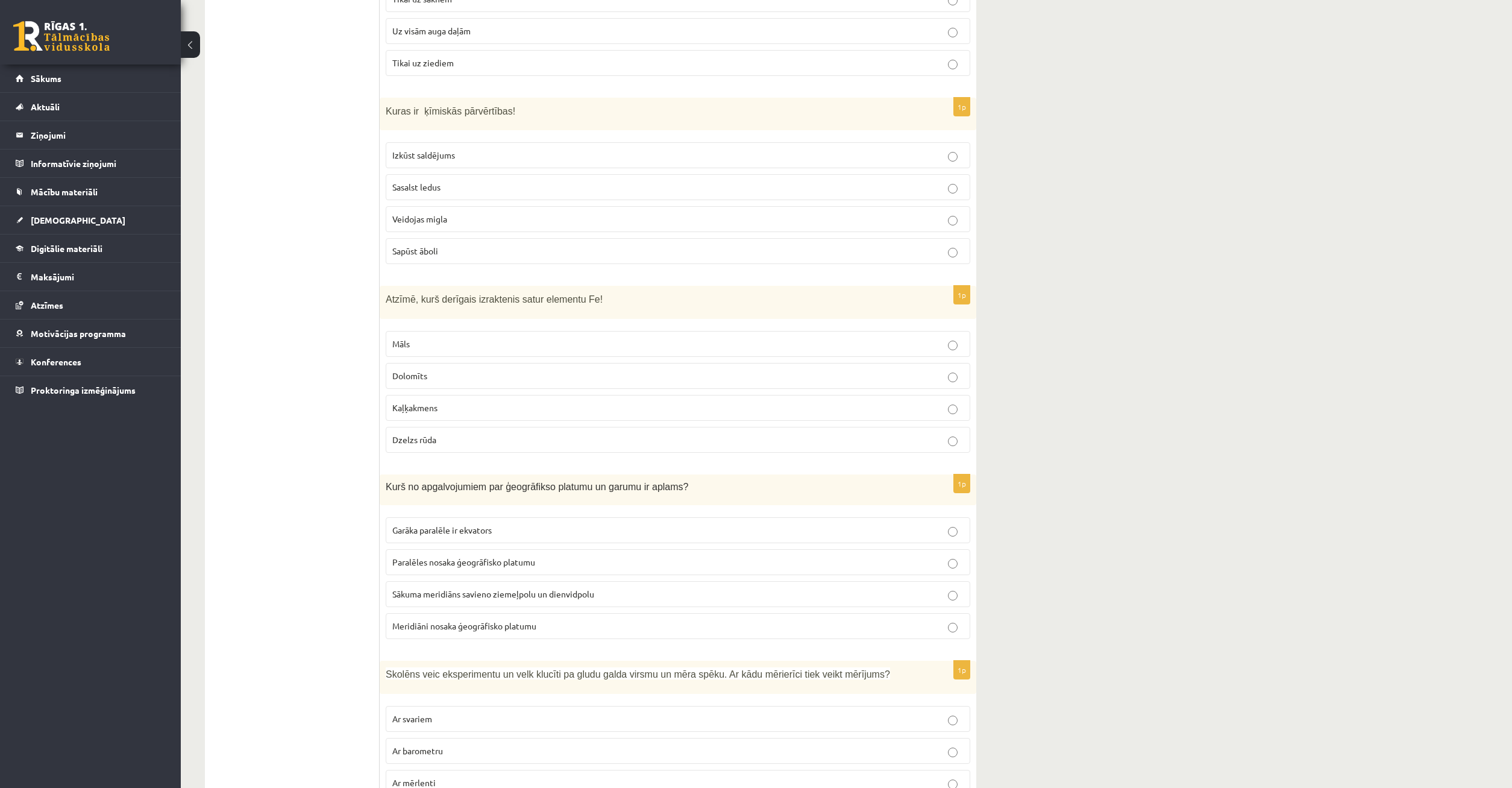
click p "Dzelzs rūda"
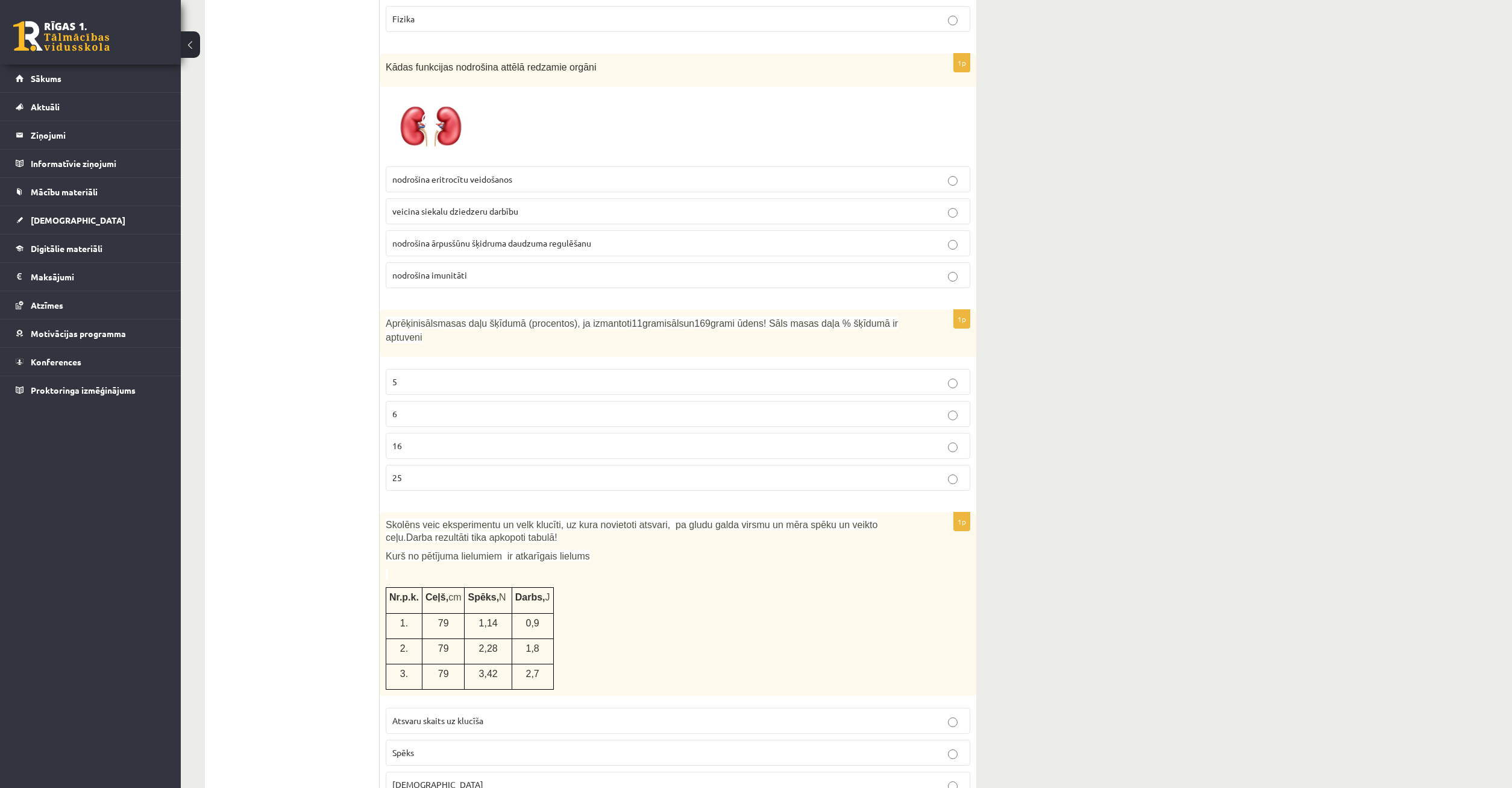
scroll to position [4336, 0]
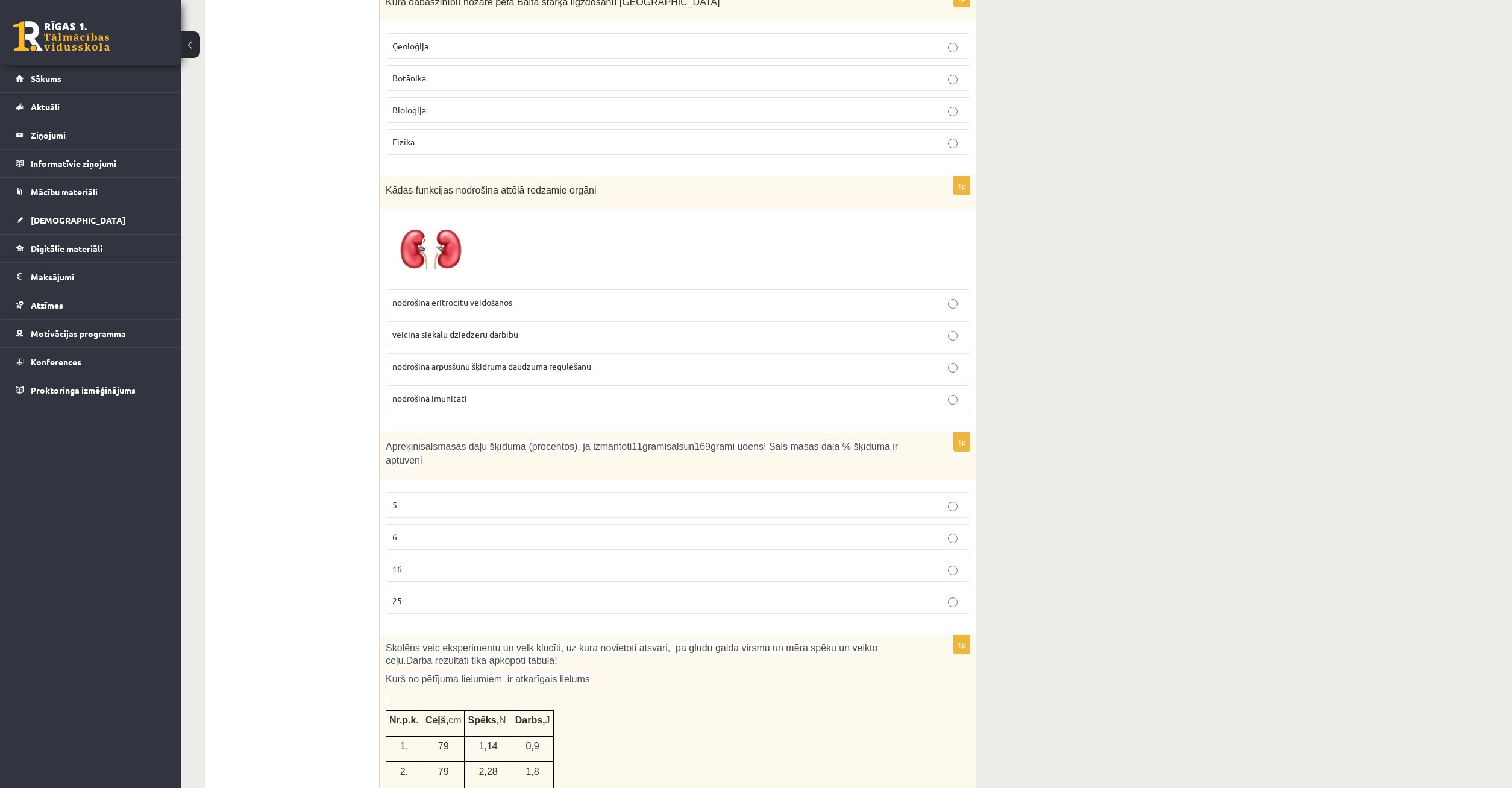
click span "nodrošina ārpusšūnu šķidruma daudzuma regulēšanu"
click p "16"
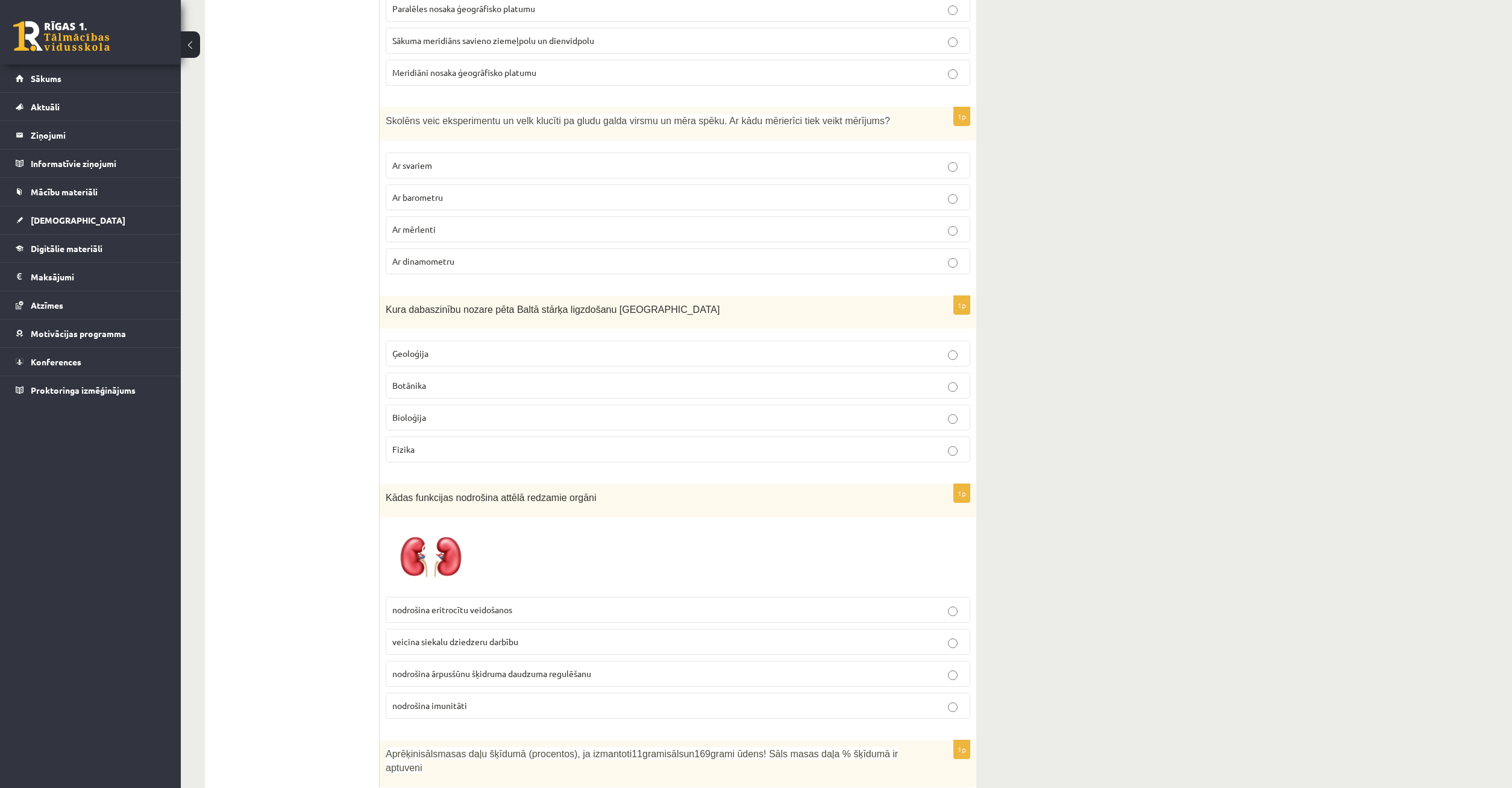
scroll to position [3967, 0]
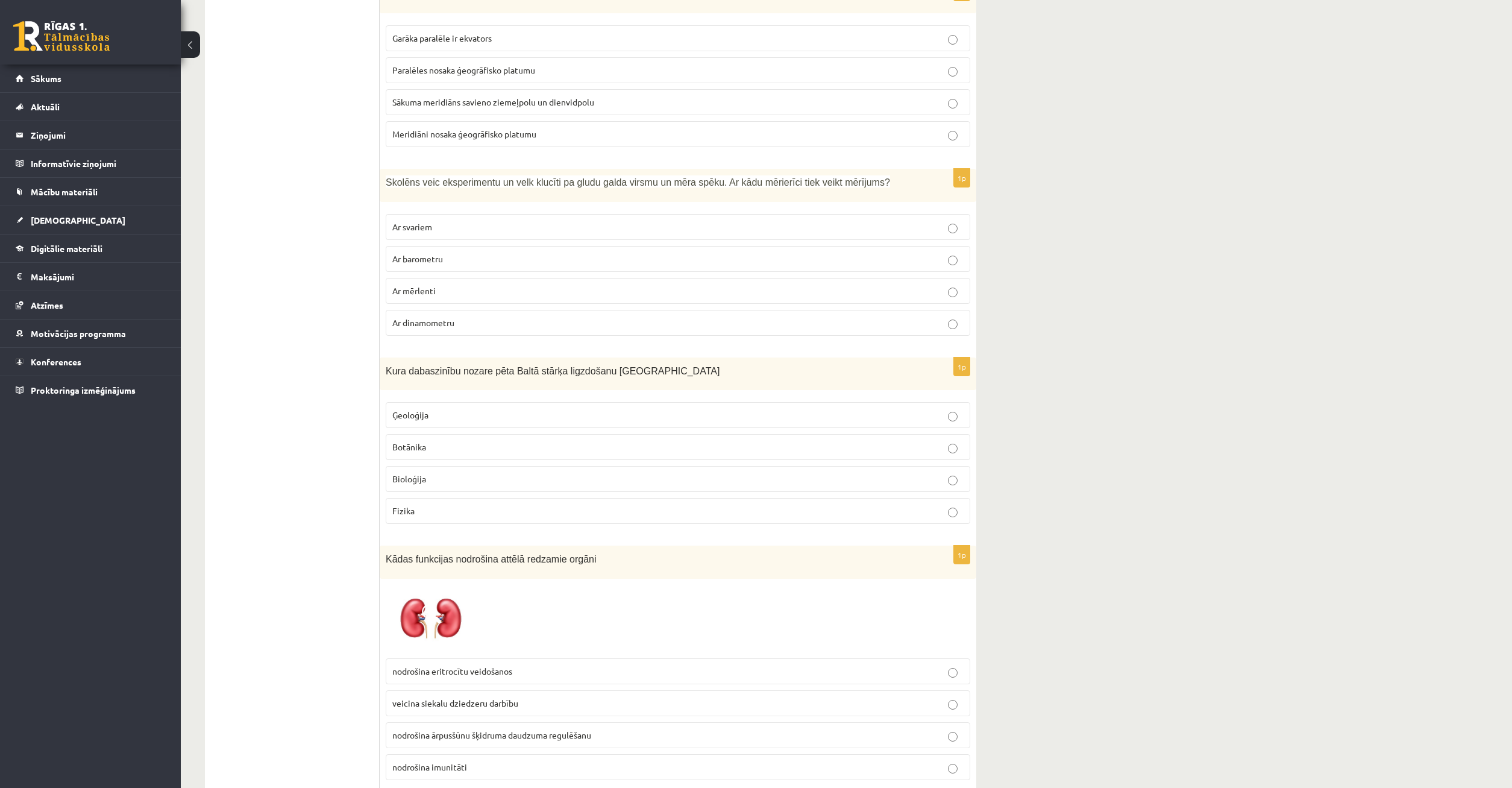
click p "Ģeoloģija"
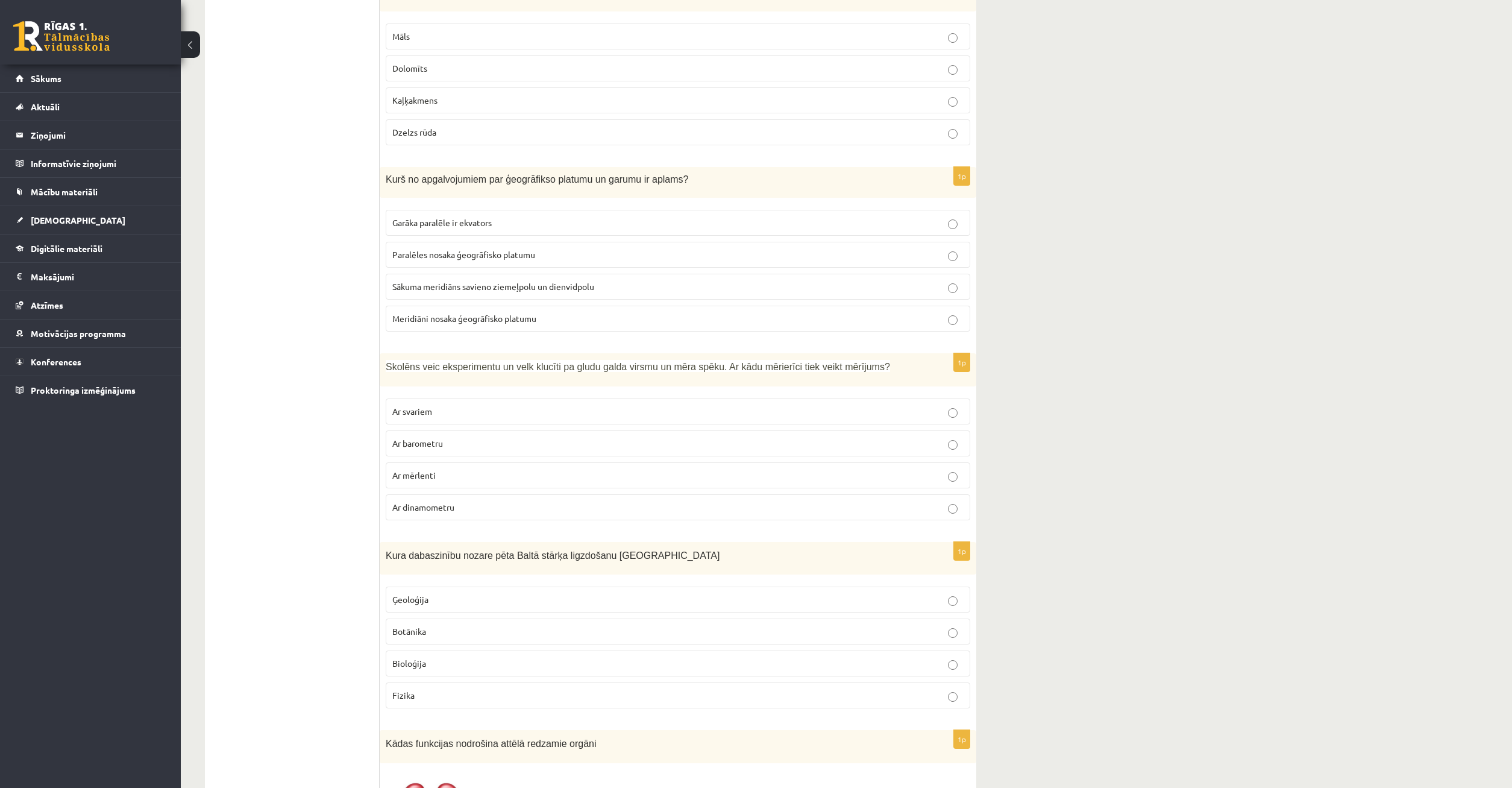
scroll to position [3721, 0]
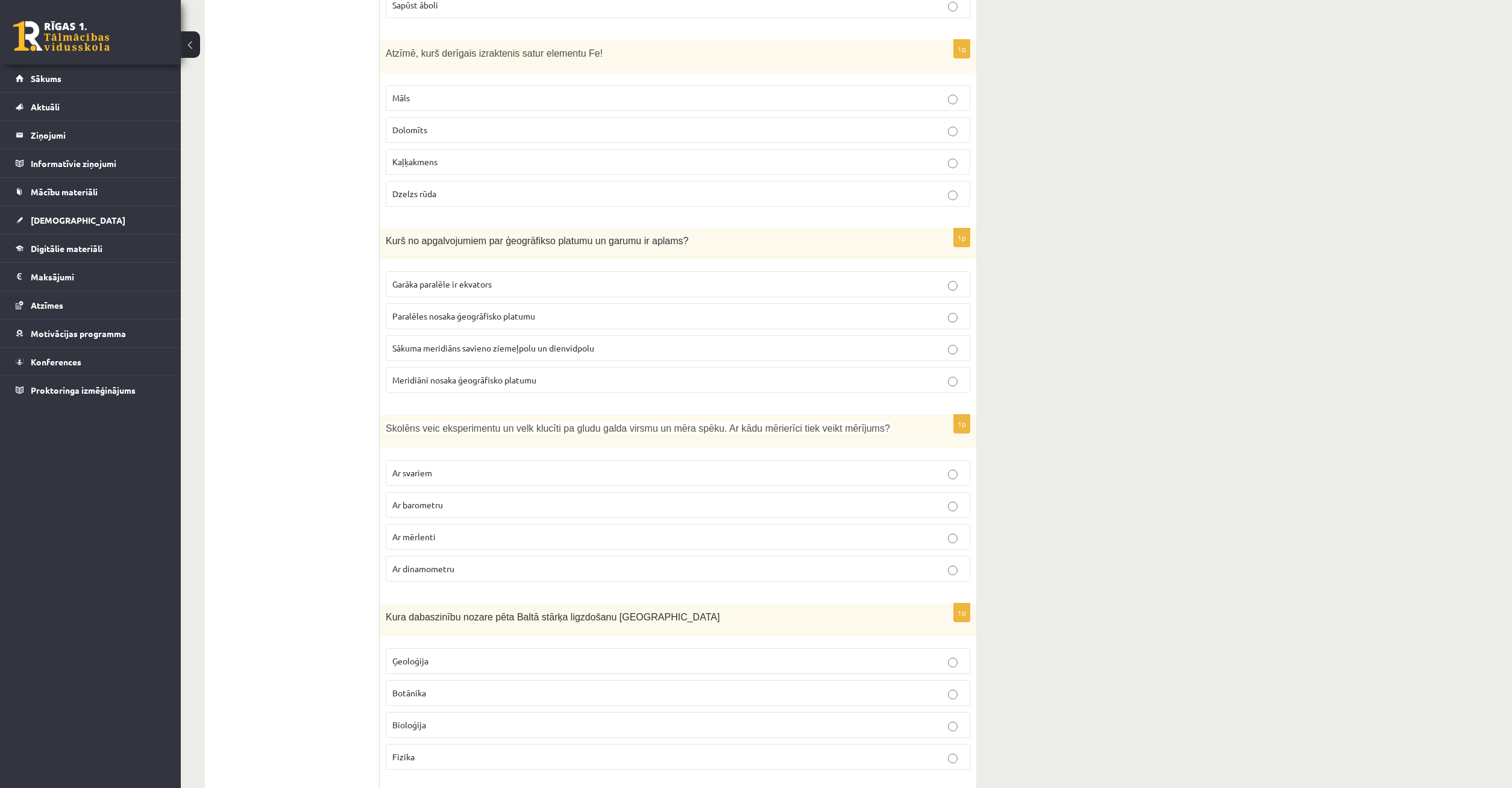
click p "Ar dinamometru"
click p "Ar svariem"
click span "Ar svariem"
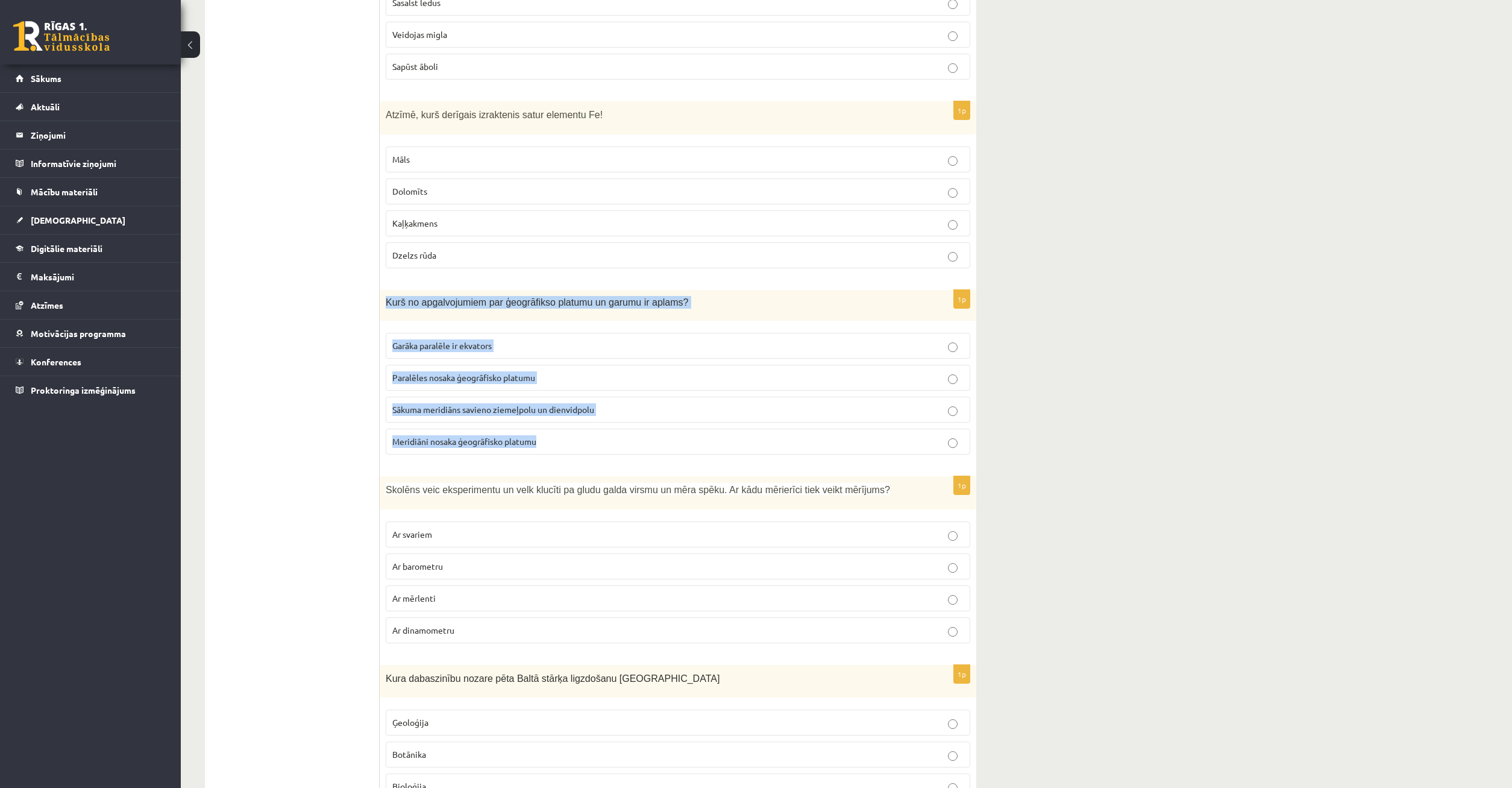
drag, startPoint x: 383, startPoint y: 294, endPoint x: 672, endPoint y: 444, distance: 325.6
click div "Kurš no apgalvojumiem par ģeogrāfikso platumu un garumu ir aplams?"
copy div "Kurš no apgalvojumiem par ģeogrāfikso platumu un garumu ir aplams? Garāka paral…"
click p "Sākuma meridiāns savieno ziemeļpolu un dienvidpolu"
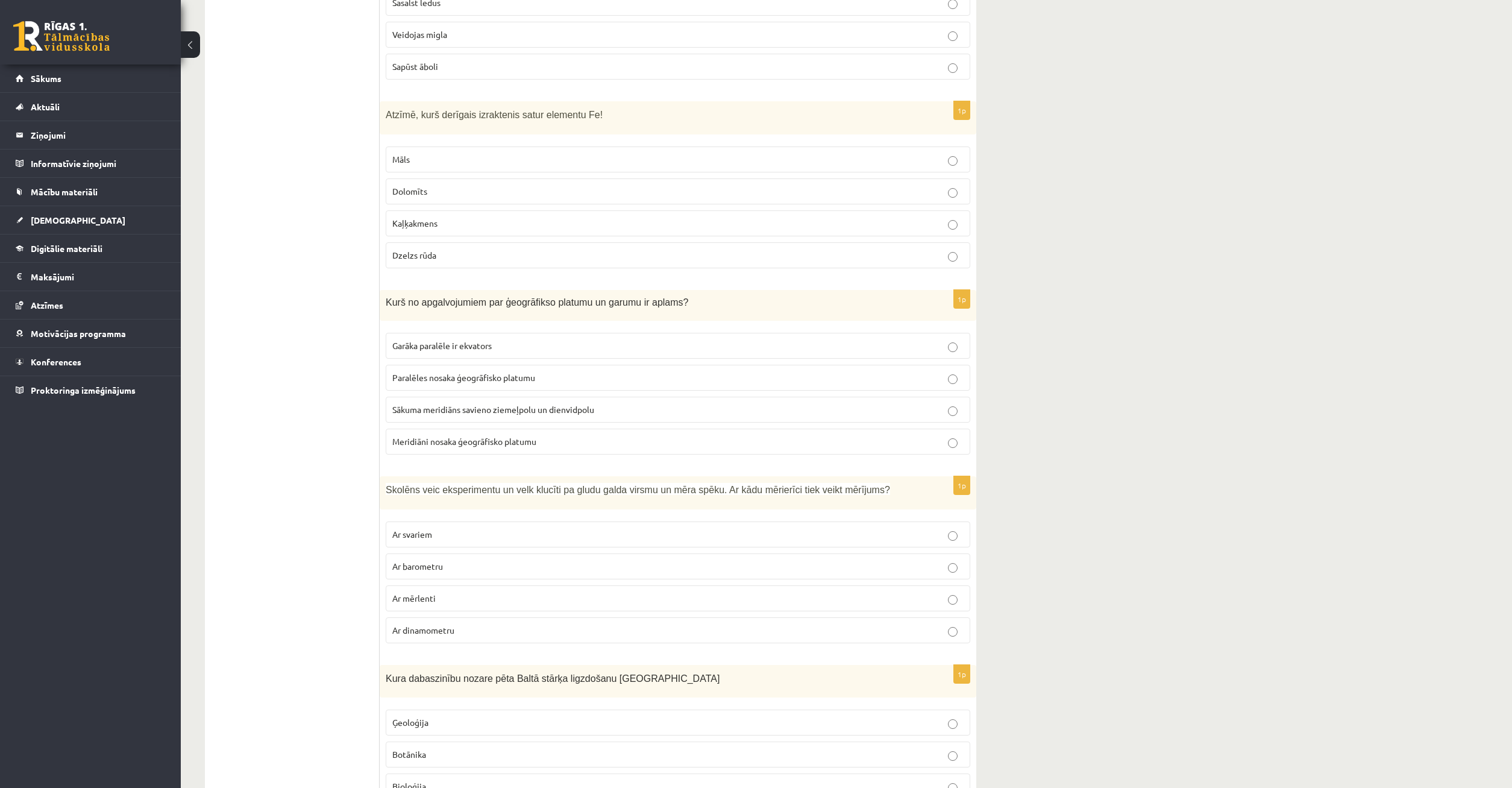
click p "Paralēles nosaka ģeogrāfisko platumu"
click p "Meridiāni nosaka ģeogrāfisko platumu"
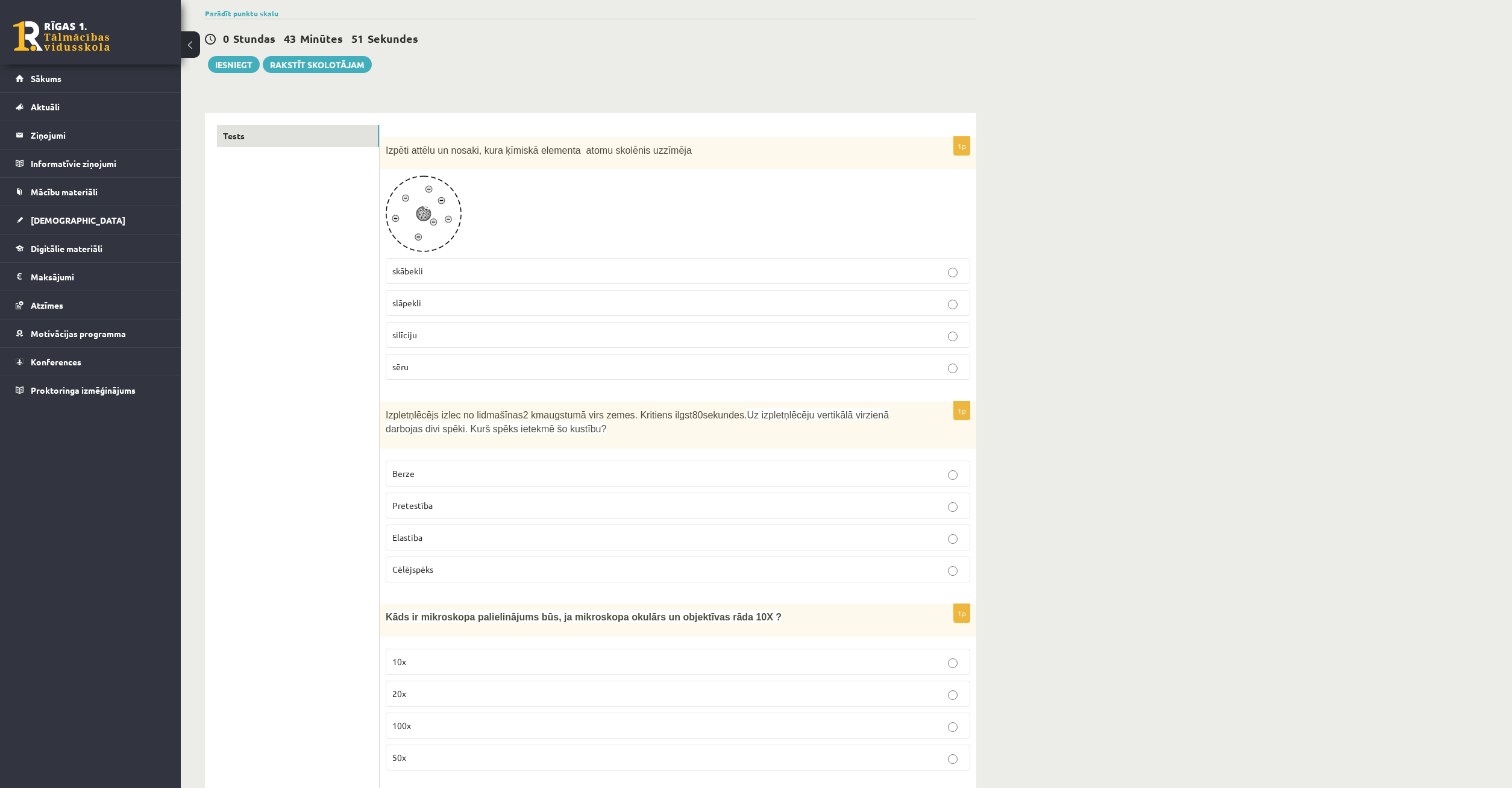
scroll to position [30, 0]
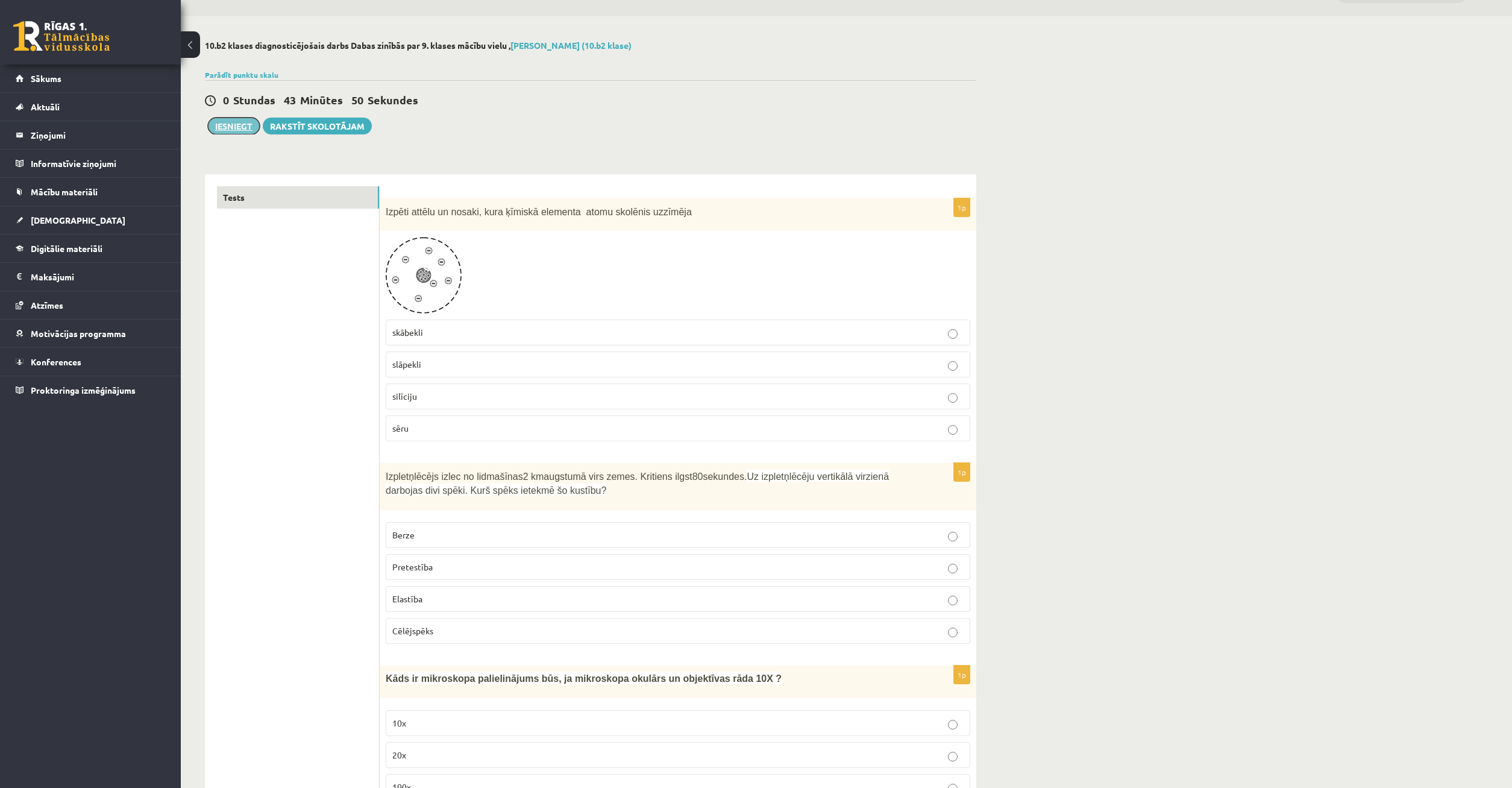
click button "Iesniegt"
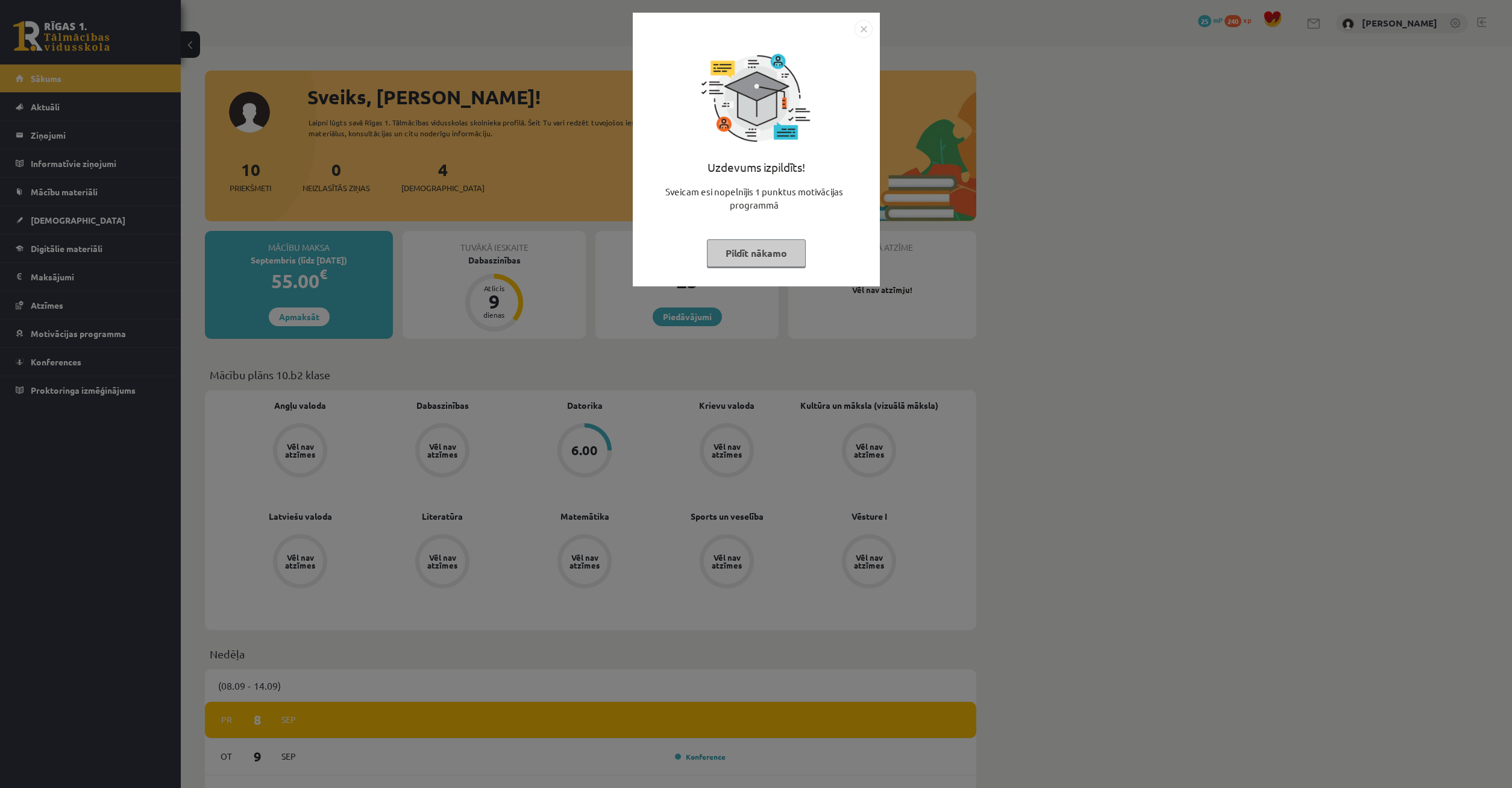
scroll to position [369, 0]
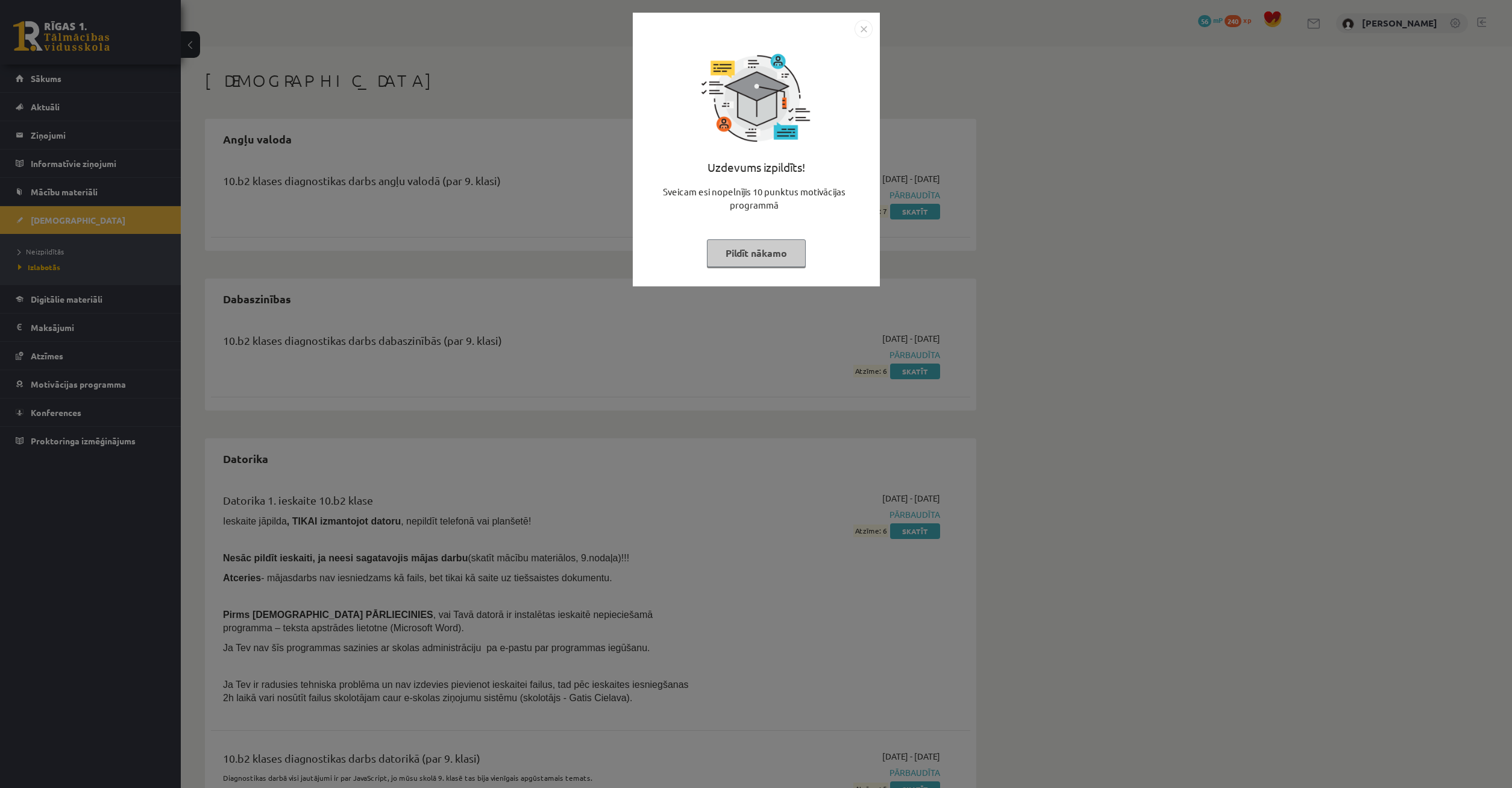
click at [724, 254] on button "Pildīt nākamo" at bounding box center [756, 253] width 99 height 28
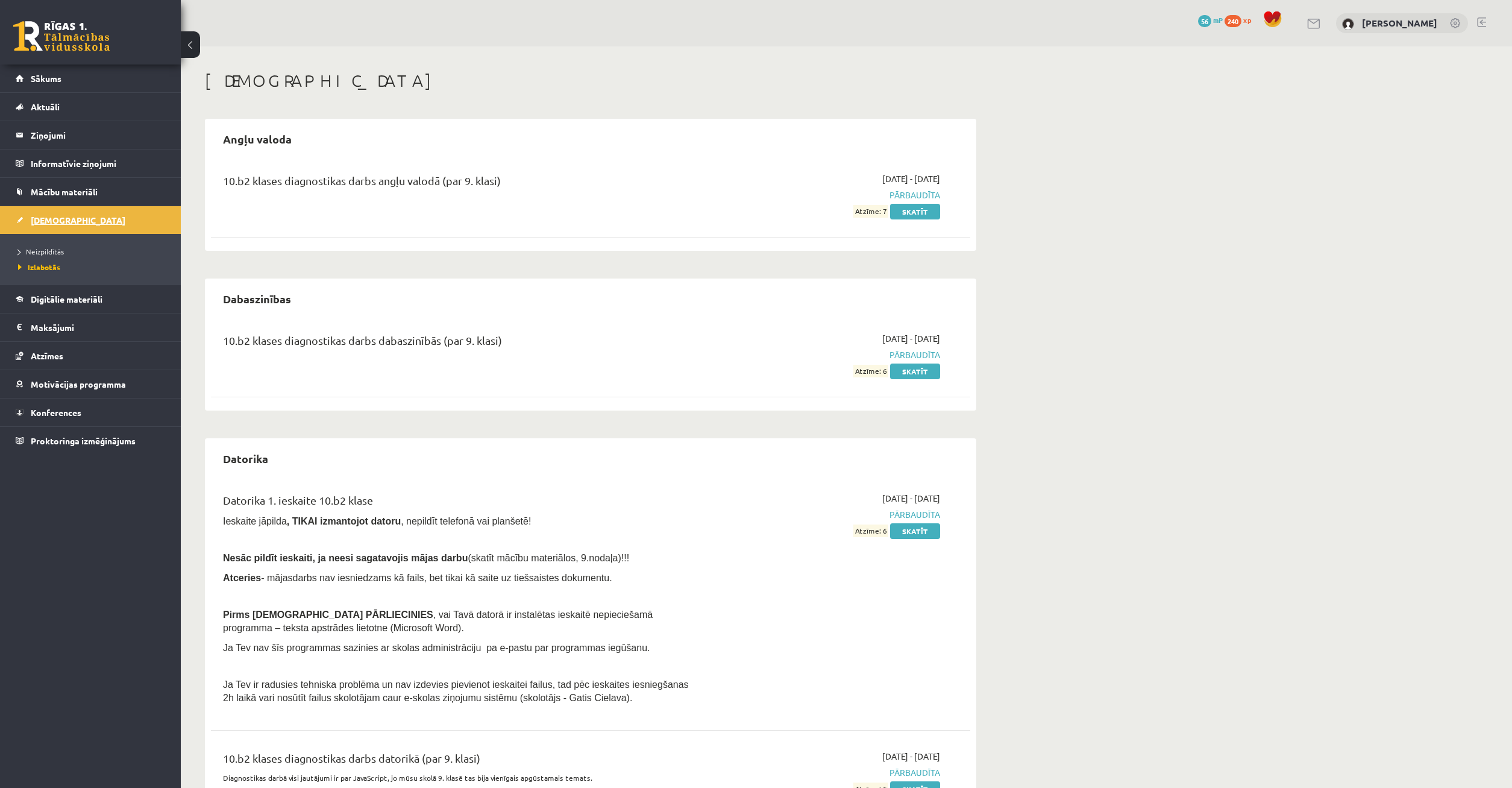
click at [45, 220] on span "[DEMOGRAPHIC_DATA]" at bounding box center [78, 220] width 95 height 11
